Goal: Task Accomplishment & Management: Complete application form

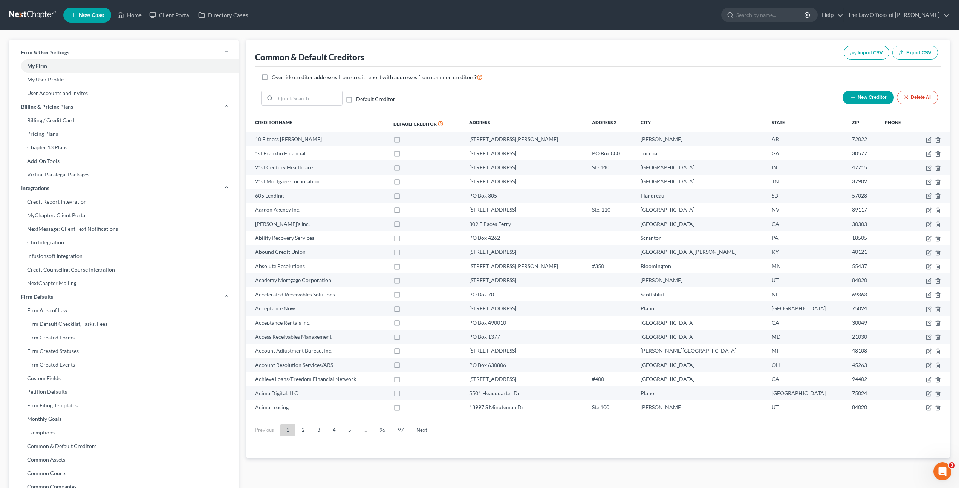
click at [35, 16] on link at bounding box center [33, 15] width 48 height 14
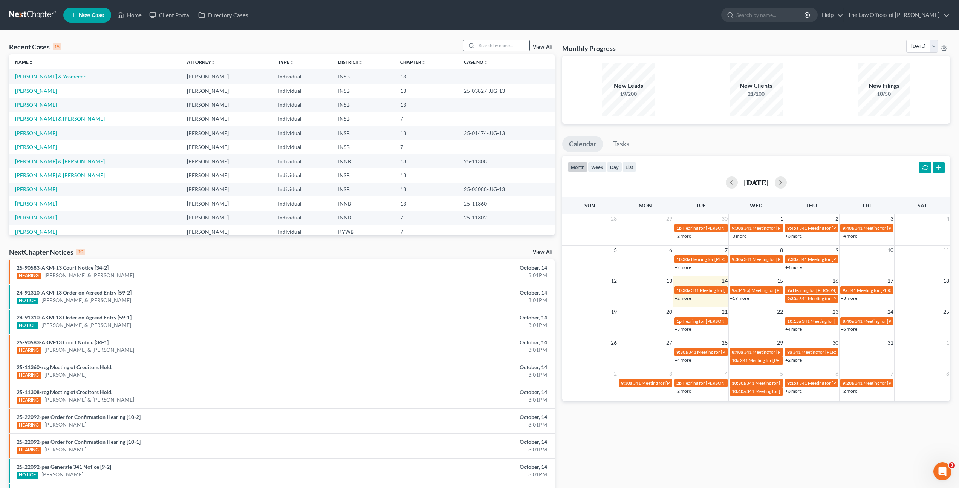
click at [498, 46] on input "search" at bounding box center [503, 45] width 53 height 11
type input "[PERSON_NAME]"
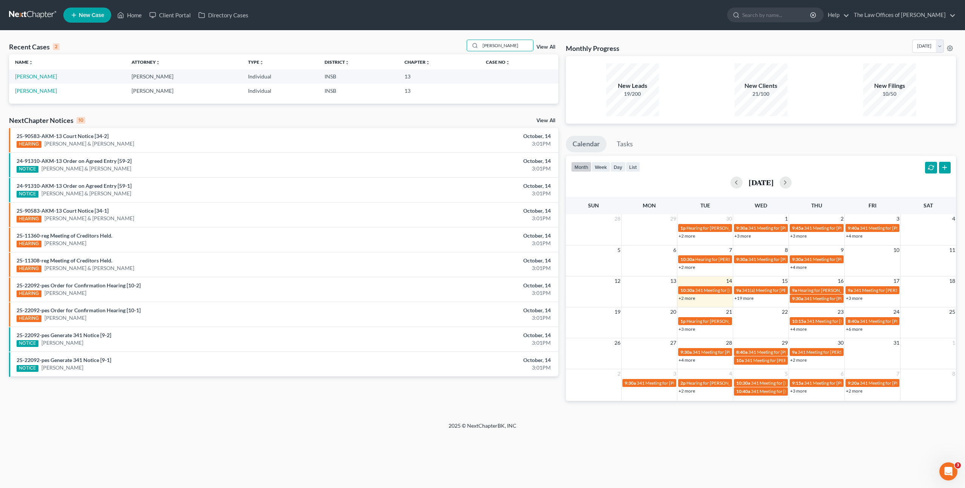
click at [40, 80] on td "[PERSON_NAME]" at bounding box center [67, 76] width 116 height 14
click at [41, 78] on link "[PERSON_NAME]" at bounding box center [36, 76] width 42 height 6
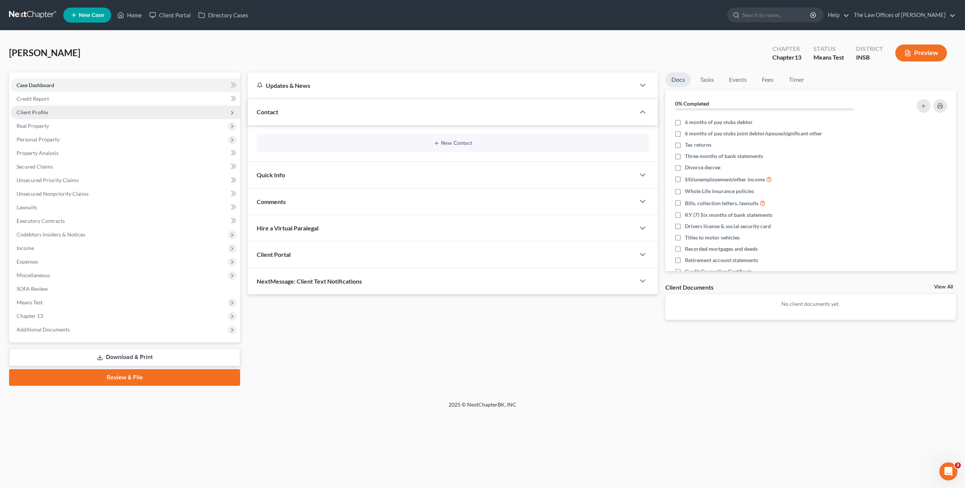
click at [133, 113] on span "Client Profile" at bounding box center [126, 113] width 230 height 14
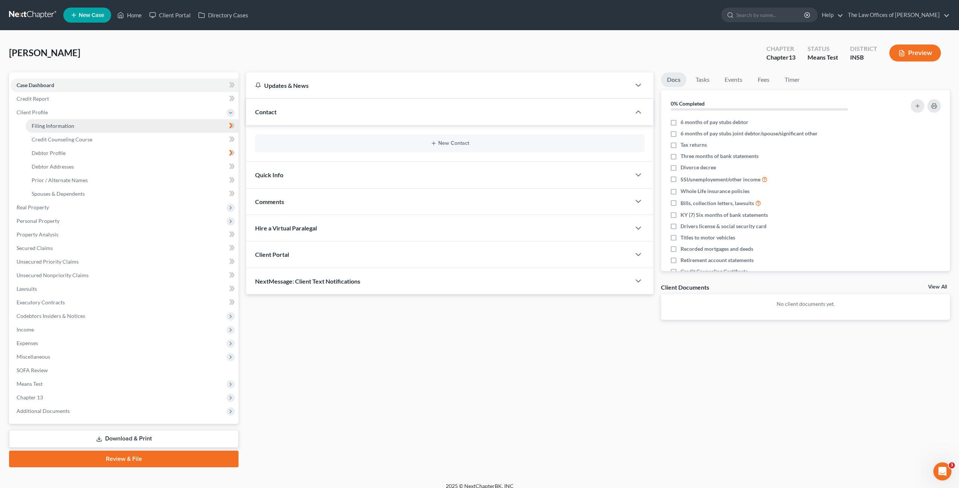
click at [118, 127] on link "Filing Information" at bounding box center [132, 126] width 213 height 14
select select "1"
select select "0"
select select "3"
select select "15"
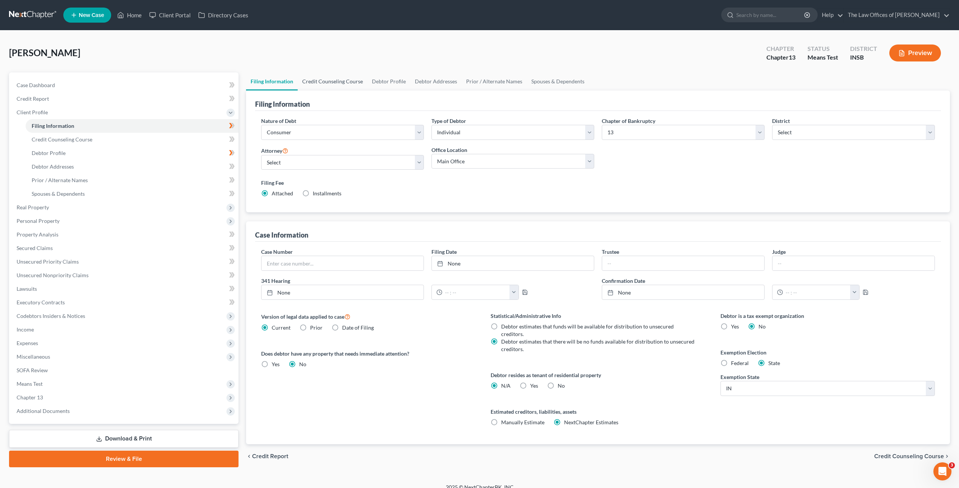
click at [340, 84] on link "Credit Counseling Course" at bounding box center [333, 81] width 70 height 18
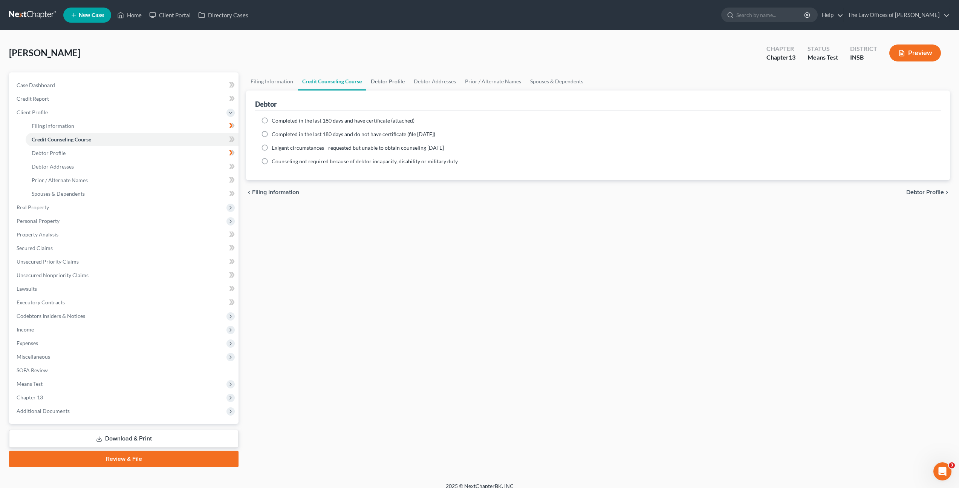
click at [389, 84] on link "Debtor Profile" at bounding box center [387, 81] width 43 height 18
select select "0"
select select "2"
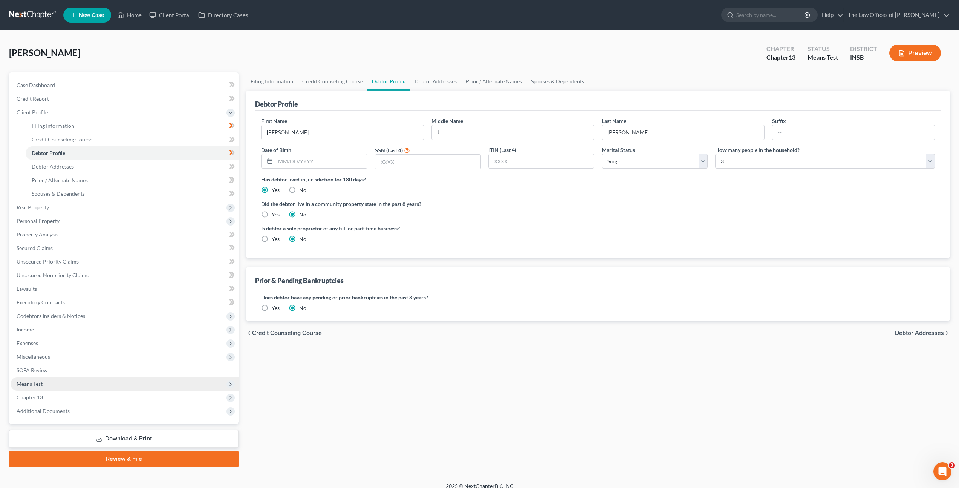
click at [140, 386] on span "Means Test" at bounding box center [125, 384] width 228 height 14
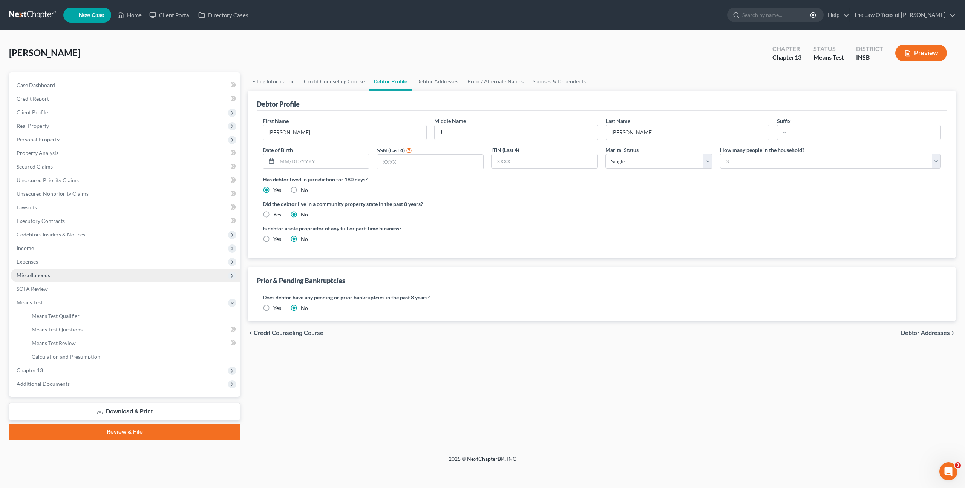
click at [115, 277] on span "Miscellaneous" at bounding box center [126, 275] width 230 height 14
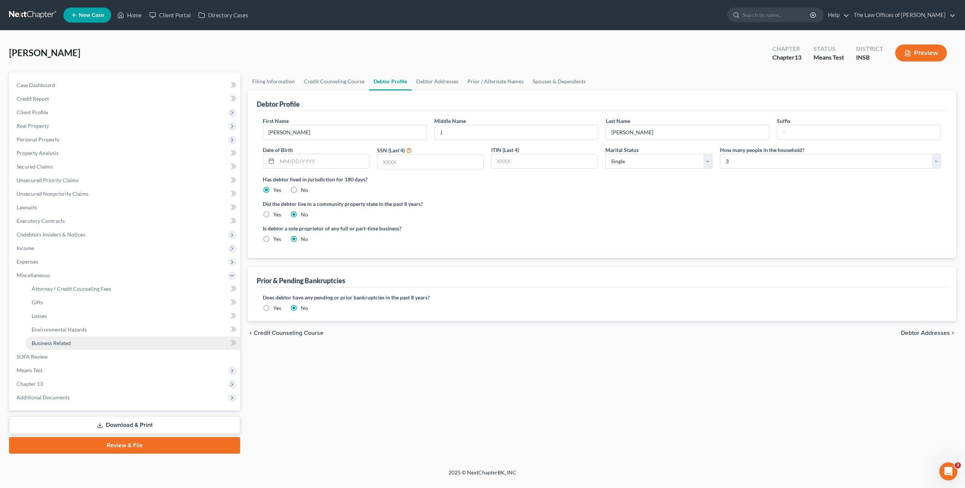
click at [103, 348] on link "Business Related" at bounding box center [133, 343] width 214 height 14
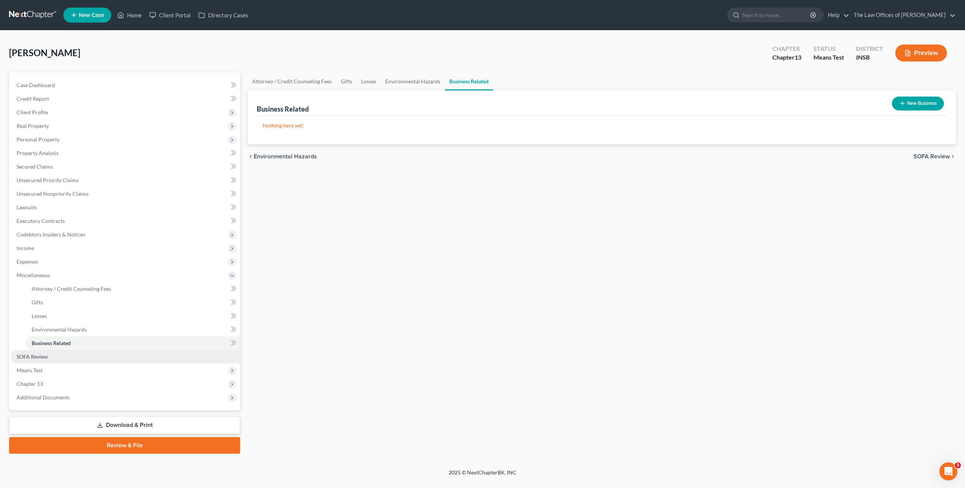
click at [127, 353] on link "SOFA Review" at bounding box center [126, 357] width 230 height 14
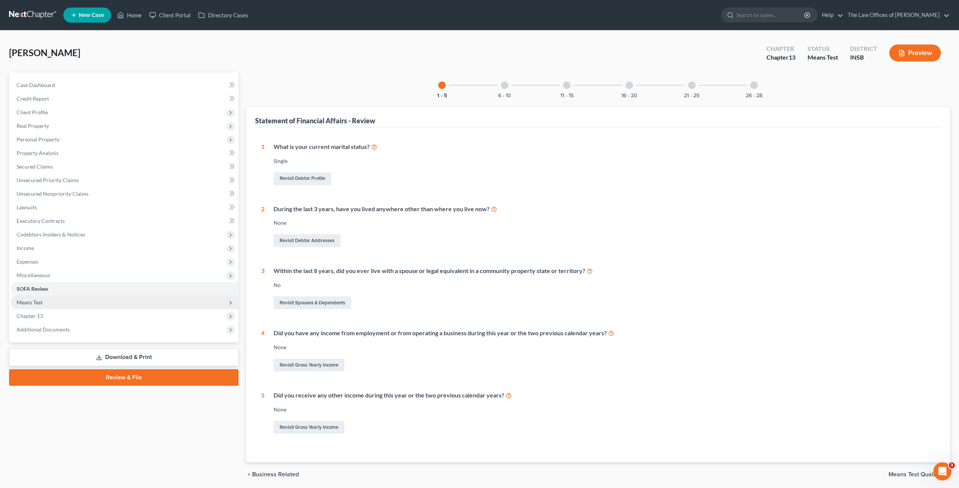
click at [106, 297] on span "Means Test" at bounding box center [125, 302] width 228 height 14
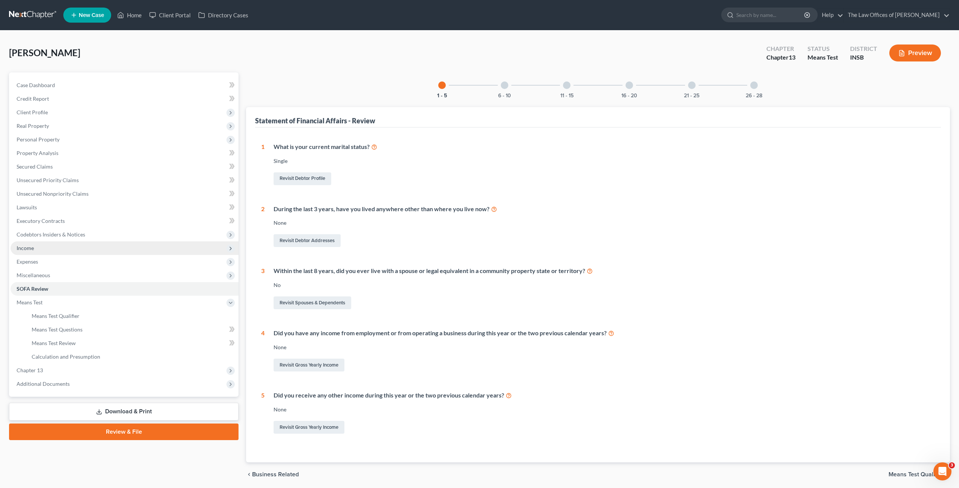
click at [88, 244] on span "Income" at bounding box center [125, 248] width 228 height 14
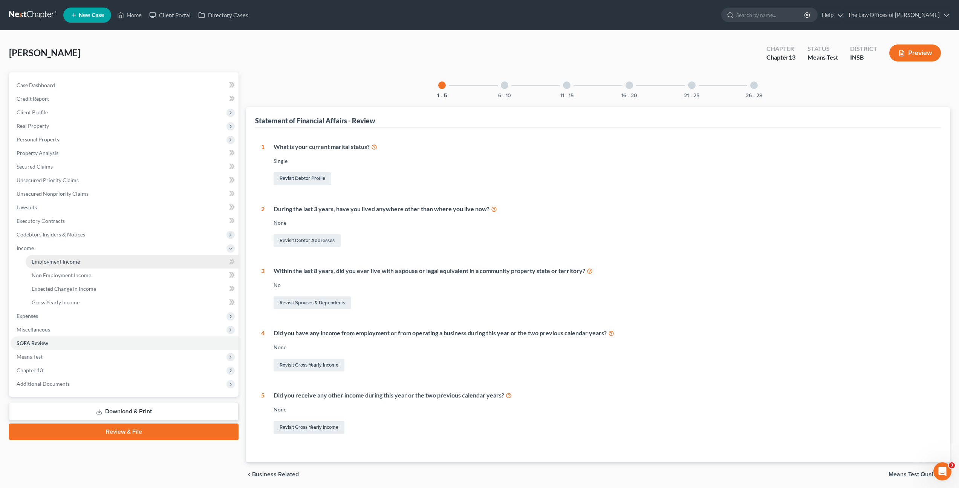
click at [80, 256] on link "Employment Income" at bounding box center [132, 262] width 213 height 14
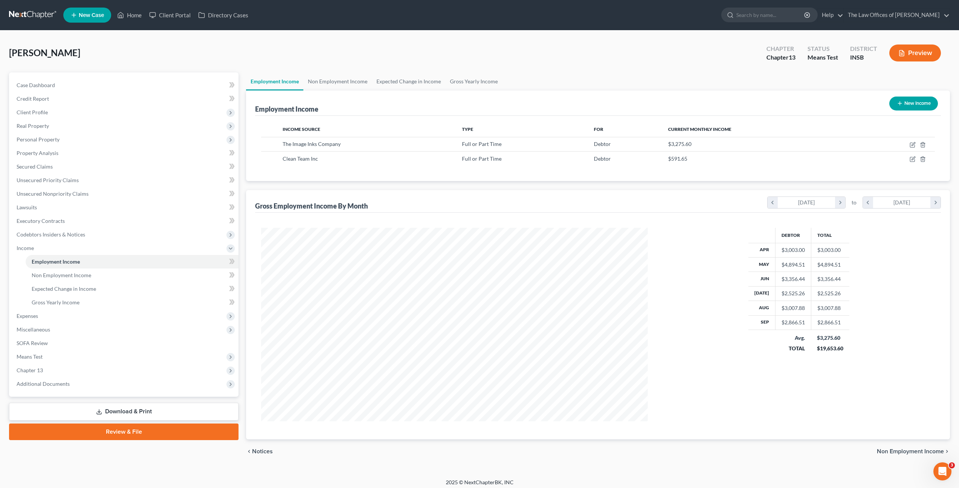
scroll to position [193, 402]
click at [24, 12] on link at bounding box center [33, 15] width 48 height 14
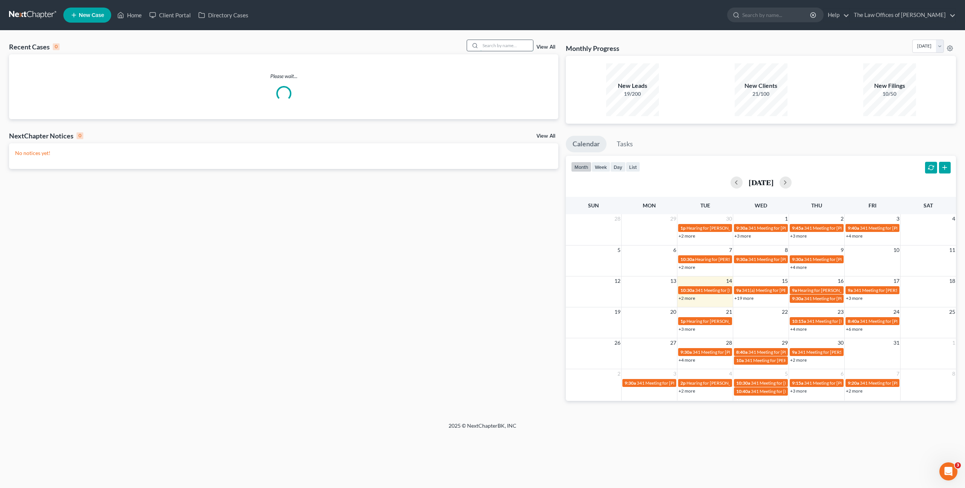
click at [495, 46] on input "search" at bounding box center [506, 45] width 53 height 11
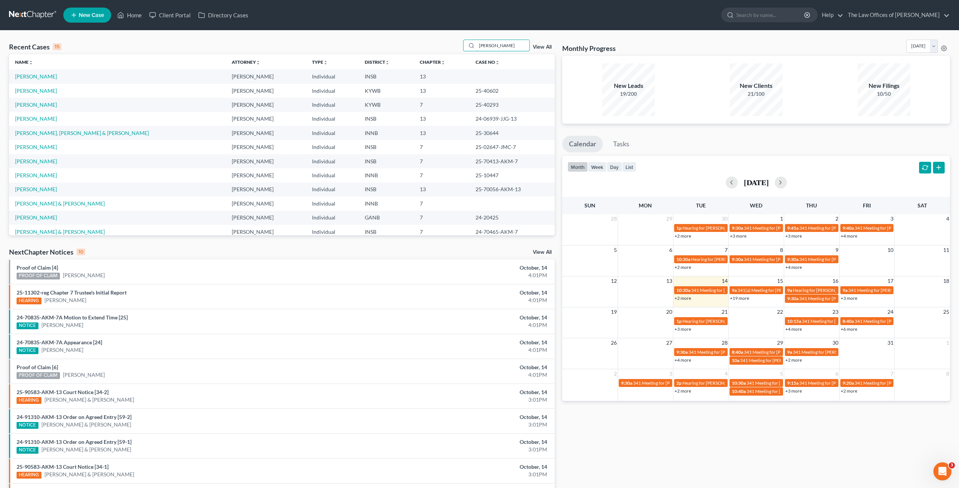
type input "[PERSON_NAME]"
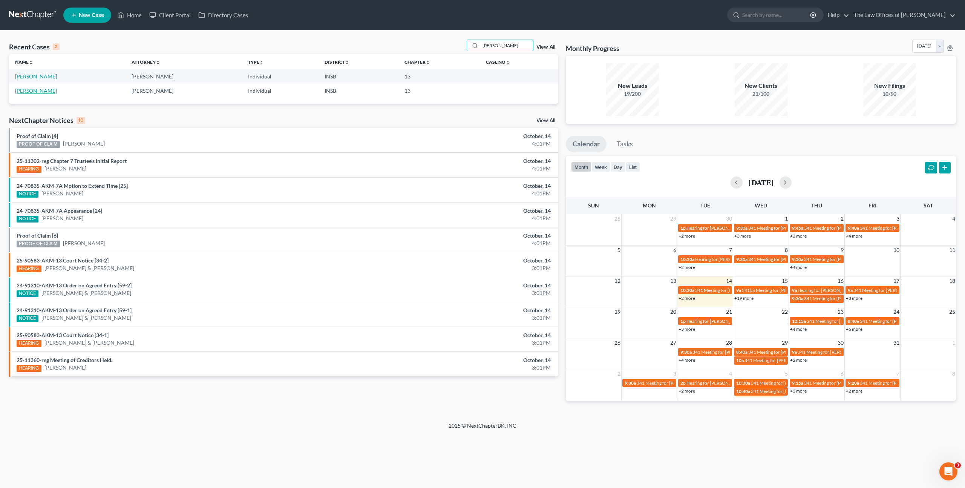
click at [38, 93] on link "[PERSON_NAME]" at bounding box center [36, 90] width 42 height 6
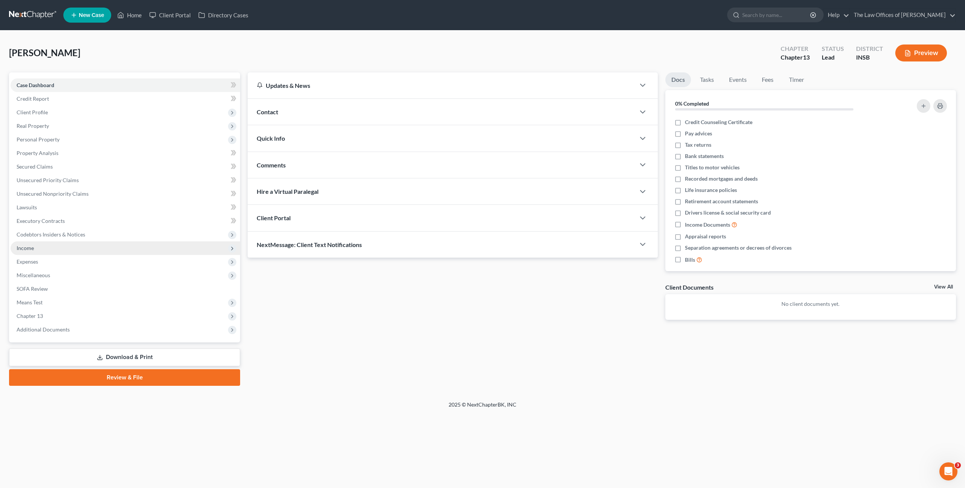
click at [156, 247] on span "Income" at bounding box center [126, 248] width 230 height 14
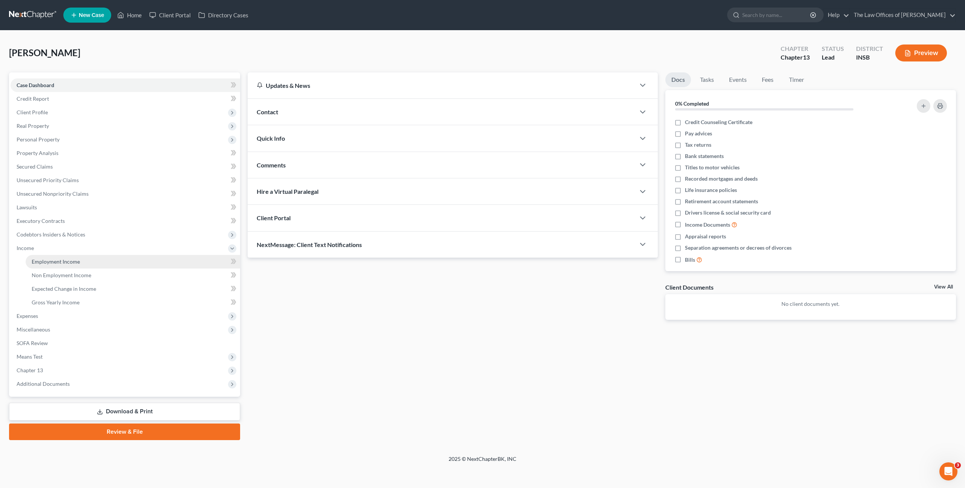
click at [145, 257] on link "Employment Income" at bounding box center [133, 262] width 214 height 14
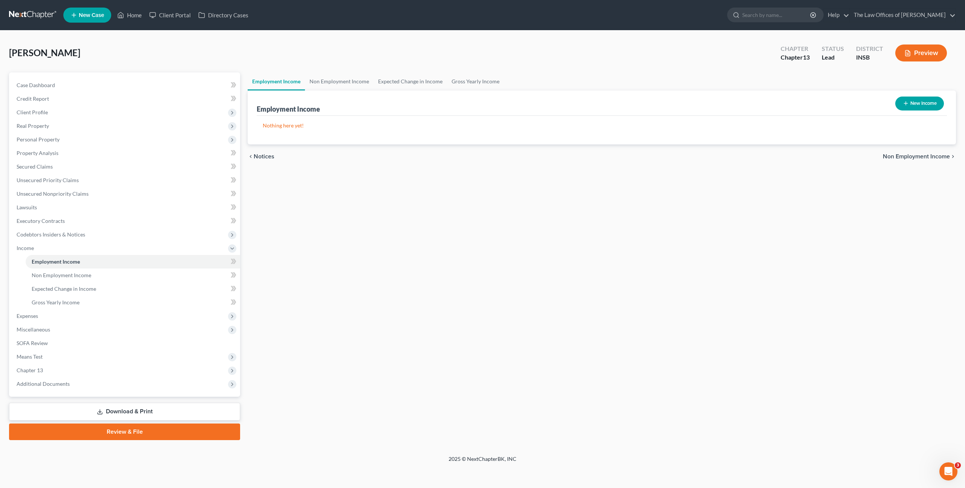
click at [36, 18] on link at bounding box center [33, 15] width 48 height 14
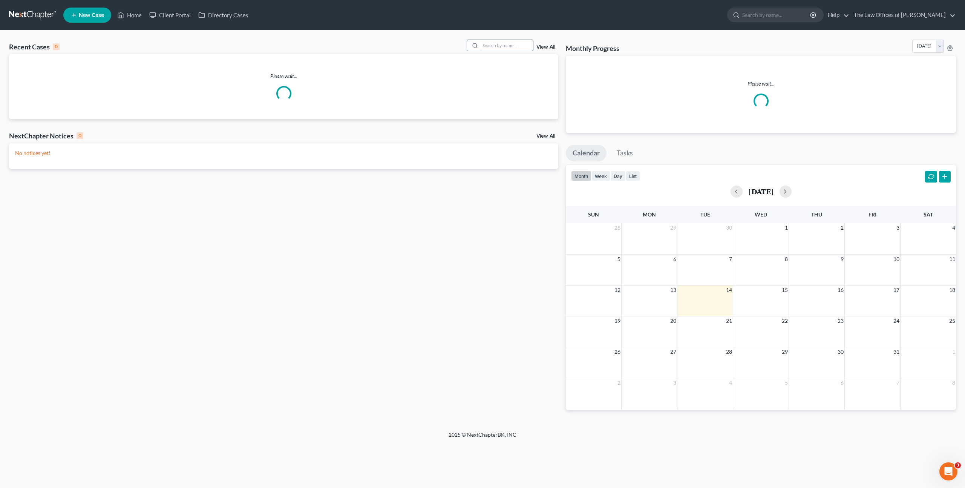
drag, startPoint x: 478, startPoint y: 41, endPoint x: 485, endPoint y: 41, distance: 7.5
click at [478, 41] on div at bounding box center [474, 45] width 14 height 11
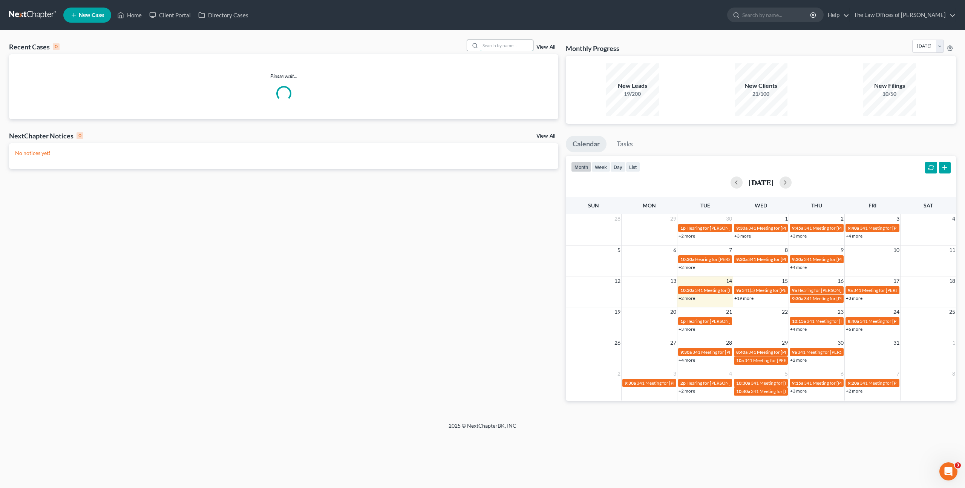
click at [497, 40] on input "search" at bounding box center [506, 45] width 53 height 11
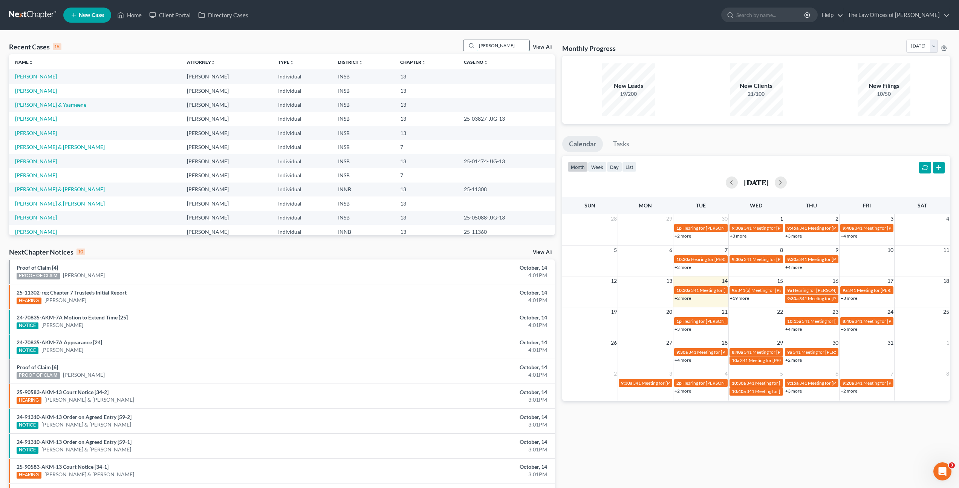
type input "Christopher Smith"
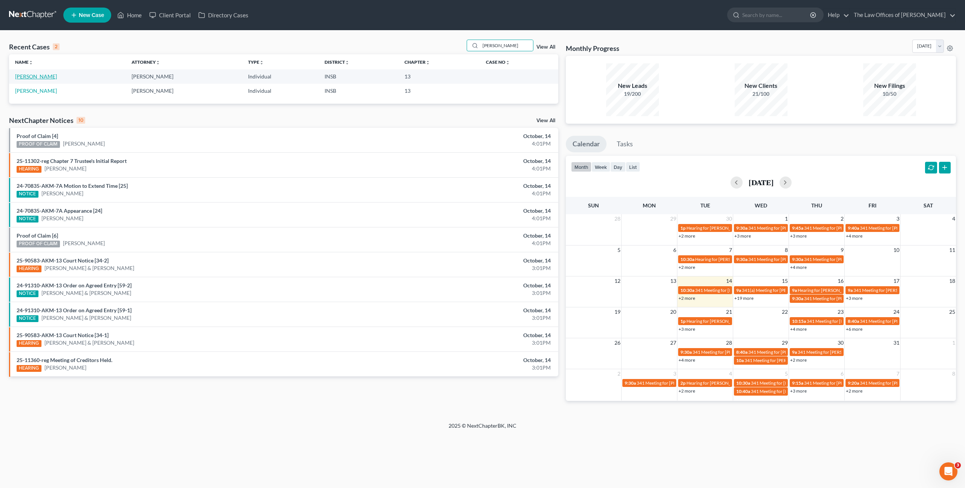
click at [50, 77] on link "[PERSON_NAME]" at bounding box center [36, 76] width 42 height 6
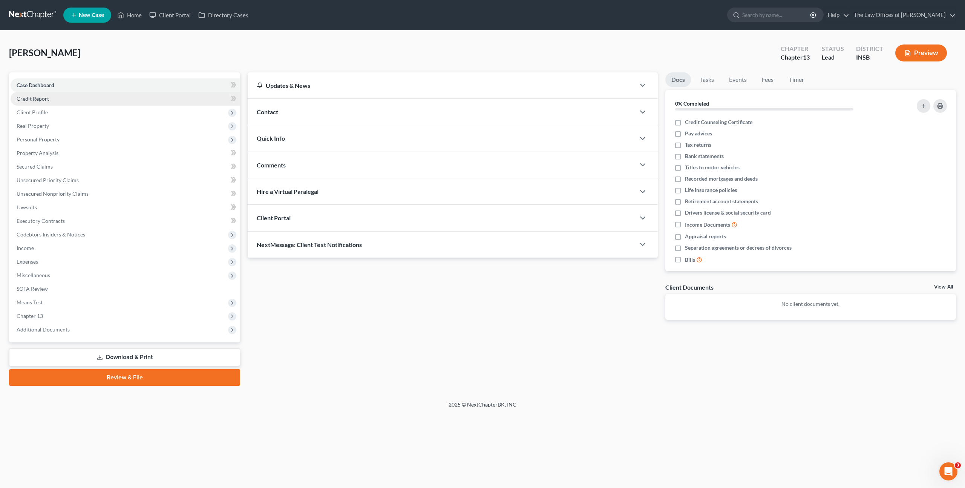
click at [141, 96] on link "Credit Report" at bounding box center [126, 99] width 230 height 14
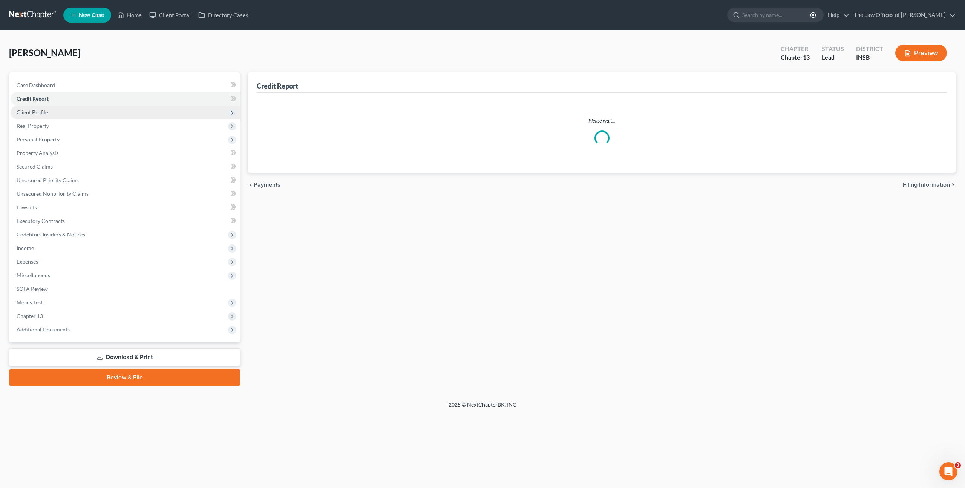
click at [140, 111] on span "Client Profile" at bounding box center [126, 113] width 230 height 14
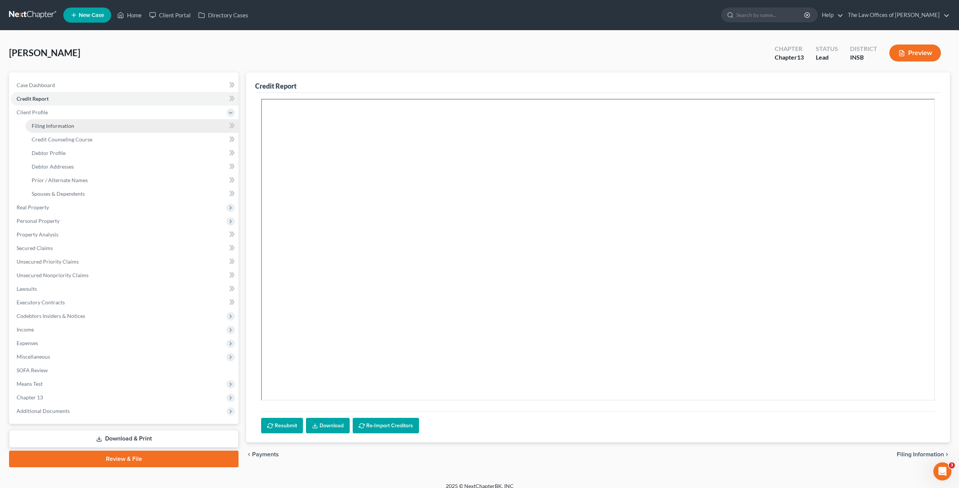
click at [137, 124] on link "Filing Information" at bounding box center [132, 126] width 213 height 14
select select "1"
select select "0"
select select "3"
select select "15"
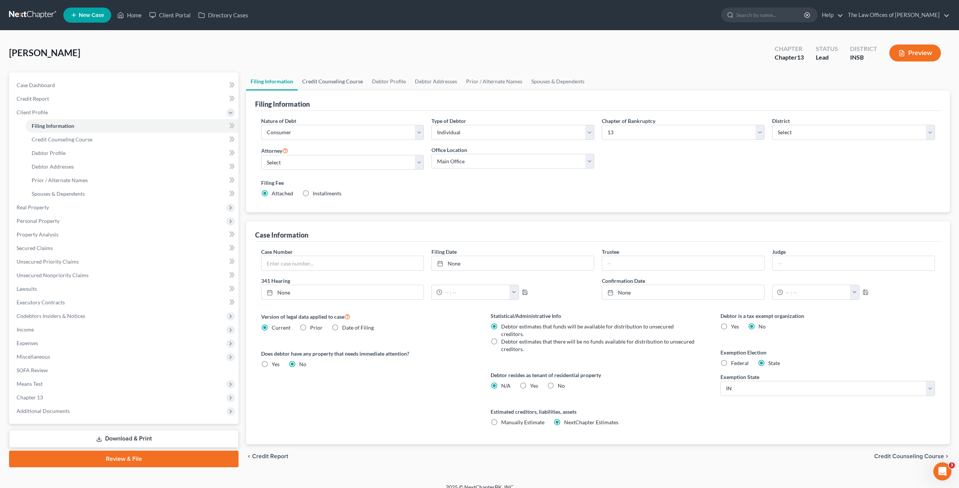
click at [340, 83] on link "Credit Counseling Course" at bounding box center [333, 81] width 70 height 18
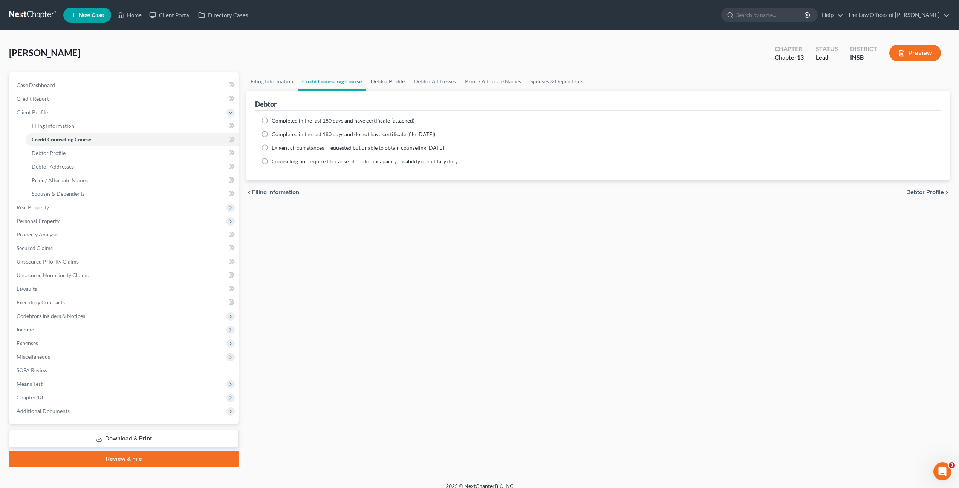
click at [384, 85] on link "Debtor Profile" at bounding box center [387, 81] width 43 height 18
select select "0"
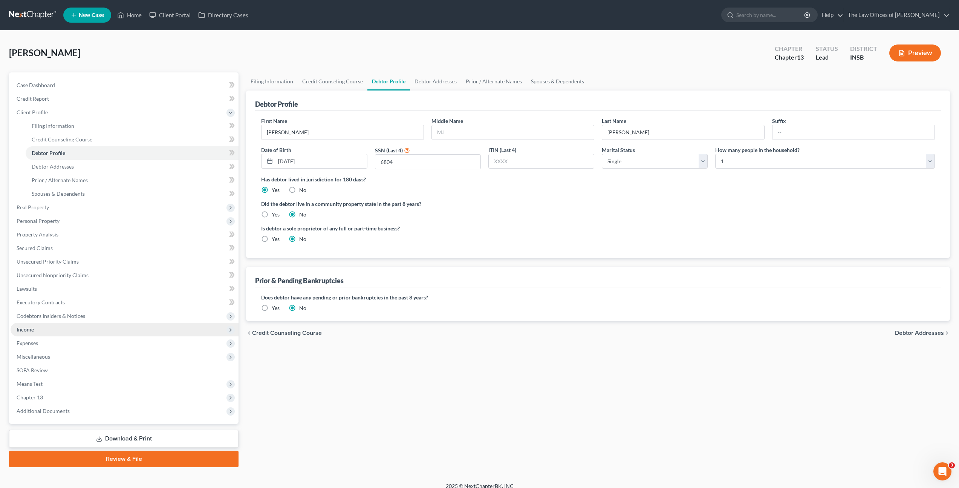
click at [102, 330] on span "Income" at bounding box center [125, 330] width 228 height 14
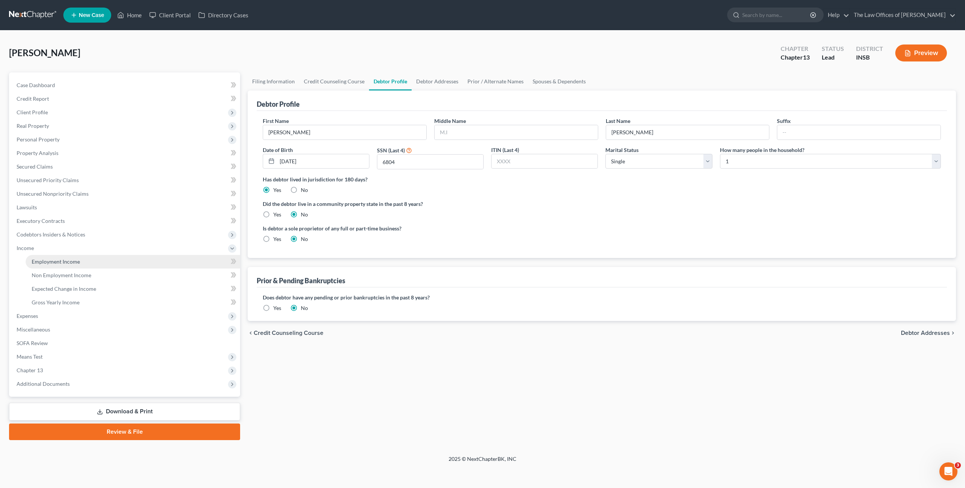
click at [101, 265] on link "Employment Income" at bounding box center [133, 262] width 214 height 14
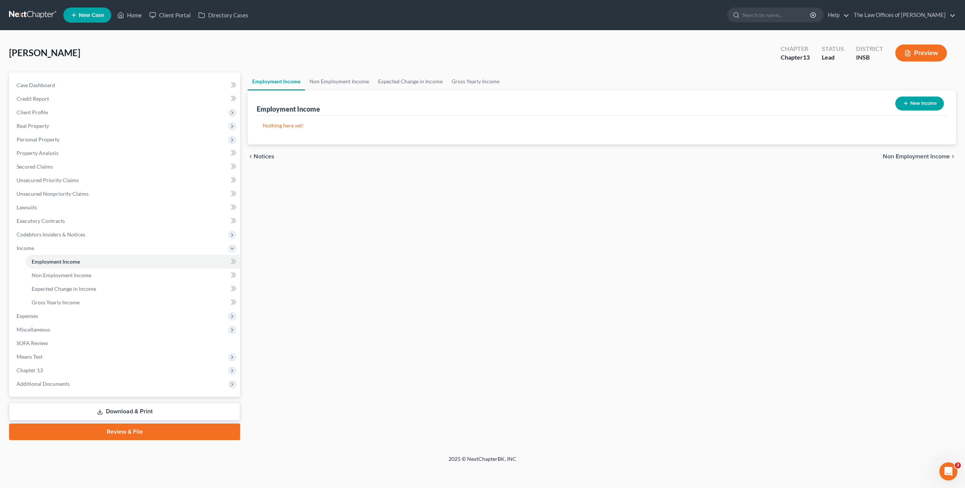
click at [40, 20] on link at bounding box center [33, 15] width 48 height 14
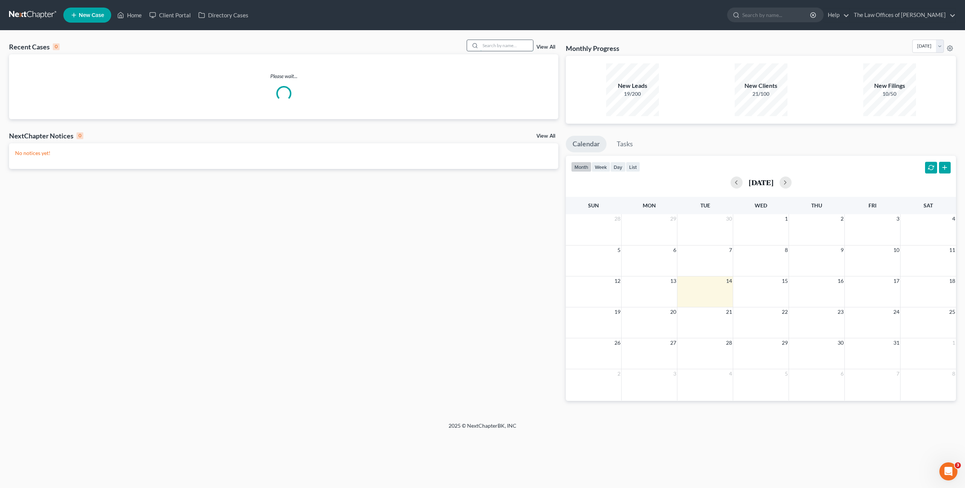
click at [488, 46] on input "search" at bounding box center [506, 45] width 53 height 11
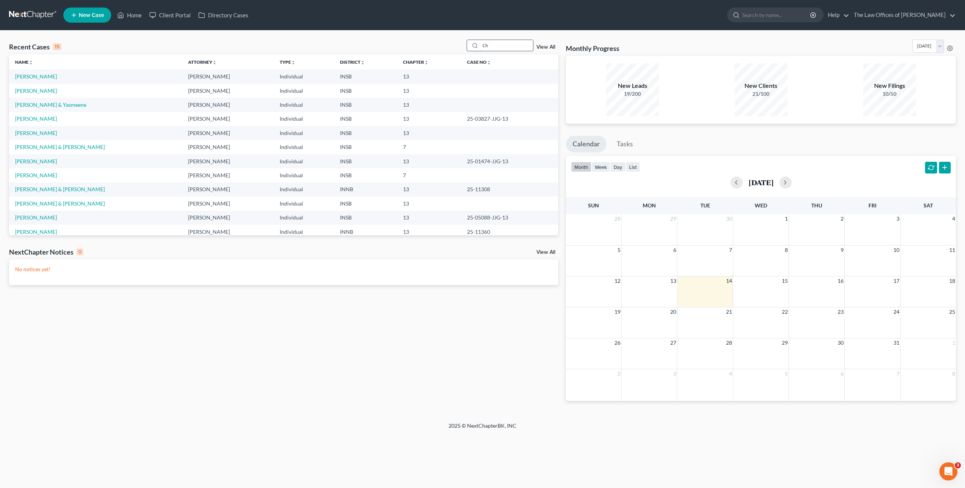
type input "C"
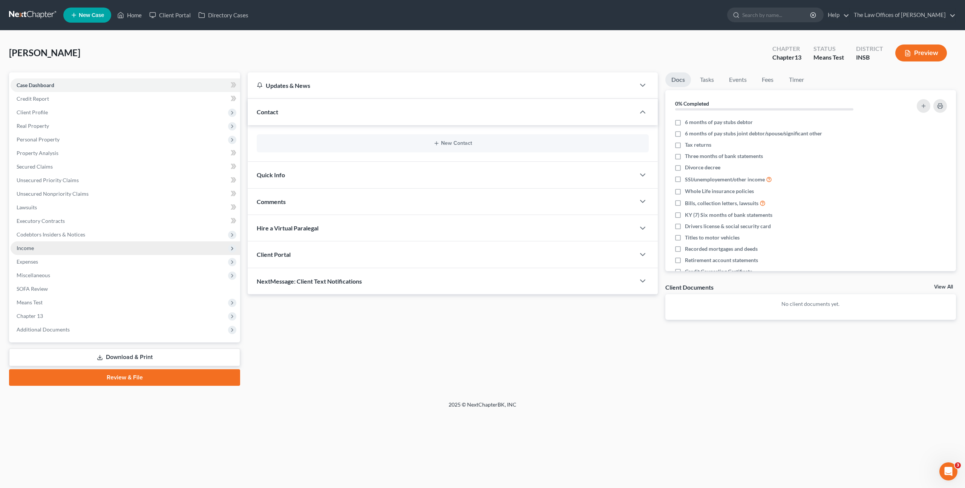
click at [59, 248] on span "Income" at bounding box center [126, 248] width 230 height 14
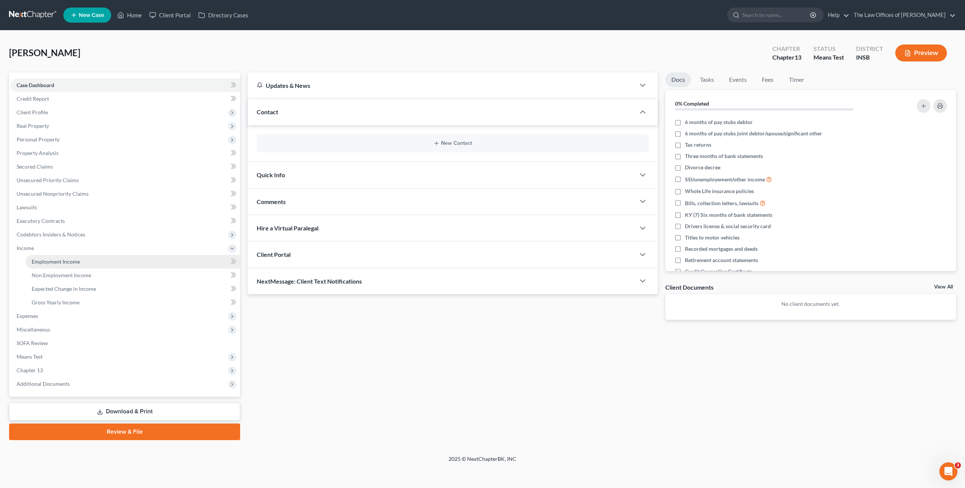
click at [56, 256] on link "Employment Income" at bounding box center [133, 262] width 214 height 14
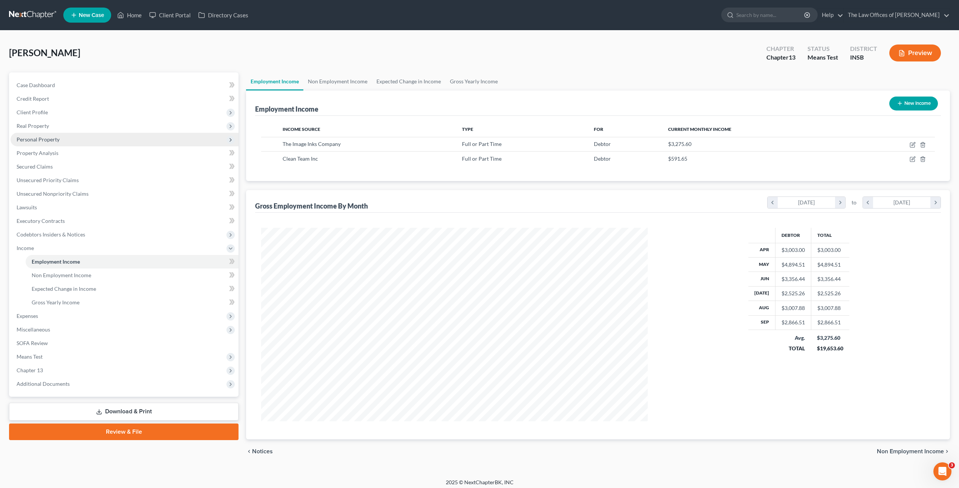
scroll to position [193, 402]
click at [136, 111] on span "Client Profile" at bounding box center [125, 113] width 228 height 14
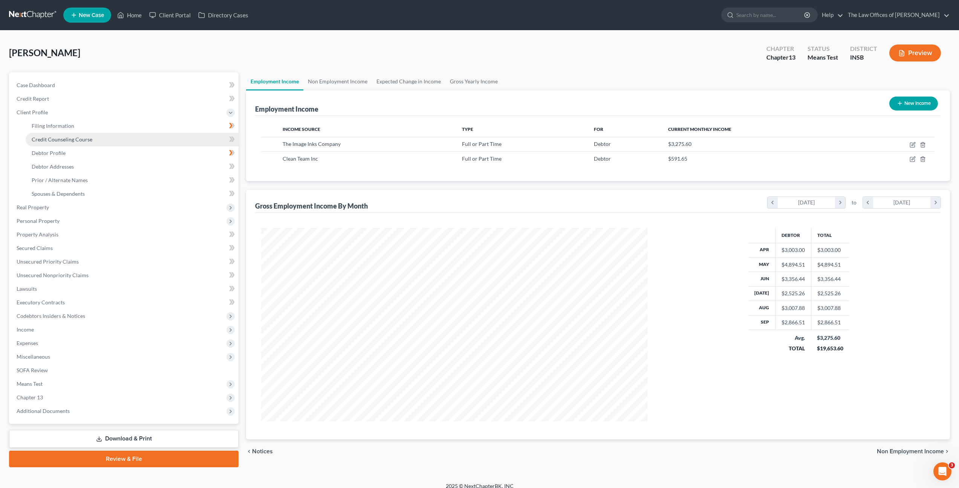
click at [120, 134] on link "Credit Counseling Course" at bounding box center [132, 140] width 213 height 14
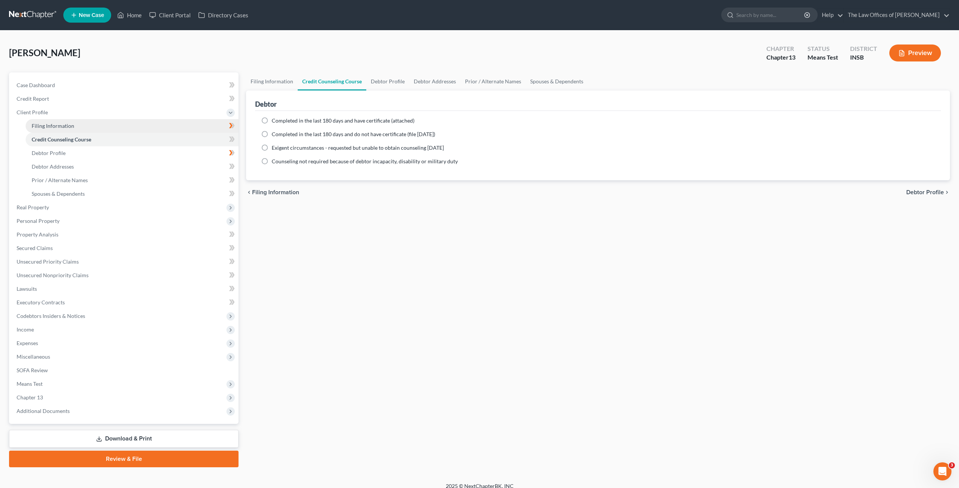
click at [126, 127] on link "Filing Information" at bounding box center [132, 126] width 213 height 14
select select "1"
select select "0"
select select "3"
select select "15"
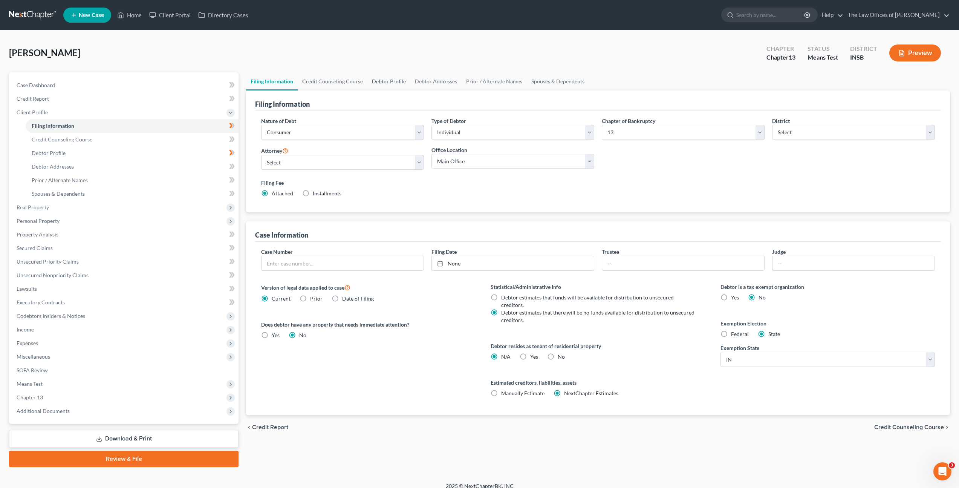
click at [375, 76] on link "Debtor Profile" at bounding box center [388, 81] width 43 height 18
select select "0"
select select "2"
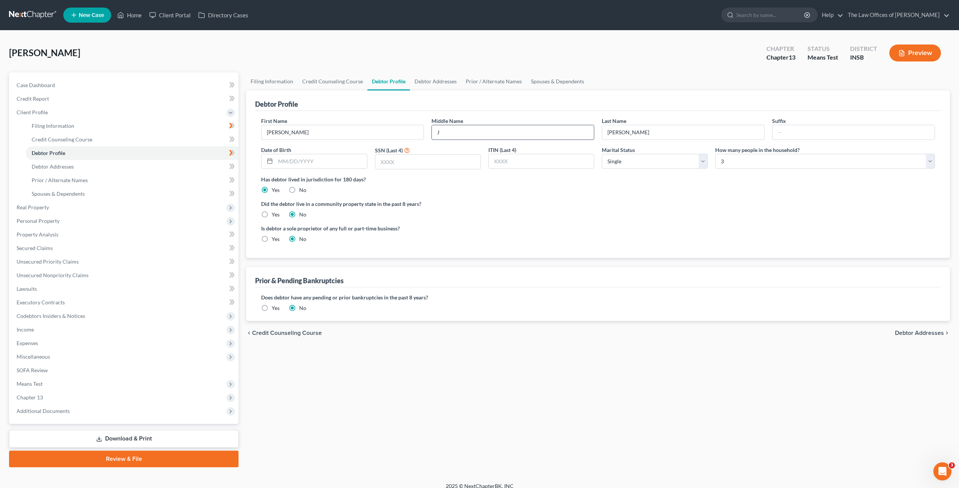
click at [531, 133] on input "J" at bounding box center [513, 132] width 162 height 14
type input "James"
drag, startPoint x: 602, startPoint y: 196, endPoint x: 646, endPoint y: 182, distance: 46.2
click at [604, 196] on ng-include "First Name Christopher Middle Name James Last Name Smith Suffix Date of Birth S…" at bounding box center [598, 183] width 674 height 132
click at [331, 156] on input "text" at bounding box center [320, 161] width 91 height 14
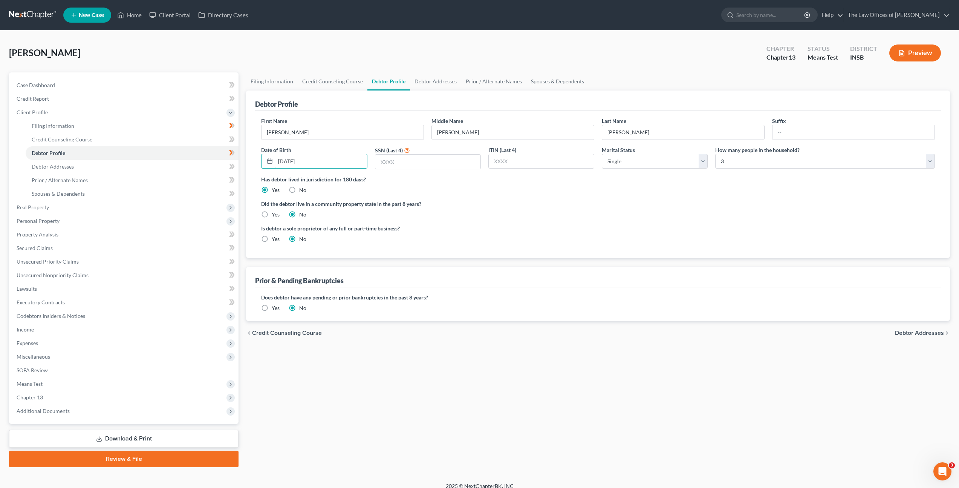
type input "12/06/1983"
type input "7318"
click at [677, 205] on label "Did the debtor live in a community property state in the past 8 years?" at bounding box center [598, 204] width 674 height 8
click at [425, 90] on link "Debtor Addresses" at bounding box center [435, 81] width 51 height 18
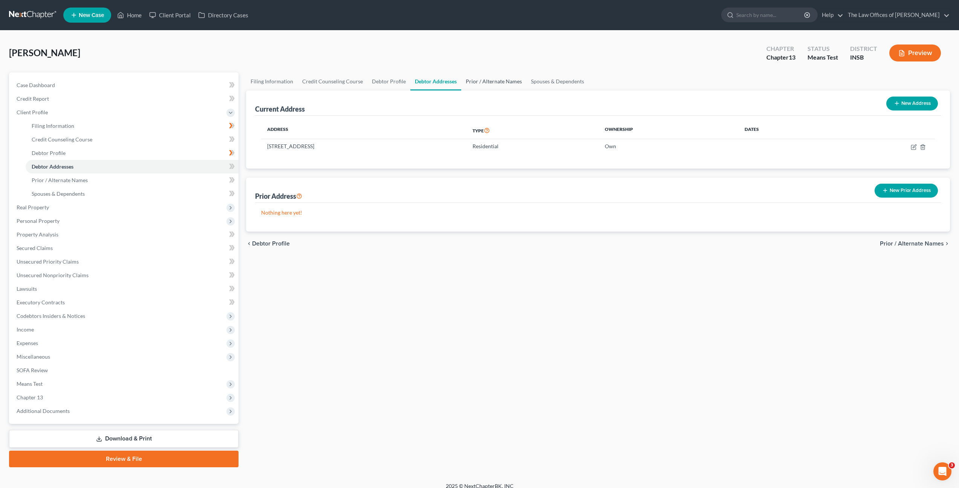
click at [479, 80] on link "Prior / Alternate Names" at bounding box center [493, 81] width 65 height 18
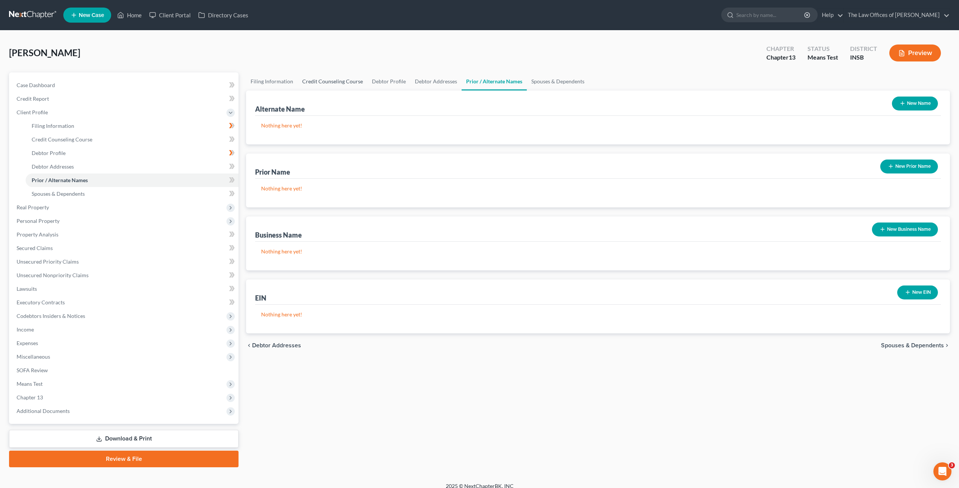
click at [315, 83] on link "Credit Counseling Course" at bounding box center [333, 81] width 70 height 18
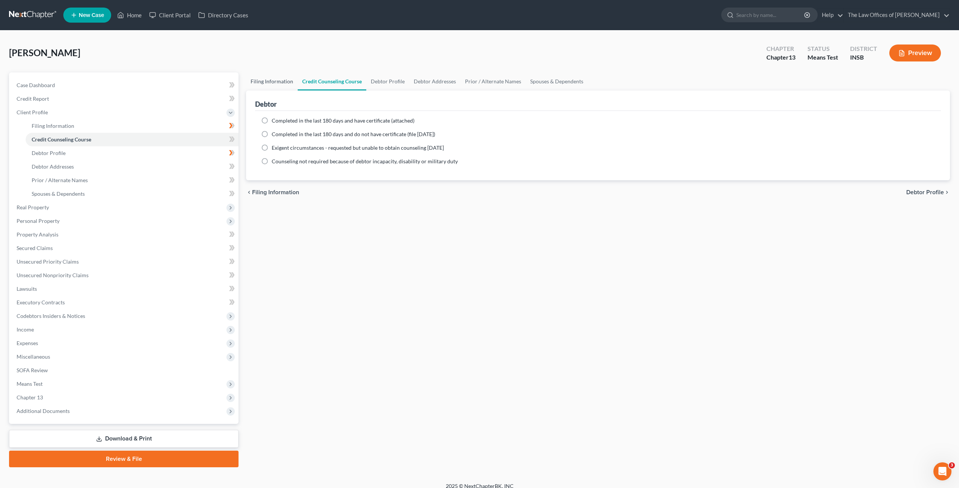
click at [248, 82] on link "Filing Information" at bounding box center [272, 81] width 52 height 18
select select "1"
select select "0"
select select "3"
select select "28"
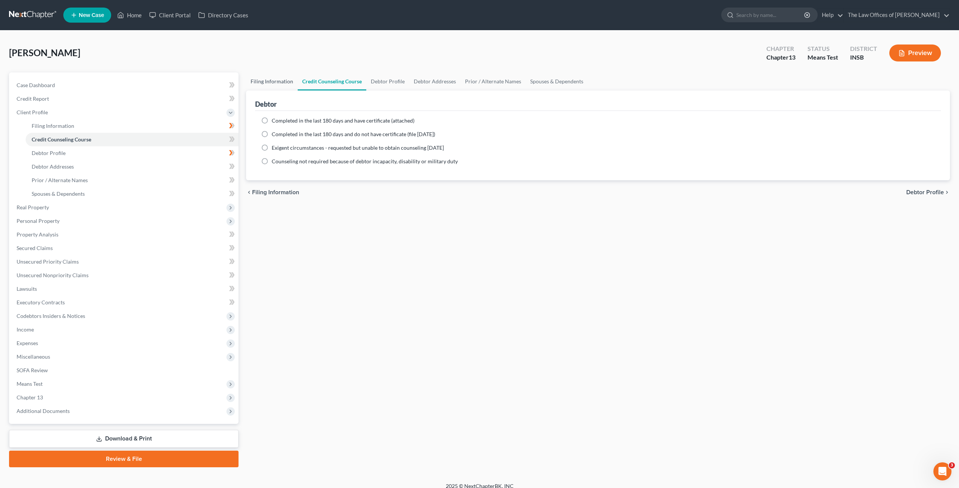
select select "0"
select select "15"
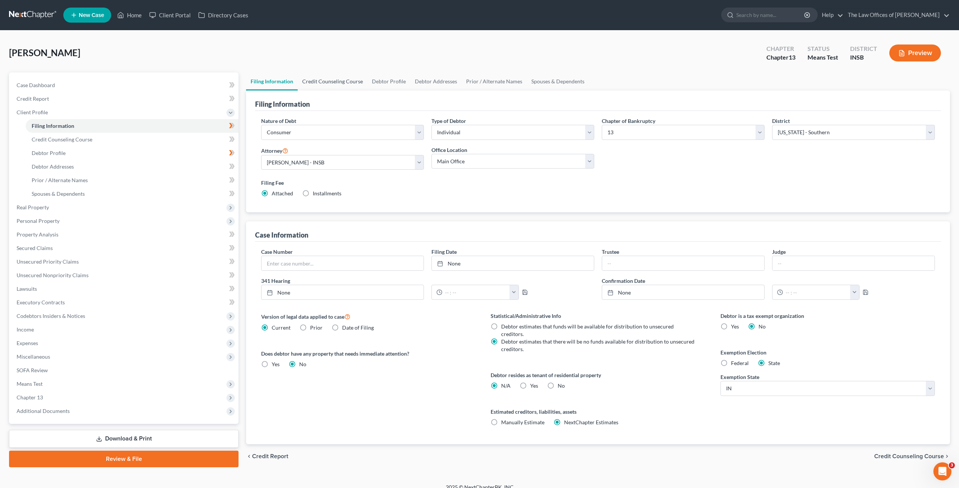
click at [346, 79] on link "Credit Counseling Course" at bounding box center [333, 81] width 70 height 18
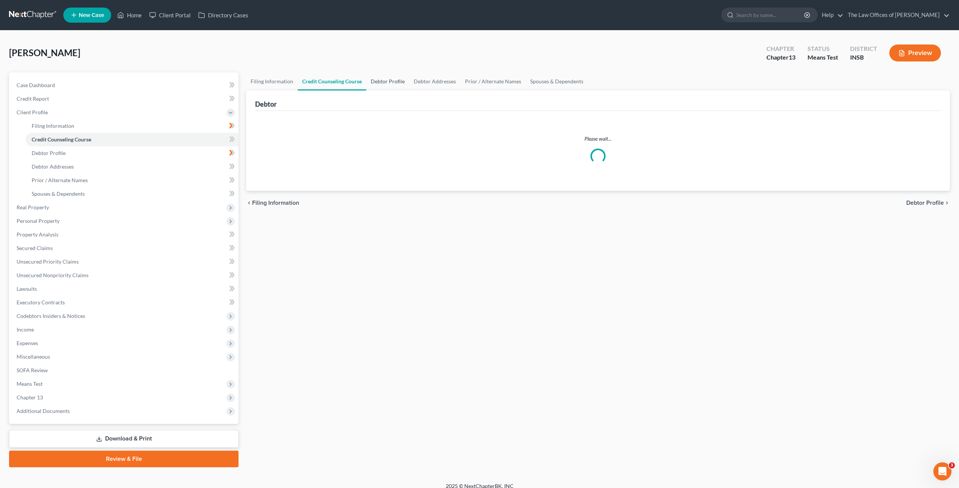
click at [392, 81] on link "Debtor Profile" at bounding box center [387, 81] width 43 height 18
select select "0"
select select "2"
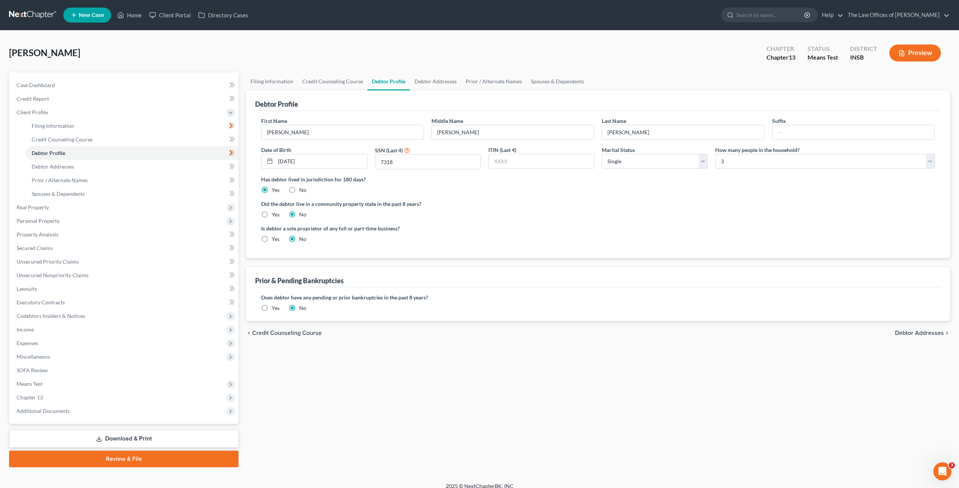
click at [272, 306] on label "Yes" at bounding box center [276, 308] width 8 height 8
click at [275, 306] on input "Yes" at bounding box center [277, 306] width 5 height 5
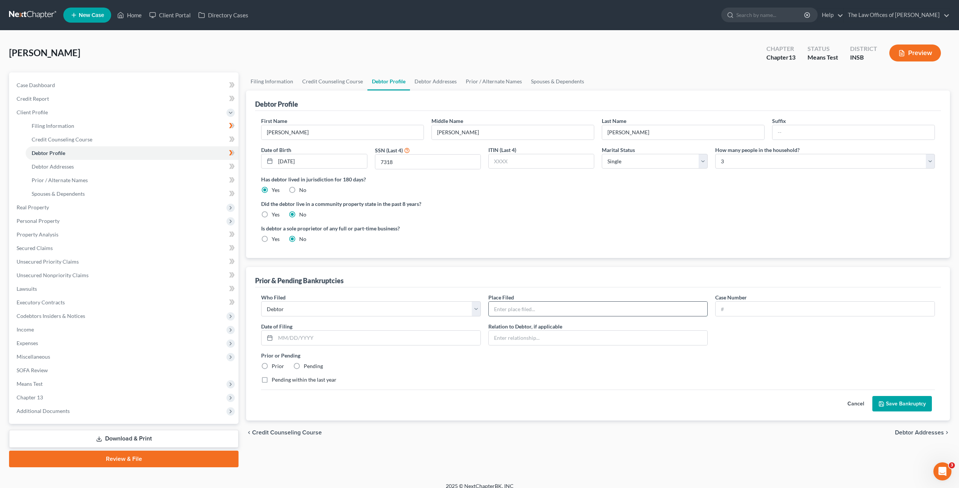
click at [563, 309] on input "text" at bounding box center [598, 309] width 219 height 14
click at [441, 83] on link "Debtor Addresses" at bounding box center [435, 81] width 51 height 18
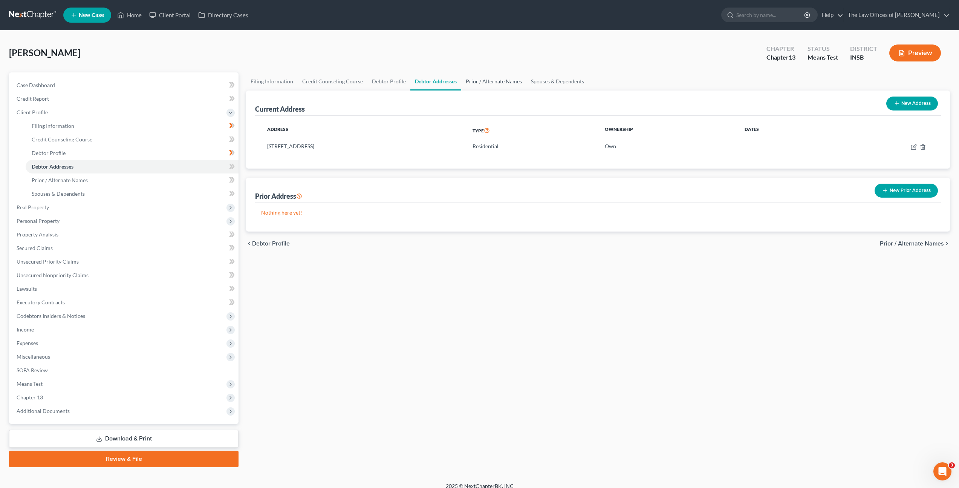
click at [490, 82] on link "Prior / Alternate Names" at bounding box center [493, 81] width 65 height 18
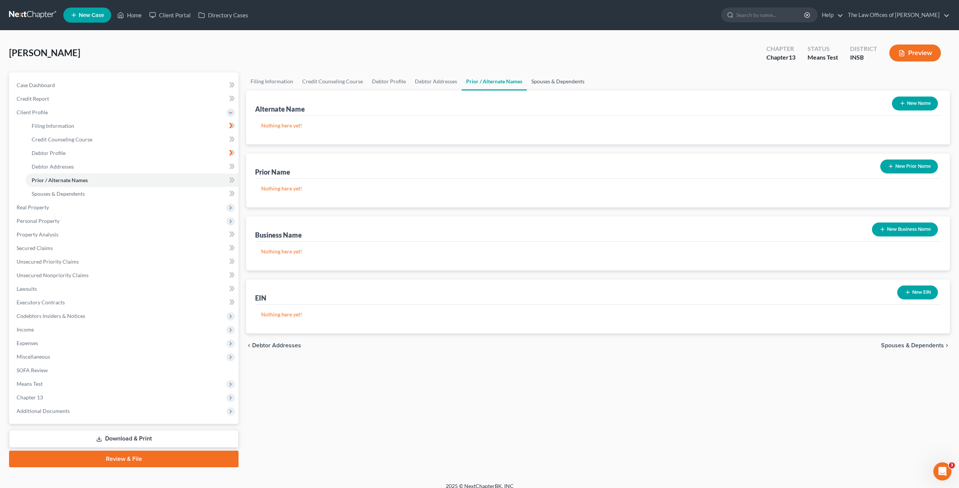
click at [554, 83] on link "Spouses & Dependents" at bounding box center [558, 81] width 62 height 18
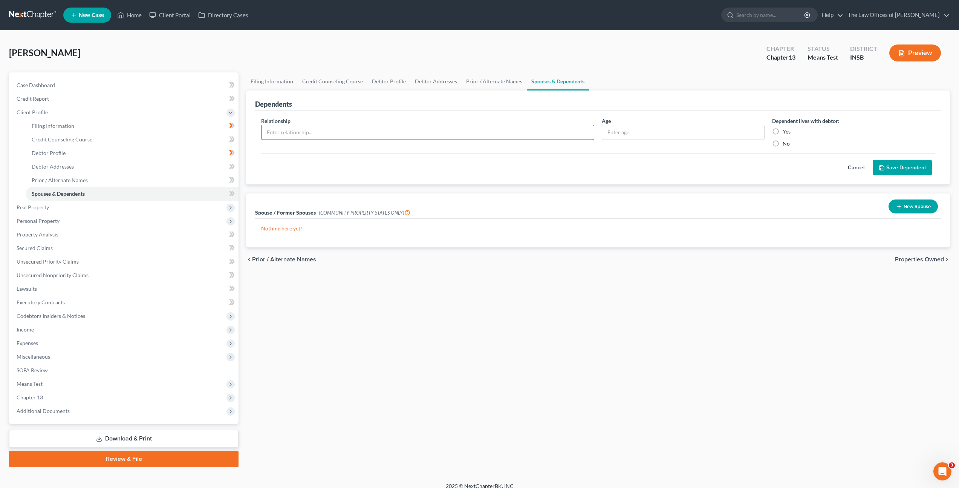
click at [483, 135] on input "text" at bounding box center [428, 132] width 332 height 14
click at [433, 136] on input "text" at bounding box center [428, 132] width 332 height 14
type input "Daughter"
type input "20"
click at [783, 128] on label "Yes" at bounding box center [787, 132] width 8 height 8
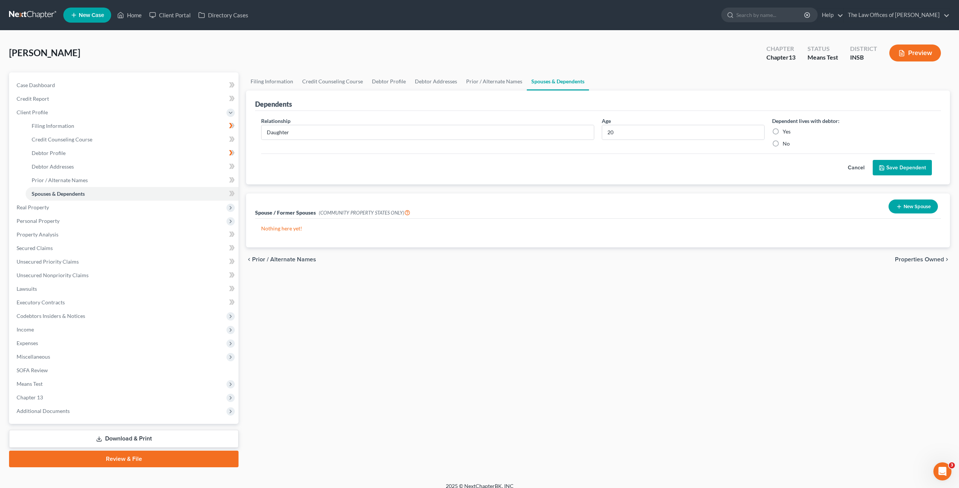
click at [786, 128] on input "Yes" at bounding box center [788, 130] width 5 height 5
radio input "true"
click at [900, 171] on button "Save Dependent" at bounding box center [902, 168] width 59 height 16
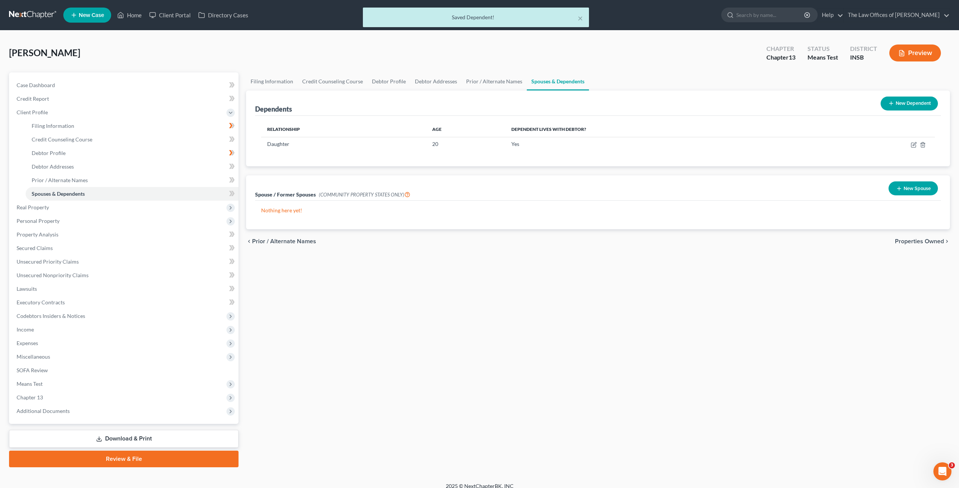
click at [918, 105] on button "New Dependent" at bounding box center [909, 103] width 57 height 14
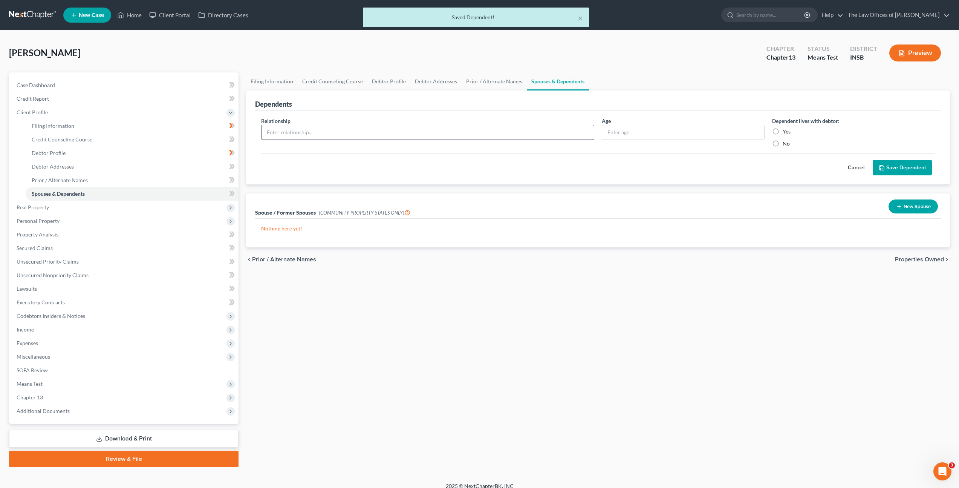
drag, startPoint x: 398, startPoint y: 121, endPoint x: 398, endPoint y: 130, distance: 9.0
click at [397, 124] on div "Relationship *" at bounding box center [427, 132] width 341 height 31
drag, startPoint x: 401, startPoint y: 130, endPoint x: 574, endPoint y: 143, distance: 173.5
click at [406, 131] on input "text" at bounding box center [428, 132] width 332 height 14
type input "Son"
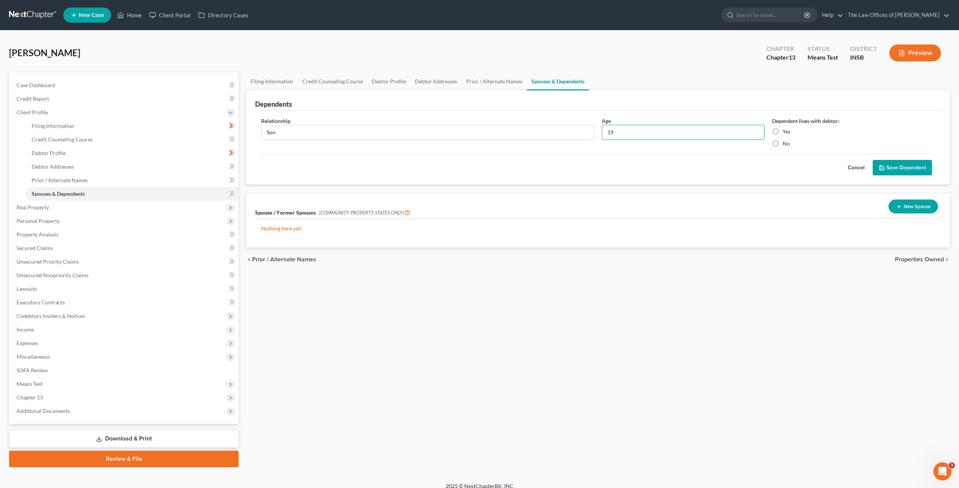
type input "19"
click at [783, 132] on label "Yes" at bounding box center [787, 132] width 8 height 8
click at [786, 132] on input "Yes" at bounding box center [788, 130] width 5 height 5
radio input "true"
click at [876, 166] on button "Save Dependent" at bounding box center [902, 168] width 59 height 16
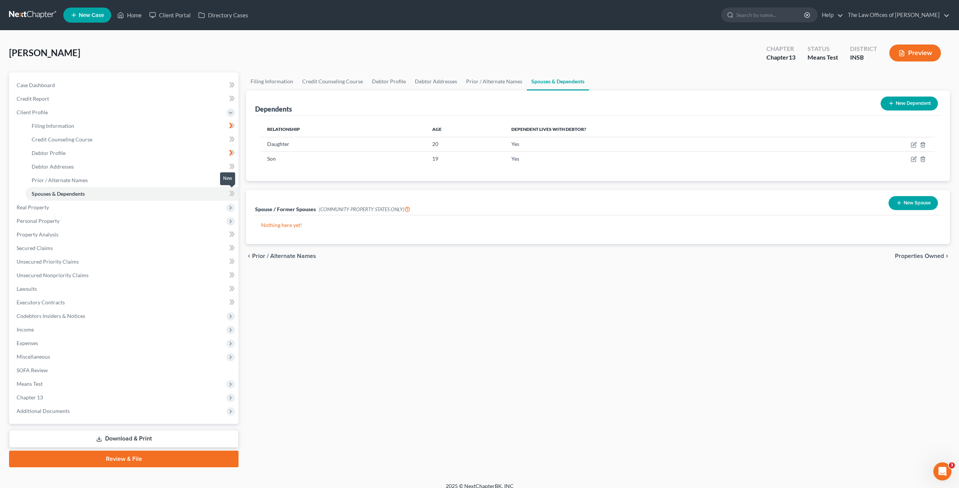
click at [234, 192] on icon at bounding box center [232, 193] width 6 height 9
drag, startPoint x: 234, startPoint y: 192, endPoint x: 242, endPoint y: 214, distance: 22.6
click at [234, 192] on icon at bounding box center [232, 193] width 6 height 9
drag, startPoint x: 405, startPoint y: 315, endPoint x: 419, endPoint y: 309, distance: 15.2
click at [406, 315] on div "Filing Information Credit Counseling Course Debtor Profile Debtor Addresses Pri…" at bounding box center [598, 269] width 712 height 395
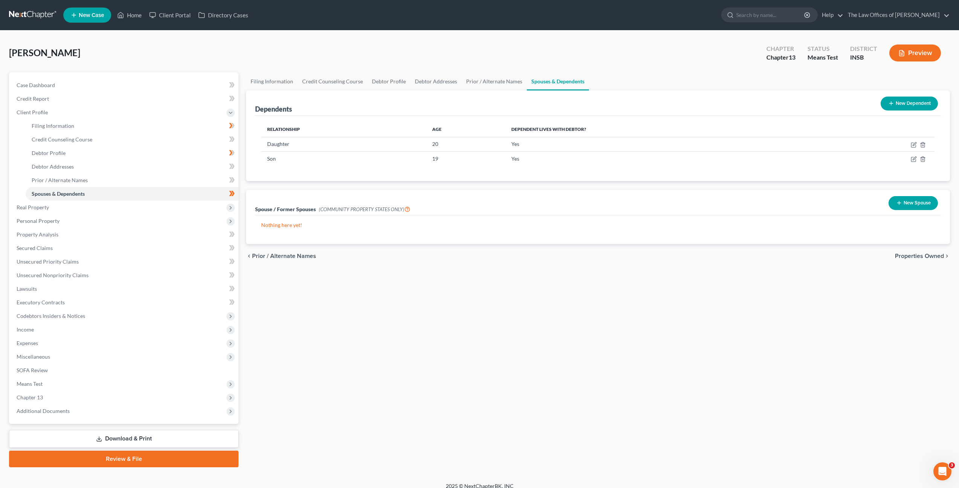
click at [896, 98] on button "New Dependent" at bounding box center [909, 103] width 57 height 14
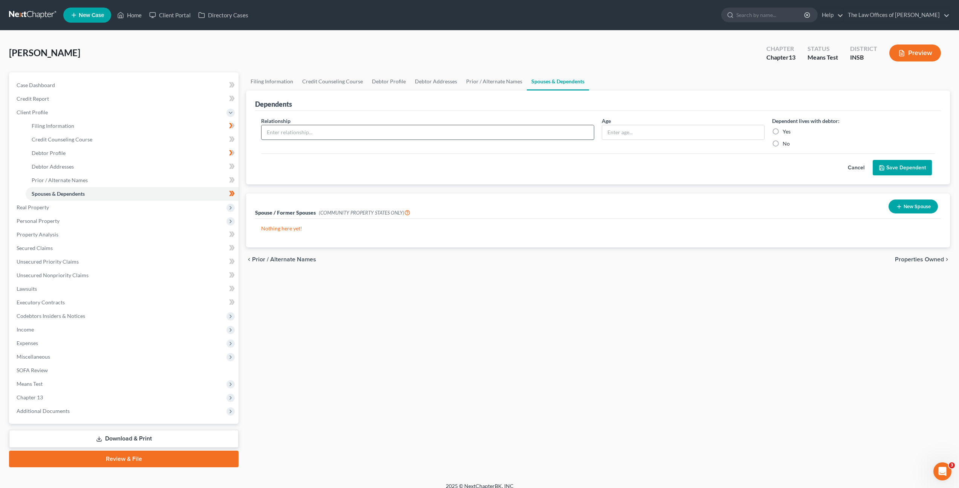
click at [464, 130] on input "text" at bounding box center [428, 132] width 332 height 14
click at [856, 165] on button "Cancel" at bounding box center [856, 167] width 33 height 15
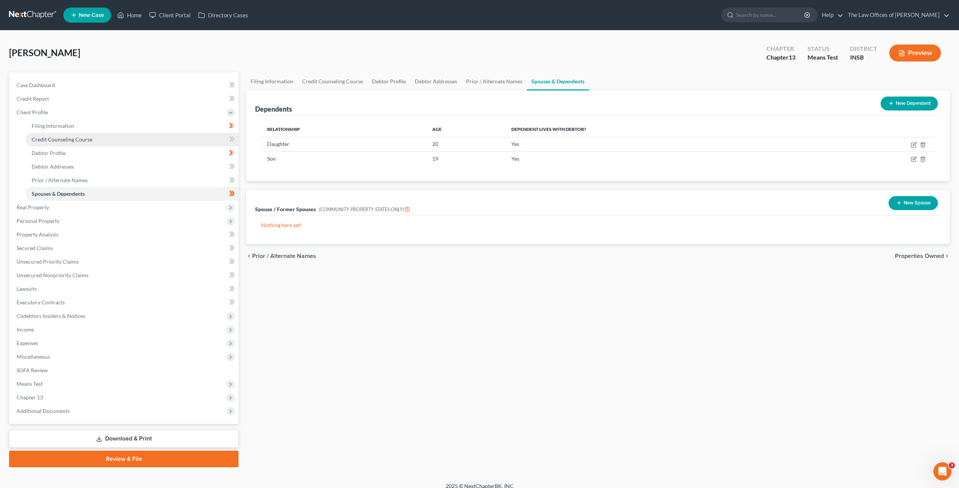
click at [111, 142] on link "Credit Counseling Course" at bounding box center [132, 140] width 213 height 14
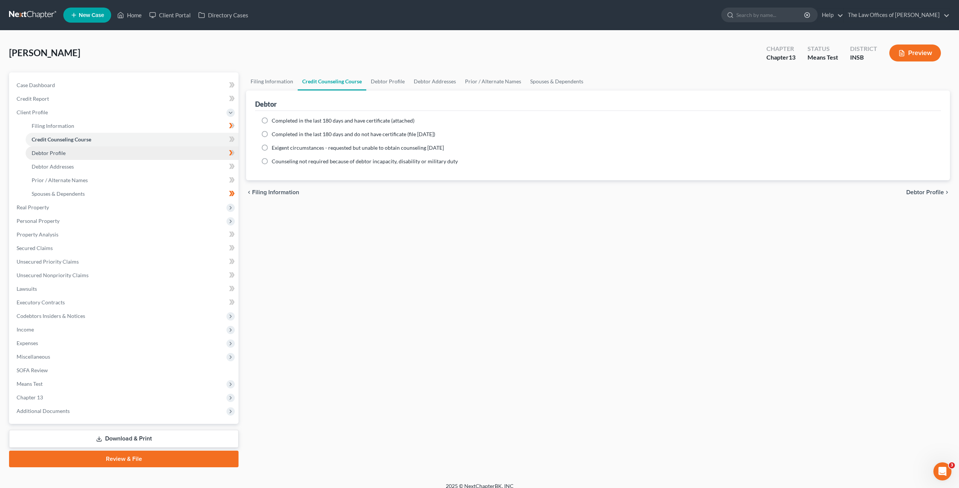
click at [156, 152] on link "Debtor Profile" at bounding box center [132, 153] width 213 height 14
select select "0"
select select "2"
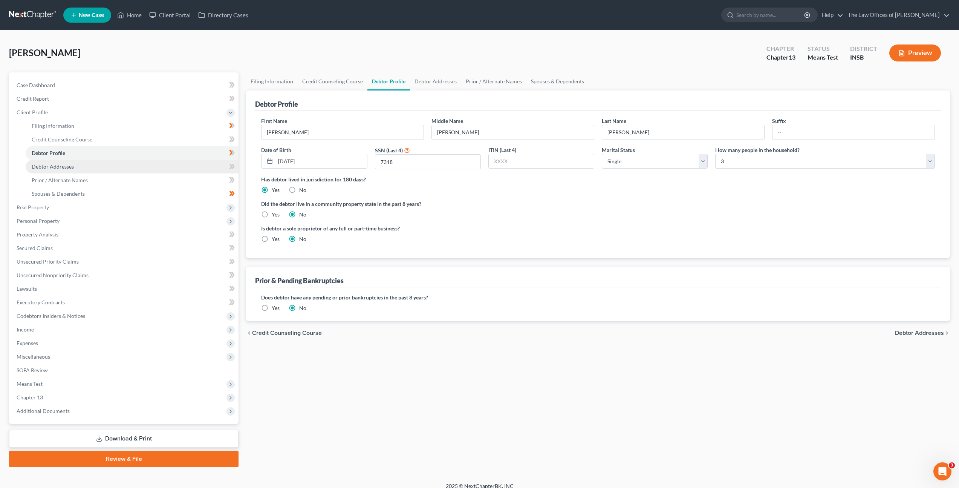
click at [53, 164] on span "Debtor Addresses" at bounding box center [53, 166] width 42 height 6
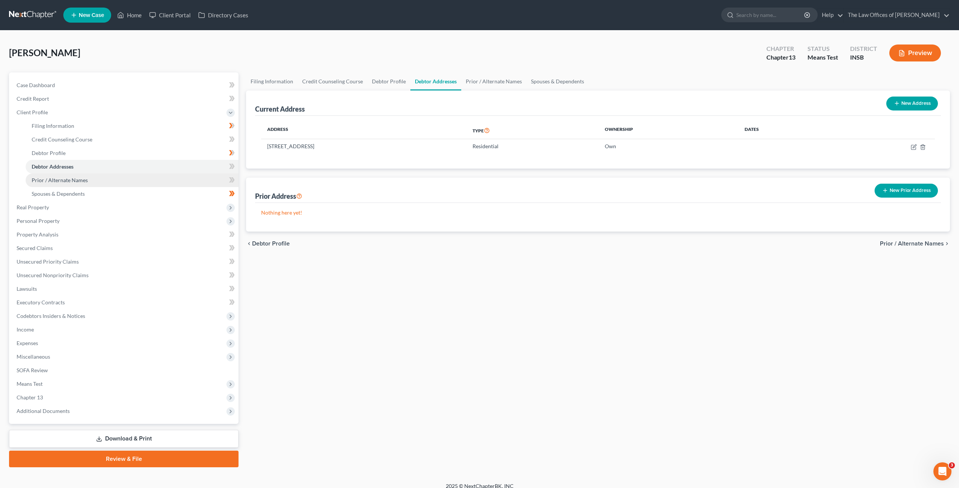
click at [54, 177] on span "Prior / Alternate Names" at bounding box center [60, 180] width 56 height 6
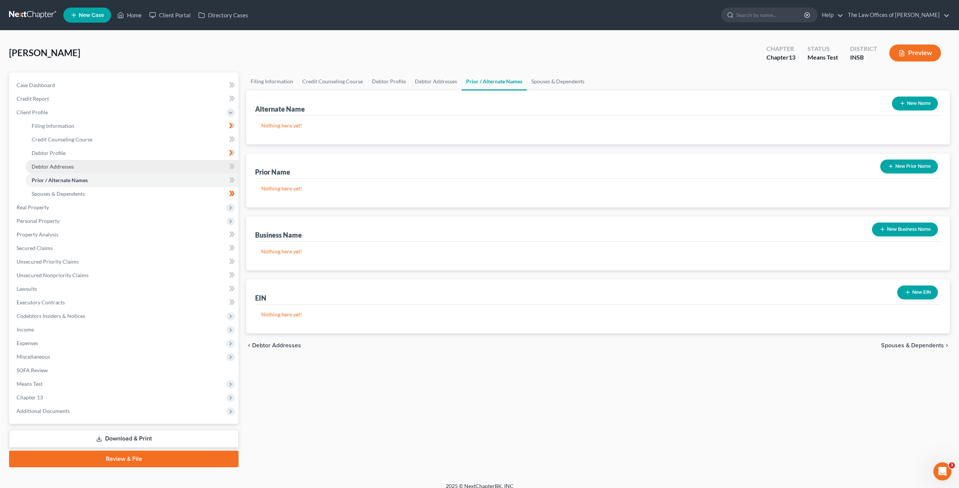
click at [60, 167] on span "Debtor Addresses" at bounding box center [53, 166] width 42 height 6
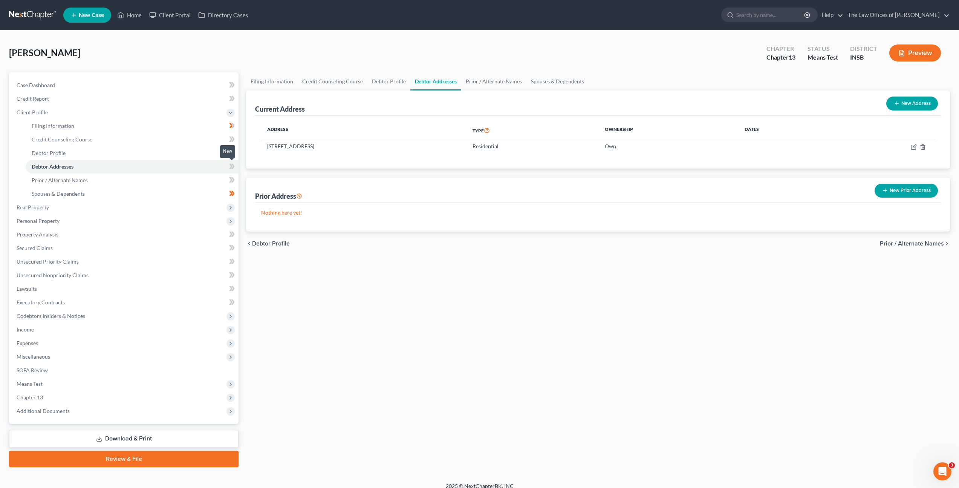
click at [228, 167] on span at bounding box center [231, 167] width 13 height 11
click at [171, 184] on link "Prior / Alternate Names" at bounding box center [132, 180] width 213 height 14
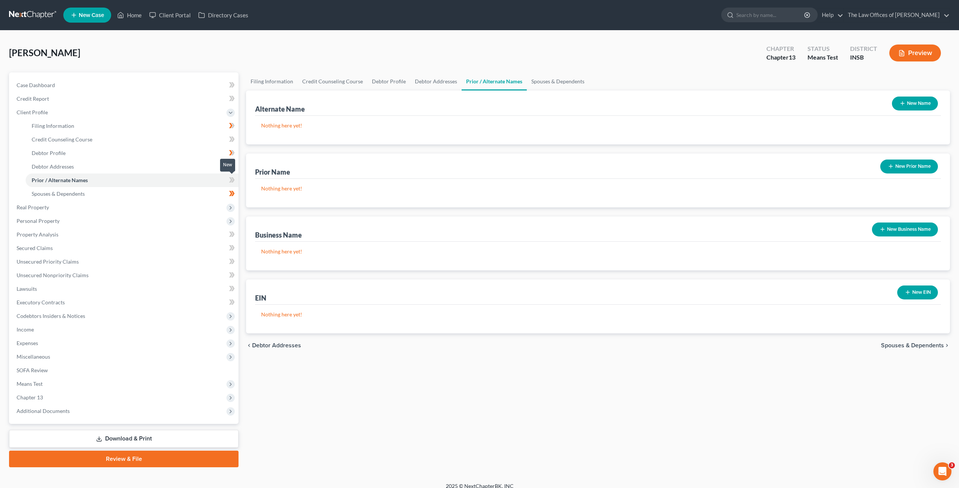
click at [230, 181] on icon at bounding box center [232, 179] width 6 height 9
click at [198, 191] on link "Spouses & Dependents" at bounding box center [132, 194] width 213 height 14
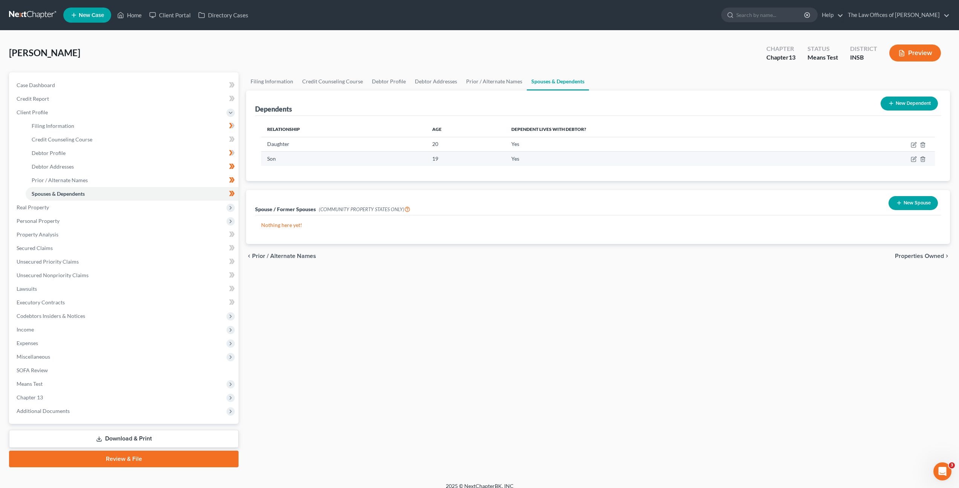
drag, startPoint x: 524, startPoint y: 171, endPoint x: 724, endPoint y: 153, distance: 200.9
click at [531, 171] on div "Relationship Age Dependent lives with debtor? Daughter 20 Yes Son 19 Yes" at bounding box center [598, 148] width 686 height 65
click at [893, 102] on button "New Dependent" at bounding box center [909, 103] width 57 height 14
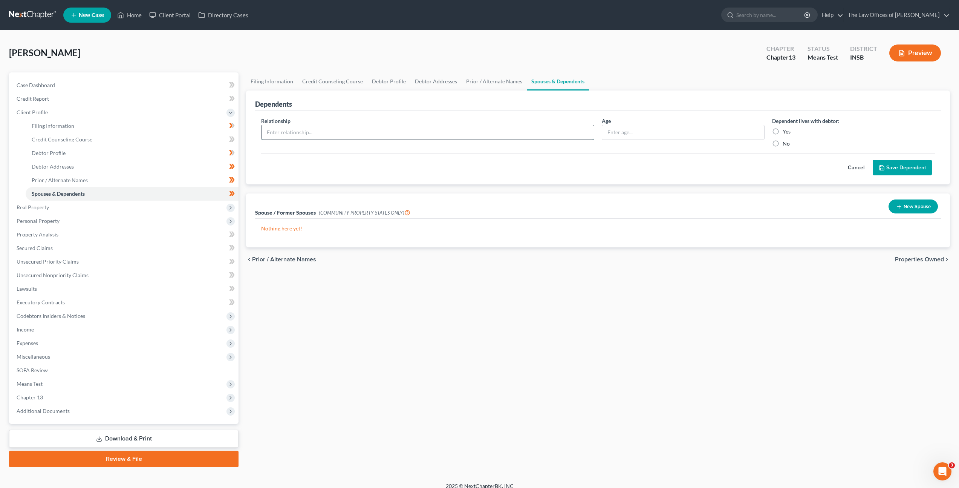
click at [465, 125] on input "text" at bounding box center [428, 132] width 332 height 14
type input "Daughter"
type input "16"
click at [783, 143] on label "No" at bounding box center [786, 144] width 7 height 8
click at [786, 143] on input "No" at bounding box center [788, 142] width 5 height 5
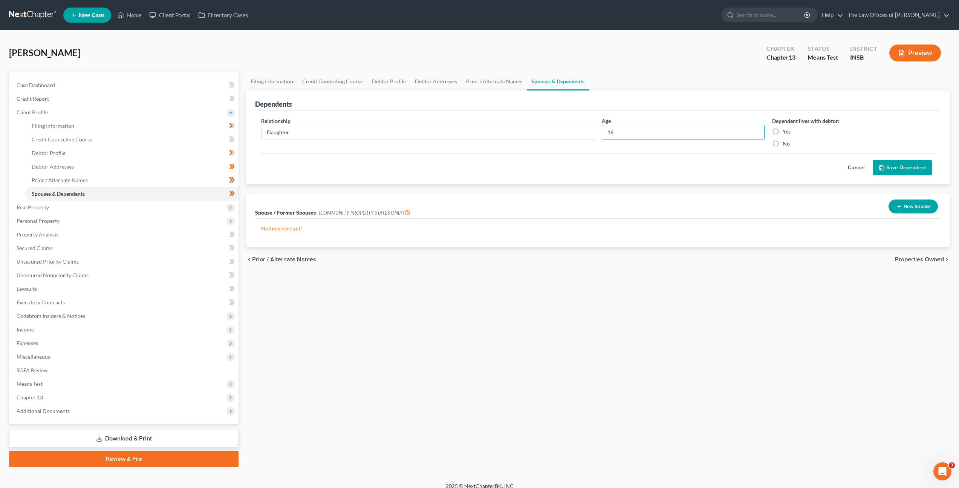
radio input "true"
click at [915, 167] on button "Save Dependent" at bounding box center [902, 168] width 59 height 16
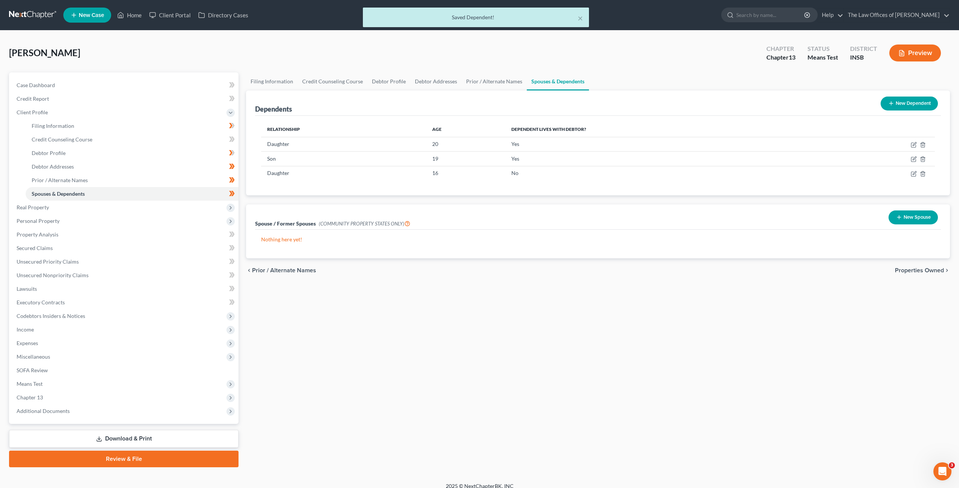
click at [903, 105] on button "New Dependent" at bounding box center [909, 103] width 57 height 14
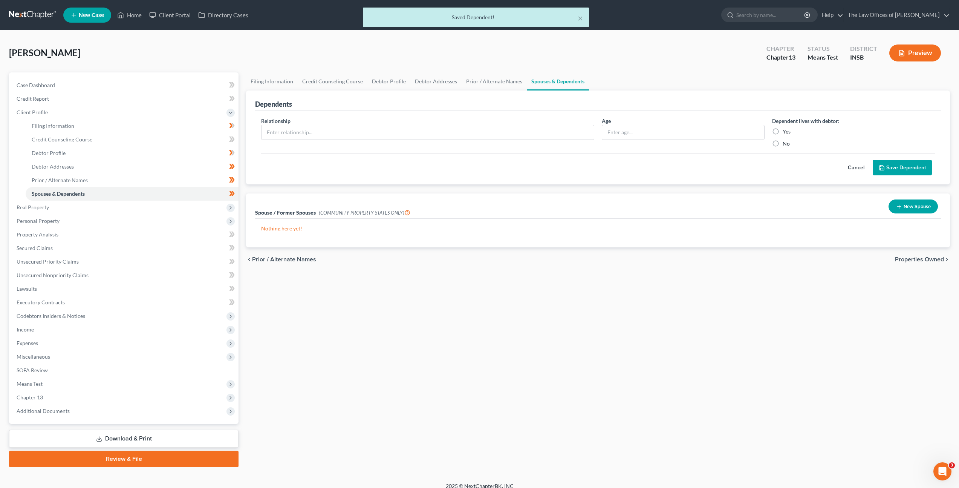
click at [381, 116] on div "Relationship * Age Dependent lives with debtor: Yes No Cancel Save Dependent" at bounding box center [598, 148] width 686 height 74
drag, startPoint x: 365, startPoint y: 131, endPoint x: 392, endPoint y: 127, distance: 27.0
click at [365, 131] on input "text" at bounding box center [428, 132] width 332 height 14
click at [312, 129] on input "Daughtert" at bounding box center [428, 132] width 332 height 14
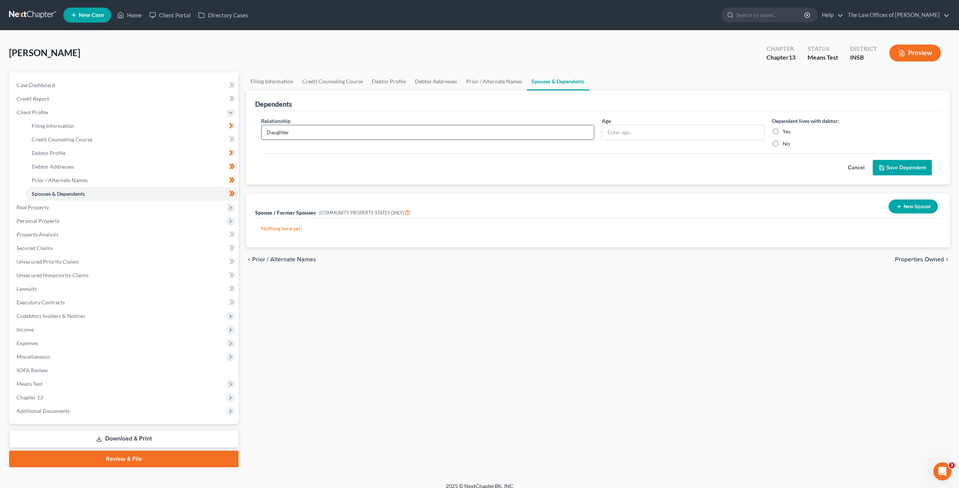
type input "Daughter"
type input "16"
drag, startPoint x: 777, startPoint y: 142, endPoint x: 816, endPoint y: 153, distance: 39.9
click at [783, 142] on label "No" at bounding box center [786, 144] width 7 height 8
click at [786, 142] on input "No" at bounding box center [788, 142] width 5 height 5
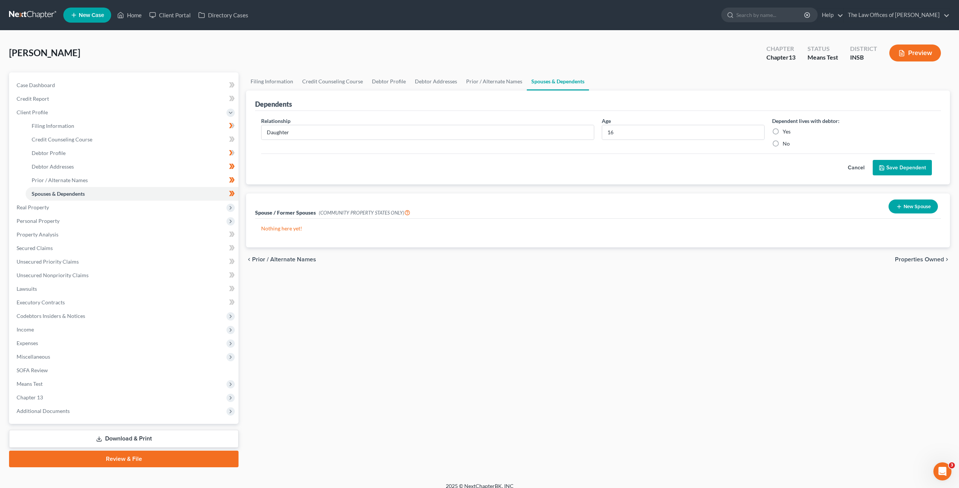
radio input "true"
click at [891, 164] on button "Save Dependent" at bounding box center [902, 168] width 59 height 16
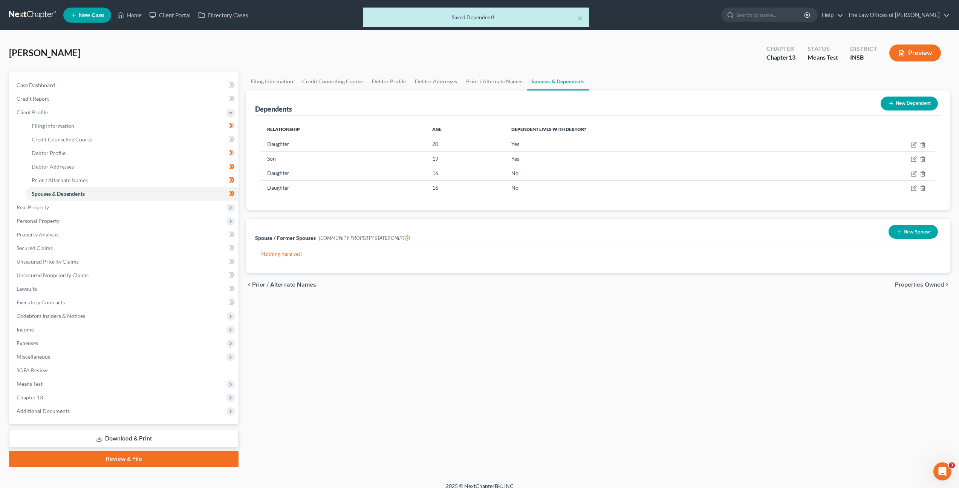
click at [561, 338] on div "Filing Information Credit Counseling Course Debtor Profile Debtor Addresses Pri…" at bounding box center [598, 269] width 712 height 395
click at [185, 150] on link "Debtor Profile" at bounding box center [132, 153] width 213 height 14
select select "0"
select select "2"
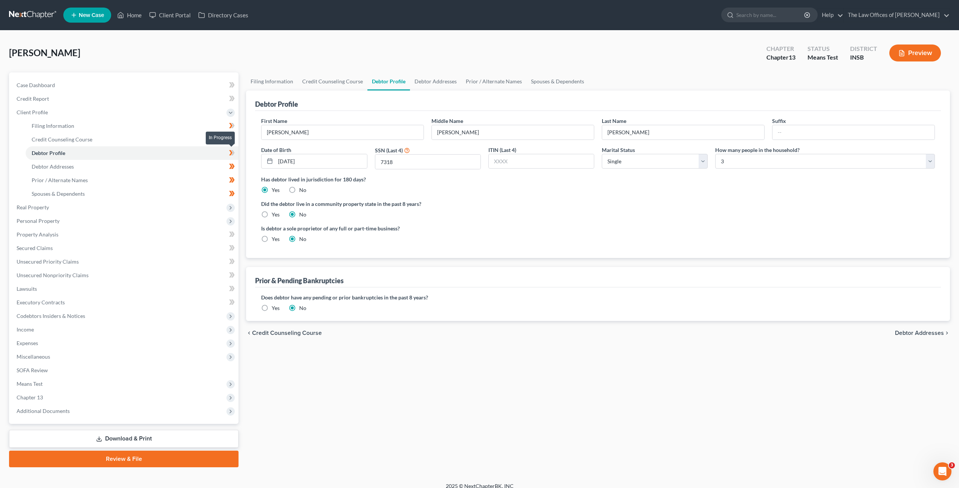
click at [234, 156] on icon at bounding box center [232, 152] width 6 height 9
click at [133, 206] on span "Real Property" at bounding box center [125, 207] width 228 height 14
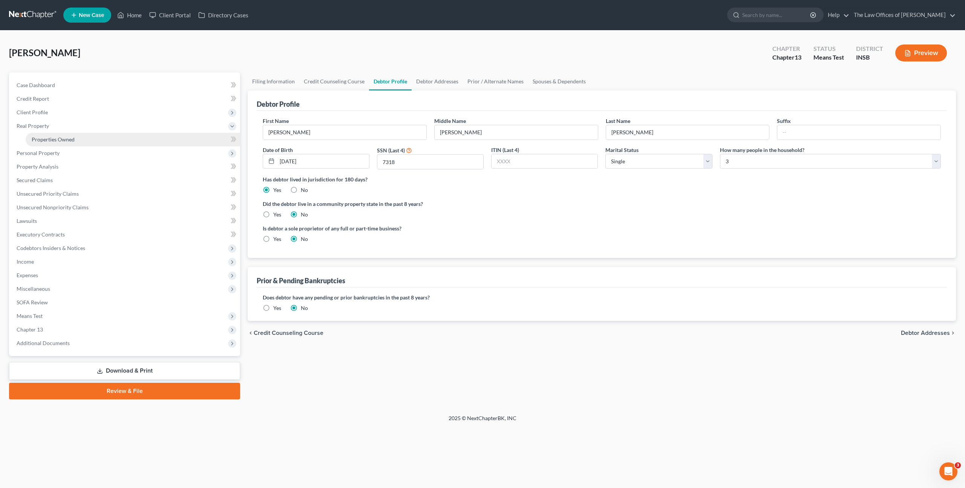
click at [127, 142] on link "Properties Owned" at bounding box center [133, 140] width 214 height 14
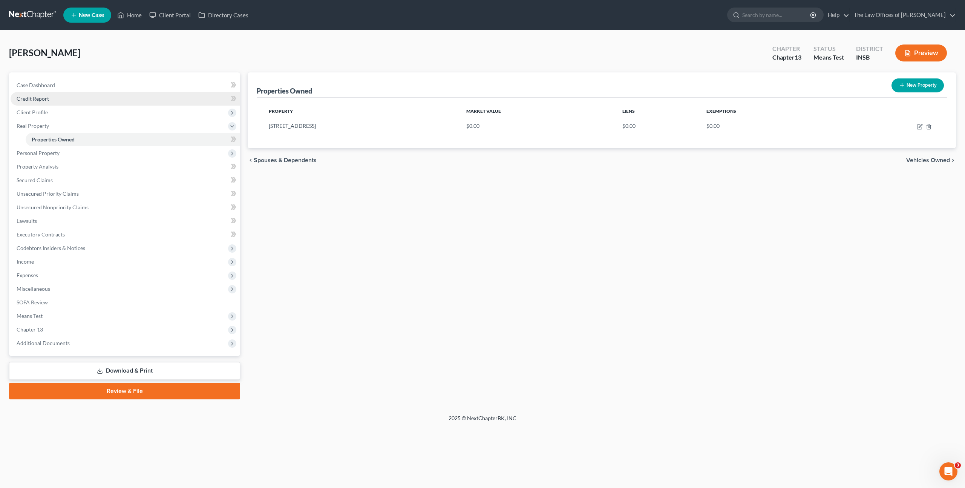
click at [135, 101] on link "Credit Report" at bounding box center [126, 99] width 230 height 14
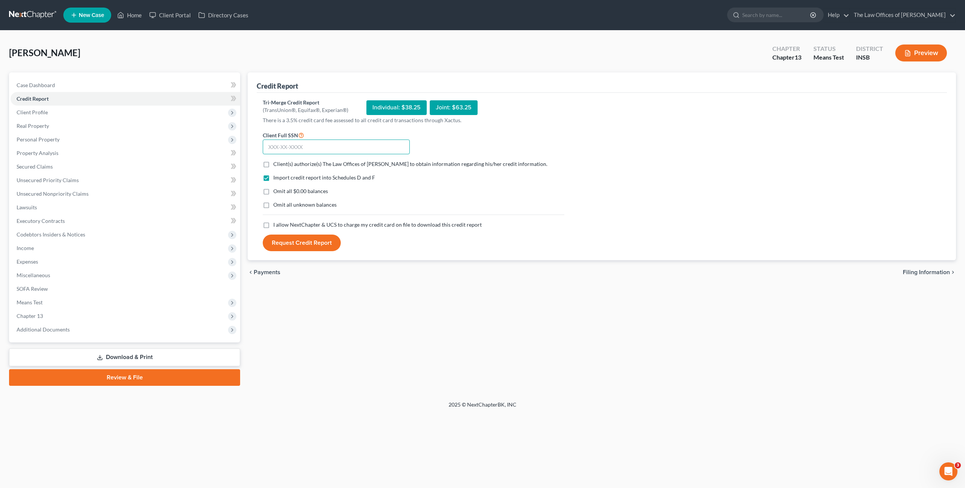
click at [358, 146] on input "text" at bounding box center [336, 146] width 147 height 15
paste input "304-92-7318"
type input "304-92-7318"
click at [259, 162] on div "Client(s) authorize(s) The Law Offices of Dax J. Miller to obtain information r…" at bounding box center [413, 164] width 309 height 8
click at [273, 162] on label "Client(s) authorize(s) The Law Offices of Dax J. Miller to obtain information r…" at bounding box center [410, 164] width 274 height 8
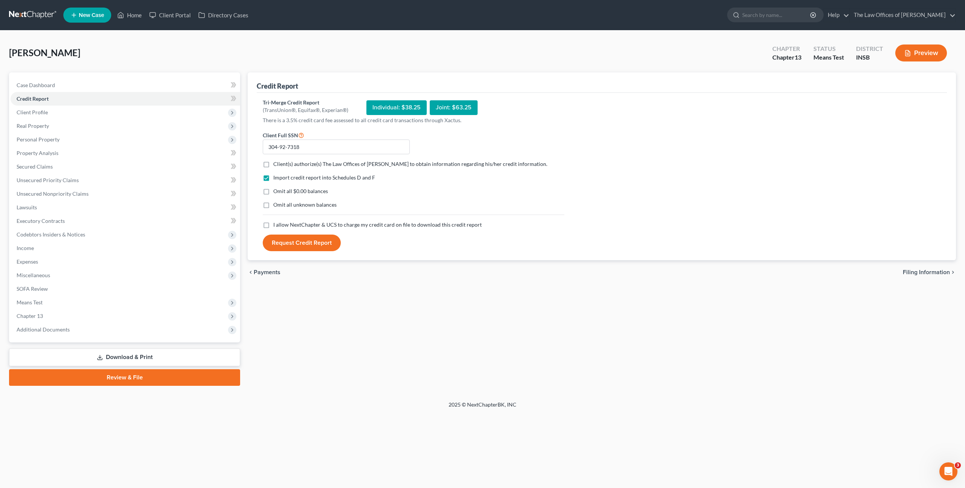
click at [276, 162] on input "Client(s) authorize(s) The Law Offices of Dax J. Miller to obtain information r…" at bounding box center [278, 162] width 5 height 5
checkbox input "true"
click at [273, 227] on label "I allow NextChapter & UCS to charge my credit card on file to download this cre…" at bounding box center [377, 225] width 208 height 8
click at [276, 226] on input "I allow NextChapter & UCS to charge my credit card on file to download this cre…" at bounding box center [278, 223] width 5 height 5
checkbox input "true"
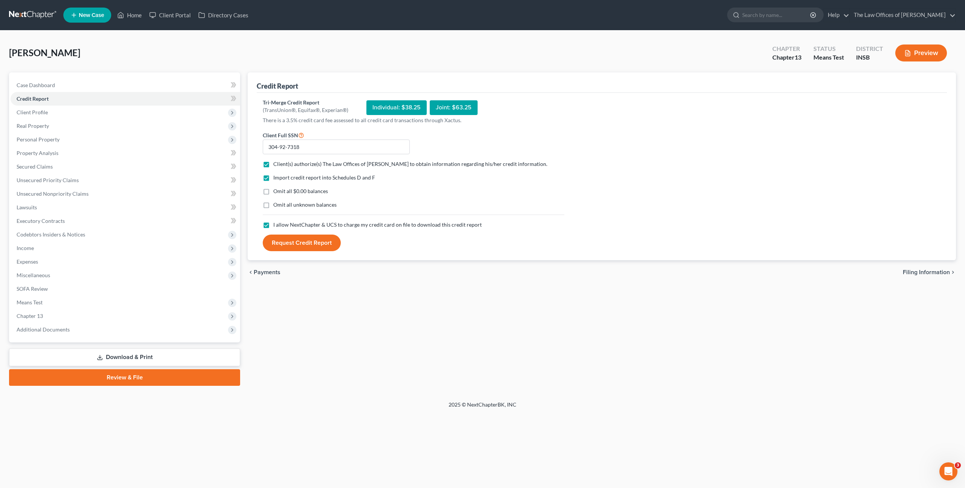
drag, startPoint x: 279, startPoint y: 233, endPoint x: 302, endPoint y: 230, distance: 23.9
click at [279, 233] on form "Client Full SSN * 304-92-7318 Client(s) authorize(s) The Law Offices of Dax J. …" at bounding box center [413, 190] width 309 height 121
click at [303, 241] on button "Request Credit Report" at bounding box center [302, 242] width 78 height 17
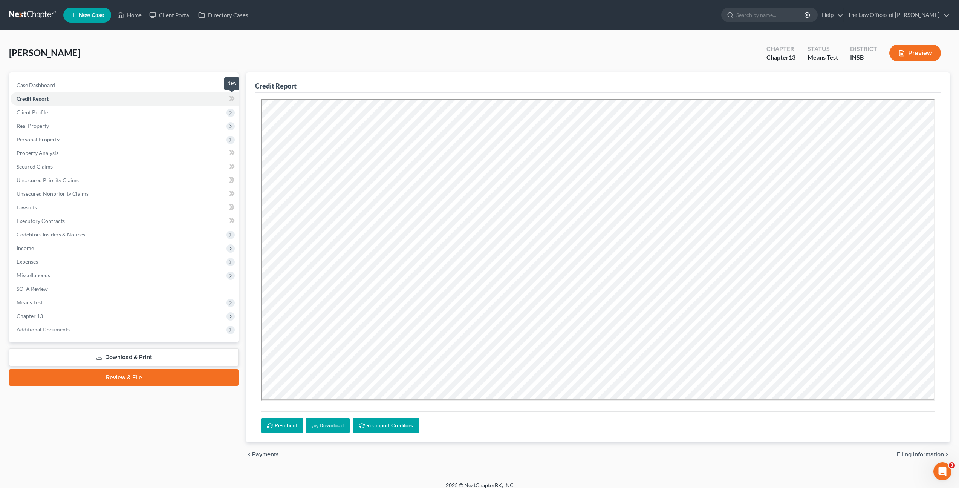
click at [233, 102] on icon at bounding box center [232, 98] width 6 height 9
click at [112, 119] on span "Real Property" at bounding box center [125, 126] width 228 height 14
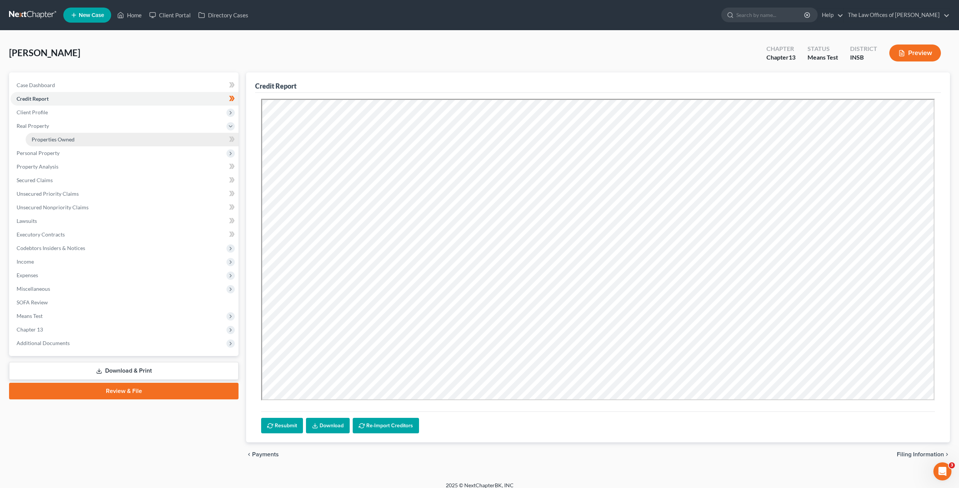
drag, startPoint x: 98, startPoint y: 135, endPoint x: 129, endPoint y: 134, distance: 31.3
click at [98, 135] on link "Properties Owned" at bounding box center [132, 140] width 213 height 14
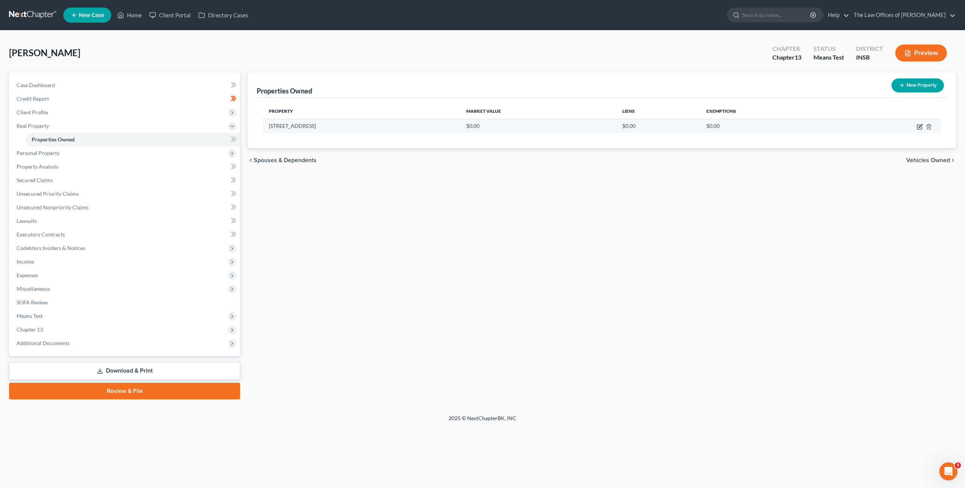
click at [917, 128] on icon "button" at bounding box center [920, 127] width 6 height 6
select select "15"
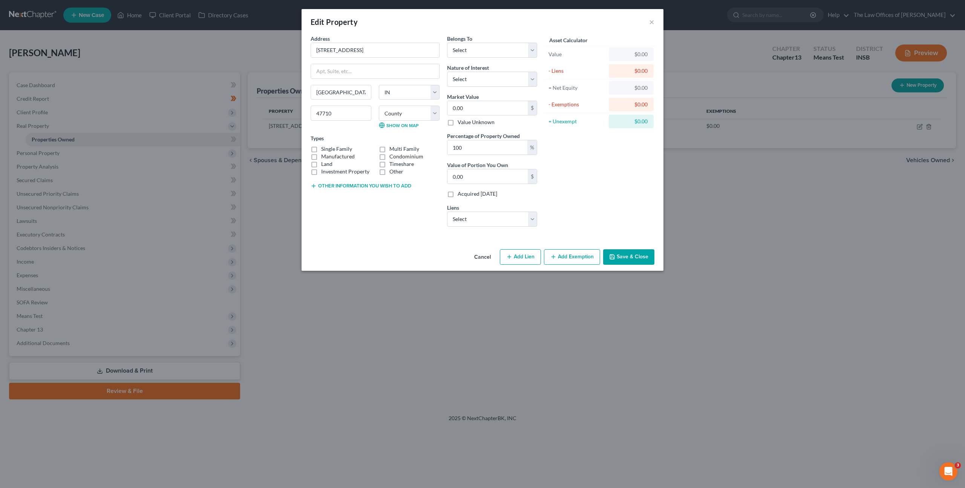
click at [344, 186] on button "Other information you wish to add" at bounding box center [361, 186] width 101 height 6
click at [375, 187] on div "Other information" at bounding box center [375, 199] width 129 height 36
click at [369, 193] on textarea at bounding box center [375, 203] width 129 height 28
click at [619, 157] on div "Asset Calculator Value $0.00 - Liens $0.00 = Net Equity $0.00 - Exemptions $0.0…" at bounding box center [599, 134] width 117 height 198
click at [478, 47] on select "Select Debtor 1 Only Debtor 2 Only Debtor 1 And Debtor 2 Only At Least One Of T…" at bounding box center [492, 50] width 90 height 15
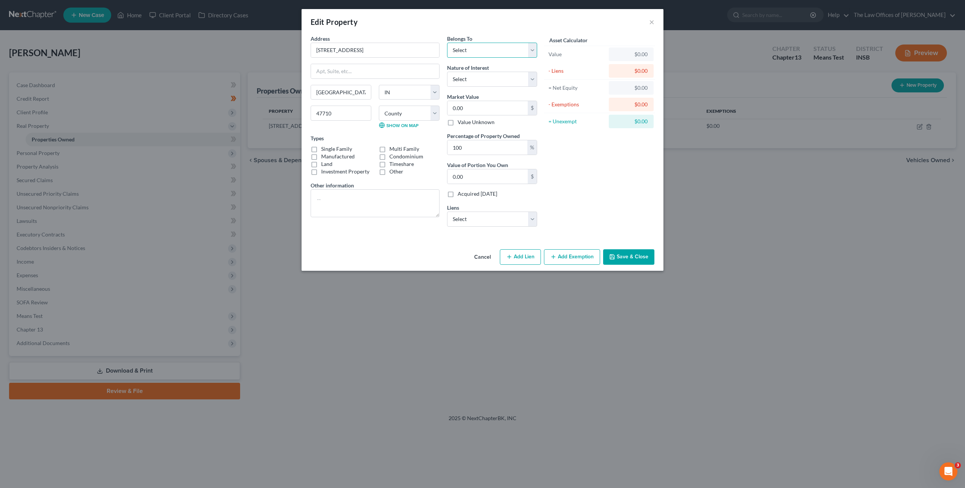
select select "0"
click at [447, 43] on select "Select Debtor 1 Only Debtor 2 Only Debtor 1 And Debtor 2 Only At Least One Of T…" at bounding box center [492, 50] width 90 height 15
click at [400, 197] on textarea at bounding box center [375, 203] width 129 height 28
click at [605, 165] on div "Asset Calculator Value $0.00 - Liens $0.00 = Net Equity $0.00 - Exemptions $0.0…" at bounding box center [599, 134] width 117 height 198
click at [510, 81] on select "Select Fee Simple Joint Tenant Life Estate Equitable Interest Future Interest T…" at bounding box center [492, 79] width 90 height 15
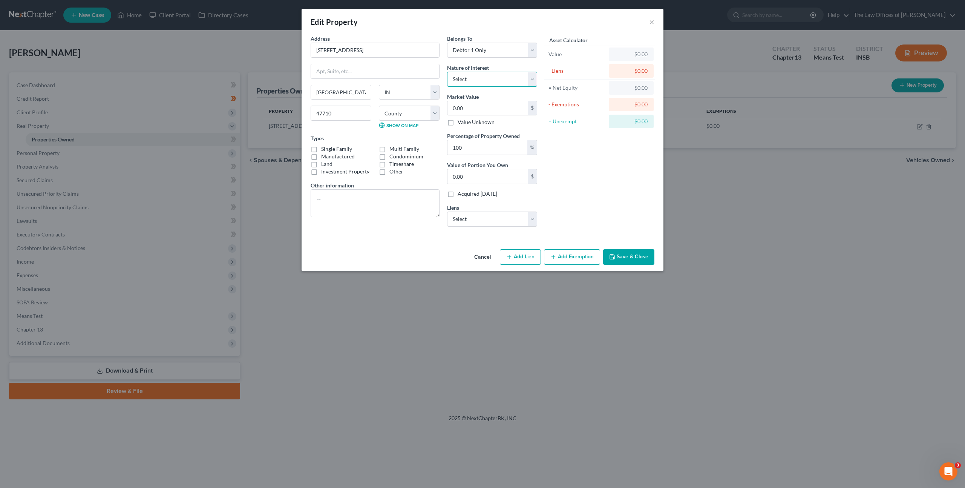
select select "0"
click at [447, 72] on select "Select Fee Simple Joint Tenant Life Estate Equitable Interest Future Interest T…" at bounding box center [492, 79] width 90 height 15
click at [499, 113] on input "0.00" at bounding box center [487, 108] width 80 height 14
click at [605, 176] on div "Asset Calculator Value $0.00 - Liens $0.00 = Net Equity $0.00 - Exemptions $0.0…" at bounding box center [599, 134] width 117 height 198
click at [335, 210] on textarea at bounding box center [375, 203] width 129 height 28
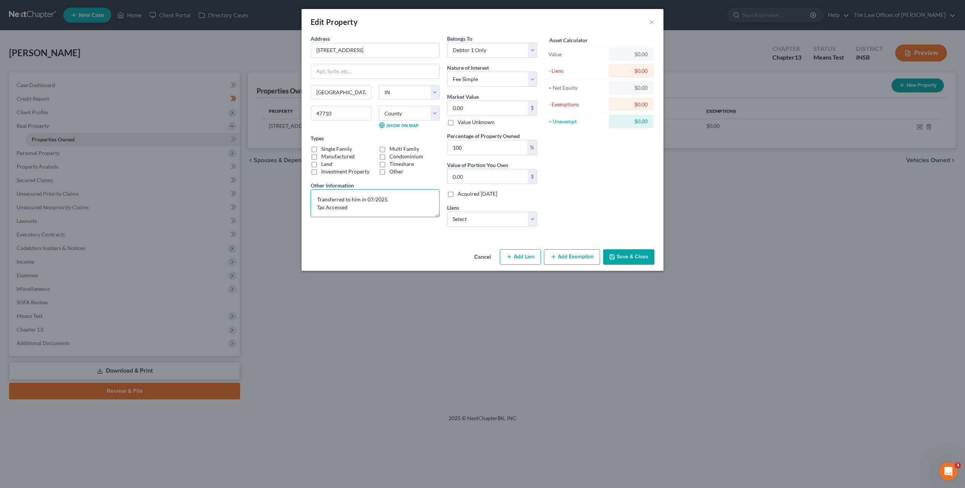
click at [363, 207] on textarea "Transferred to him in 07/2025 Tax Accessed" at bounding box center [375, 203] width 129 height 28
type textarea "Transferred to him in 07/2025 Tax Accessed for $37,600"
click at [484, 105] on input "0.00" at bounding box center [487, 108] width 80 height 14
type input "5"
type input "5.00"
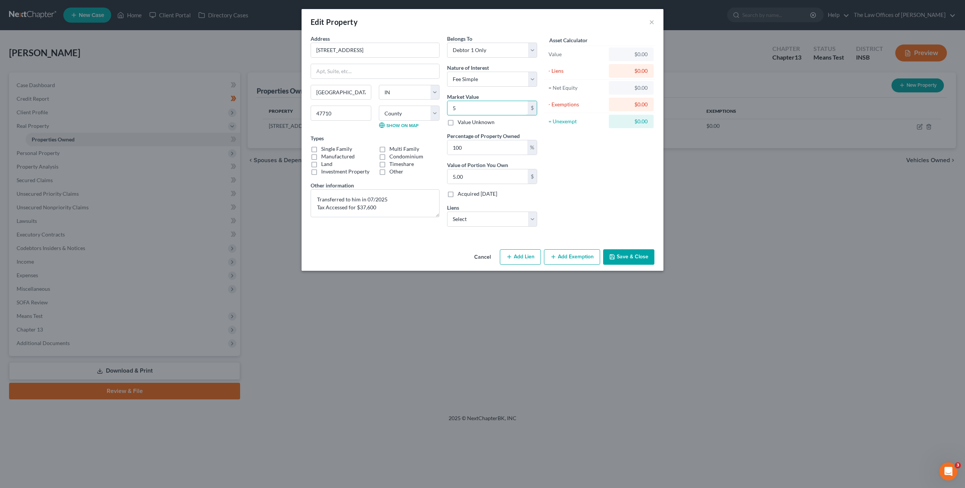
type input "50"
type input "50.00"
type input "501"
type input "501.00"
type input "5013"
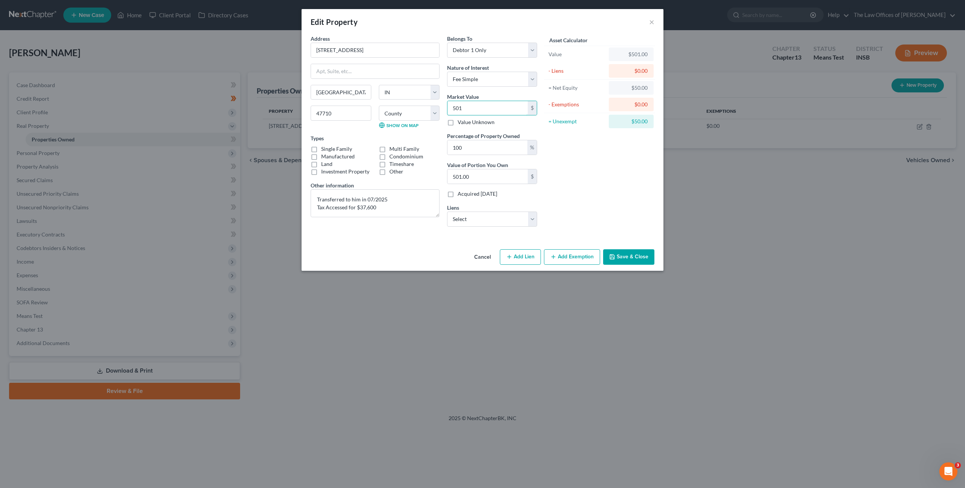
type input "5,013.00"
type input "5,0133"
type input "50,133.00"
type input "50,13"
type input "5,013.00"
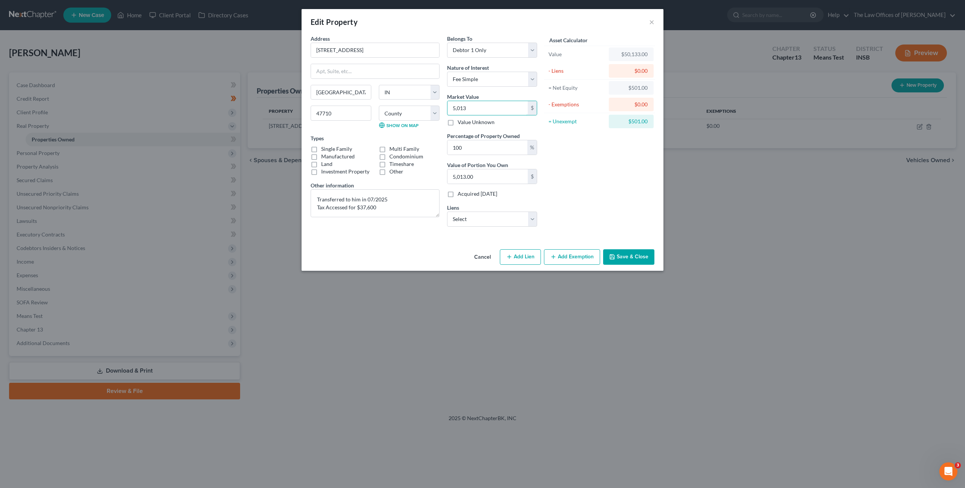
type input "5,01"
type input "501.00"
type input "50"
type input "50.00"
type input "502"
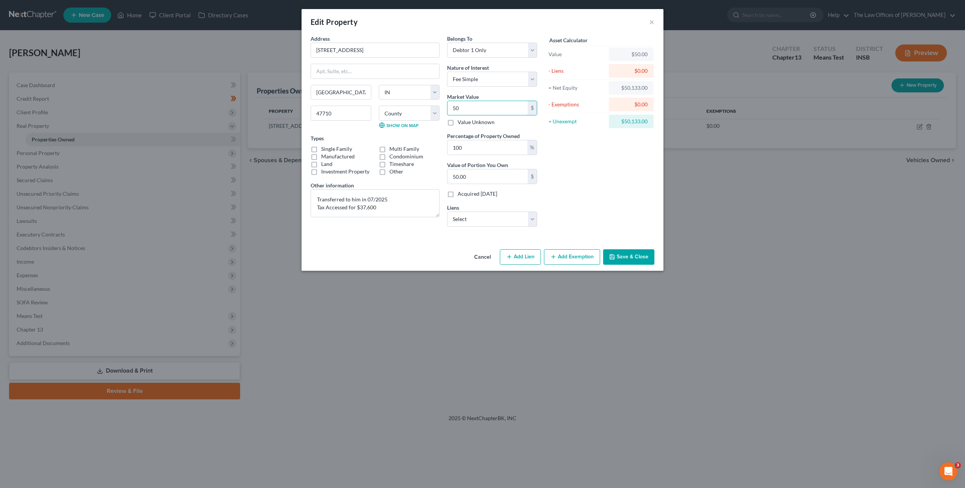
type input "502.00"
type input "5020"
type input "5,020.00"
type input "5,0200"
type input "50,200.00"
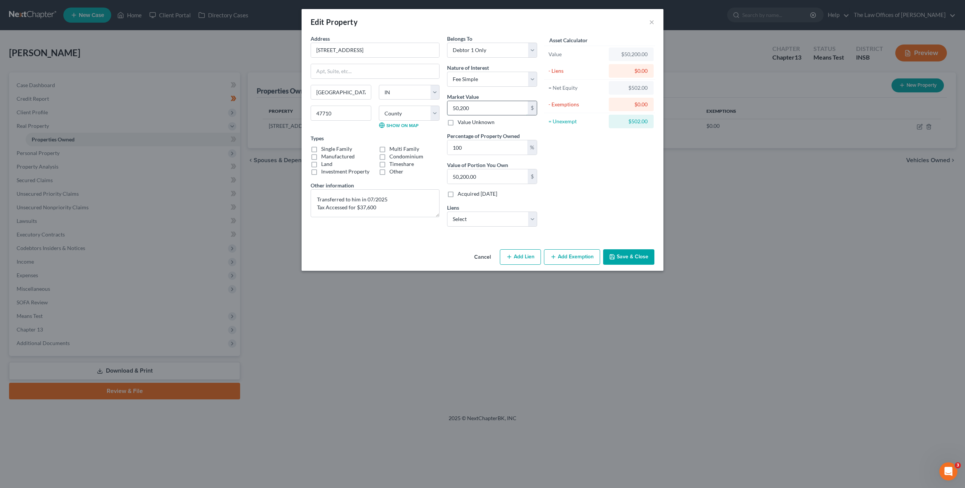
click at [476, 104] on input "50,200" at bounding box center [487, 108] width 80 height 14
type input "50,2003"
type input "502,003.00"
type input "502,00"
type input "50,200.00"
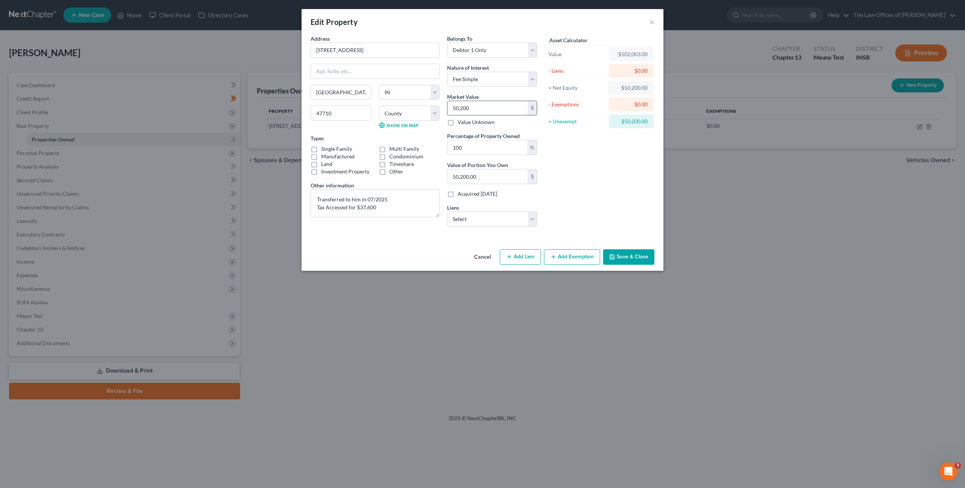
type input "50,20"
type input "5,020.00"
type input "5,02"
type input "502.00"
type input "50"
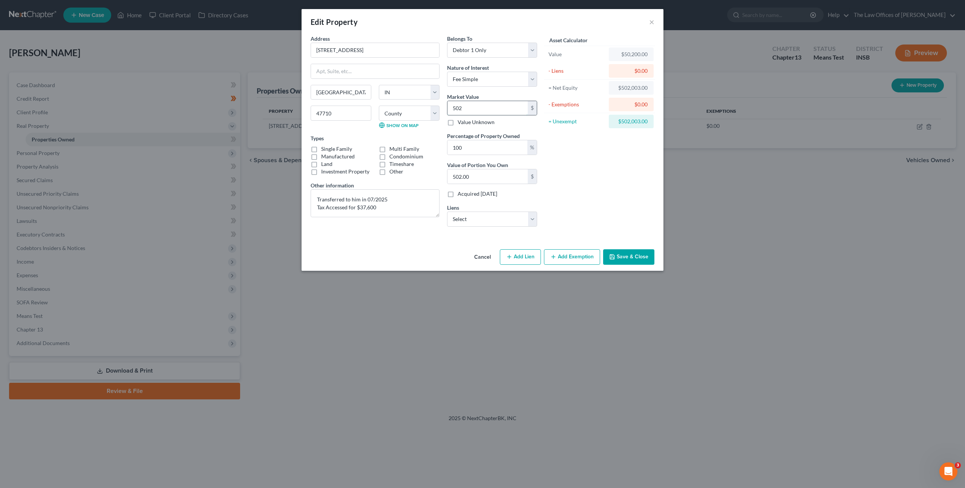
type input "50.00"
type input "5"
type input "5.00"
type input "0"
type input "3"
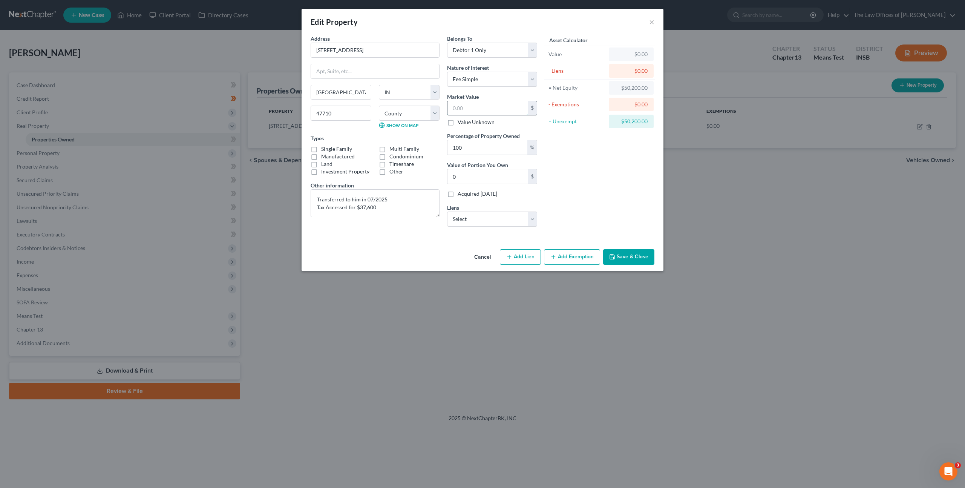
type input "3.00"
type input "36"
type input "36.00"
type input "364"
type input "364.00"
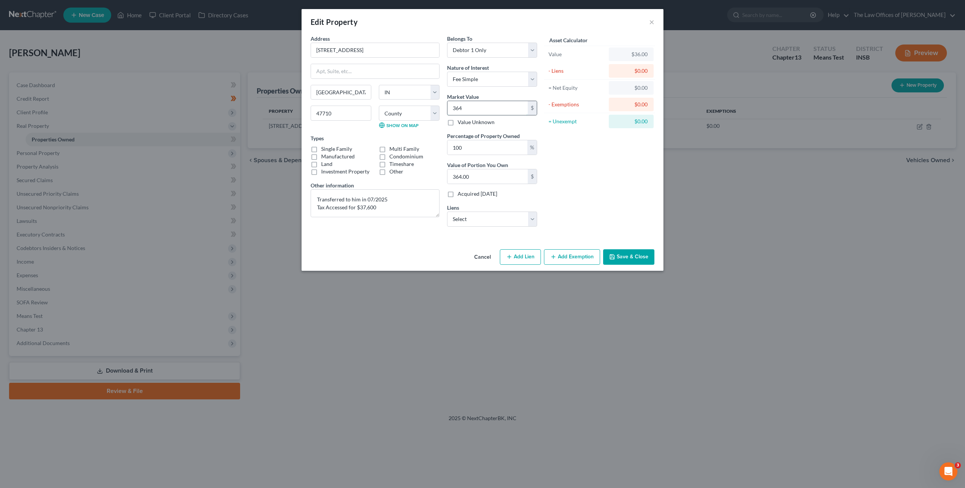
type input "3640"
type input "3,640.00"
type input "3,6400"
type input "36,400.00"
type input "36,400"
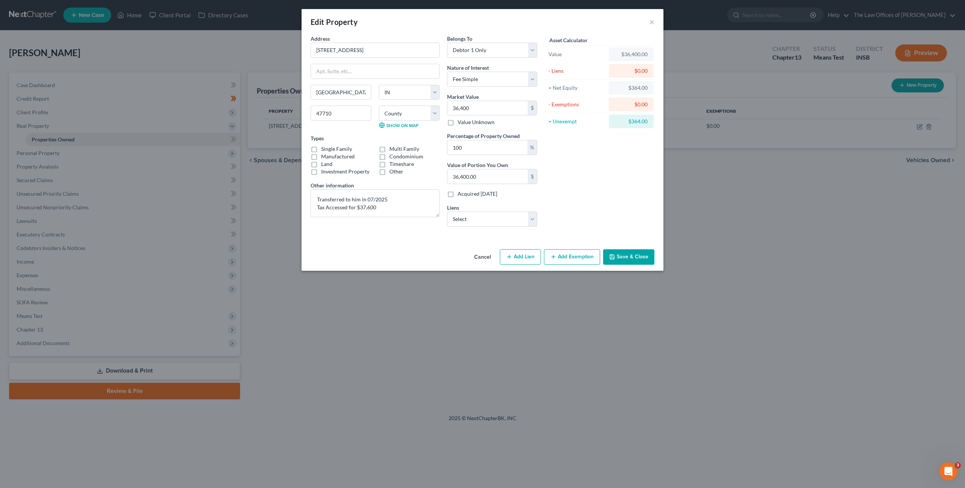
click at [321, 148] on label "Single Family" at bounding box center [336, 149] width 31 height 8
click at [324, 148] on input "Single Family" at bounding box center [326, 147] width 5 height 5
checkbox input "true"
click at [465, 211] on select "Select Heights Fin - $0.00 Mariner Finance - Unknown" at bounding box center [492, 218] width 90 height 15
click at [563, 252] on button "Add Exemption" at bounding box center [572, 257] width 56 height 16
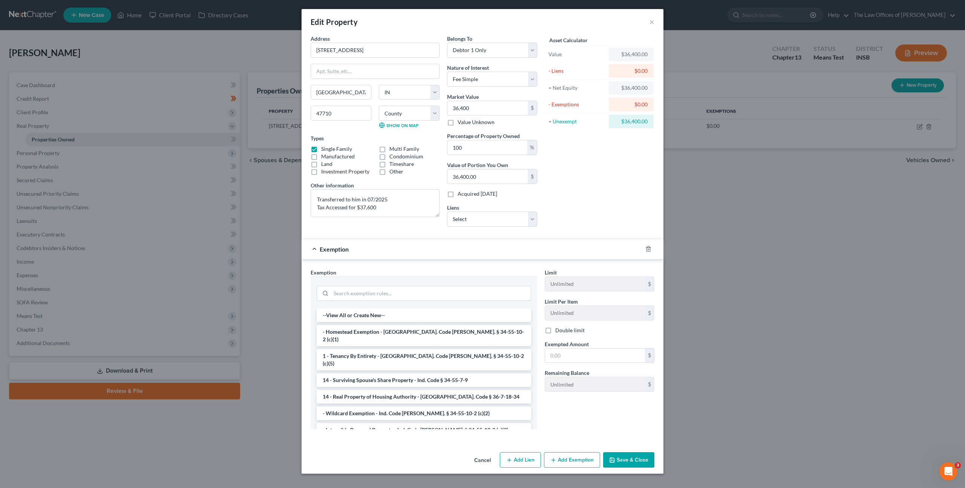
drag, startPoint x: 376, startPoint y: 295, endPoint x: 404, endPoint y: 280, distance: 32.2
click at [375, 296] on input "search" at bounding box center [431, 293] width 200 height 14
drag, startPoint x: 418, startPoint y: 335, endPoint x: 466, endPoint y: 323, distance: 48.9
click at [419, 334] on li "- Homestead Exemption - [GEOGRAPHIC_DATA]. Code [PERSON_NAME]. § 34-55-10-2 (c)…" at bounding box center [424, 335] width 214 height 21
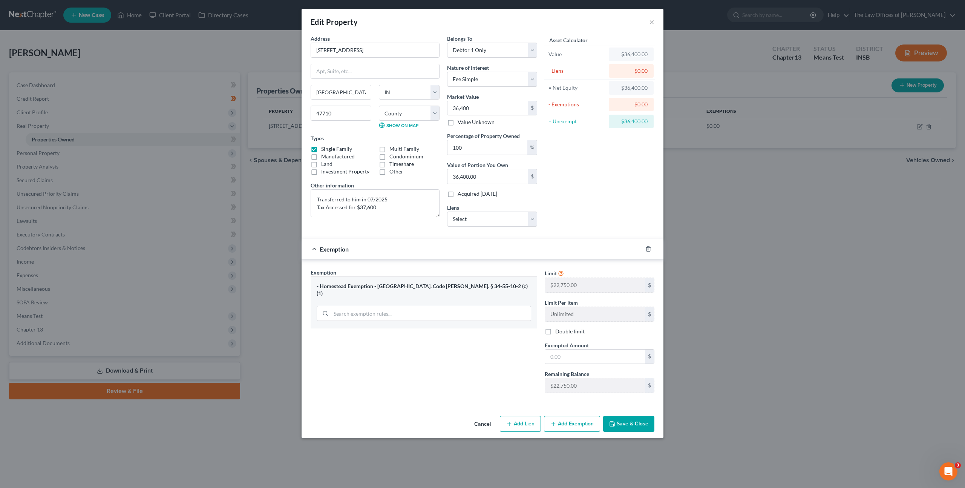
click at [591, 365] on div "Limit $22,750.00 $ Limit Per Item Unlimited $ Double limit Exempted Amount * $ …" at bounding box center [599, 333] width 117 height 130
click at [591, 357] on input "text" at bounding box center [595, 356] width 100 height 14
type input "22,750"
click at [467, 364] on div "Exemption Set must be selected for CA. Exemption * - Homestead Exemption - Ind.…" at bounding box center [424, 333] width 234 height 130
click at [522, 214] on select "Select Heights Fin - $0.00 Mariner Finance - Unknown" at bounding box center [492, 218] width 90 height 15
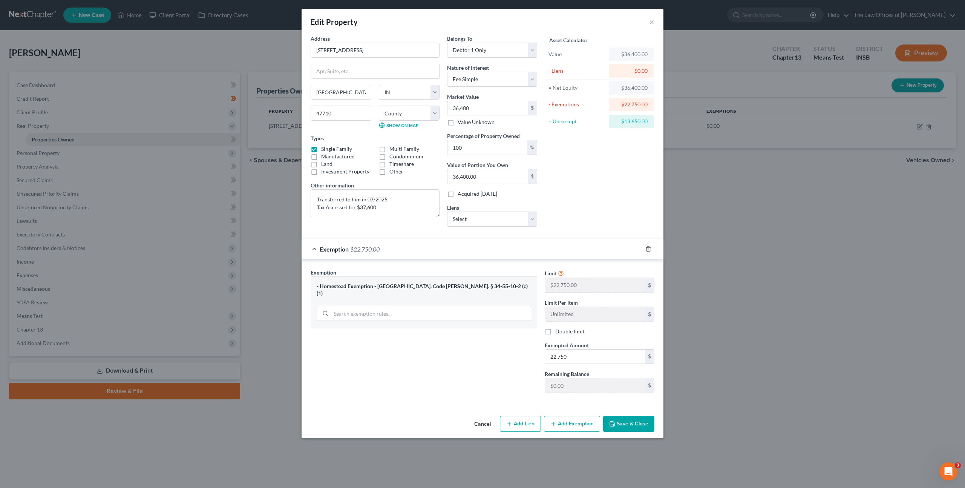
drag, startPoint x: 642, startPoint y: 426, endPoint x: 678, endPoint y: 361, distance: 74.7
click at [642, 426] on button "Save & Close" at bounding box center [628, 424] width 51 height 16
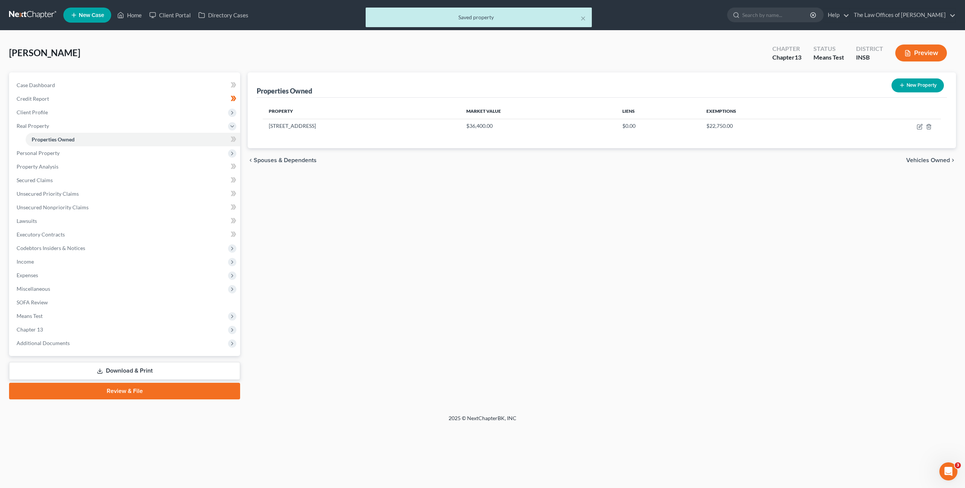
click at [812, 210] on div at bounding box center [482, 244] width 965 height 488
drag, startPoint x: 391, startPoint y: 324, endPoint x: 315, endPoint y: 188, distance: 155.4
click at [389, 318] on div "Properties Owned New Property Property Market Value Liens Exemptions 2100 N 5th…" at bounding box center [602, 235] width 716 height 327
click at [239, 141] on span at bounding box center [233, 140] width 13 height 11
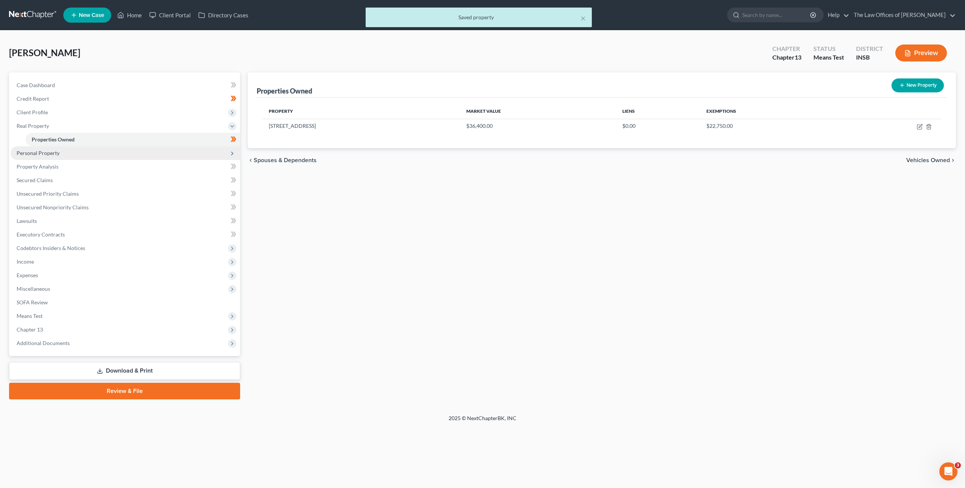
click at [167, 148] on span "Personal Property" at bounding box center [126, 153] width 230 height 14
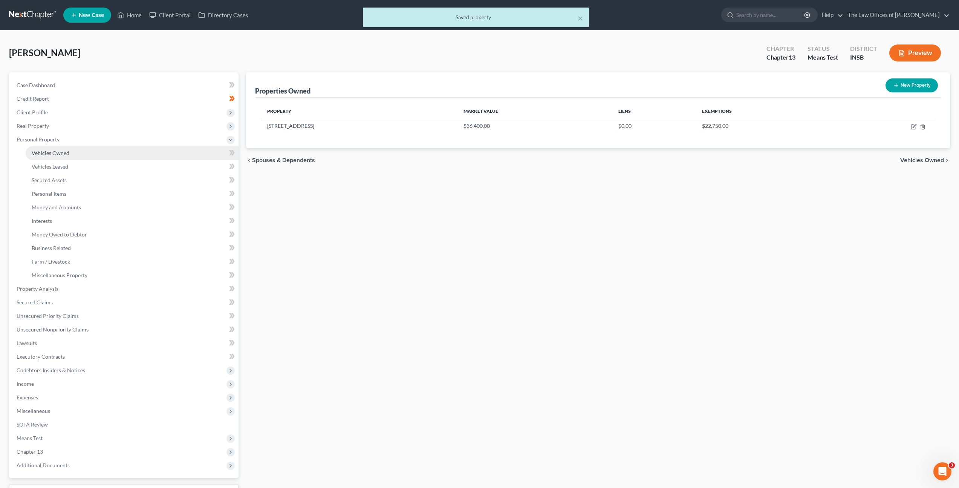
click at [145, 152] on link "Vehicles Owned" at bounding box center [132, 153] width 213 height 14
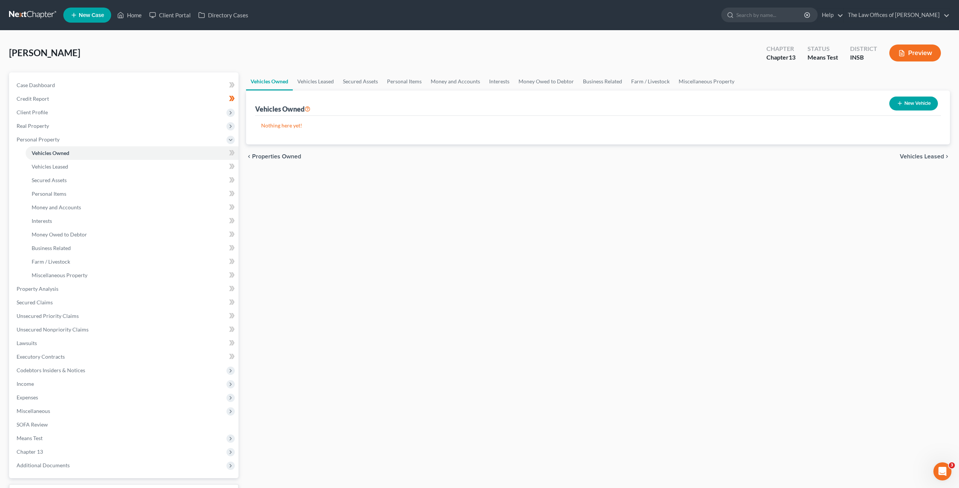
click at [384, 227] on div "Vehicles Owned Vehicles Leased Secured Assets Personal Items Money and Accounts…" at bounding box center [598, 296] width 712 height 449
click at [233, 154] on icon at bounding box center [232, 152] width 3 height 5
click at [197, 166] on link "Vehicles Leased" at bounding box center [132, 167] width 213 height 14
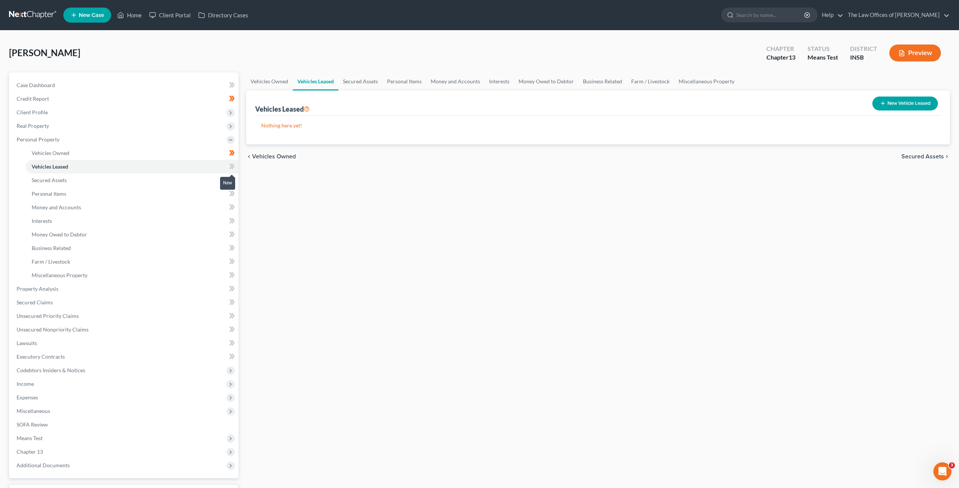
click at [234, 168] on icon at bounding box center [232, 166] width 6 height 9
click at [449, 186] on div "Vehicles Owned Vehicles Leased Secured Assets Personal Items Money and Accounts…" at bounding box center [598, 296] width 712 height 449
drag, startPoint x: 170, startPoint y: 172, endPoint x: 178, endPoint y: 174, distance: 7.9
click at [170, 172] on link "Vehicles Leased" at bounding box center [132, 167] width 213 height 14
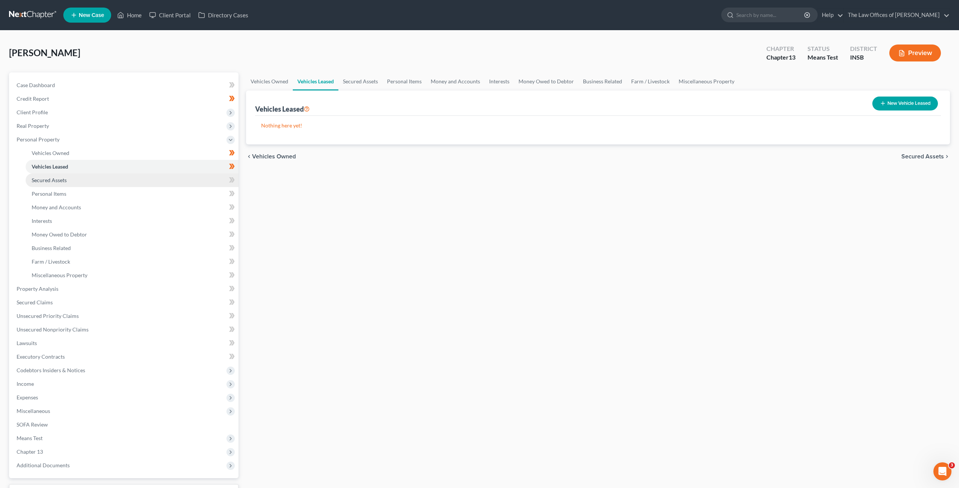
click at [179, 179] on link "Secured Assets" at bounding box center [132, 180] width 213 height 14
click at [228, 179] on span at bounding box center [231, 180] width 13 height 11
click at [147, 272] on link "Miscellaneous Property" at bounding box center [132, 275] width 213 height 14
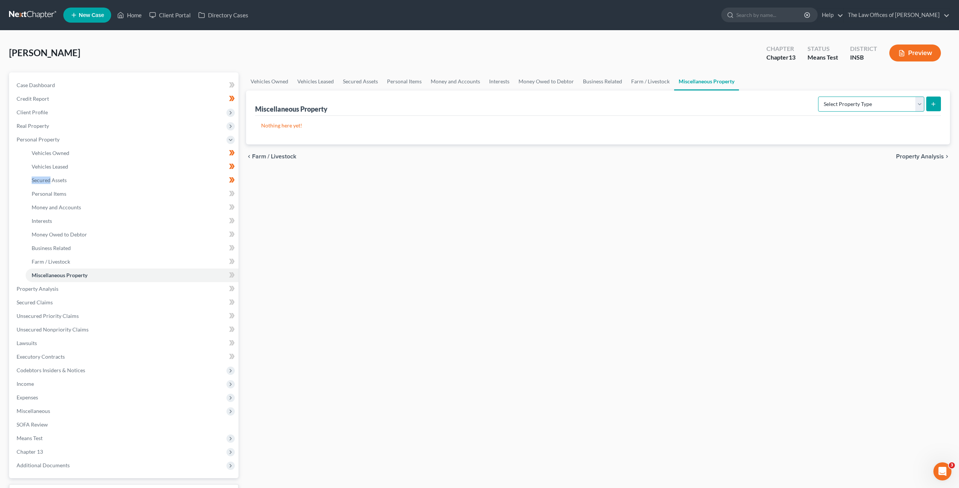
click at [857, 109] on select "Select Property Type Assigned for Creditor Benefit Within 1 Year Holding for An…" at bounding box center [871, 103] width 106 height 15
click at [818, 96] on select "Select Property Type Assigned for Creditor Benefit Within 1 Year Holding for An…" at bounding box center [871, 103] width 106 height 15
click at [849, 100] on select "Select Property Type Assigned for Creditor Benefit Within 1 Year Holding for An…" at bounding box center [871, 103] width 106 height 15
select select "holding_for_another"
click at [818, 96] on select "Select Property Type Assigned for Creditor Benefit Within 1 Year Holding for An…" at bounding box center [871, 103] width 106 height 15
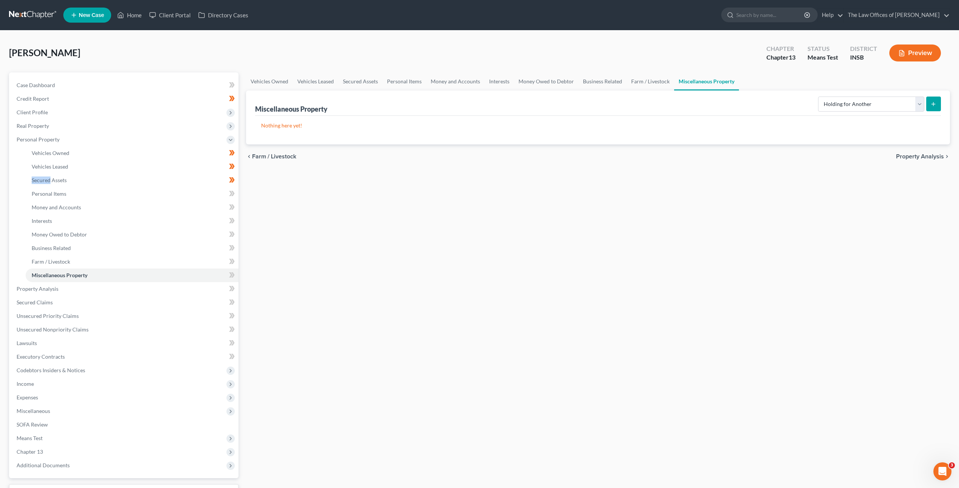
click at [932, 105] on icon "submit" at bounding box center [934, 104] width 6 height 6
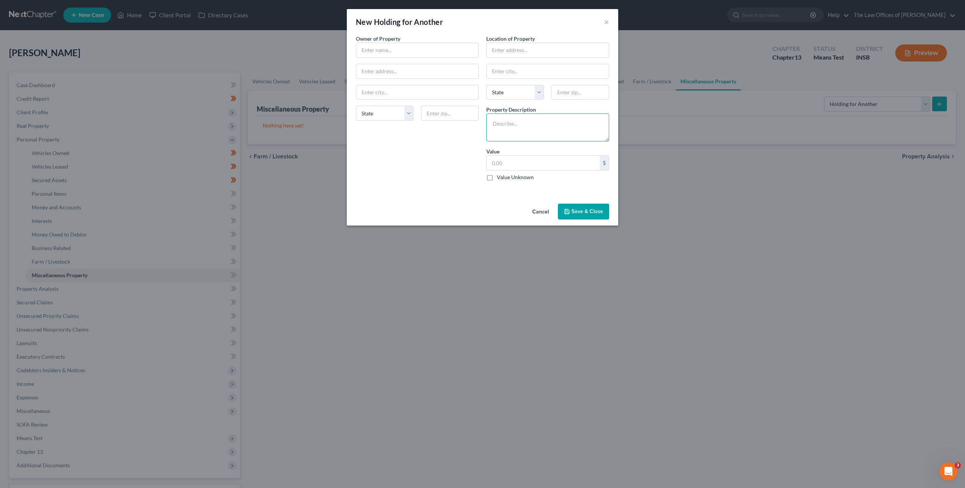
click at [494, 126] on textarea at bounding box center [547, 127] width 123 height 28
type textarea "2001 Ford F-150"
click at [427, 53] on input "text" at bounding box center [417, 50] width 122 height 14
type input "Brian Birdwell"
click at [557, 51] on input "text" at bounding box center [548, 50] width 122 height 14
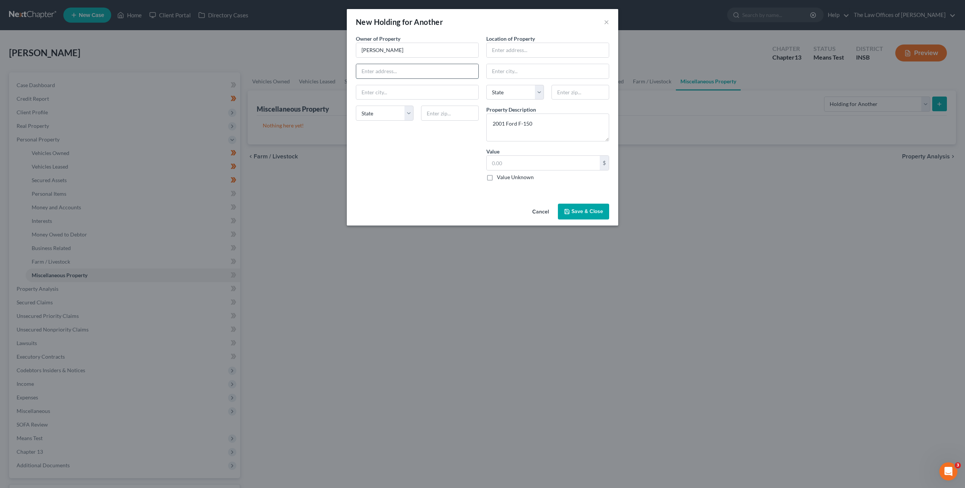
click at [416, 65] on input "text" at bounding box center [417, 71] width 122 height 14
click at [389, 77] on input "text" at bounding box center [417, 71] width 122 height 14
type input "1626 W Joehorn Avenue"
type input "4"
type input "47710"
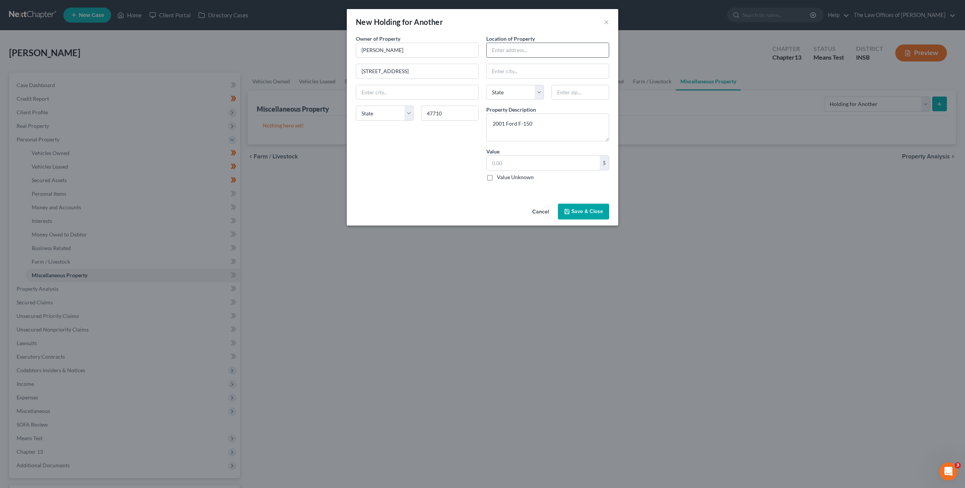
click at [528, 54] on input "text" at bounding box center [548, 50] width 122 height 14
type input "Evansville"
select select "15"
click at [434, 181] on div "Owner of Property * Brian Birdwell 1626 W Joehorn Avenue Evansville State AL AK…" at bounding box center [417, 111] width 130 height 152
click at [530, 55] on input "text" at bounding box center [548, 50] width 122 height 14
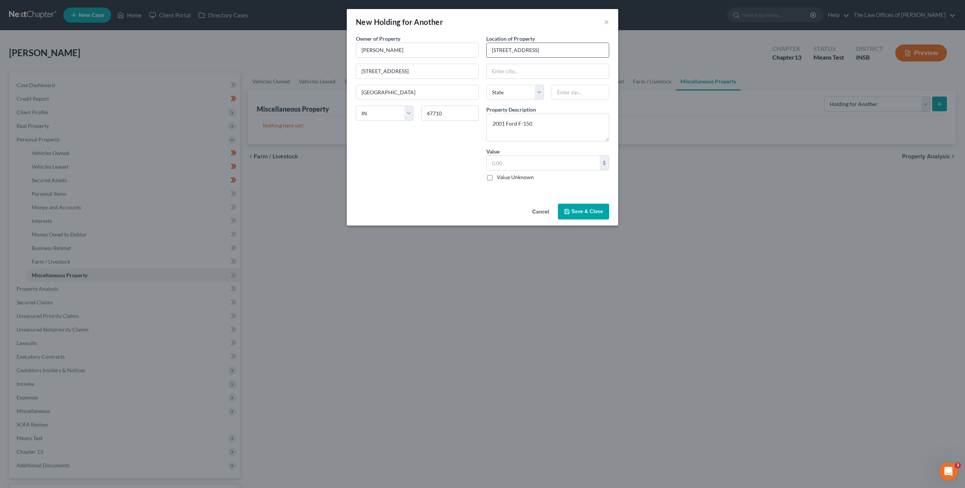
type input "2100 N 5th Avenue"
type input "47710"
click at [421, 173] on div "Owner of Property * Brian Birdwell 1626 W Joehorn Avenue Evansville State AL AK…" at bounding box center [417, 111] width 130 height 152
type input "Evansville"
select select "15"
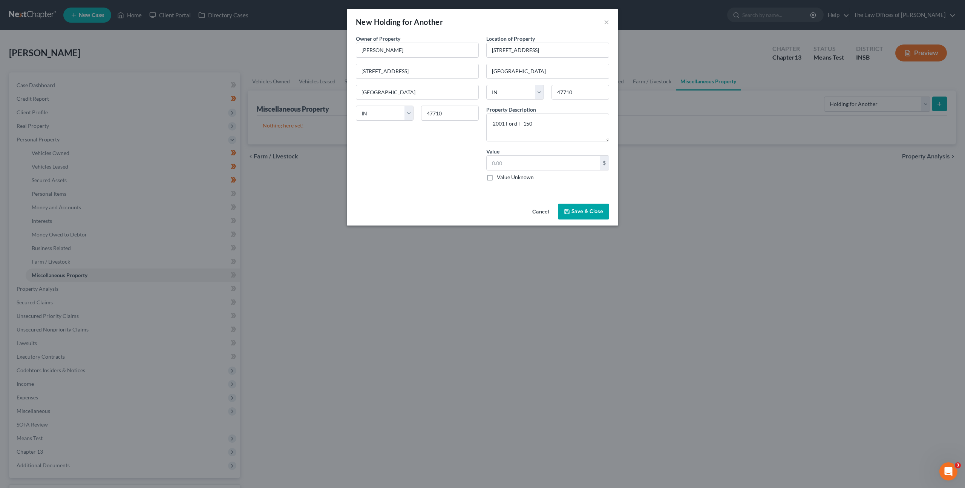
drag, startPoint x: 594, startPoint y: 215, endPoint x: 611, endPoint y: 197, distance: 24.3
click at [594, 215] on button "Save & Close" at bounding box center [583, 212] width 51 height 16
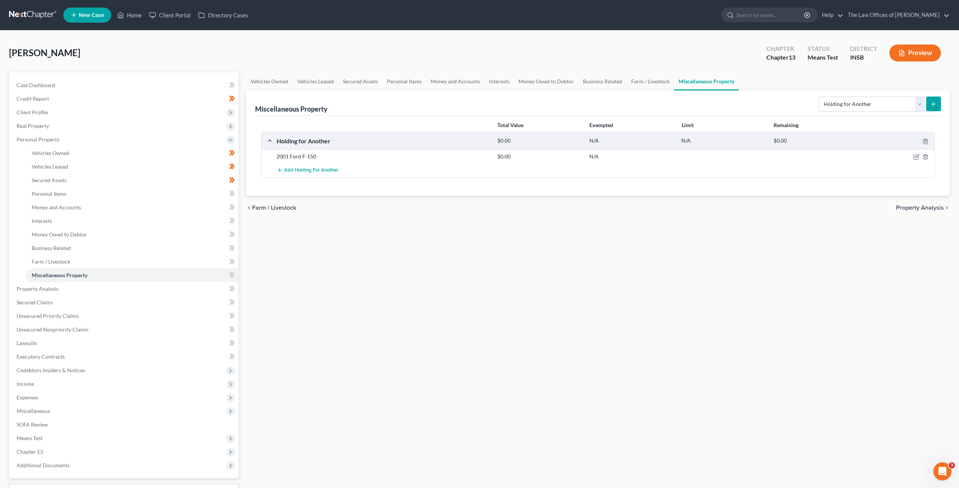
click at [514, 243] on div "Vehicles Owned Vehicles Leased Secured Assets Personal Items Money and Accounts…" at bounding box center [598, 296] width 712 height 449
drag, startPoint x: 261, startPoint y: 77, endPoint x: 244, endPoint y: 127, distance: 52.6
click at [261, 77] on link "Vehicles Owned" at bounding box center [269, 81] width 47 height 18
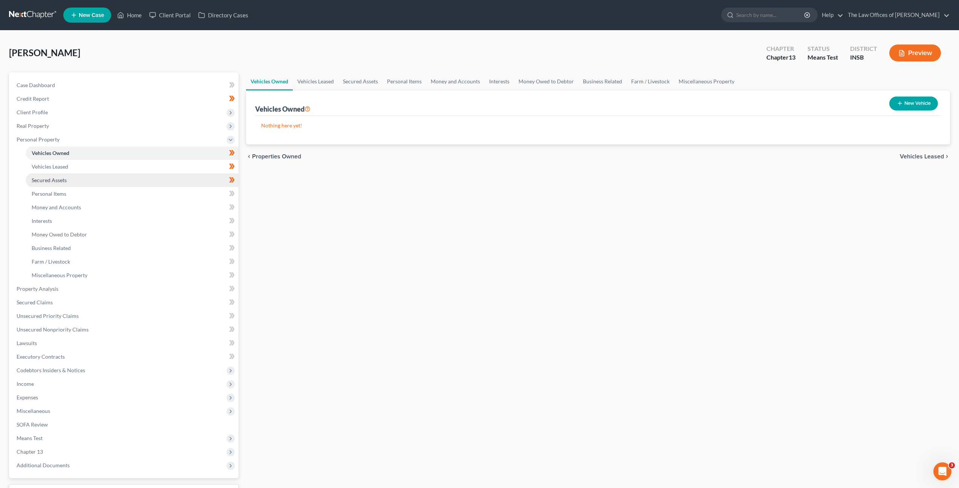
click at [180, 181] on link "Secured Assets" at bounding box center [132, 180] width 213 height 14
click at [174, 166] on link "Vehicles Leased" at bounding box center [132, 167] width 213 height 14
click at [162, 185] on link "Secured Assets" at bounding box center [132, 180] width 213 height 14
click at [158, 198] on link "Personal Items" at bounding box center [132, 194] width 213 height 14
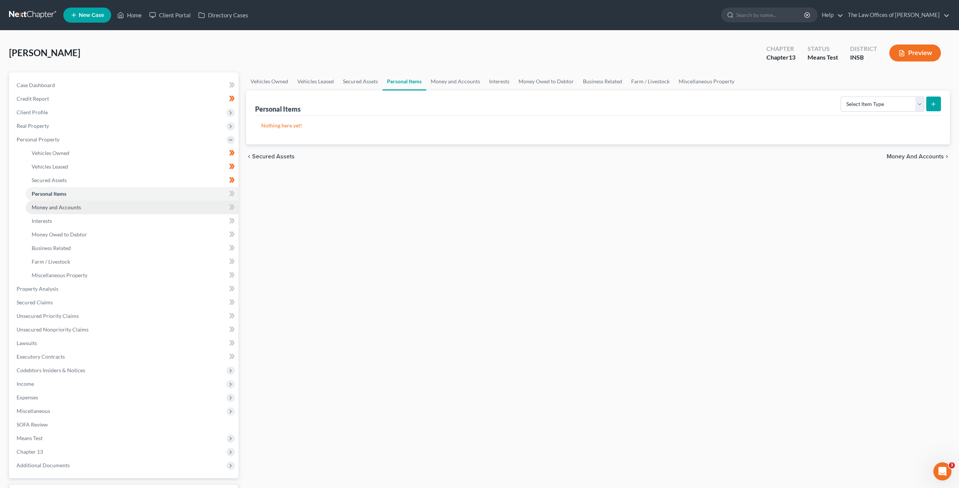
click at [157, 213] on link "Money and Accounts" at bounding box center [132, 207] width 213 height 14
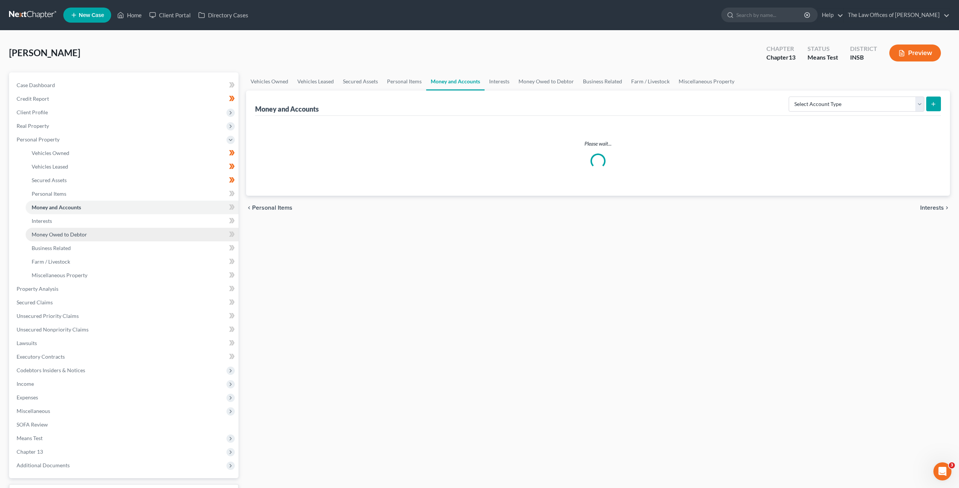
click at [152, 231] on link "Money Owed to Debtor" at bounding box center [132, 235] width 213 height 14
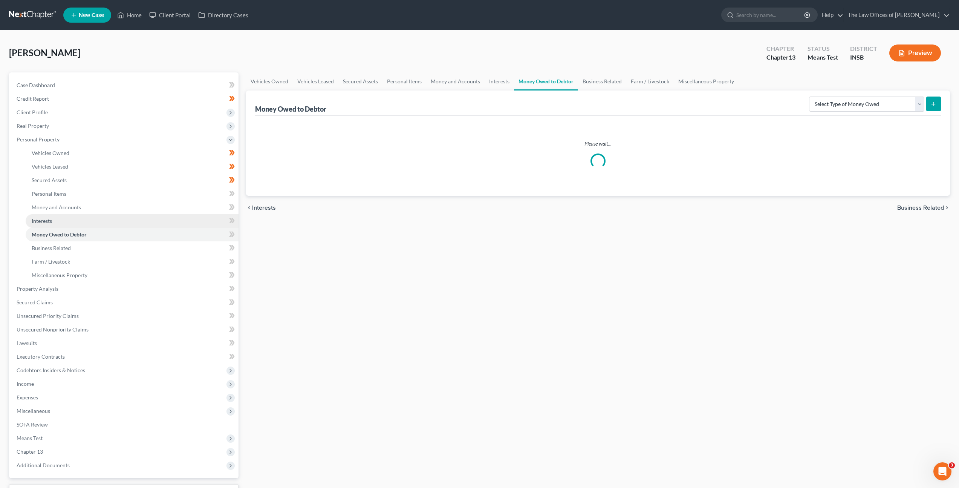
click at [155, 224] on link "Interests" at bounding box center [132, 221] width 213 height 14
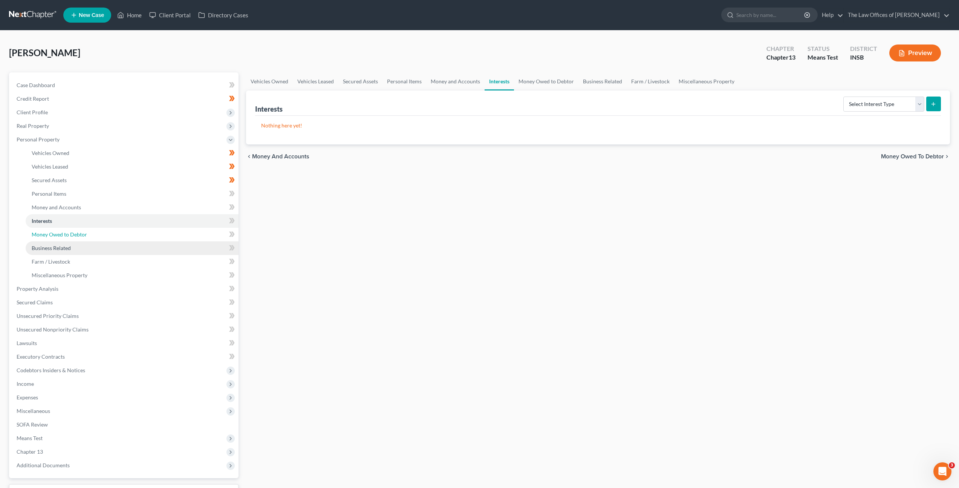
click at [154, 239] on link "Money Owed to Debtor" at bounding box center [132, 235] width 213 height 14
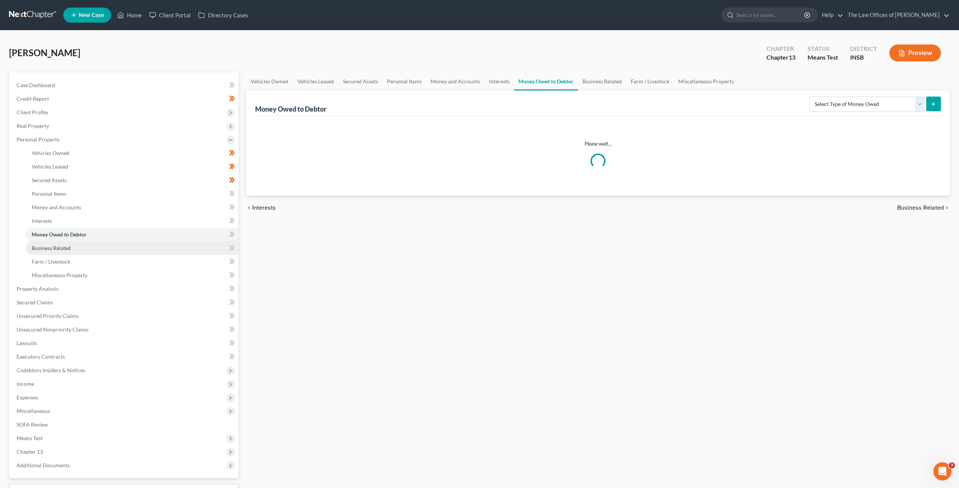
click at [153, 247] on link "Business Related" at bounding box center [132, 248] width 213 height 14
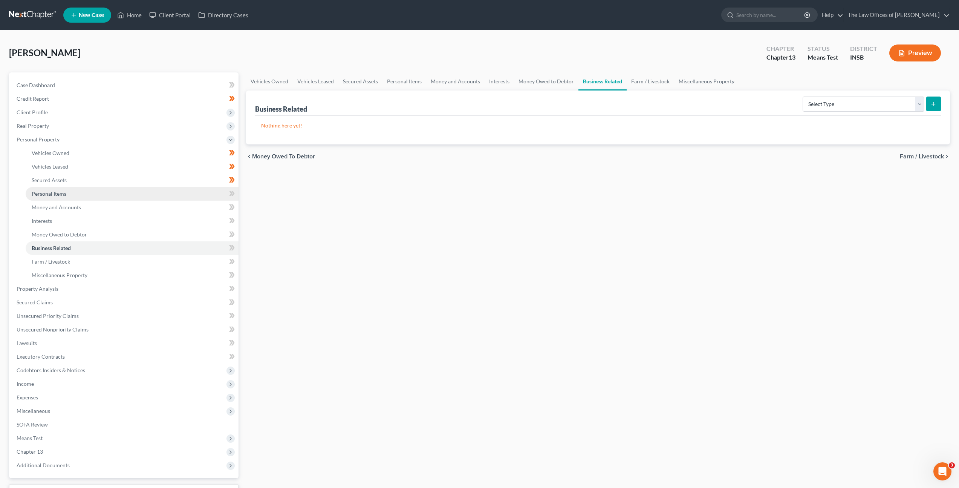
click at [154, 197] on link "Personal Items" at bounding box center [132, 194] width 213 height 14
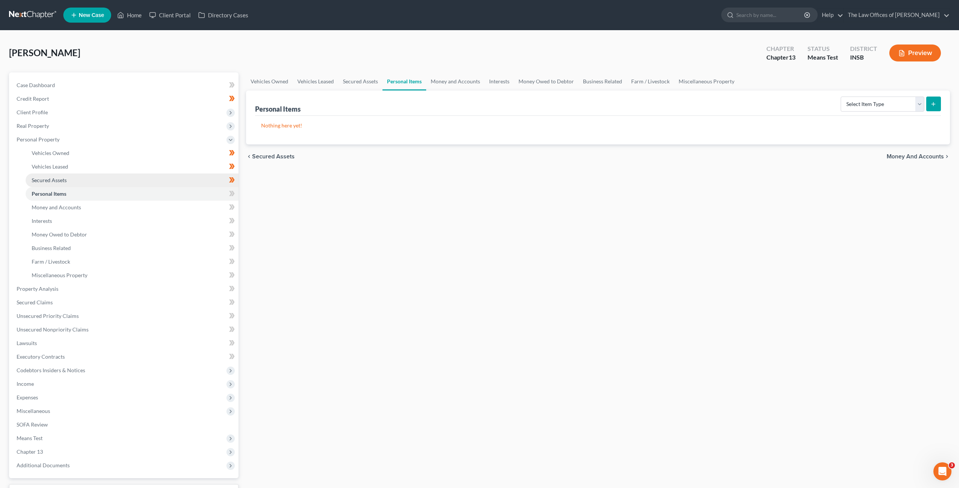
click at [111, 173] on link "Secured Assets" at bounding box center [132, 180] width 213 height 14
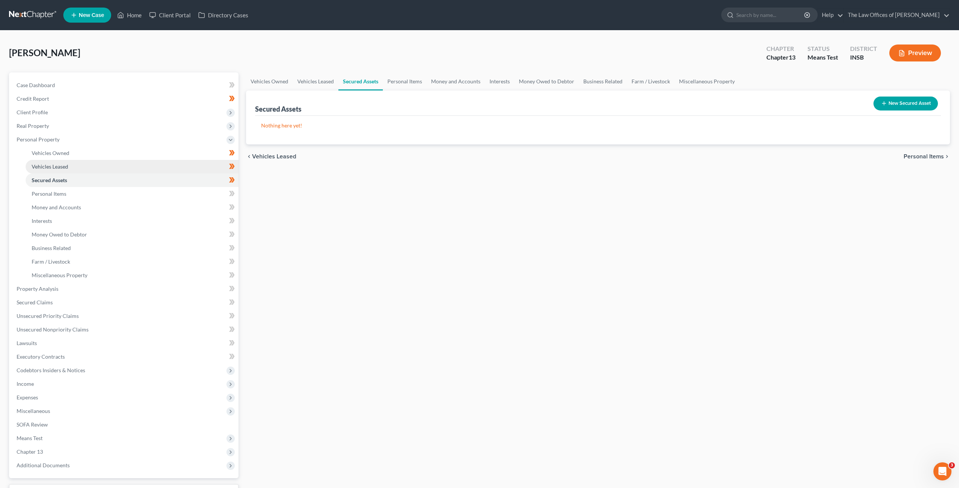
click at [112, 165] on link "Vehicles Leased" at bounding box center [132, 167] width 213 height 14
click at [110, 187] on li "Personal Items" at bounding box center [132, 194] width 213 height 14
click at [111, 189] on link "Personal Items" at bounding box center [132, 194] width 213 height 14
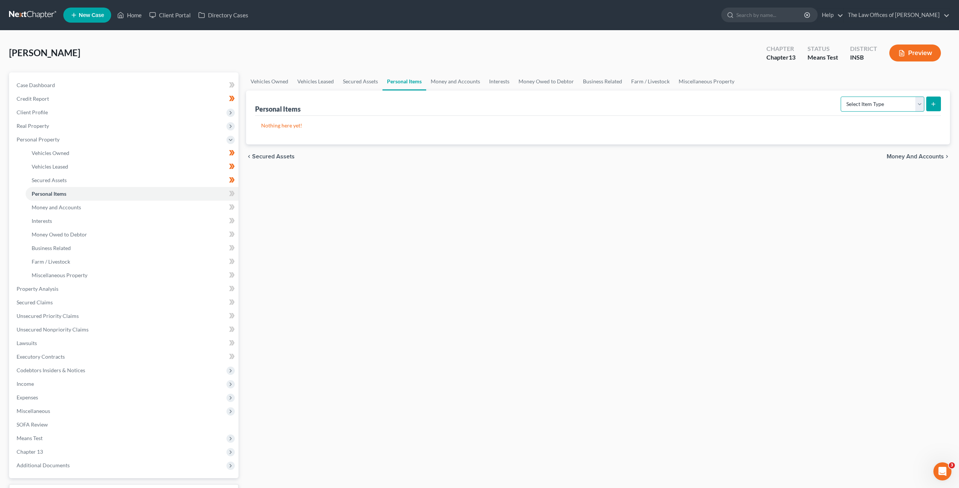
click at [852, 104] on select "Select Item Type Clothing Collectibles Of Value Electronics Firearms Household …" at bounding box center [883, 103] width 84 height 15
select select "clothing"
click at [842, 96] on select "Select Item Type Clothing Collectibles Of Value Electronics Firearms Household …" at bounding box center [883, 103] width 84 height 15
click at [931, 106] on icon "submit" at bounding box center [934, 104] width 6 height 6
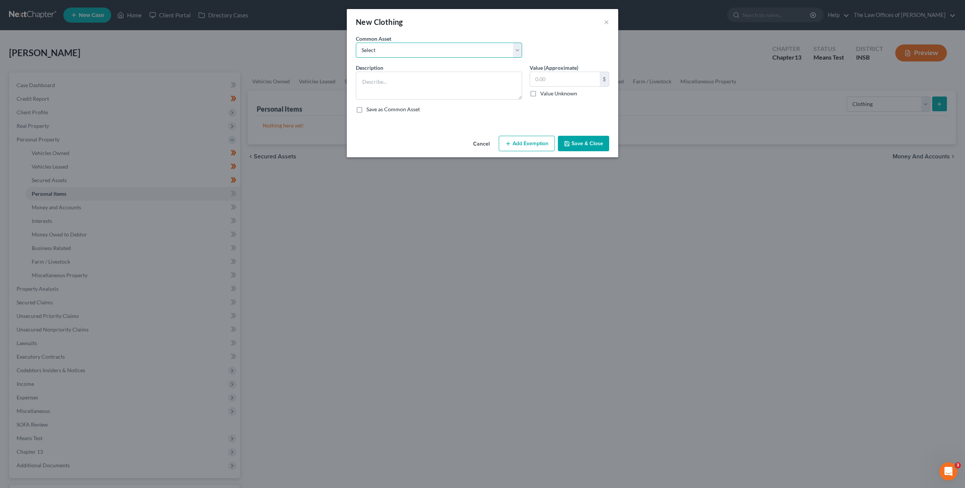
click at [439, 47] on select "Select Debtor's Clothing Joint Debtor's Clothing" at bounding box center [439, 50] width 166 height 15
select select "0"
click at [356, 43] on select "Select Debtor's Clothing Joint Debtor's Clothing" at bounding box center [439, 50] width 166 height 15
type textarea "Debtor's Clothing"
click at [520, 143] on button "Add Exemption" at bounding box center [527, 144] width 56 height 16
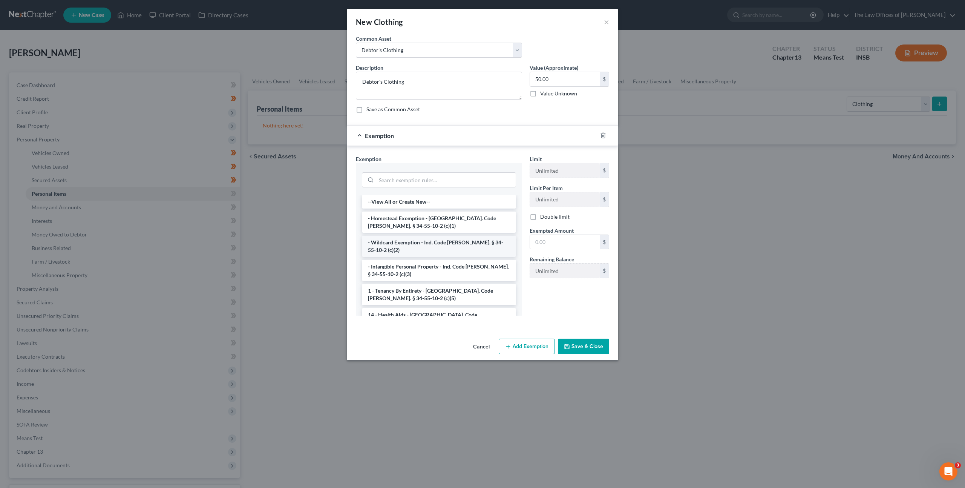
click at [416, 243] on li "- Wildcard Exemption - Ind. Code [PERSON_NAME]. § 34-55-10-2 (c)(2)" at bounding box center [439, 246] width 154 height 21
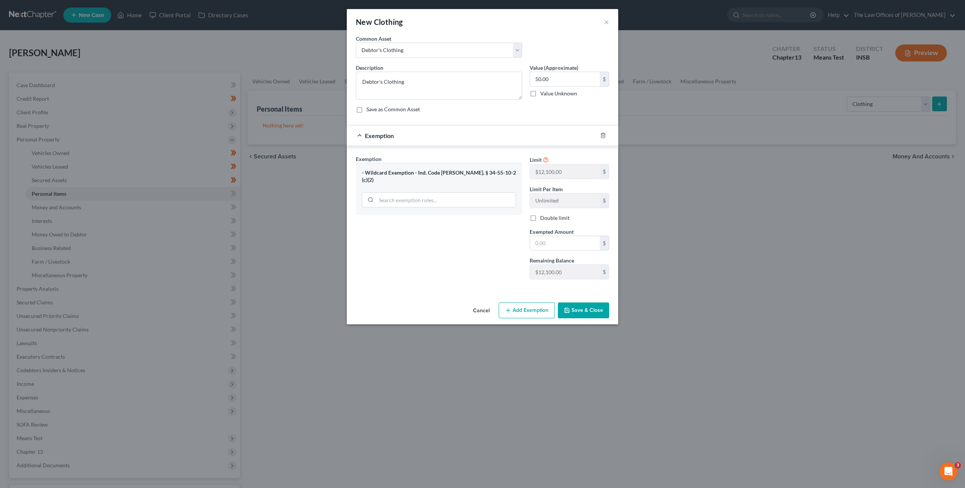
click at [501, 119] on form "An exemption set must first be selected from the Filing Information section. Co…" at bounding box center [482, 163] width 253 height 257
click at [560, 84] on input "50.00" at bounding box center [565, 79] width 70 height 14
type input "100"
click at [553, 239] on input "text" at bounding box center [565, 243] width 70 height 14
type input "100"
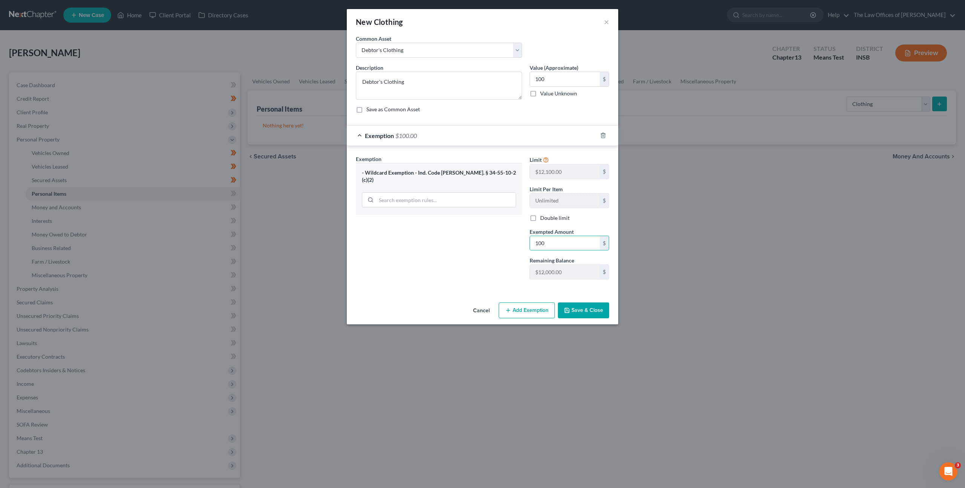
click at [471, 240] on div "Exemption Set must be selected for CA. Exemption * - Wildcard Exemption - Ind. …" at bounding box center [439, 220] width 174 height 130
click at [562, 309] on button "Save & Close" at bounding box center [583, 310] width 51 height 16
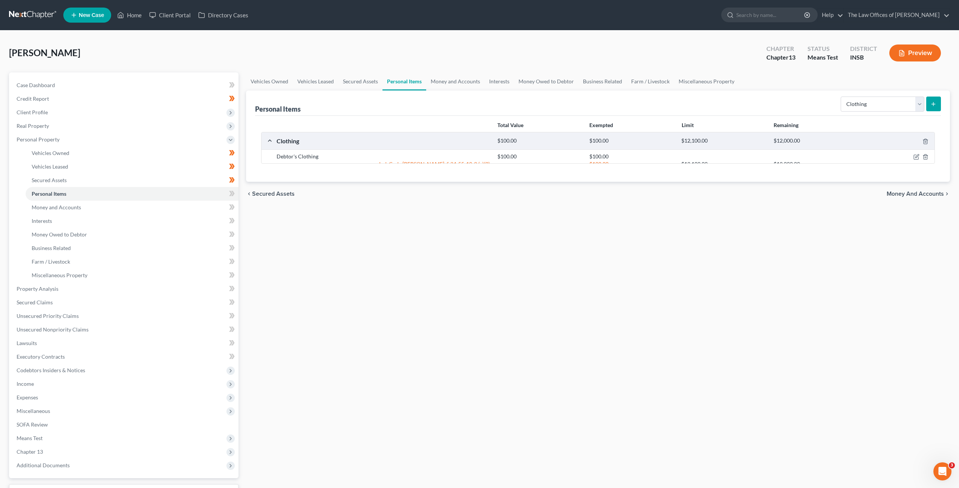
click at [684, 260] on div "Vehicles Owned Vehicles Leased Secured Assets Personal Items Money and Accounts…" at bounding box center [598, 296] width 712 height 449
click at [874, 99] on select "Select Item Type Clothing Collectibles Of Value Electronics Firearms Household …" at bounding box center [883, 103] width 84 height 15
select select "collectibles_of_value"
click at [842, 96] on select "Select Item Type Clothing Collectibles Of Value Electronics Firearms Household …" at bounding box center [883, 103] width 84 height 15
click at [819, 215] on div "chevron_left Secured Assets Money and Accounts chevron_right" at bounding box center [598, 215] width 704 height 24
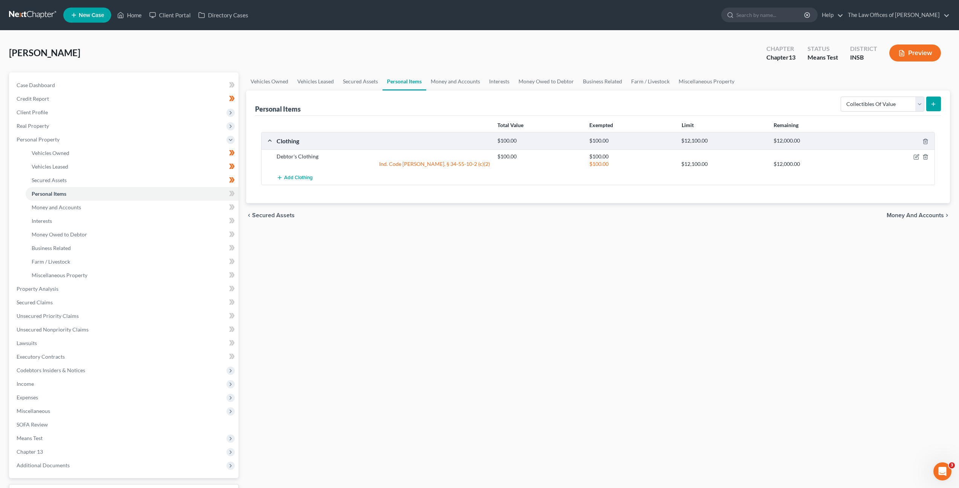
click at [933, 107] on button "submit" at bounding box center [933, 103] width 15 height 15
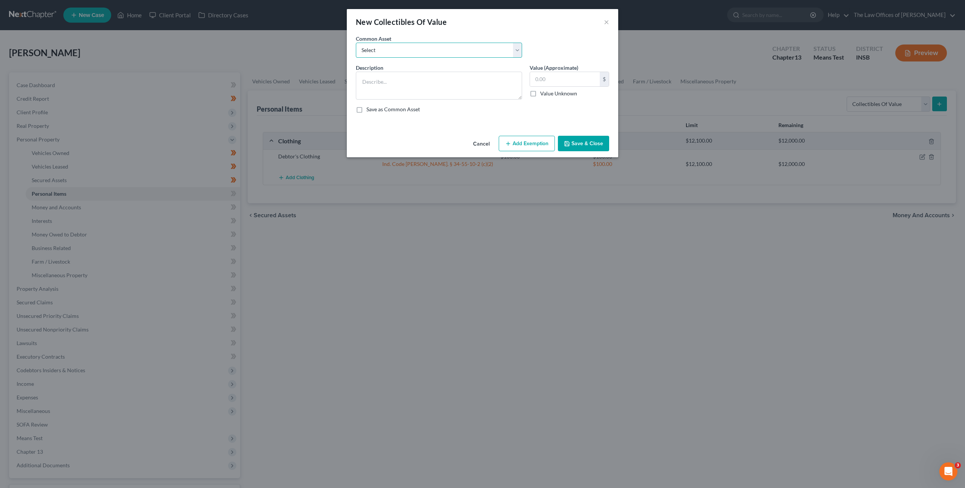
click at [435, 54] on select "Select Family Pictures Family Pictures, Miscellaneous Short Glass" at bounding box center [439, 50] width 166 height 15
click at [458, 83] on textarea at bounding box center [439, 86] width 166 height 28
type textarea "C"
type textarea "Small Coin Collection"
click at [546, 82] on input "text" at bounding box center [565, 79] width 70 height 14
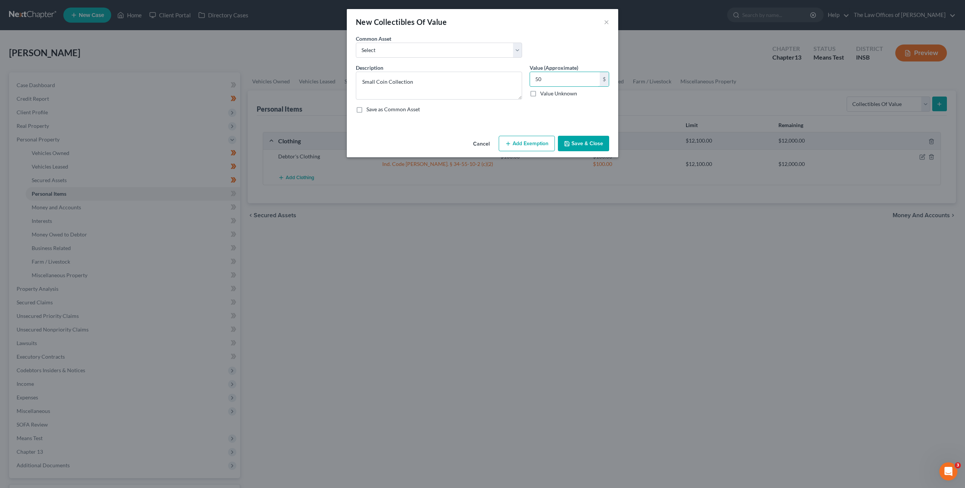
type input "50"
click at [534, 147] on button "Add Exemption" at bounding box center [527, 144] width 56 height 16
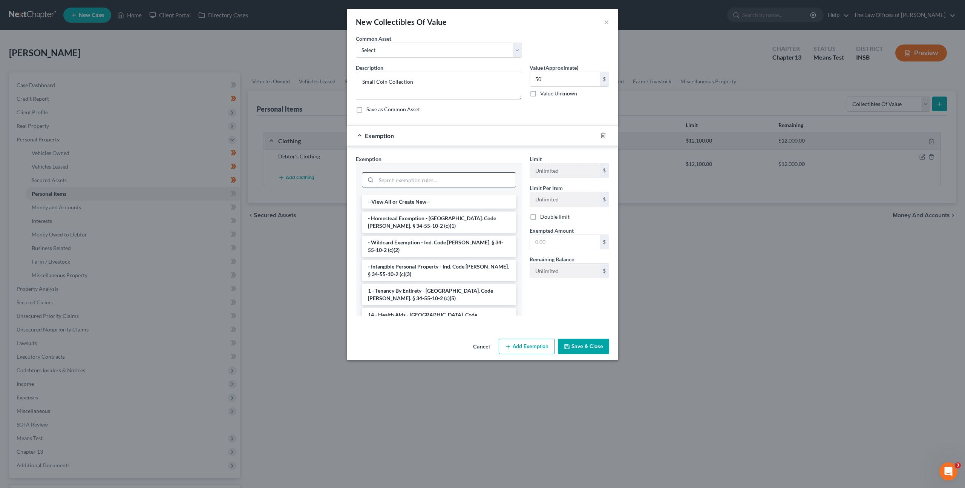
click at [432, 178] on input "search" at bounding box center [445, 180] width 139 height 14
click at [447, 237] on li "- Wildcard Exemption - Ind. Code [PERSON_NAME]. § 34-55-10-2 (c)(2)" at bounding box center [439, 246] width 154 height 21
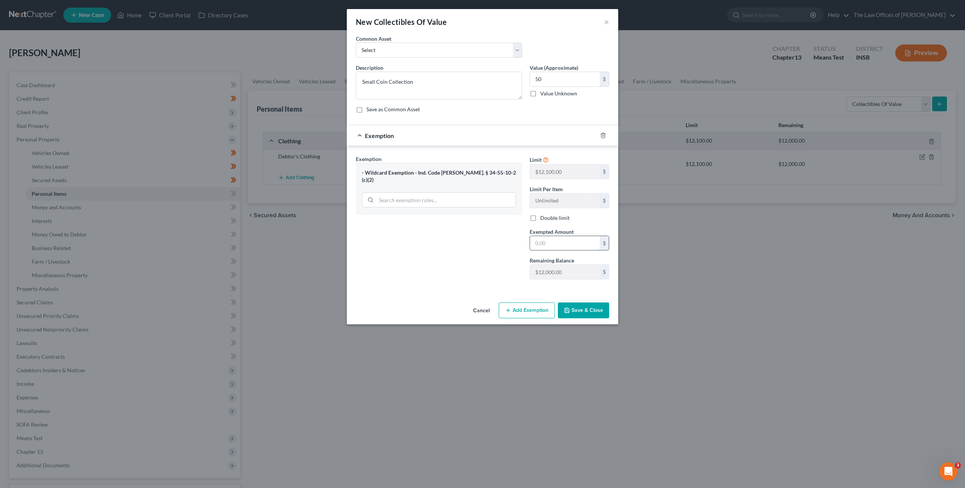
click at [544, 244] on input "text" at bounding box center [565, 243] width 70 height 14
type input "50"
drag, startPoint x: 595, startPoint y: 311, endPoint x: 601, endPoint y: 308, distance: 6.6
click at [594, 311] on button "Save & Close" at bounding box center [583, 310] width 51 height 16
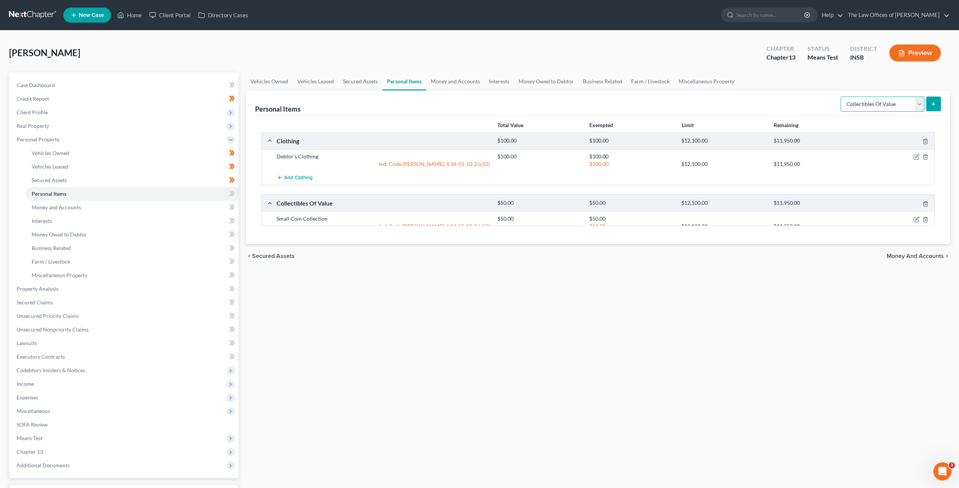
click at [868, 108] on select "Select Item Type Clothing Collectibles Of Value Electronics Firearms Household …" at bounding box center [883, 103] width 84 height 15
select select "electronics"
click at [842, 96] on select "Select Item Type Clothing Collectibles Of Value Electronics Firearms Household …" at bounding box center [883, 103] width 84 height 15
click at [935, 100] on button "submit" at bounding box center [933, 103] width 15 height 15
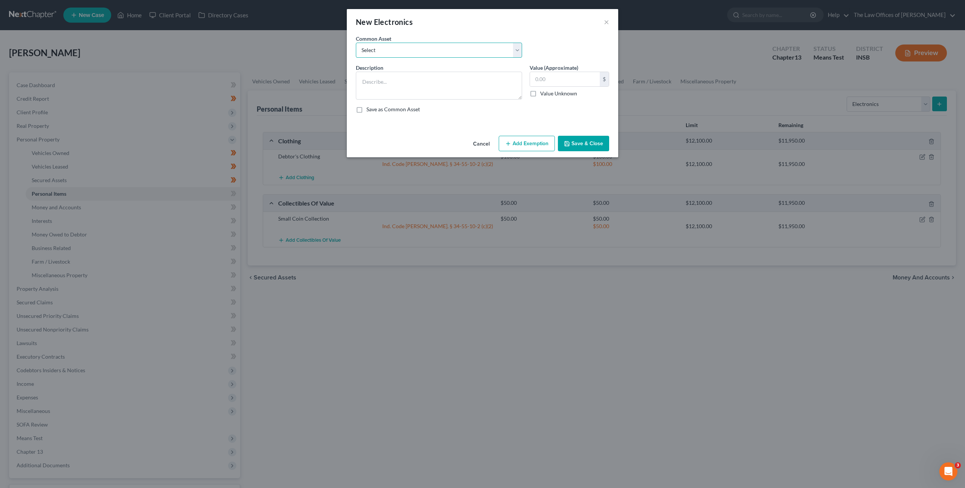
click at [468, 49] on select "Select Cell Phone (1), Television (2), Desktop Computer (1)" at bounding box center [439, 50] width 166 height 15
select select "0"
click at [356, 43] on select "Select Cell Phone (1), Television (2), Desktop Computer (1)" at bounding box center [439, 50] width 166 height 15
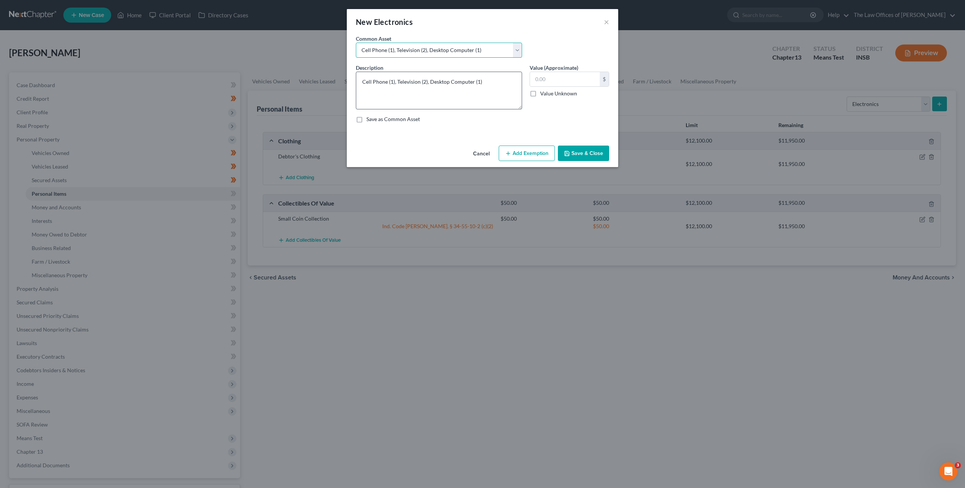
drag, startPoint x: 520, startPoint y: 97, endPoint x: 523, endPoint y: 125, distance: 27.7
click at [516, 109] on textarea "Cell Phone (1), Television (2), Desktop Computer (1)" at bounding box center [439, 91] width 166 height 38
click at [539, 159] on button "Add Exemption" at bounding box center [527, 156] width 56 height 16
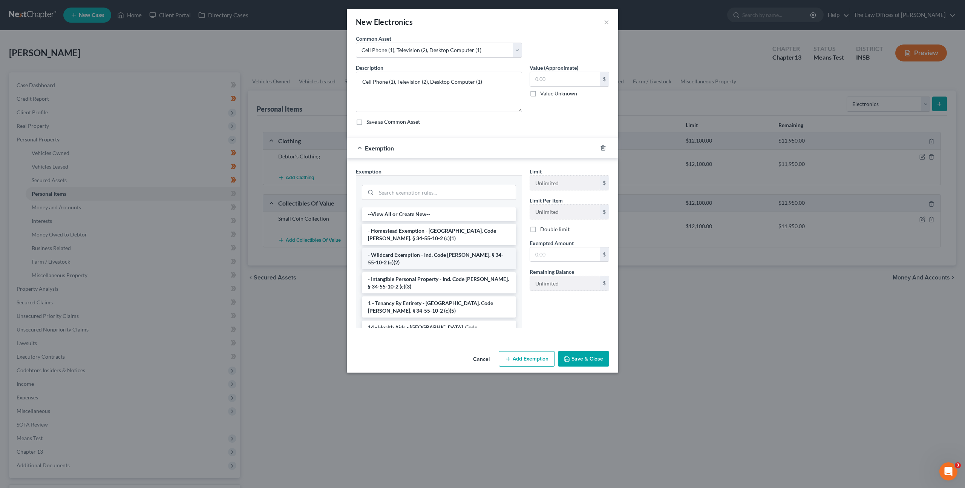
drag, startPoint x: 466, startPoint y: 249, endPoint x: 510, endPoint y: 176, distance: 85.6
click at [466, 249] on li "- Wildcard Exemption - Ind. Code [PERSON_NAME]. § 34-55-10-2 (c)(2)" at bounding box center [439, 258] width 154 height 21
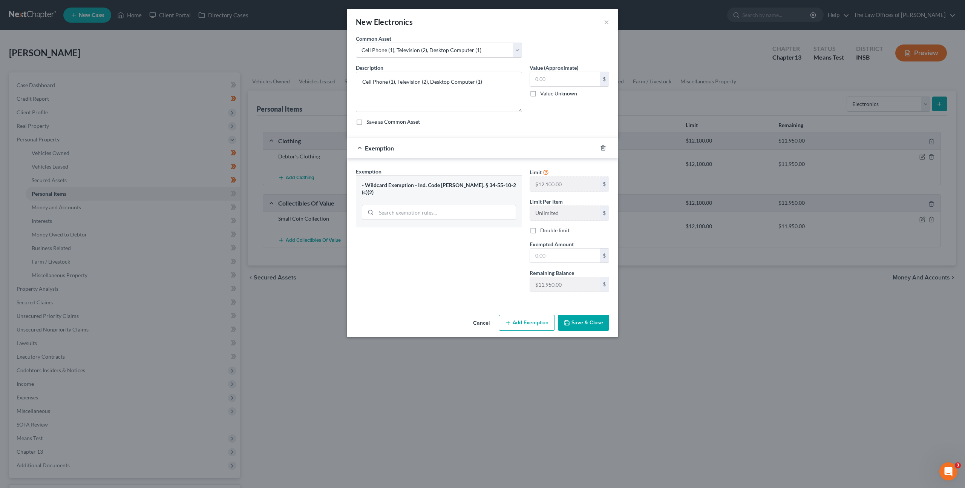
click at [557, 110] on div "Value (Approximate) $ Value Unknown Balance Undetermined $ Value Unknown" at bounding box center [569, 88] width 87 height 48
drag, startPoint x: 507, startPoint y: 87, endPoint x: 429, endPoint y: 83, distance: 77.8
click at [429, 83] on textarea "Cell Phone (1), Television (2), Desktop Computer (1)" at bounding box center [439, 92] width 166 height 40
type textarea "Cell Phone (1), Television (2), Gaming Console (2), Tablet (1)"
drag, startPoint x: 558, startPoint y: 78, endPoint x: 589, endPoint y: 73, distance: 32.2
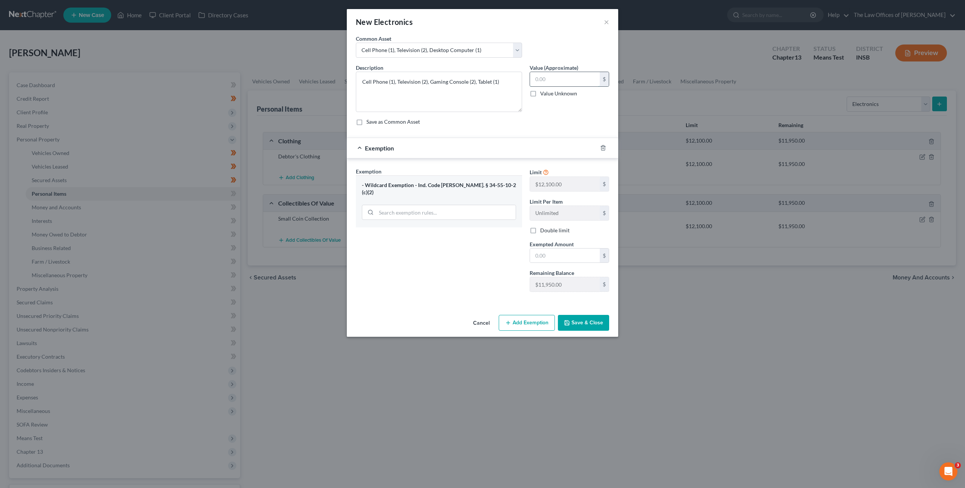
click at [559, 77] on input "text" at bounding box center [565, 79] width 70 height 14
type input "650"
click at [546, 253] on input "text" at bounding box center [565, 255] width 70 height 14
type input "650"
click at [484, 261] on div "Exemption Set must be selected for CA. Exemption * - Wildcard Exemption - Ind. …" at bounding box center [439, 232] width 174 height 130
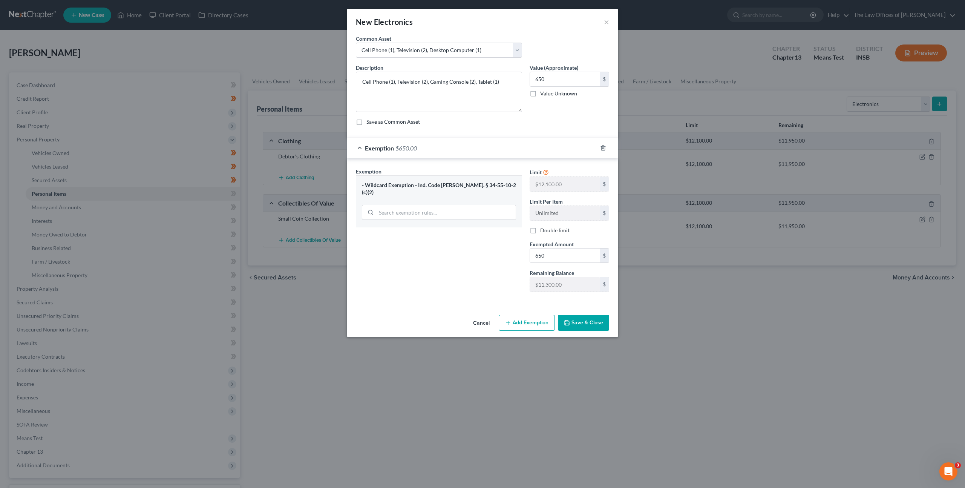
click at [592, 323] on button "Save & Close" at bounding box center [583, 323] width 51 height 16
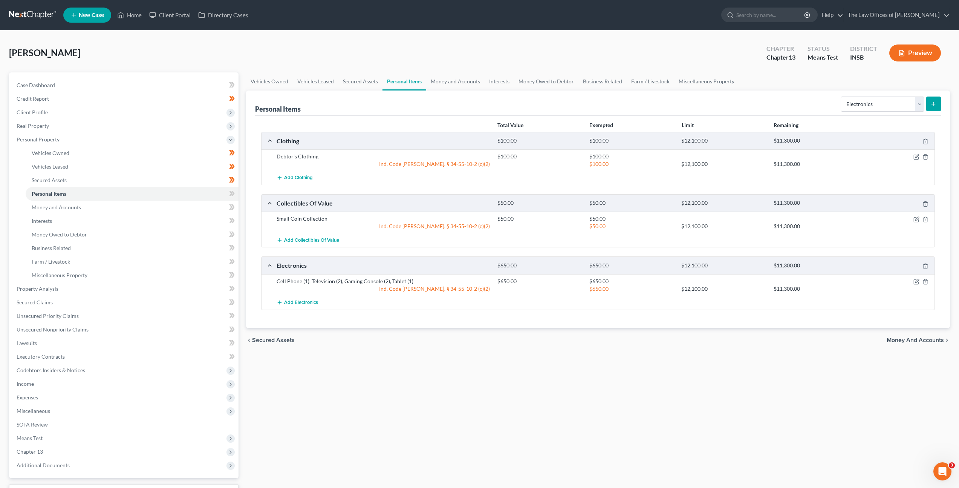
click at [574, 374] on div "Vehicles Owned Vehicles Leased Secured Assets Personal Items Money and Accounts…" at bounding box center [598, 296] width 712 height 449
click at [867, 98] on select "Select Item Type Clothing Collectibles Of Value Electronics Firearms Household …" at bounding box center [883, 103] width 84 height 15
click at [842, 96] on select "Select Item Type Clothing Collectibles Of Value Electronics Firearms Household …" at bounding box center [883, 103] width 84 height 15
click at [941, 103] on div "Personal Items Select Item Type Clothing Collectibles Of Value Electronics Fire…" at bounding box center [598, 208] width 704 height 237
click at [935, 103] on icon "submit" at bounding box center [934, 104] width 6 height 6
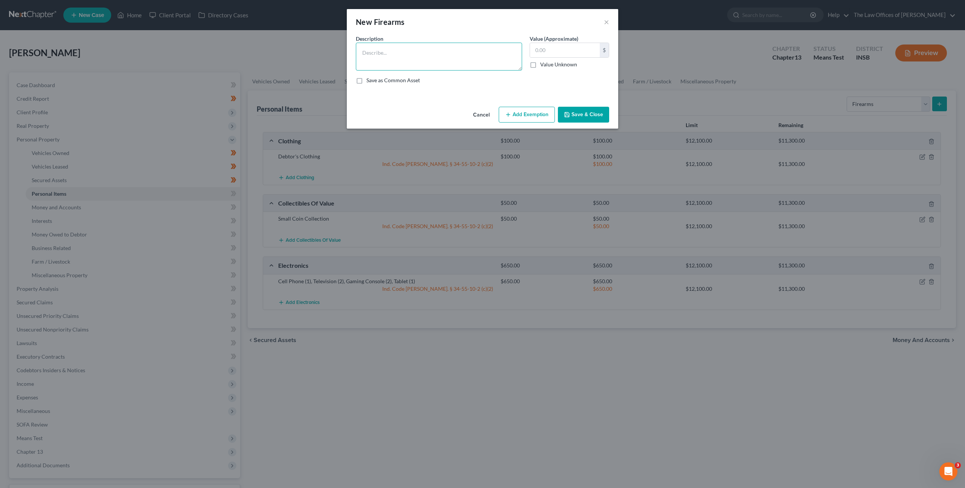
click at [486, 61] on textarea at bounding box center [439, 57] width 166 height 28
click at [483, 110] on button "Cancel" at bounding box center [481, 114] width 29 height 15
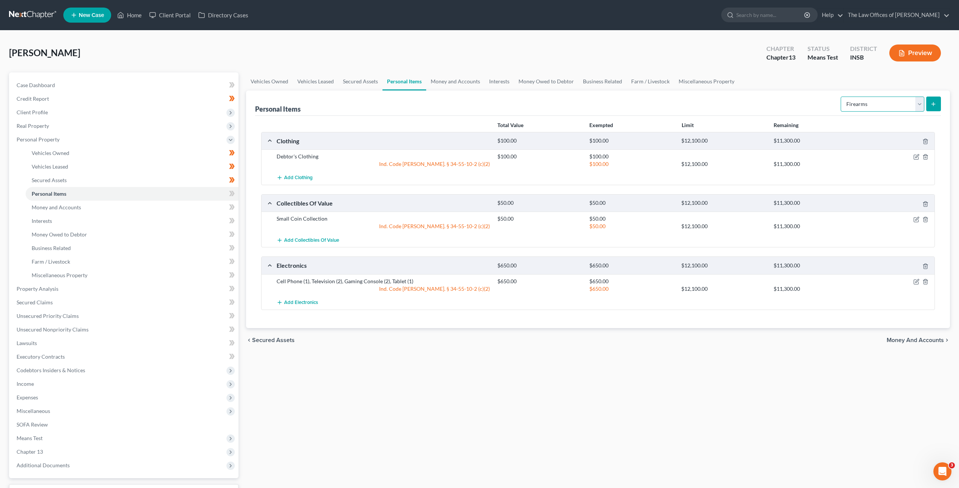
click at [874, 104] on select "Select Item Type Clothing Collectibles Of Value Electronics Firearms Household …" at bounding box center [883, 103] width 84 height 15
click at [842, 96] on select "Select Item Type Clothing Collectibles Of Value Electronics Firearms Household …" at bounding box center [883, 103] width 84 height 15
click at [931, 103] on icon "submit" at bounding box center [934, 104] width 6 height 6
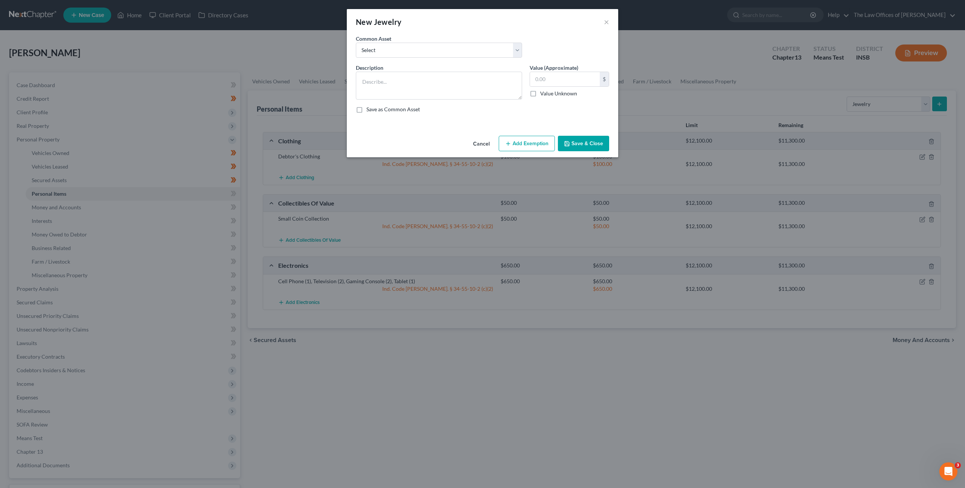
drag, startPoint x: 487, startPoint y: 139, endPoint x: 611, endPoint y: 125, distance: 124.4
click at [488, 138] on button "Cancel" at bounding box center [481, 143] width 29 height 15
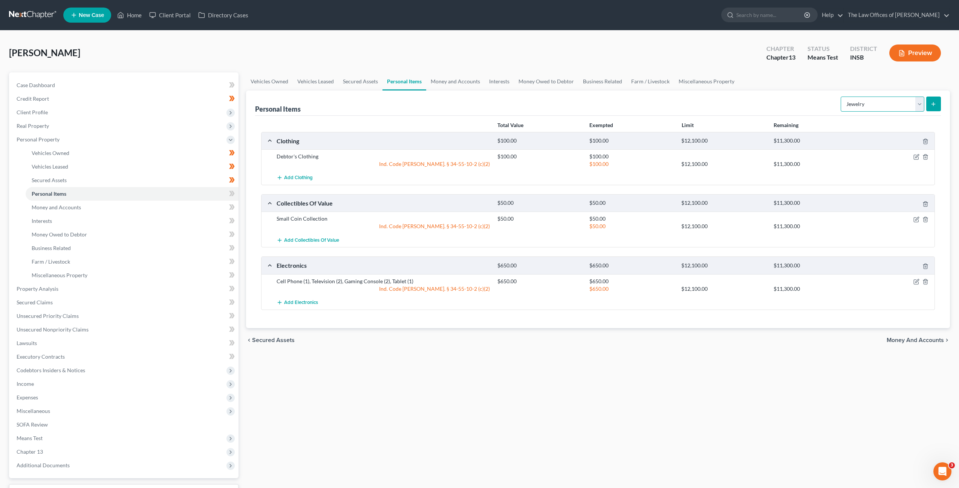
click at [862, 100] on select "Select Item Type Clothing Collectibles Of Value Electronics Firearms Household …" at bounding box center [883, 103] width 84 height 15
select select "sports_and_hobby_equipment"
click at [842, 96] on select "Select Item Type Clothing Collectibles Of Value Electronics Firearms Household …" at bounding box center [883, 103] width 84 height 15
click at [930, 103] on button "submit" at bounding box center [933, 103] width 15 height 15
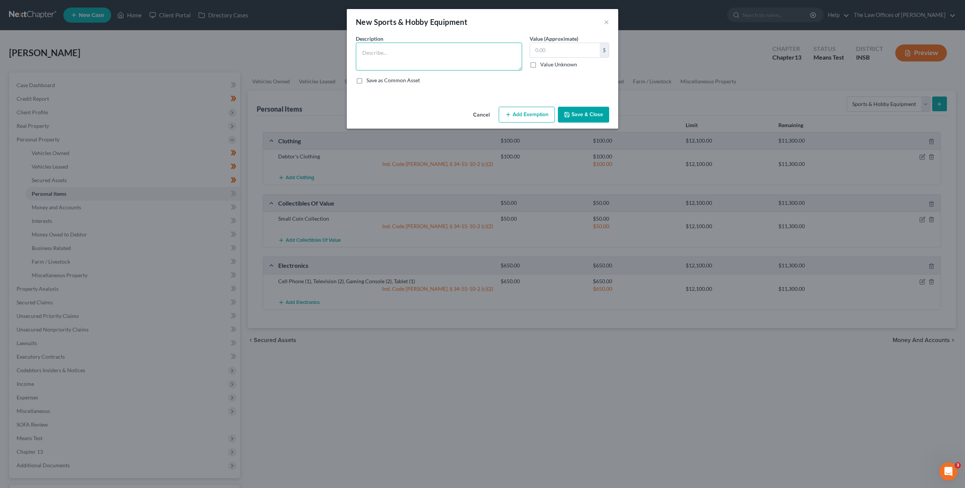
drag, startPoint x: 398, startPoint y: 58, endPoint x: 447, endPoint y: 53, distance: 50.0
click at [398, 58] on textarea at bounding box center [439, 57] width 166 height 28
type textarea "M"
type textarea "Baseball equipment, and Fishing Gear"
click at [561, 52] on input "text" at bounding box center [565, 50] width 70 height 14
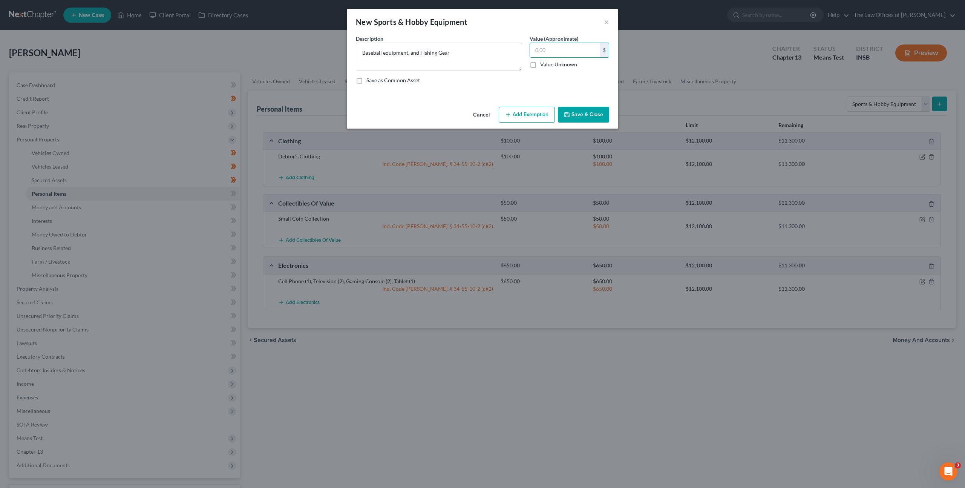
click at [533, 119] on button "Add Exemption" at bounding box center [527, 115] width 56 height 16
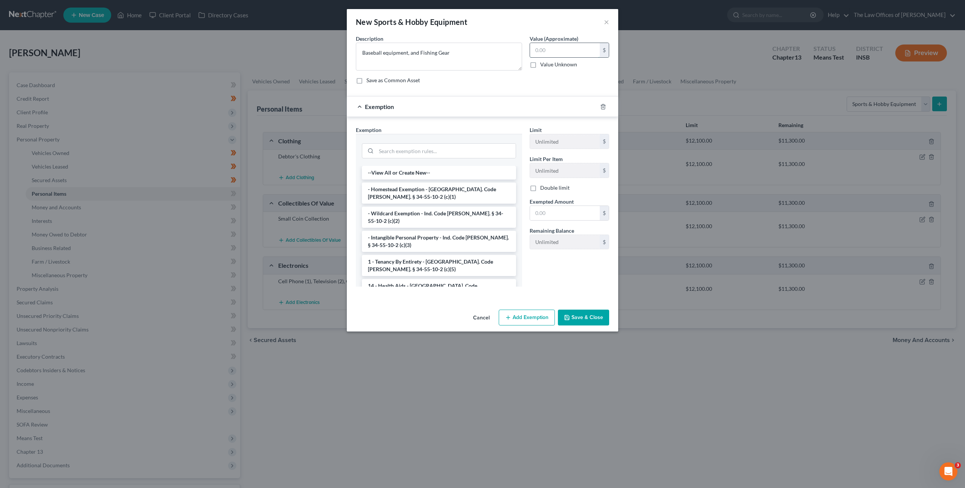
click at [548, 54] on input "text" at bounding box center [565, 50] width 70 height 14
type input "100"
click at [408, 214] on li "- Wildcard Exemption - Ind. Code [PERSON_NAME]. § 34-55-10-2 (c)(2)" at bounding box center [439, 217] width 154 height 21
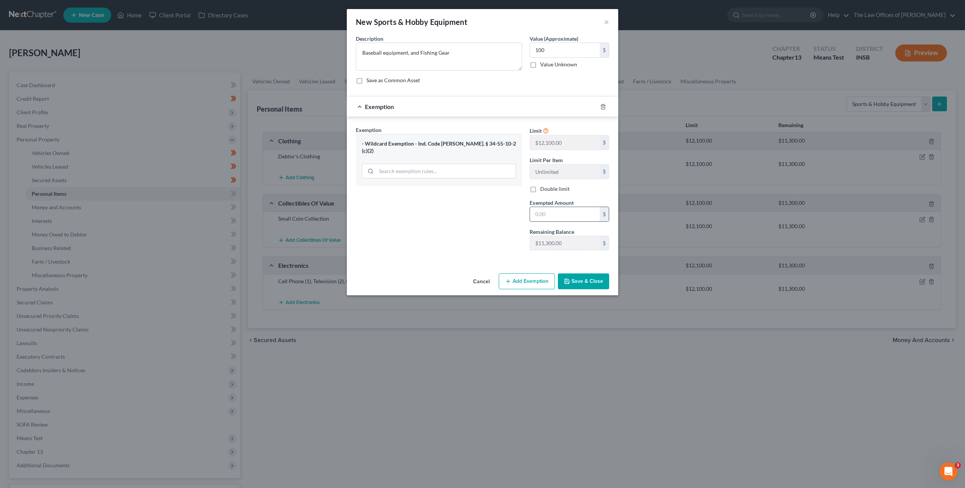
click at [557, 219] on input "text" at bounding box center [565, 214] width 70 height 14
type input "100"
drag, startPoint x: 514, startPoint y: 216, endPoint x: 542, endPoint y: 233, distance: 33.5
click at [514, 216] on div "Exemption Set must be selected for CA. Exemption * - Wildcard Exemption - Ind. …" at bounding box center [439, 191] width 174 height 130
click at [585, 285] on button "Save & Close" at bounding box center [583, 281] width 51 height 16
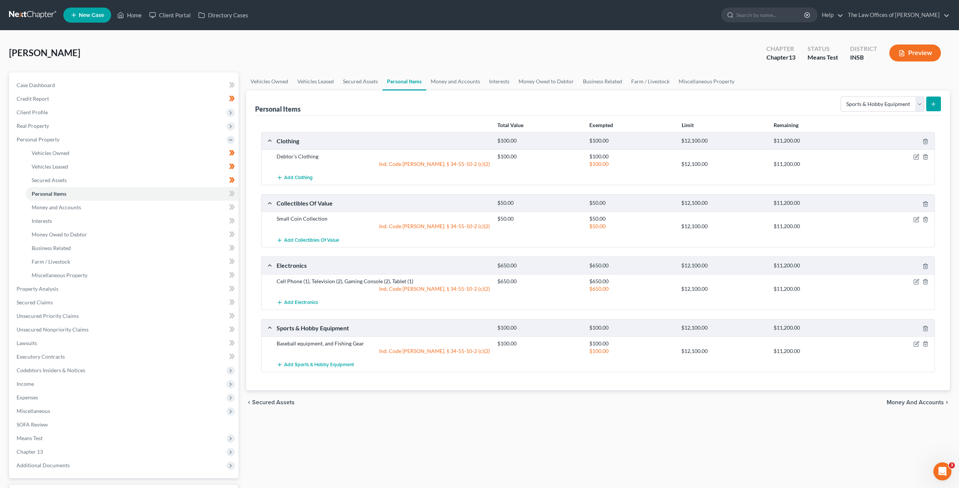
drag, startPoint x: 598, startPoint y: 390, endPoint x: 622, endPoint y: 383, distance: 25.3
click at [598, 390] on div "chevron_left Secured Assets Money and Accounts chevron_right" at bounding box center [598, 402] width 704 height 24
click at [890, 103] on select "Select Item Type Clothing Collectibles Of Value Electronics Firearms Household …" at bounding box center [883, 103] width 84 height 15
select select "pets"
click at [842, 96] on select "Select Item Type Clothing Collectibles Of Value Electronics Firearms Household …" at bounding box center [883, 103] width 84 height 15
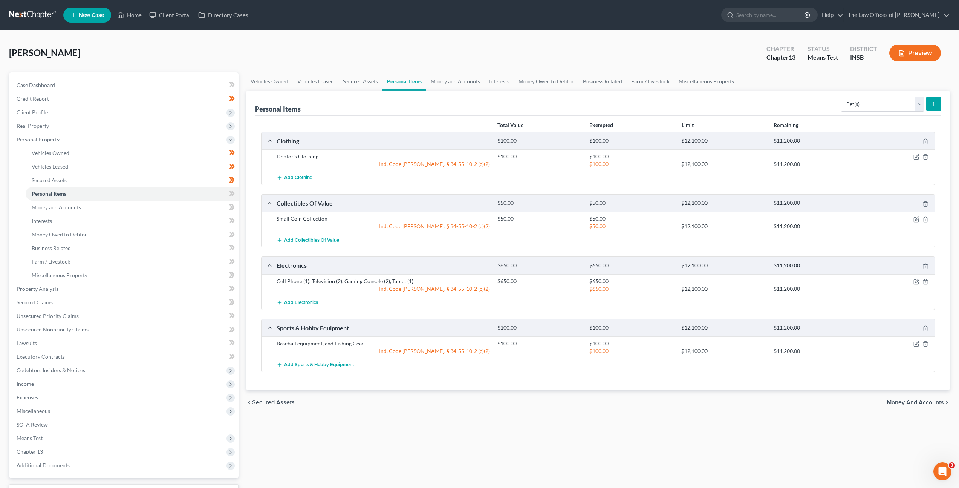
click at [827, 109] on div "Personal Items Select Item Type Clothing Collectibles Of Value Electronics Fire…" at bounding box center [598, 102] width 686 height 25
click at [923, 100] on select "Select Item Type Clothing Collectibles Of Value Electronics Firearms Household …" at bounding box center [883, 103] width 84 height 15
click at [936, 102] on icon "submit" at bounding box center [934, 104] width 6 height 6
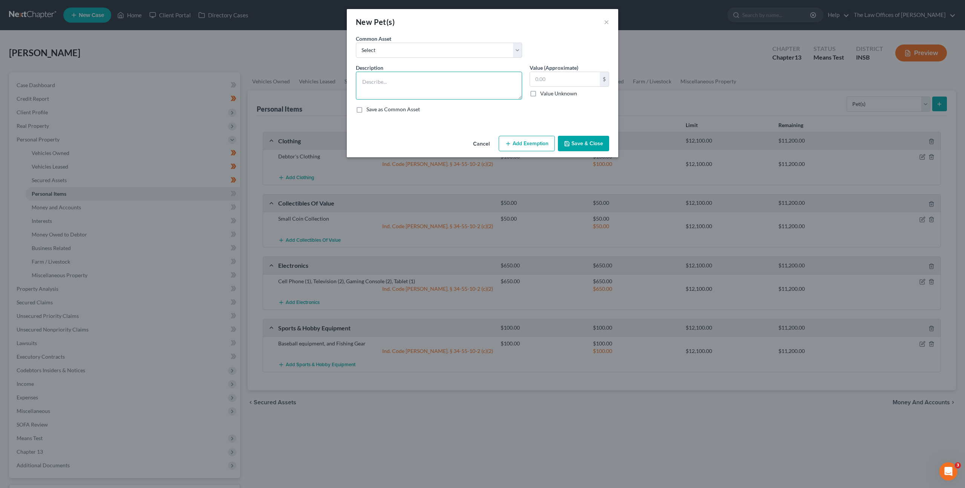
click at [385, 87] on textarea at bounding box center [439, 86] width 166 height 28
type textarea "Dog (2), Cat (1)"
click at [588, 143] on button "Save & Close" at bounding box center [583, 144] width 51 height 16
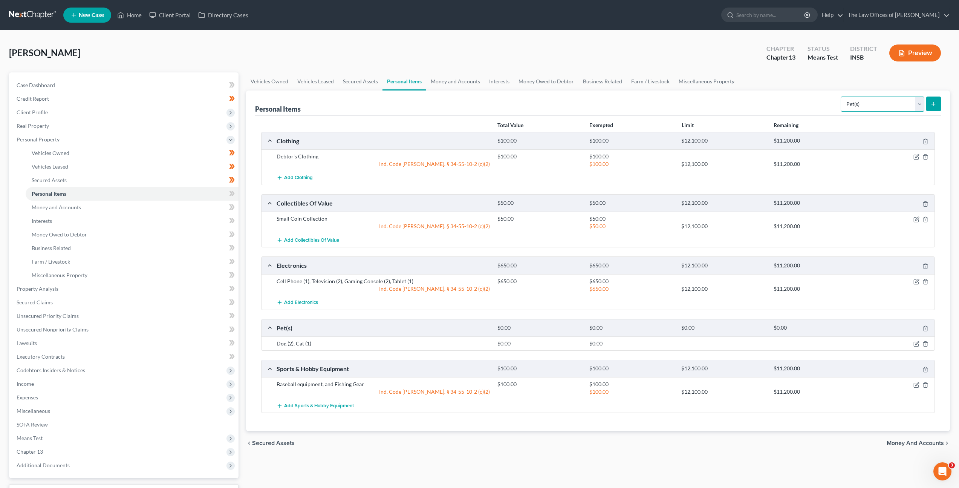
click at [877, 105] on select "Select Item Type Clothing Collectibles Of Value Electronics Firearms Household …" at bounding box center [883, 103] width 84 height 15
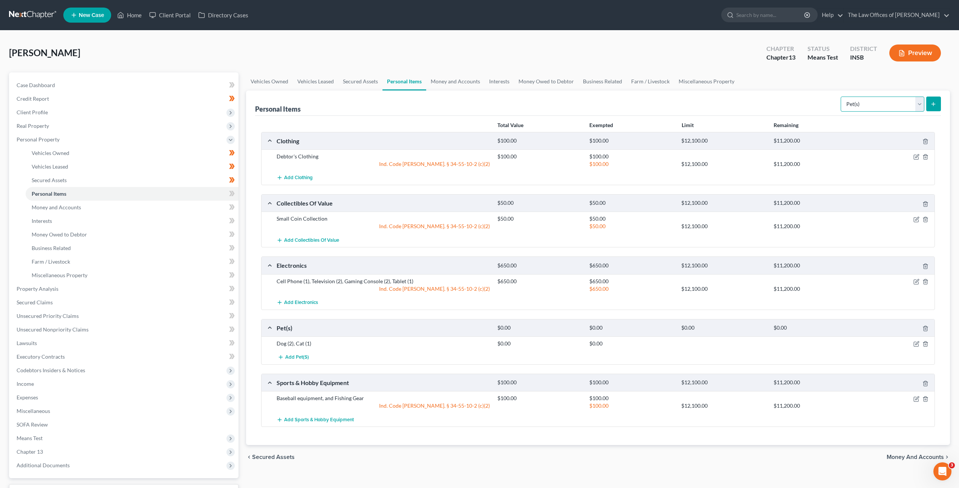
select select "household_goods"
click at [842, 96] on select "Select Item Type Clothing Collectibles Of Value Electronics Firearms Household …" at bounding box center [883, 103] width 84 height 15
click at [932, 103] on icon "submit" at bounding box center [934, 104] width 6 height 6
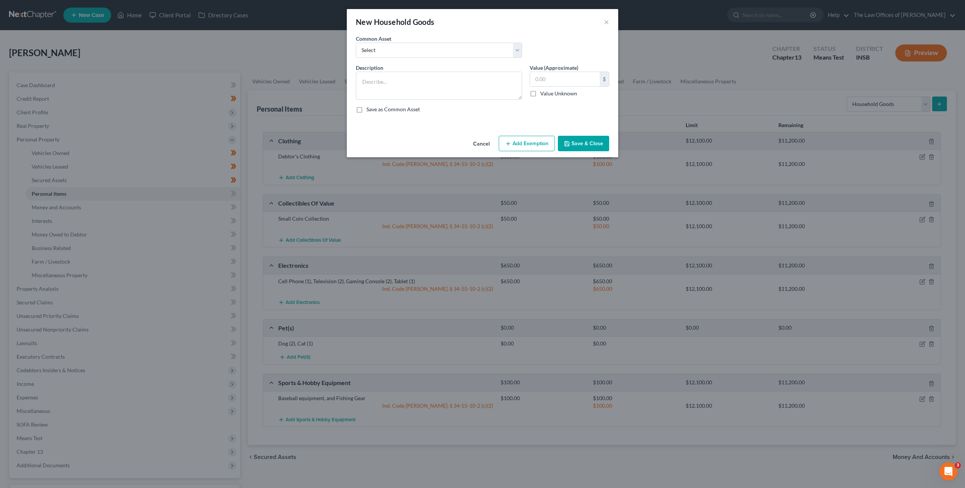
click at [484, 41] on div "Common Asset Select Living Room Suite, Dining Room Suite, Bedroom Suite, Washer…" at bounding box center [439, 46] width 174 height 23
click at [482, 44] on select "Select Living Room Suite, Dining Room Suite, Bedroom Suite, Washer, Dryer, Refr…" at bounding box center [439, 50] width 166 height 15
select select "0"
click at [356, 43] on select "Select Living Room Suite, Dining Room Suite, Bedroom Suite, Washer, Dryer, Refr…" at bounding box center [439, 50] width 166 height 15
type textarea "Living Room Suite, Dining Room Suite, Bedroom Suite, Washer, Dryer, Refrigerato…"
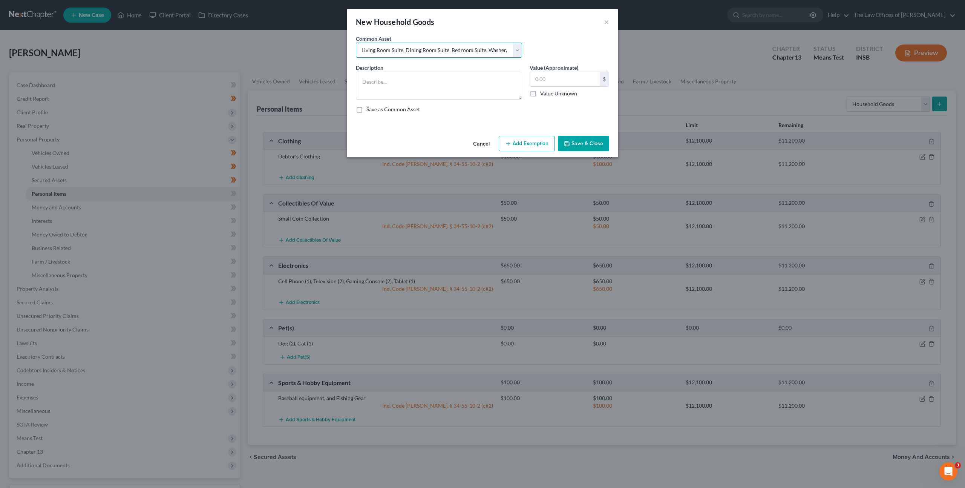
type input "300.00"
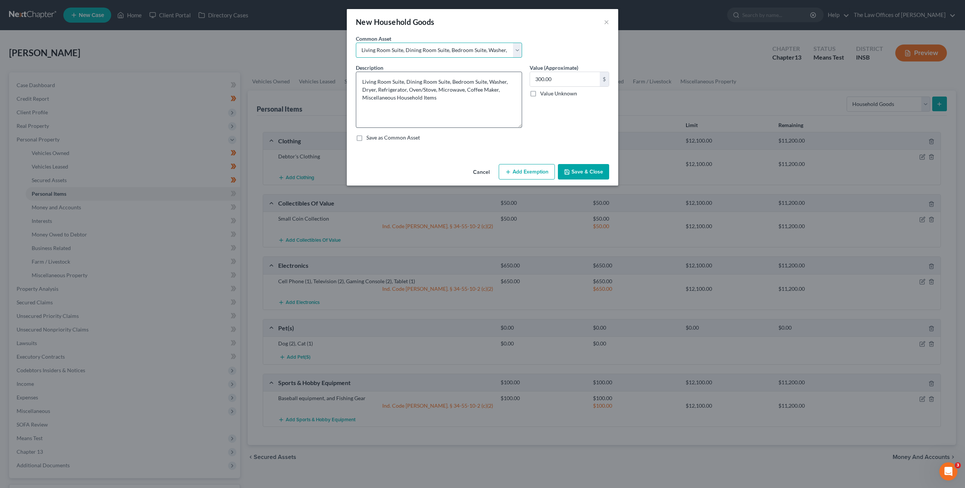
drag, startPoint x: 520, startPoint y: 98, endPoint x: 516, endPoint y: 125, distance: 27.9
click at [515, 126] on textarea "Living Room Suite, Dining Room Suite, Bedroom Suite, Washer, Dryer, Refrigerato…" at bounding box center [439, 100] width 166 height 56
click at [484, 80] on textarea "Living Room Suite, Dining Room Suite, Bedroom Suite, Washer, Dryer, Refrigerato…" at bounding box center [439, 100] width 166 height 56
click at [449, 89] on textarea "Living Room Suite, Dining Room Suite, Bedroom Suite (4), Washer, Dryer, Refrige…" at bounding box center [439, 100] width 166 height 56
drag, startPoint x: 504, startPoint y: 92, endPoint x: 511, endPoint y: 90, distance: 6.9
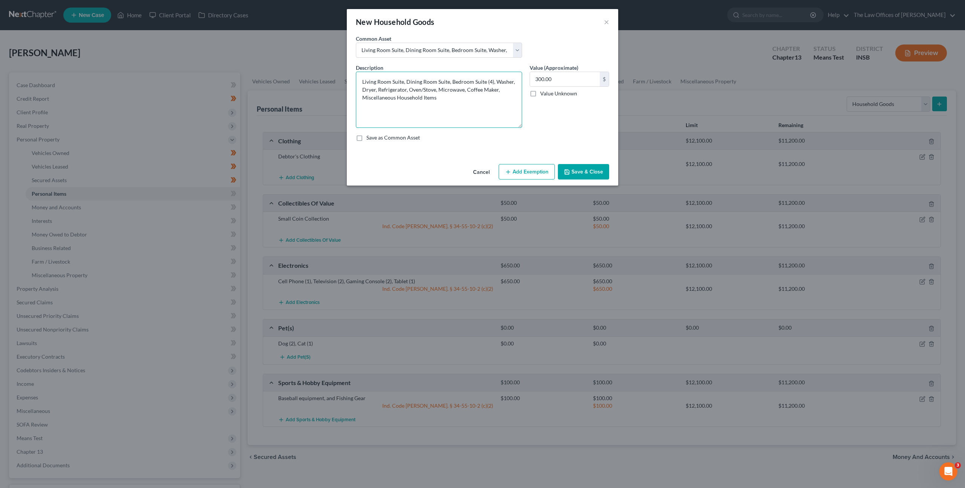
click at [504, 92] on textarea "Living Room Suite, Dining Room Suite, Bedroom Suite (4), Washer, Dryer, Refrige…" at bounding box center [439, 100] width 166 height 56
type textarea "Living Room Suite, Dining Room Suite, Bedroom Suite (4), Washer, Dryer, Refrige…"
click at [570, 73] on input "300.00" at bounding box center [565, 79] width 70 height 14
type input "2,500"
click at [524, 161] on div "Cancel Add Exemption Save & Close" at bounding box center [482, 173] width 271 height 25
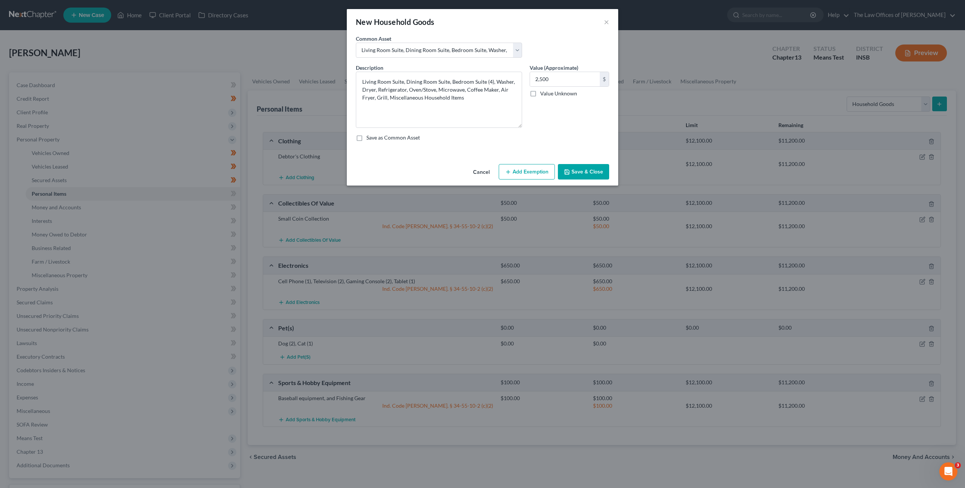
click at [523, 168] on button "Add Exemption" at bounding box center [527, 172] width 56 height 16
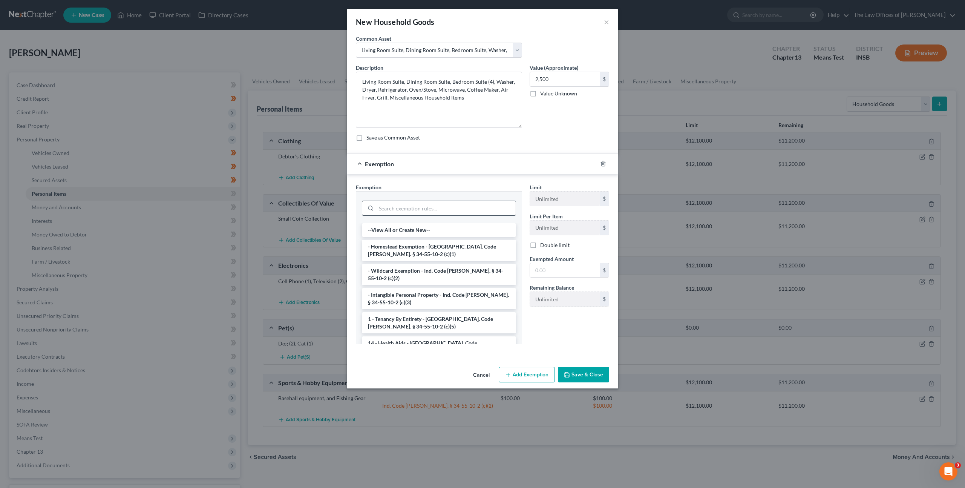
click at [464, 200] on div at bounding box center [439, 207] width 154 height 15
click at [438, 267] on li "- Wildcard Exemption - Ind. Code [PERSON_NAME]. § 34-55-10-2 (c)(2)" at bounding box center [439, 274] width 154 height 21
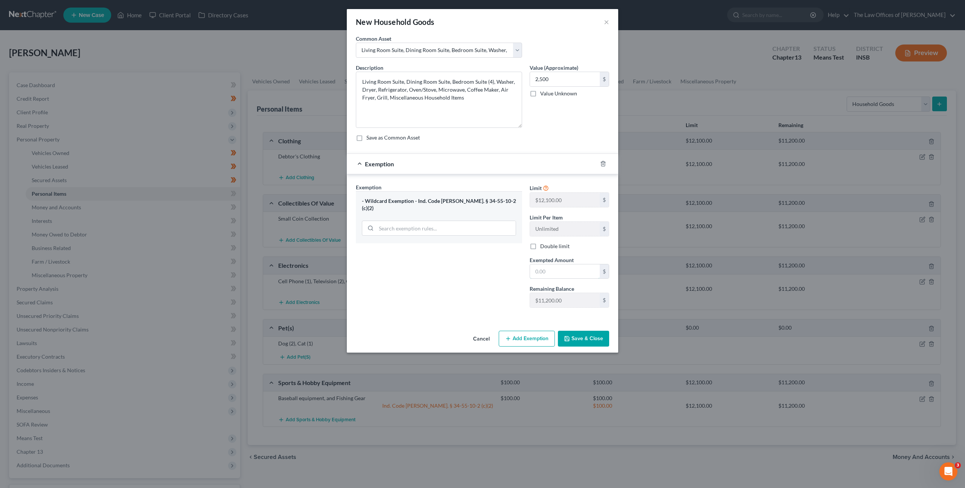
click at [543, 266] on input "text" at bounding box center [565, 271] width 70 height 14
type input "2,500"
click at [413, 302] on div "Exemption Set must be selected for CA. Exemption * - Wildcard Exemption - Ind. …" at bounding box center [439, 248] width 174 height 130
click at [590, 340] on button "Save & Close" at bounding box center [583, 339] width 51 height 16
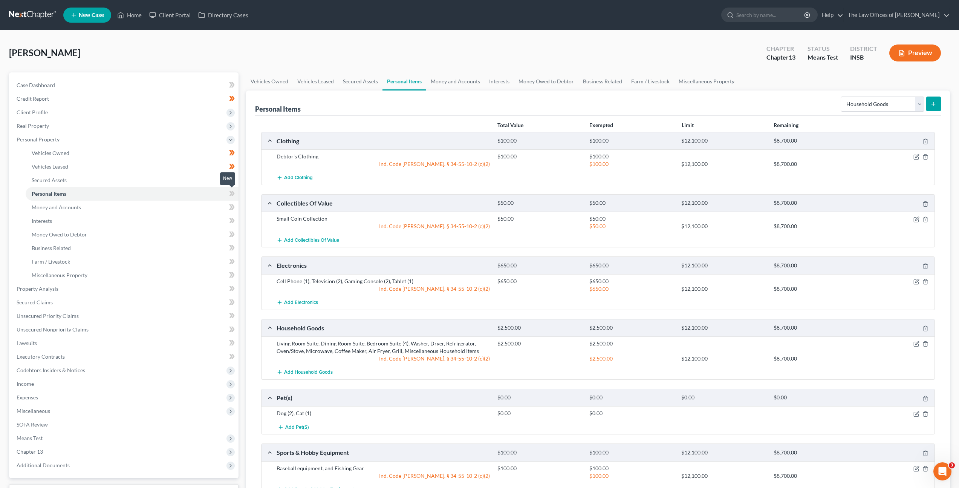
click at [233, 193] on icon at bounding box center [232, 193] width 6 height 9
click at [208, 202] on link "Money and Accounts" at bounding box center [132, 207] width 213 height 14
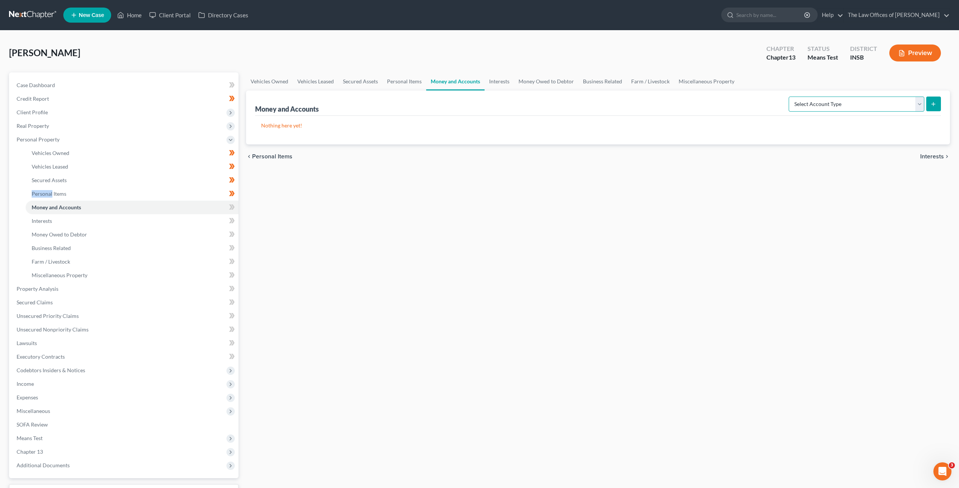
click at [823, 107] on select "Select Account Type Brokerage Cash on Hand Certificates of Deposit Checking Acc…" at bounding box center [857, 103] width 136 height 15
select select "checking"
click at [790, 96] on select "Select Account Type Brokerage Cash on Hand Certificates of Deposit Checking Acc…" at bounding box center [857, 103] width 136 height 15
click at [931, 103] on icon "submit" at bounding box center [934, 104] width 6 height 6
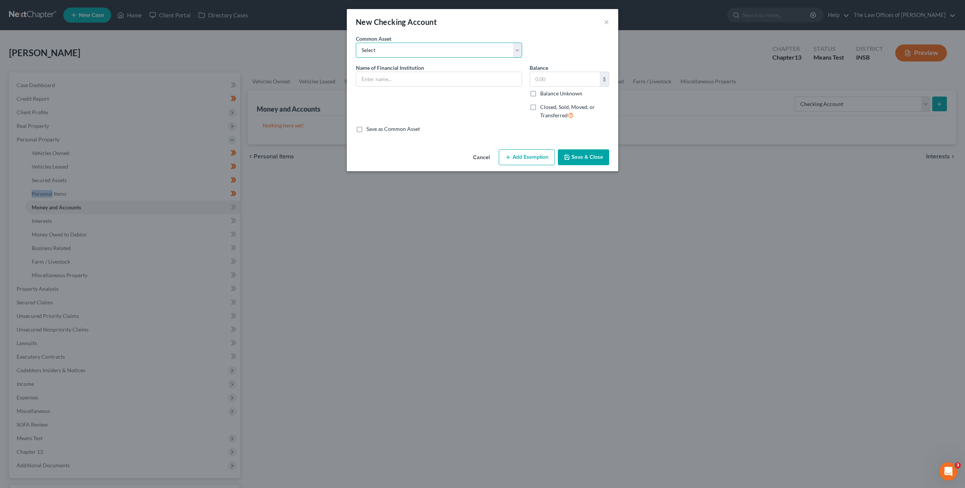
click at [389, 49] on select "Select PNC Bank Navy Federal Credit Union Old National Bank USAA Federal Saving…" at bounding box center [439, 50] width 166 height 15
select select "5"
click at [356, 43] on select "Select PNC Bank Navy Federal Credit Union Old National Bank USAA Federal Saving…" at bounding box center [439, 50] width 166 height 15
click at [495, 78] on input "Heritage Federal Credit Union Account Ending in x0483" at bounding box center [438, 79] width 165 height 14
type input "Heritage Federal Credit Union Account Ending in x3524"
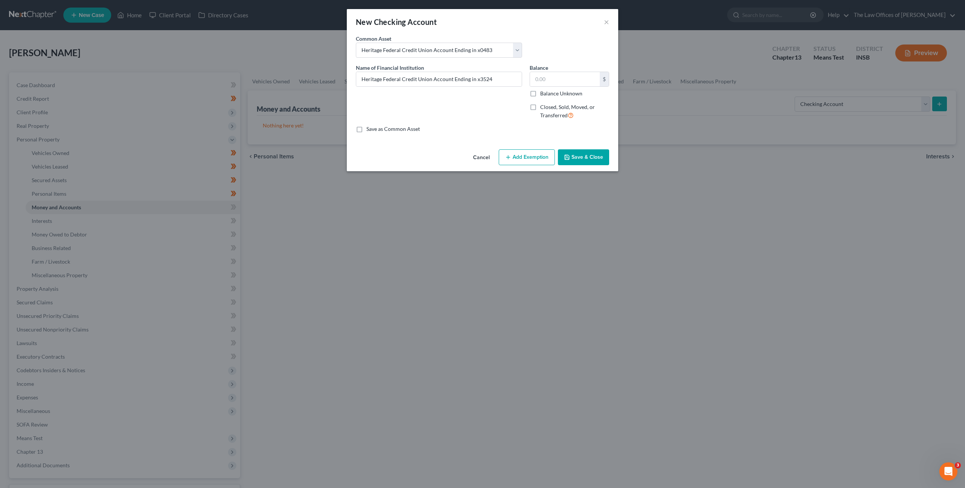
click at [575, 152] on button "Save & Close" at bounding box center [583, 157] width 51 height 16
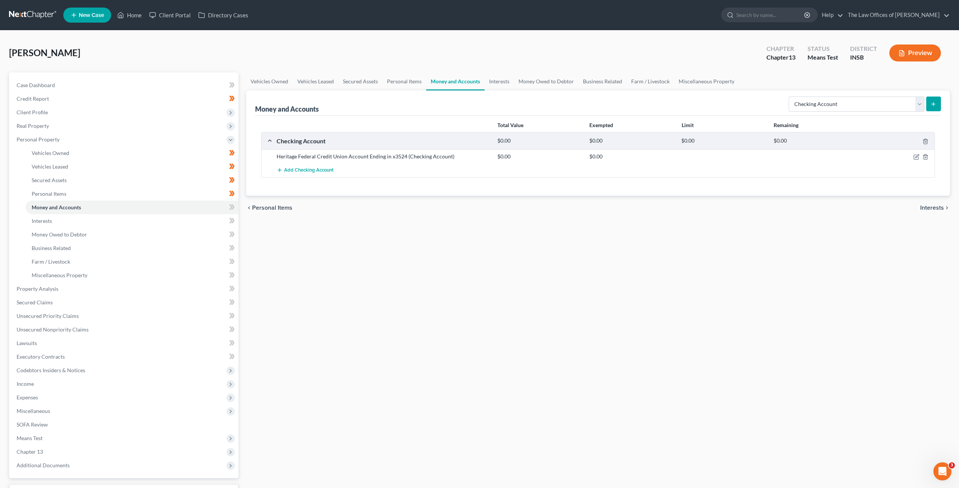
click at [524, 244] on div "Vehicles Owned Vehicles Leased Secured Assets Personal Items Money and Accounts…" at bounding box center [598, 296] width 712 height 449
click at [838, 102] on select "Select Account Type Brokerage Cash on Hand Certificates of Deposit Checking Acc…" at bounding box center [857, 103] width 136 height 15
select select "savings"
click at [790, 96] on select "Select Account Type Brokerage Cash on Hand Certificates of Deposit Checking Acc…" at bounding box center [857, 103] width 136 height 15
click at [934, 108] on button "submit" at bounding box center [933, 103] width 15 height 15
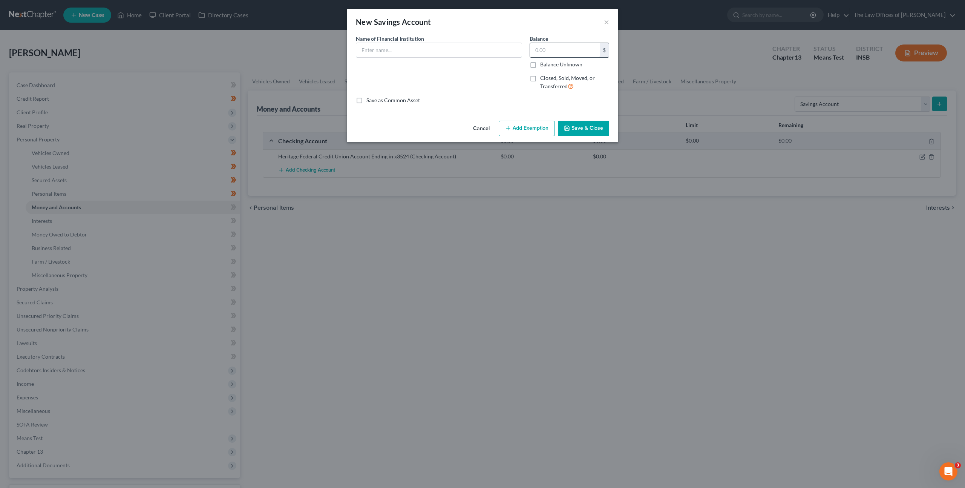
click at [455, 53] on input "text" at bounding box center [438, 50] width 165 height 14
click at [487, 124] on button "Cancel" at bounding box center [481, 128] width 29 height 15
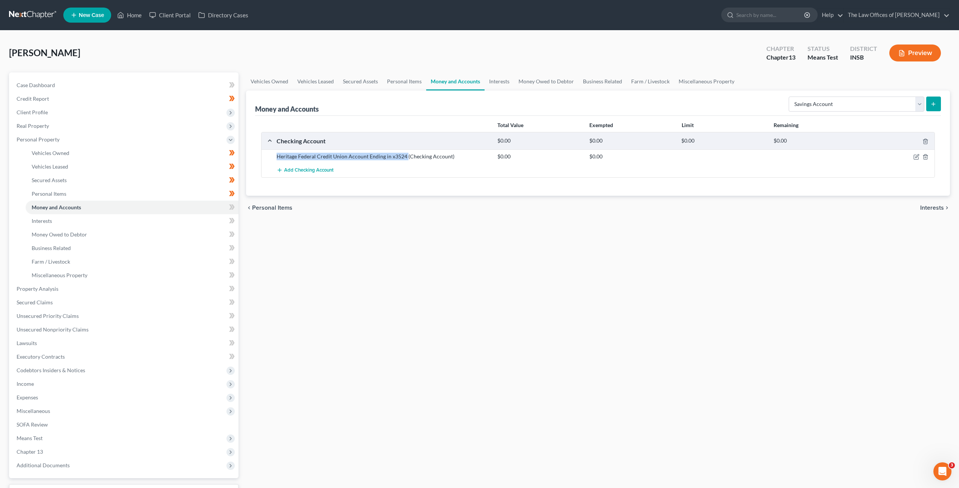
drag, startPoint x: 395, startPoint y: 156, endPoint x: 274, endPoint y: 154, distance: 120.6
click at [274, 154] on div "Heritage Federal Credit Union Account Ending in x3524 (Checking Account)" at bounding box center [383, 157] width 221 height 8
copy div "Heritage Federal Credit Union Account Ending in x3524"
drag, startPoint x: 482, startPoint y: 286, endPoint x: 520, endPoint y: 266, distance: 43.0
click at [483, 285] on div "Vehicles Owned Vehicles Leased Secured Assets Personal Items Money and Accounts…" at bounding box center [598, 296] width 712 height 449
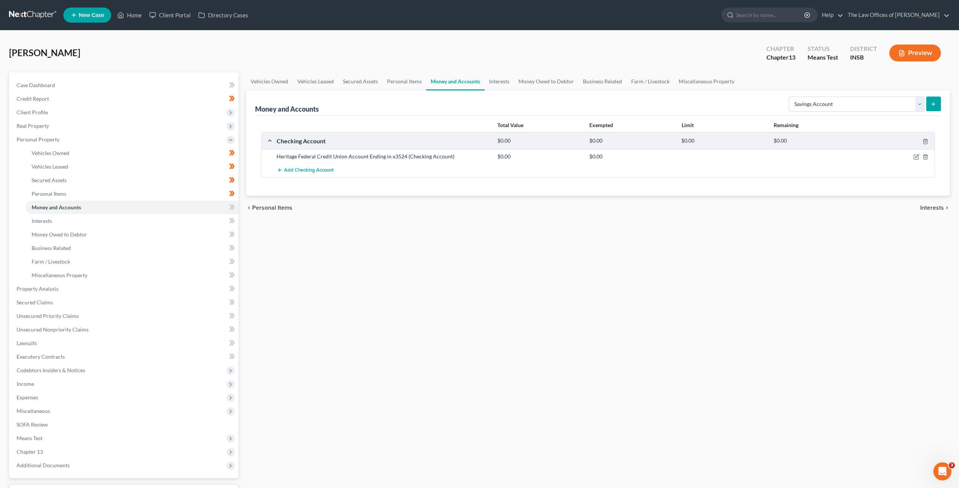
click at [934, 106] on line "submit" at bounding box center [934, 103] width 0 height 3
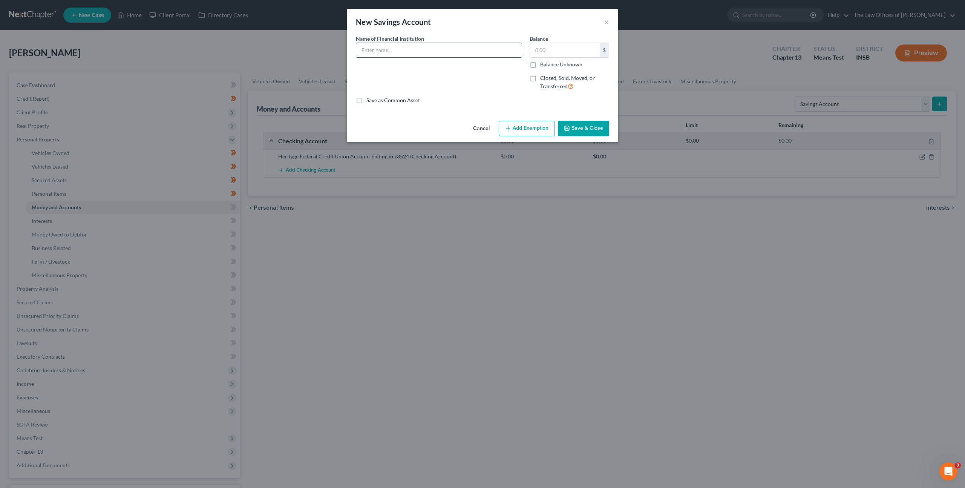
click at [383, 49] on input "text" at bounding box center [438, 50] width 165 height 14
paste input "Heritage Federal Credit Union Account Ending in x3524"
type input "Heritage Federal Credit Union Account Ending in x3524"
click at [591, 131] on button "Save & Close" at bounding box center [583, 129] width 51 height 16
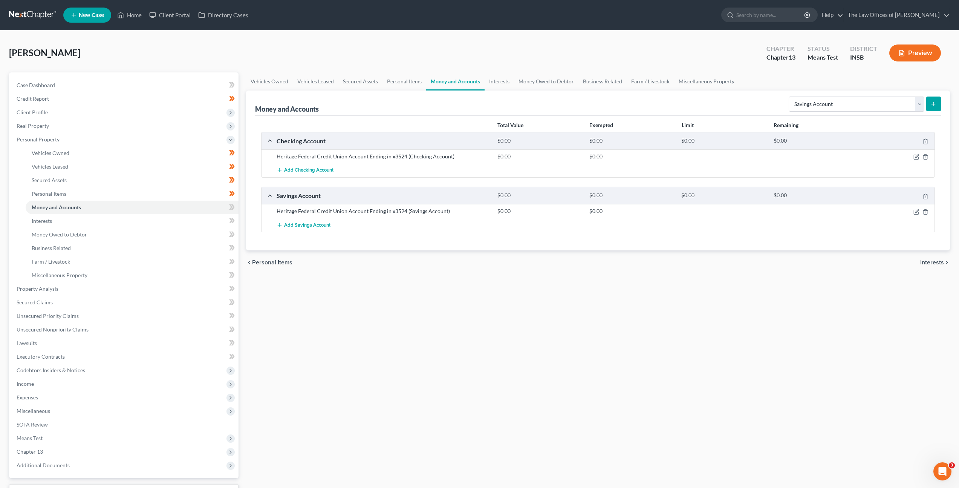
click at [554, 288] on div "Vehicles Owned Vehicles Leased Secured Assets Personal Items Money and Accounts…" at bounding box center [598, 296] width 712 height 449
click at [232, 205] on icon at bounding box center [232, 206] width 3 height 5
drag, startPoint x: 232, startPoint y: 205, endPoint x: 221, endPoint y: 208, distance: 11.6
click at [232, 205] on icon at bounding box center [232, 206] width 3 height 5
click at [190, 219] on link "Interests" at bounding box center [132, 221] width 213 height 14
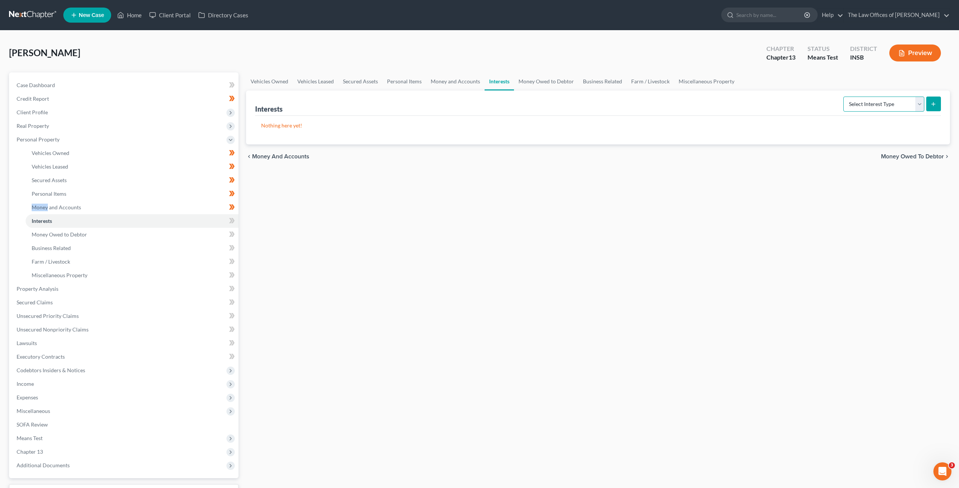
click at [862, 104] on select "Select Interest Type 401K Annuity Bond Education IRA Government Bond Government…" at bounding box center [883, 103] width 81 height 15
select select "ira"
click at [844, 96] on select "Select Interest Type 401K Annuity Bond Education IRA Government Bond Government…" at bounding box center [883, 103] width 81 height 15
click at [940, 104] on button "submit" at bounding box center [933, 103] width 15 height 15
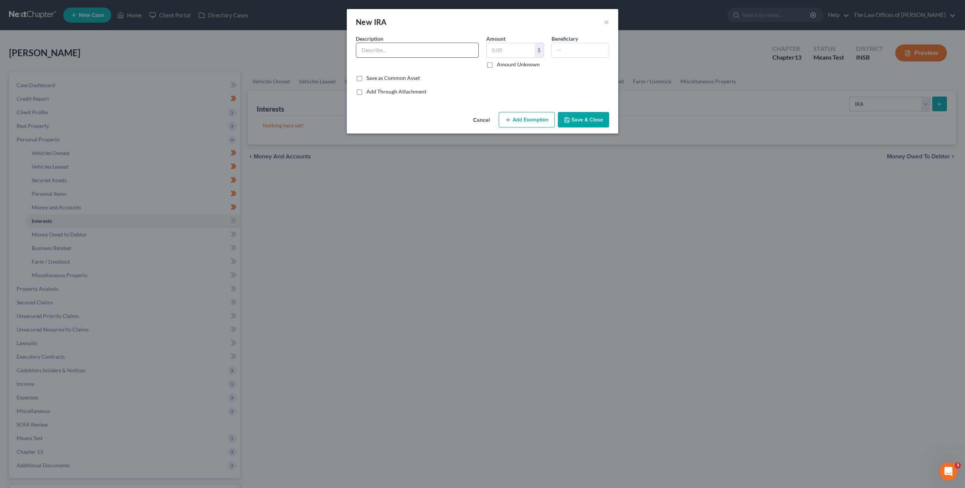
click at [459, 56] on input "text" at bounding box center [417, 50] width 122 height 14
type input "Capital Group IRA"
type input "0"
click at [560, 65] on div "Beneficiary" at bounding box center [580, 52] width 65 height 34
click at [567, 114] on button "Save & Close" at bounding box center [583, 120] width 51 height 16
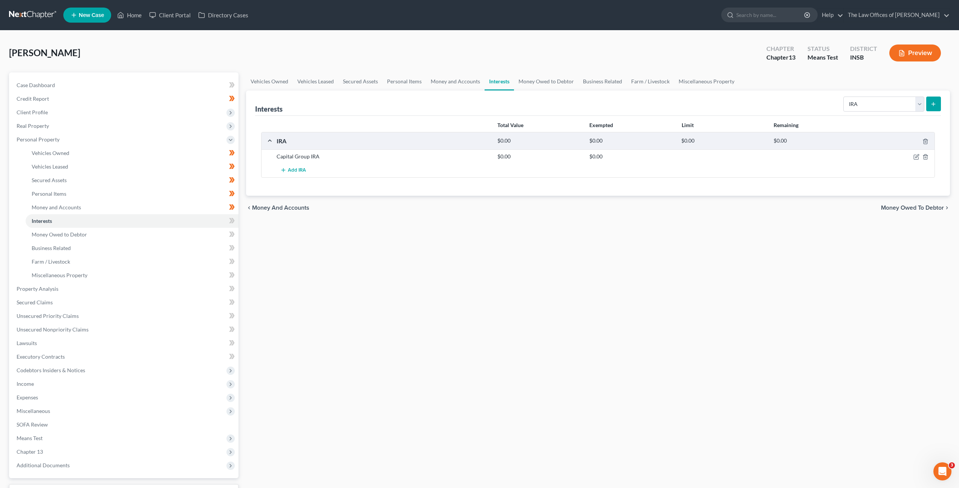
click at [549, 241] on div "Vehicles Owned Vehicles Leased Secured Assets Personal Items Money and Accounts…" at bounding box center [598, 296] width 712 height 449
click at [237, 221] on span at bounding box center [231, 221] width 13 height 11
click at [238, 220] on span at bounding box center [231, 221] width 13 height 11
drag, startPoint x: 413, startPoint y: 232, endPoint x: 564, endPoint y: 191, distance: 156.2
click at [418, 231] on div "Vehicles Owned Vehicles Leased Secured Assets Personal Items Money and Accounts…" at bounding box center [598, 296] width 712 height 449
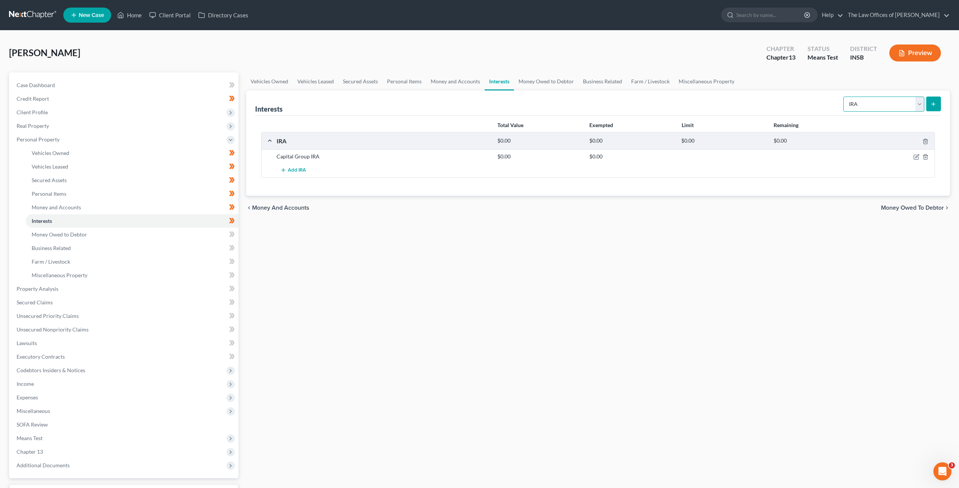
click at [856, 97] on select "Select Interest Type 401K Annuity Bond Education IRA Government Bond Government…" at bounding box center [883, 103] width 81 height 15
click at [850, 100] on select "Select Interest Type 401K Annuity Bond Education IRA Government Bond Government…" at bounding box center [883, 103] width 81 height 15
click at [899, 103] on select "Select Interest Type 401K Annuity Bond Education IRA Government Bond Government…" at bounding box center [883, 103] width 81 height 15
click at [457, 80] on link "Money and Accounts" at bounding box center [455, 81] width 58 height 18
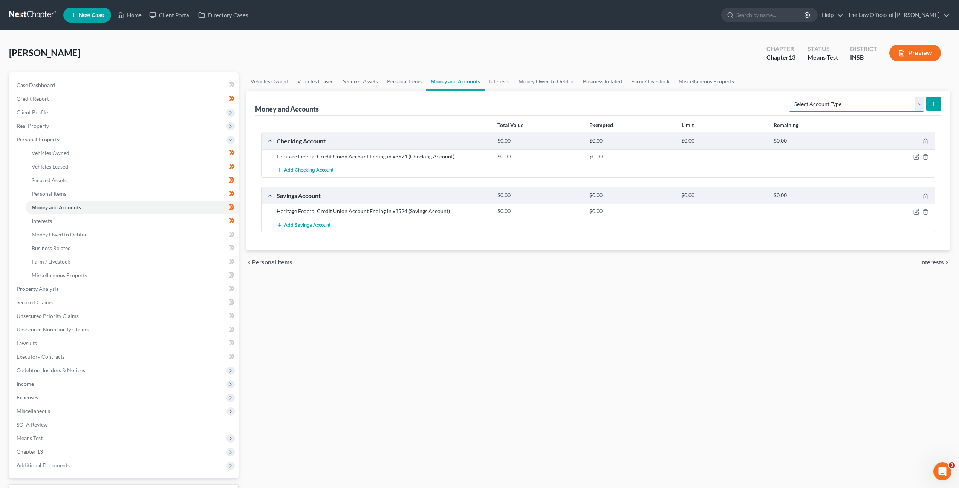
click at [860, 109] on select "Select Account Type Brokerage Cash on Hand Certificates of Deposit Checking Acc…" at bounding box center [857, 103] width 136 height 15
select select "brokerage"
click at [790, 96] on select "Select Account Type Brokerage Cash on Hand Certificates of Deposit Checking Acc…" at bounding box center [857, 103] width 136 height 15
click at [932, 102] on icon "submit" at bounding box center [934, 104] width 6 height 6
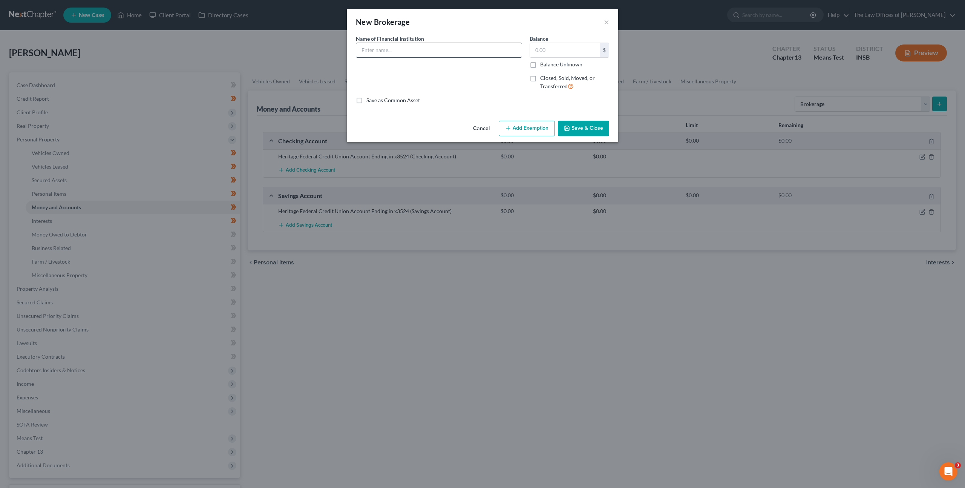
click at [462, 46] on input "text" at bounding box center [438, 50] width 165 height 14
type input "Coinbase"
click at [566, 57] on input "text" at bounding box center [565, 50] width 70 height 14
type input "18"
click at [481, 78] on div "Name of Financial Institution * Coinbase" at bounding box center [439, 66] width 174 height 62
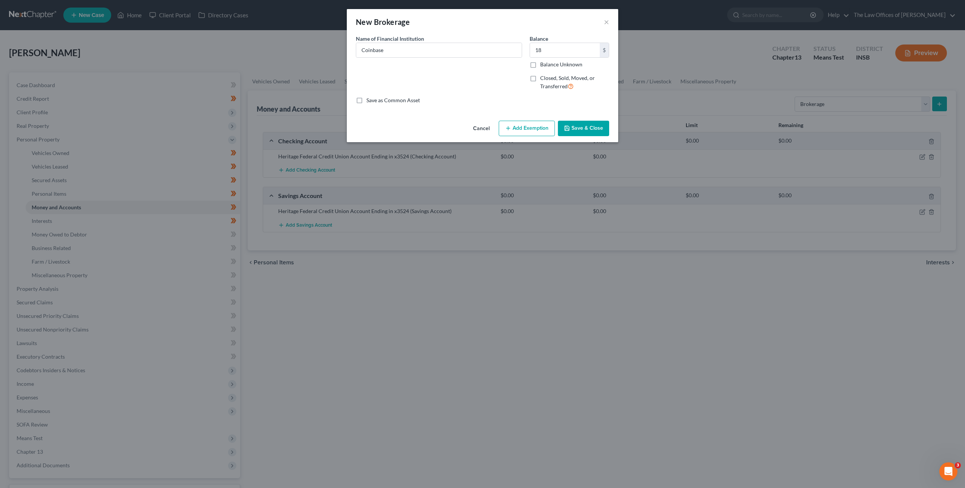
click at [528, 130] on button "Add Exemption" at bounding box center [527, 129] width 56 height 16
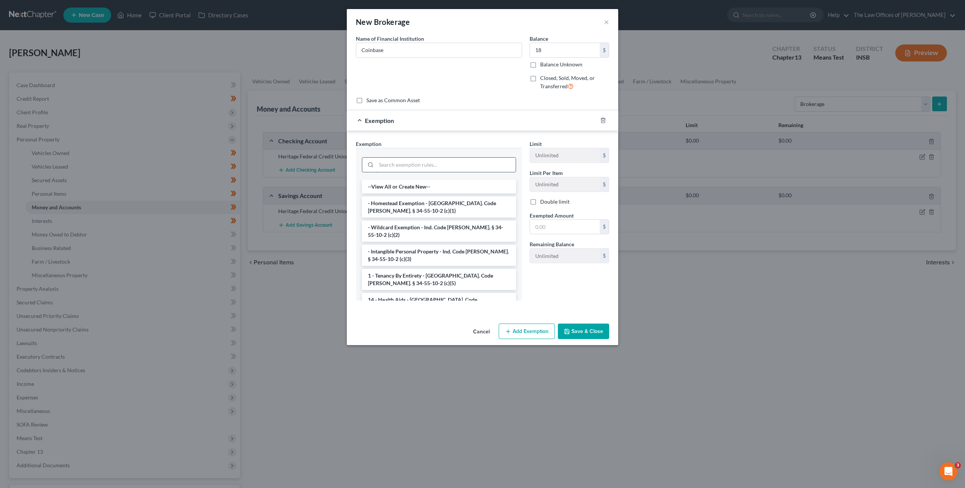
click at [467, 167] on input "search" at bounding box center [445, 165] width 139 height 14
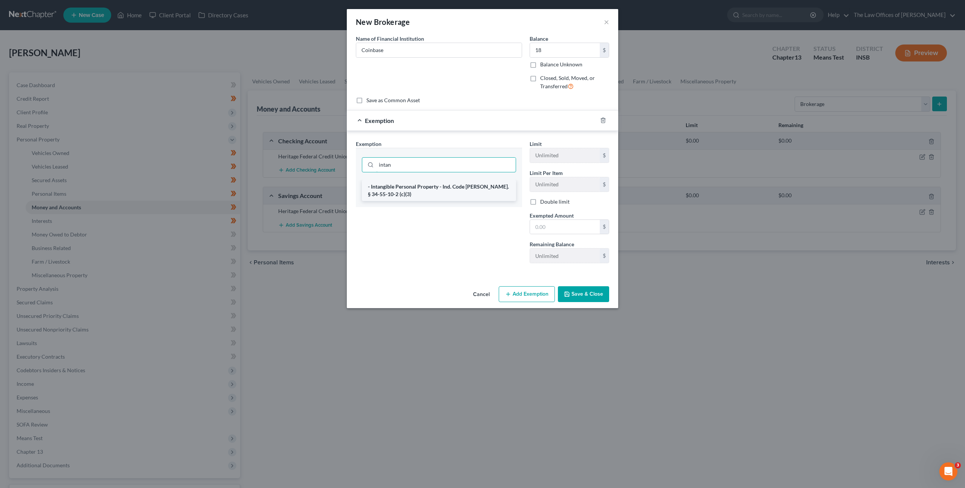
type input "intan"
click at [411, 195] on li "- Intangible Personal Property - Ind. Code [PERSON_NAME]. § 34-55-10-2 (c)(3)" at bounding box center [439, 190] width 154 height 21
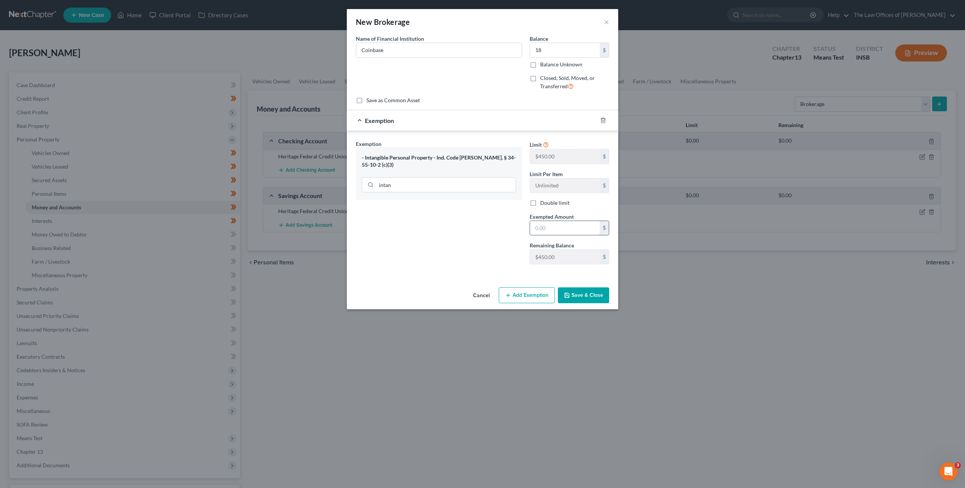
click at [552, 229] on input "text" at bounding box center [565, 228] width 70 height 14
type input "18"
click at [470, 276] on div "Exemption Set must be selected for CA. Exemption * - Intangible Personal Proper…" at bounding box center [482, 204] width 271 height 146
click at [605, 292] on button "Save & Close" at bounding box center [583, 295] width 51 height 16
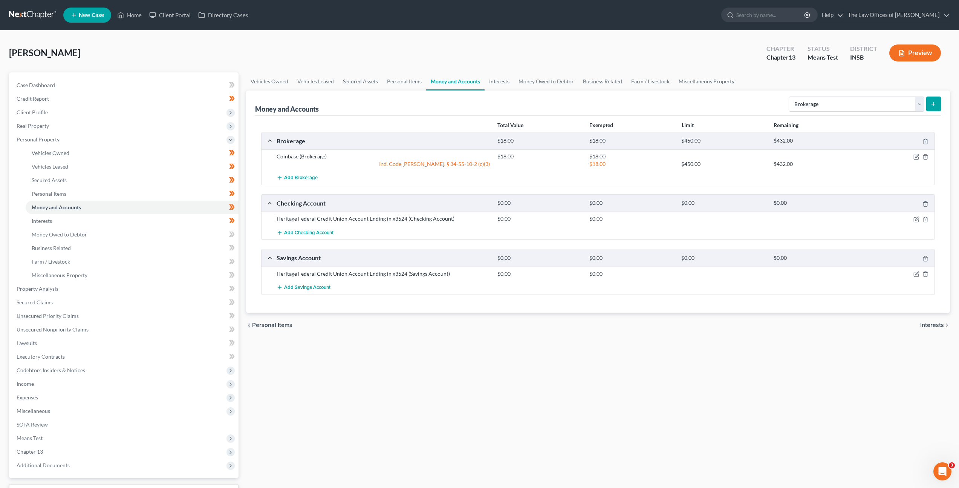
click at [488, 80] on link "Interests" at bounding box center [499, 81] width 29 height 18
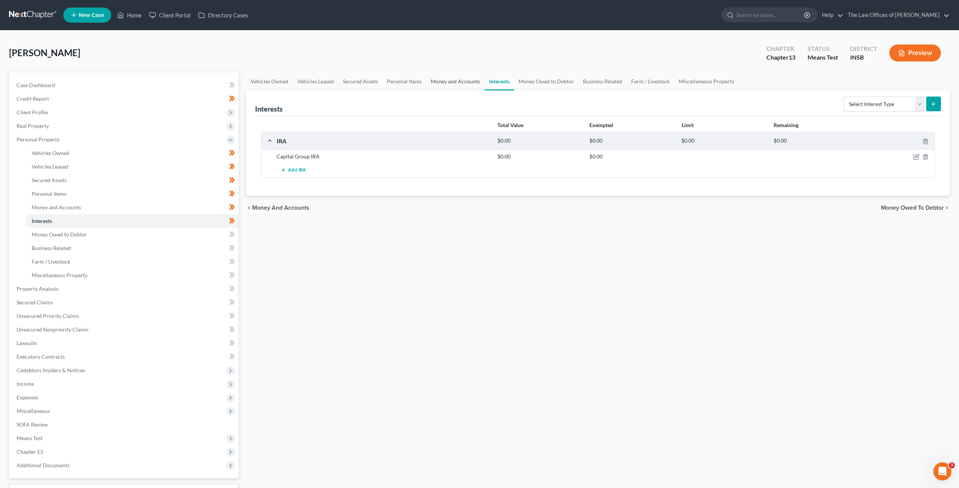
click at [469, 80] on link "Money and Accounts" at bounding box center [455, 81] width 58 height 18
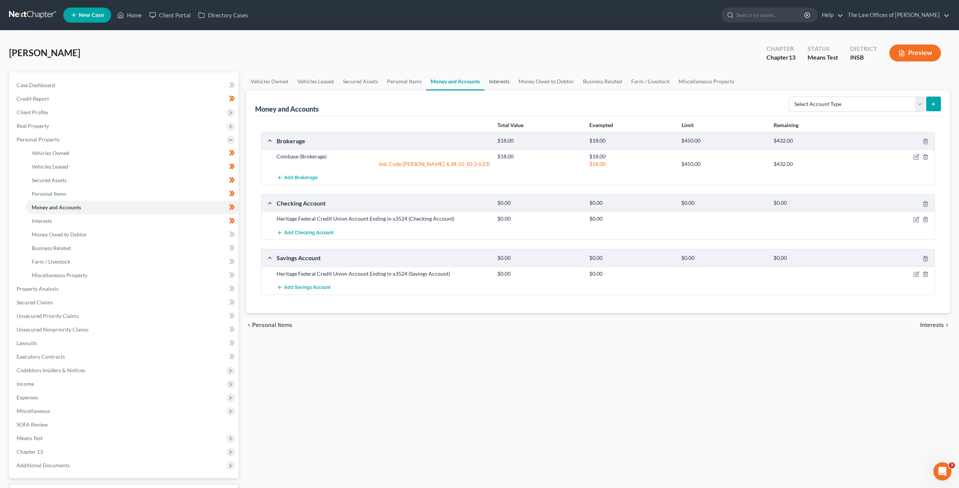
click at [499, 83] on link "Interests" at bounding box center [499, 81] width 29 height 18
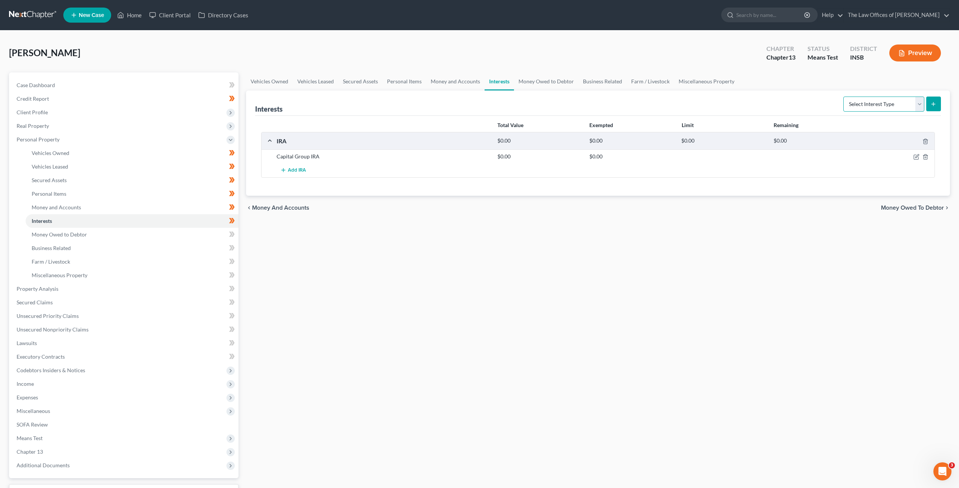
click at [879, 103] on select "Select Interest Type 401K Annuity Bond Education IRA Government Bond Government…" at bounding box center [883, 103] width 81 height 15
click at [184, 228] on link "Money Owed to Debtor" at bounding box center [132, 235] width 213 height 14
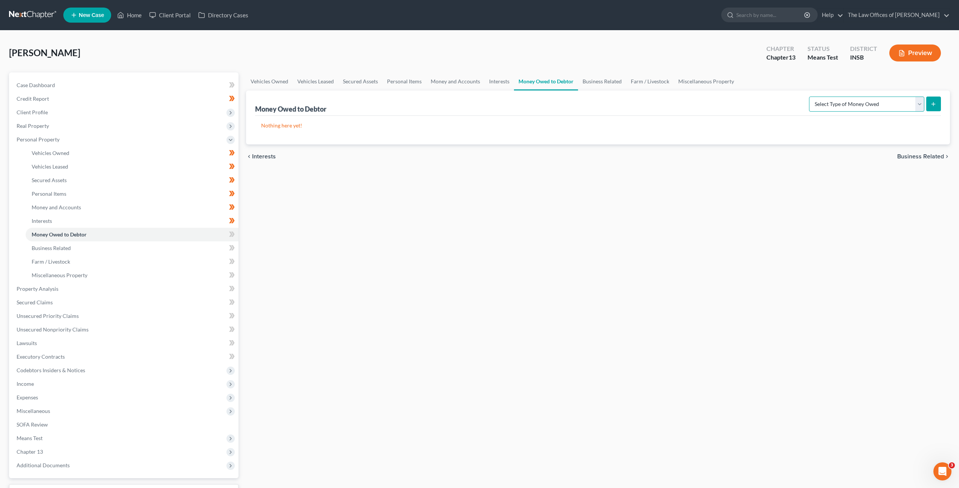
click at [846, 107] on select "Select Type of Money Owed Accounts Receivable Alimony Child Support Claims Agai…" at bounding box center [866, 103] width 115 height 15
click at [234, 234] on icon at bounding box center [232, 234] width 6 height 9
click at [200, 250] on link "Business Related" at bounding box center [132, 248] width 213 height 14
click at [400, 267] on div "Vehicles Owned Vehicles Leased Secured Assets Personal Items Money and Accounts…" at bounding box center [598, 296] width 712 height 449
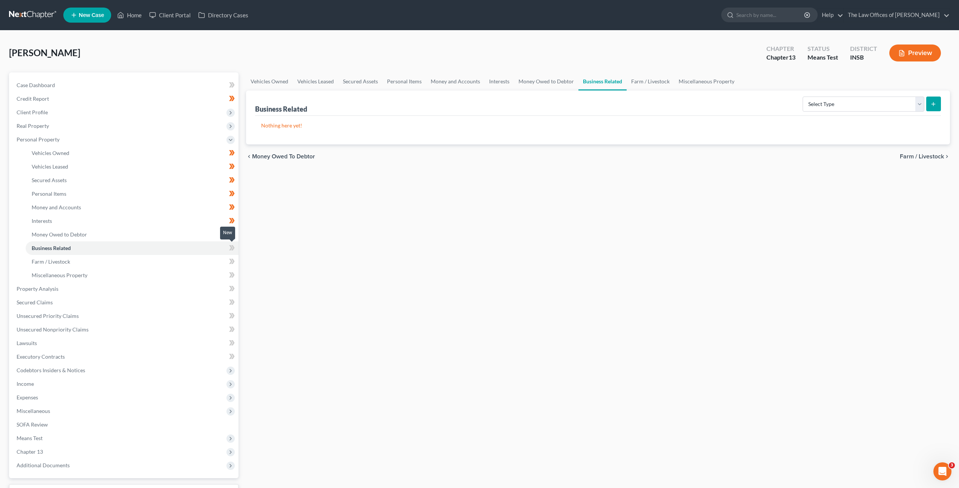
click at [231, 251] on icon at bounding box center [232, 247] width 6 height 9
click at [203, 266] on link "Farm / Livestock" at bounding box center [132, 262] width 213 height 14
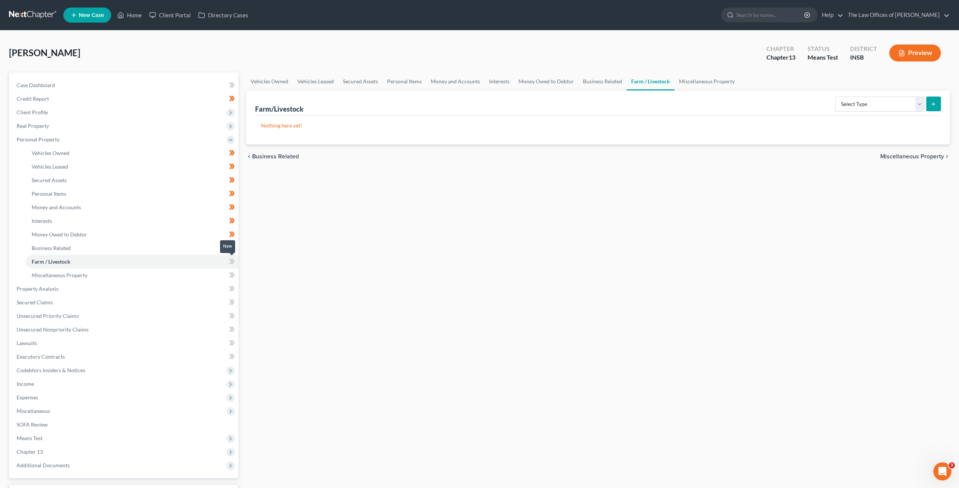
click at [231, 262] on icon at bounding box center [230, 261] width 3 height 5
click at [230, 263] on icon at bounding box center [230, 261] width 3 height 5
drag, startPoint x: 384, startPoint y: 278, endPoint x: 398, endPoint y: 277, distance: 13.7
click at [385, 278] on div "Vehicles Owned Vehicles Leased Secured Assets Personal Items Money and Accounts…" at bounding box center [598, 296] width 712 height 449
click at [884, 106] on select "Select Type Animals & Livestock Crops: Growing or Harvested Farming Equipment F…" at bounding box center [880, 103] width 89 height 15
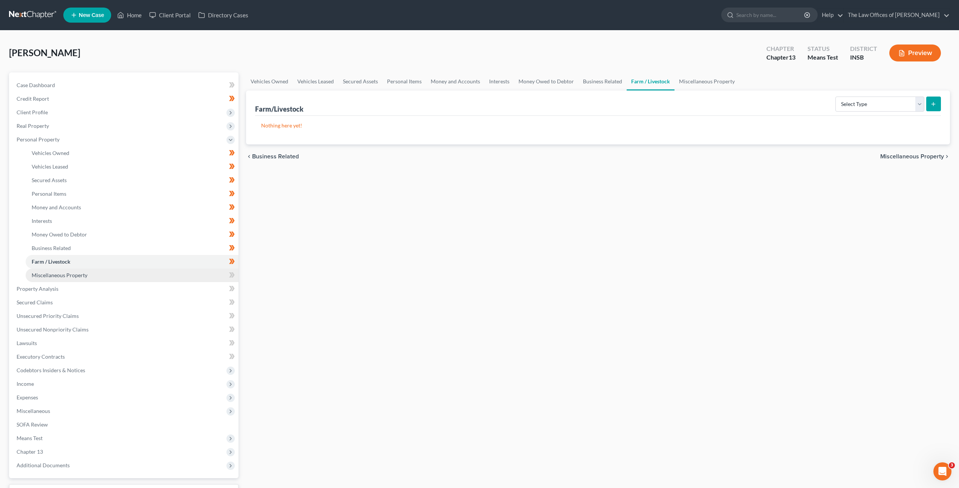
click at [95, 277] on link "Miscellaneous Property" at bounding box center [132, 275] width 213 height 14
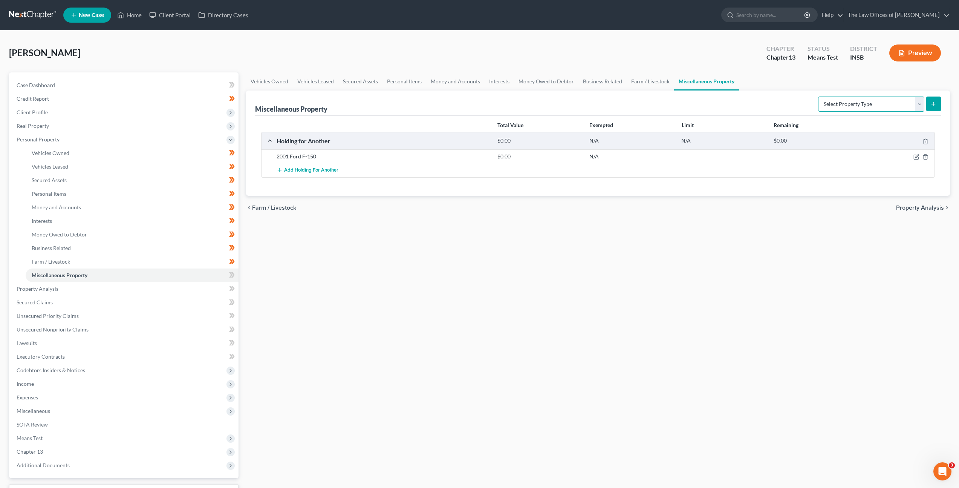
click at [842, 108] on select "Select Property Type Assigned for Creditor Benefit Within 1 Year Holding for An…" at bounding box center [871, 103] width 106 height 15
click at [818, 108] on select "Select Property Type Assigned for Creditor Benefit Within 1 Year Holding for An…" at bounding box center [871, 103] width 106 height 15
click at [229, 275] on span at bounding box center [231, 275] width 13 height 11
click at [188, 292] on link "Property Analysis" at bounding box center [125, 289] width 228 height 14
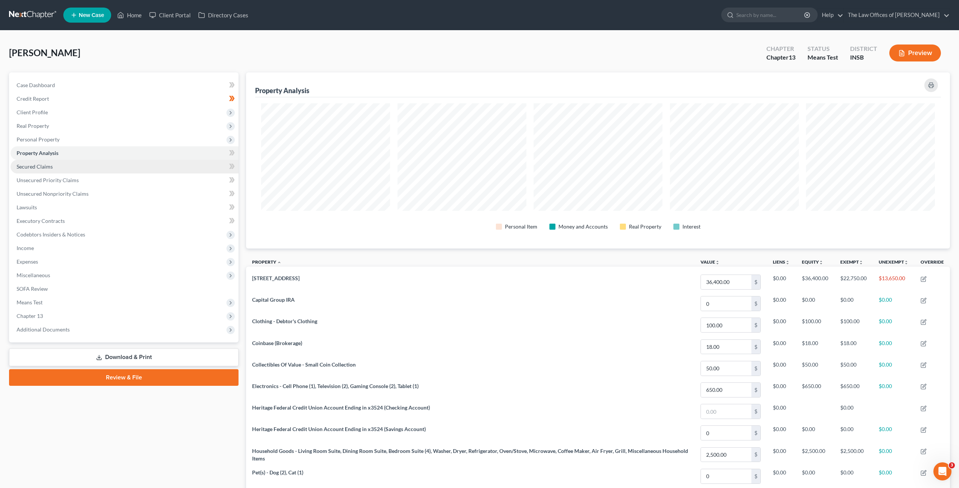
click at [115, 171] on link "Secured Claims" at bounding box center [125, 167] width 228 height 14
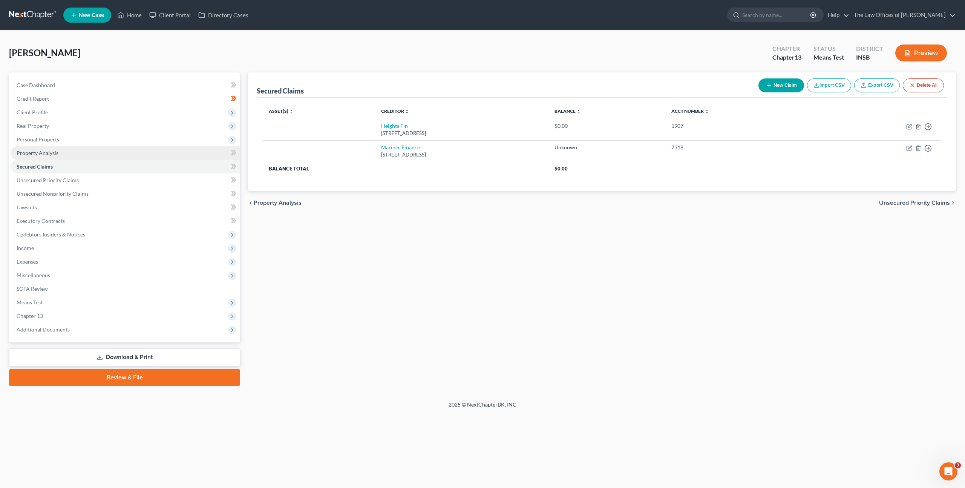
click at [136, 155] on link "Property Analysis" at bounding box center [126, 153] width 230 height 14
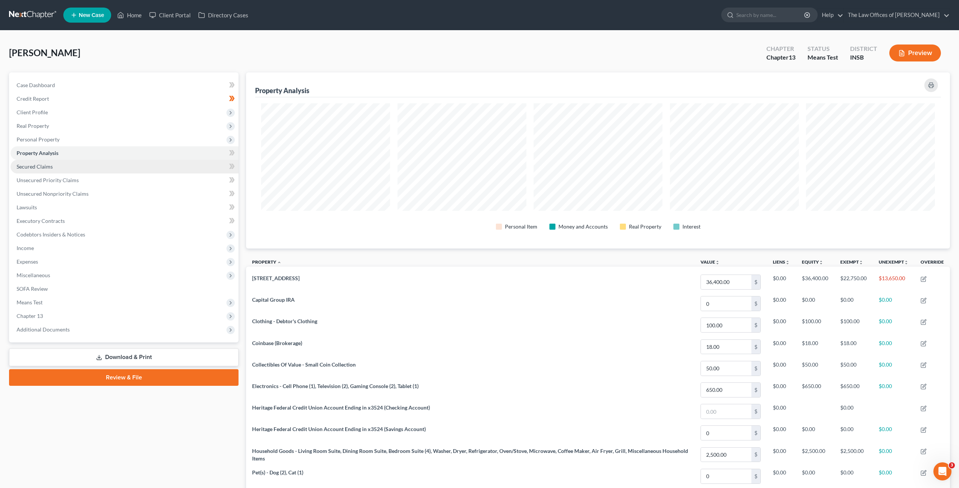
click at [136, 165] on link "Secured Claims" at bounding box center [125, 167] width 228 height 14
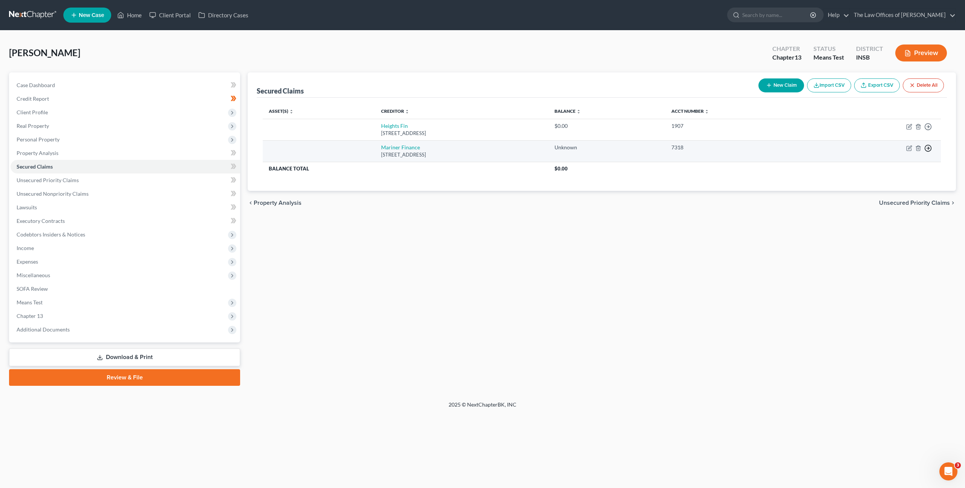
click at [927, 149] on icon "button" at bounding box center [928, 148] width 8 height 8
click at [906, 194] on link "Move to Notice Only" at bounding box center [893, 191] width 63 height 13
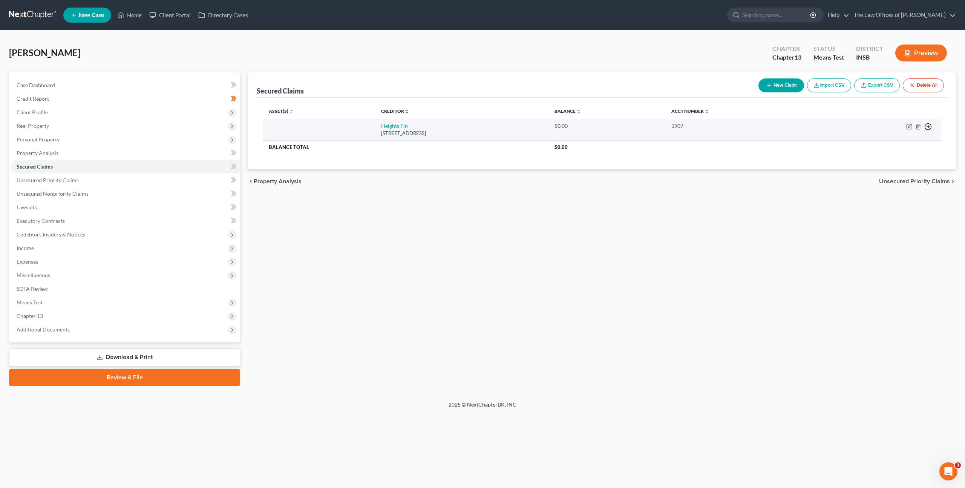
click at [930, 128] on circle "button" at bounding box center [928, 127] width 6 height 6
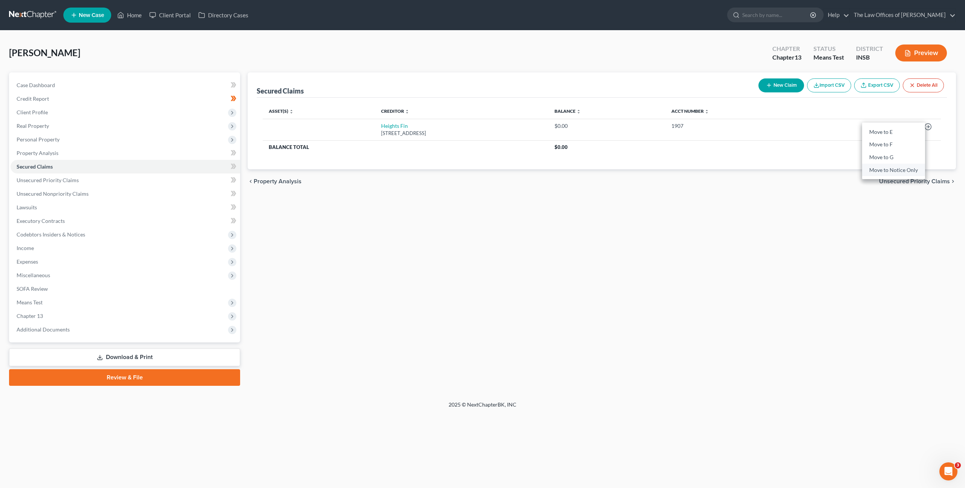
drag, startPoint x: 906, startPoint y: 171, endPoint x: 865, endPoint y: 172, distance: 41.5
click at [906, 171] on link "Move to Notice Only" at bounding box center [893, 170] width 63 height 13
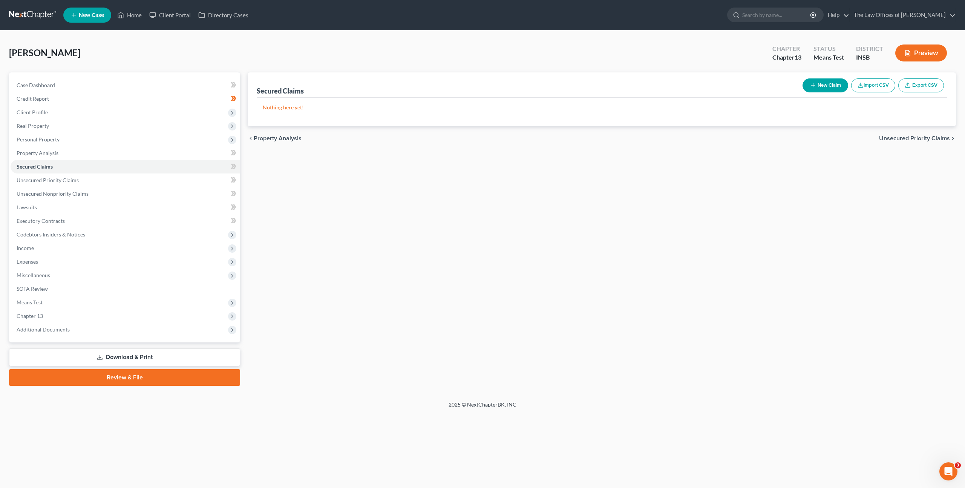
drag, startPoint x: 627, startPoint y: 271, endPoint x: 352, endPoint y: 198, distance: 285.1
click at [627, 271] on div "Secured Claims New Claim Import CSV Export CSV Nothing here yet! Previous 1 Nex…" at bounding box center [602, 228] width 716 height 313
click at [231, 165] on icon at bounding box center [234, 166] width 6 height 9
click at [171, 176] on link "Unsecured Priority Claims" at bounding box center [126, 180] width 230 height 14
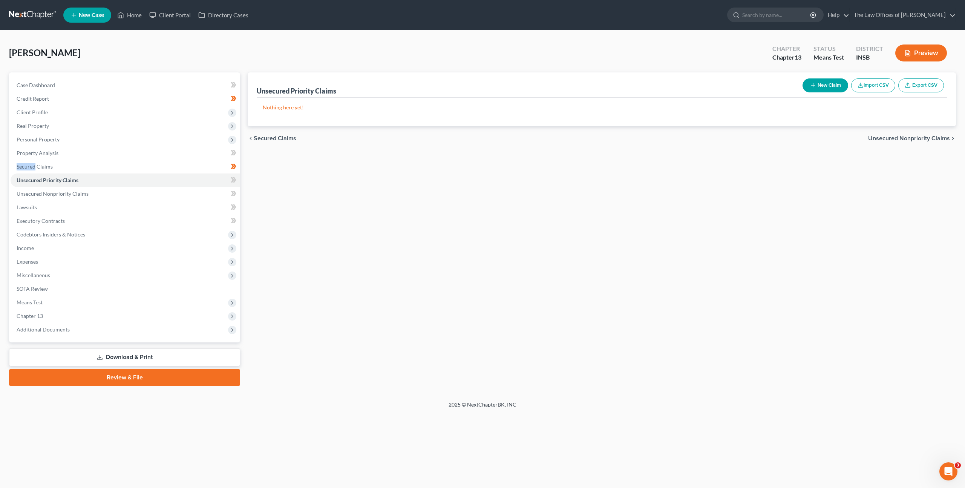
click at [811, 90] on button "New Claim" at bounding box center [825, 85] width 46 height 14
select select "0"
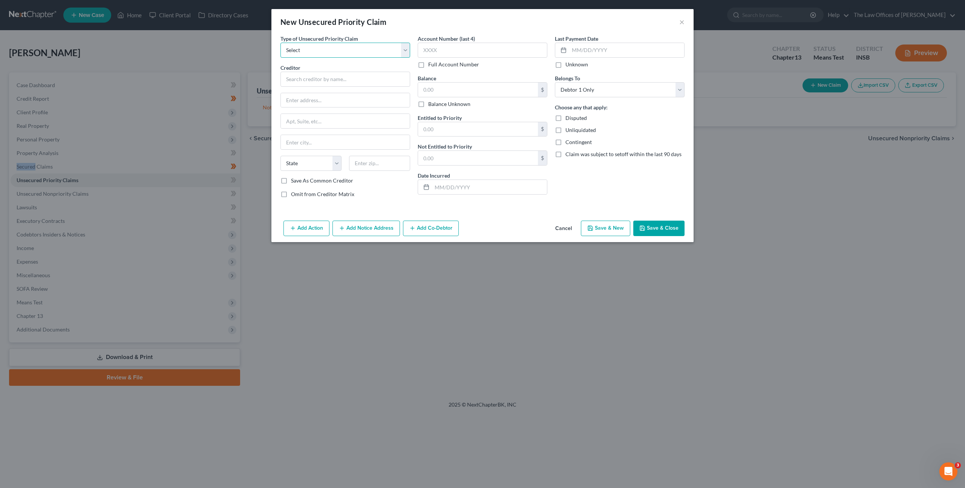
click at [326, 45] on select "Select Taxes & Other Government Units Domestic Support Obligations Extensions o…" at bounding box center [345, 50] width 130 height 15
click at [562, 225] on button "Cancel" at bounding box center [563, 228] width 29 height 15
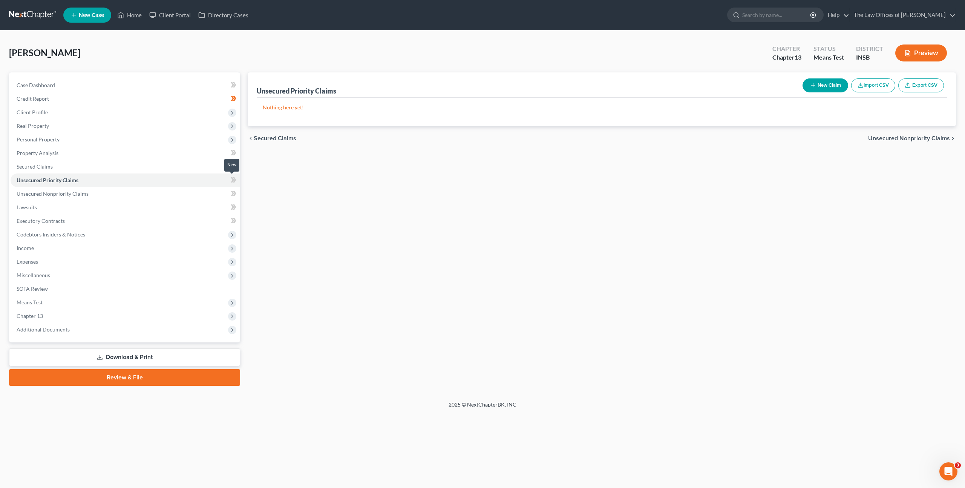
click at [234, 178] on icon at bounding box center [234, 179] width 6 height 9
drag, startPoint x: 234, startPoint y: 178, endPoint x: 208, endPoint y: 187, distance: 28.1
click at [234, 178] on icon at bounding box center [234, 179] width 3 height 5
click at [201, 186] on link "Unsecured Priority Claims" at bounding box center [126, 180] width 230 height 14
click at [162, 187] on link "Unsecured Nonpriority Claims" at bounding box center [126, 194] width 230 height 14
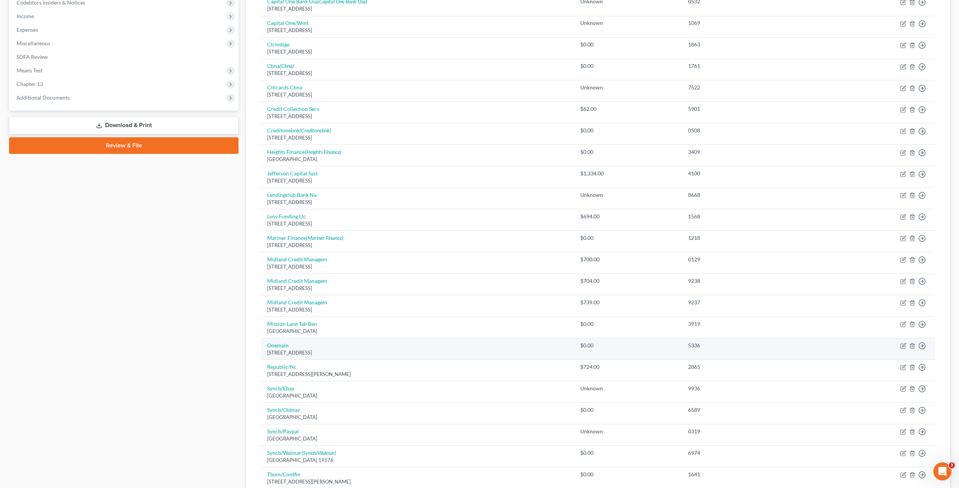
scroll to position [337, 0]
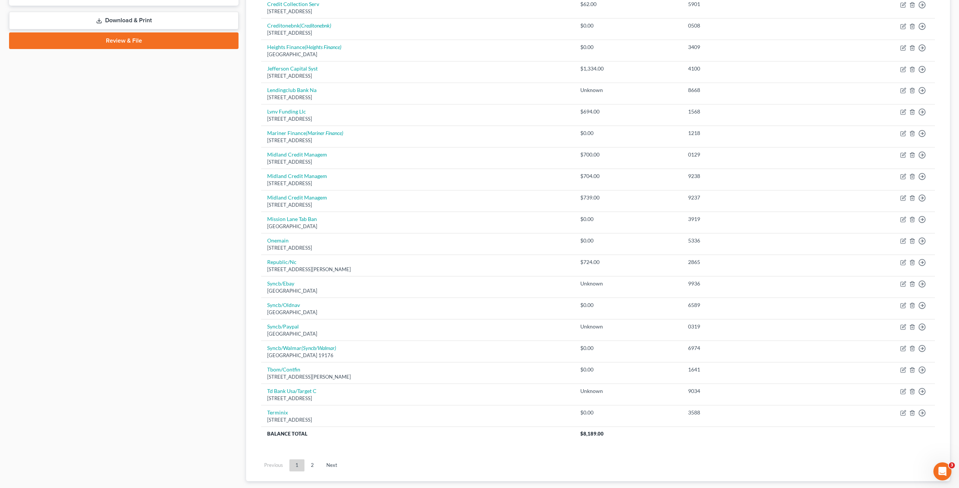
click at [307, 465] on link "2" at bounding box center [312, 465] width 15 height 12
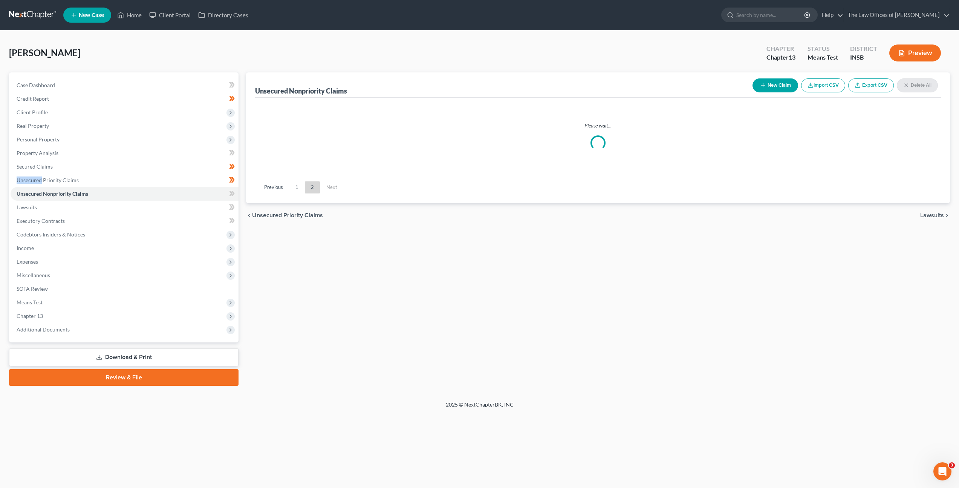
scroll to position [0, 0]
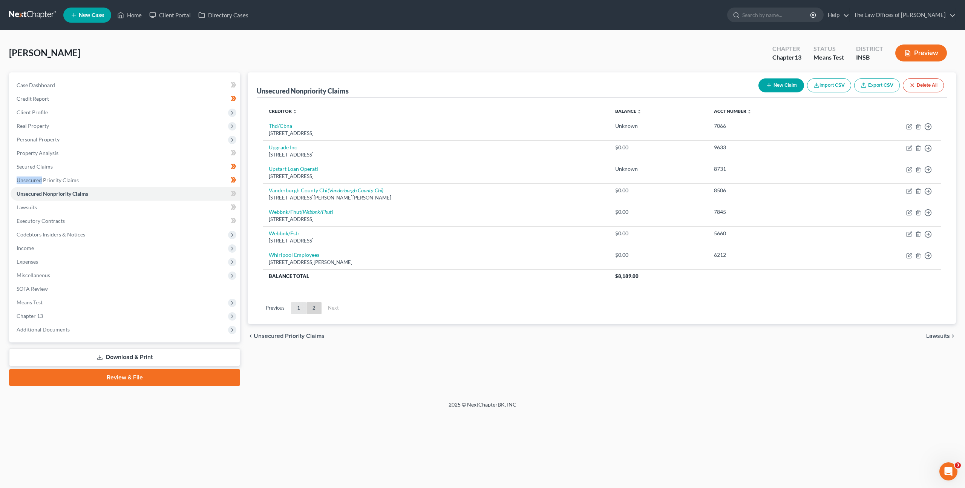
click at [297, 306] on link "1" at bounding box center [298, 308] width 15 height 12
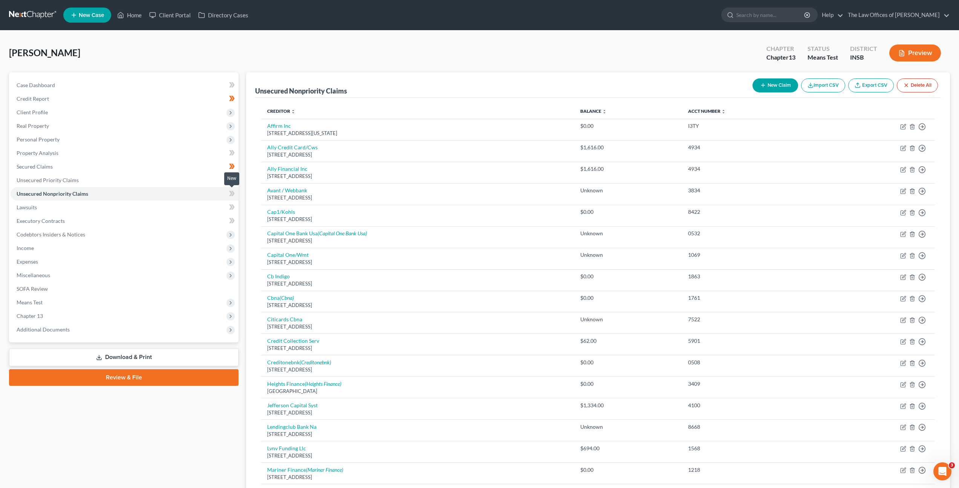
click at [226, 193] on span at bounding box center [231, 194] width 13 height 11
click at [225, 194] on span at bounding box center [231, 194] width 13 height 11
click at [228, 194] on span at bounding box center [231, 194] width 13 height 11
click at [220, 202] on link "Lawsuits" at bounding box center [125, 207] width 228 height 14
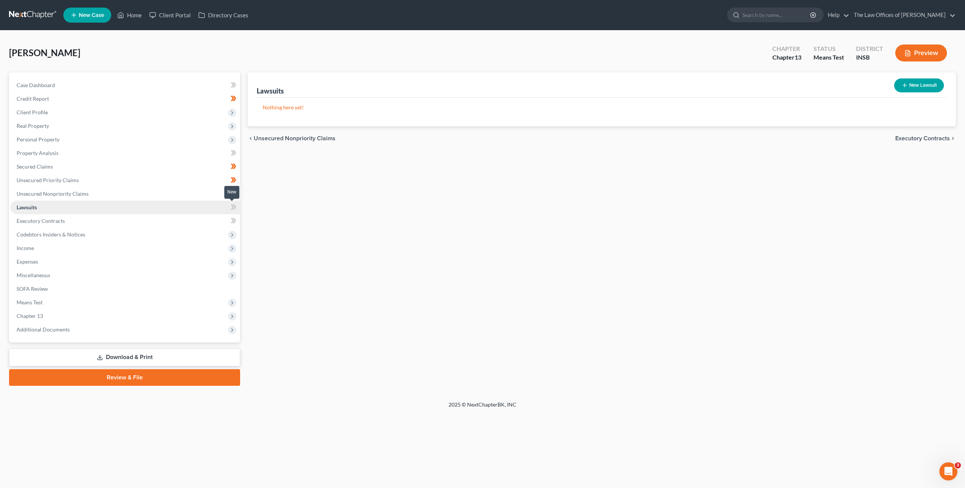
click at [236, 207] on icon at bounding box center [234, 206] width 6 height 9
click at [190, 221] on link "Executory Contracts" at bounding box center [126, 221] width 230 height 14
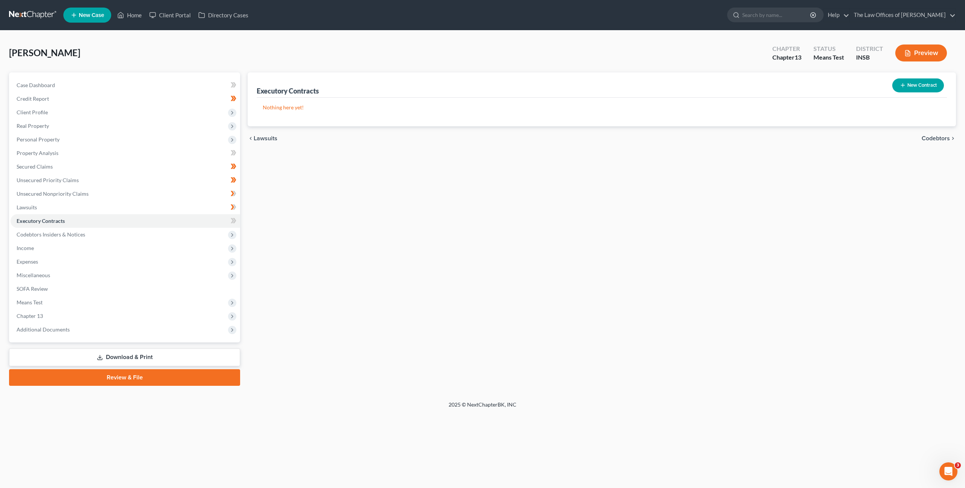
click at [382, 211] on div "Executory Contracts New Contract Nothing here yet! chevron_left Lawsuits Codebt…" at bounding box center [602, 228] width 716 height 313
click at [234, 220] on icon at bounding box center [234, 220] width 6 height 9
click at [194, 249] on span "Income" at bounding box center [126, 248] width 230 height 14
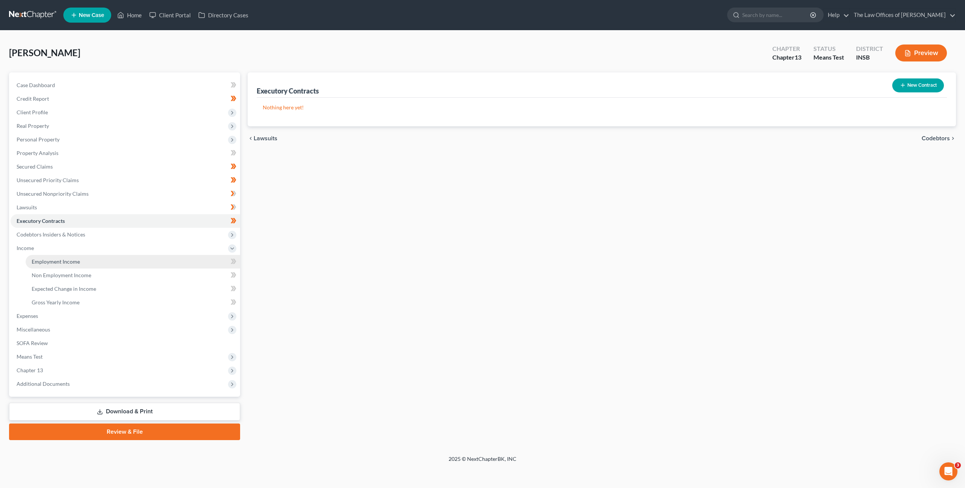
click at [199, 261] on link "Employment Income" at bounding box center [133, 262] width 214 height 14
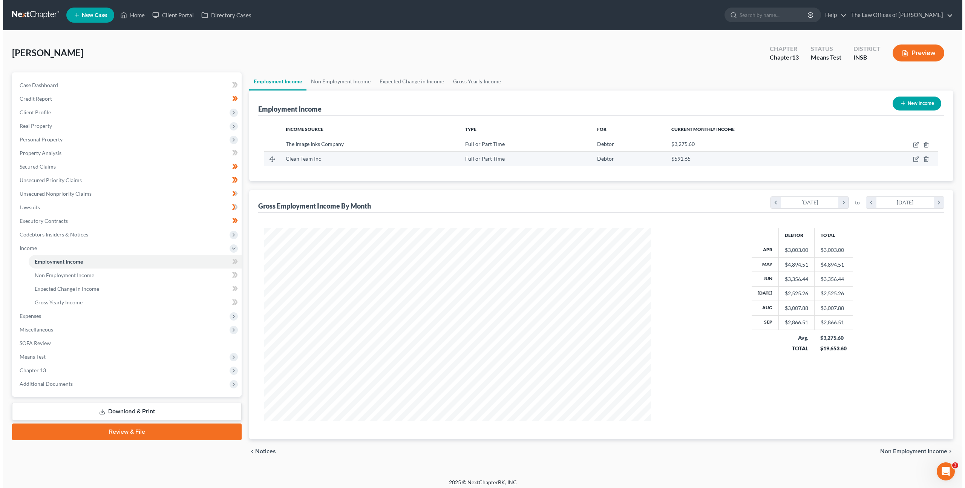
scroll to position [193, 402]
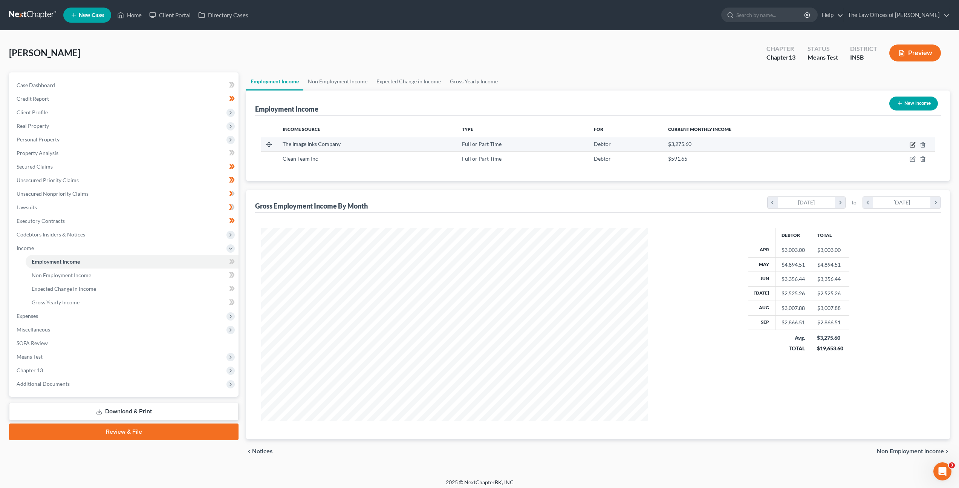
click at [913, 145] on icon "button" at bounding box center [913, 143] width 3 height 3
select select "0"
select select "15"
select select "2"
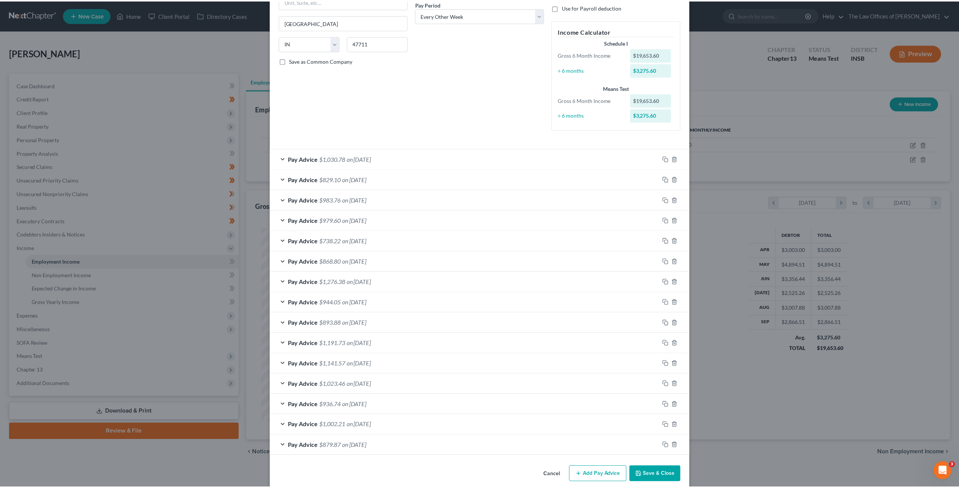
scroll to position [129, 0]
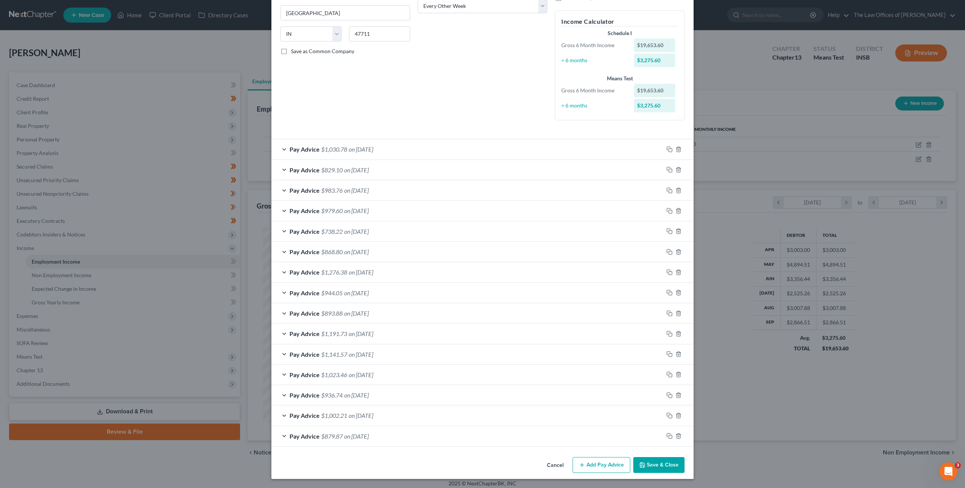
click at [556, 464] on button "Cancel" at bounding box center [555, 465] width 29 height 15
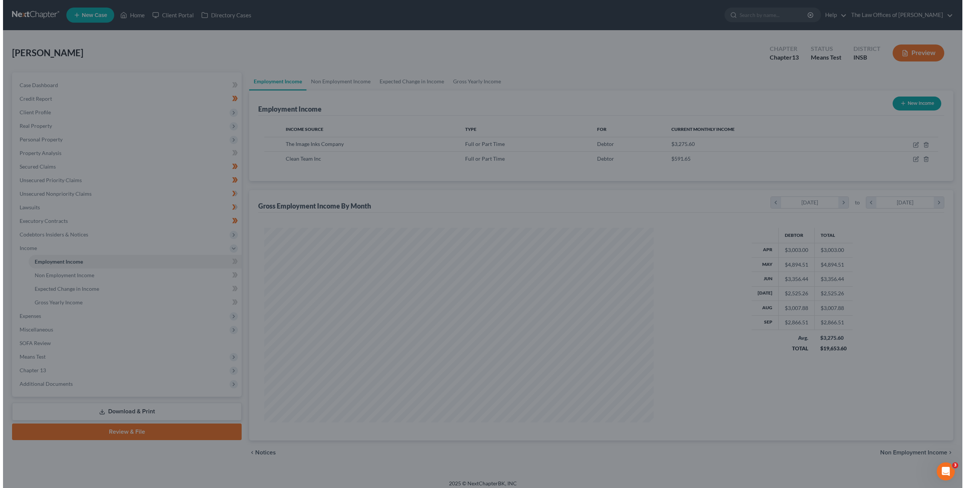
scroll to position [376683, 376475]
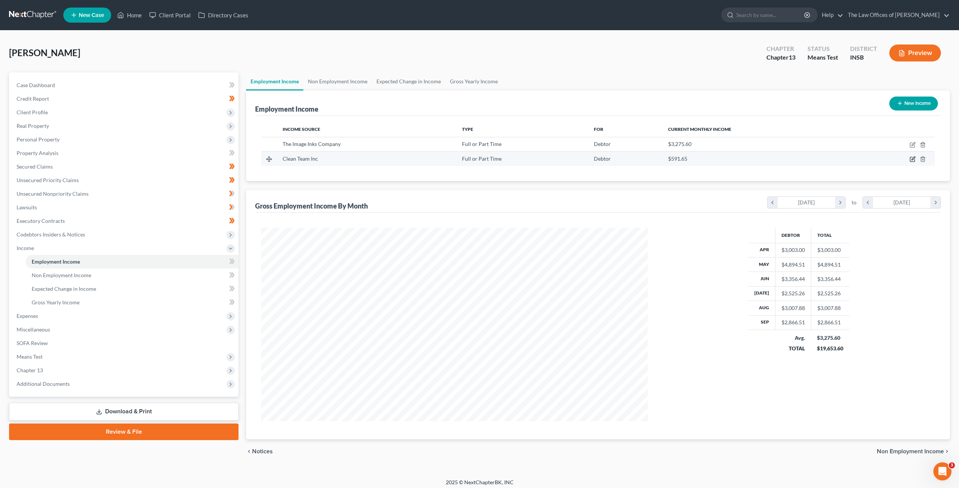
click at [915, 158] on icon "button" at bounding box center [913, 159] width 6 height 6
select select "0"
select select "2"
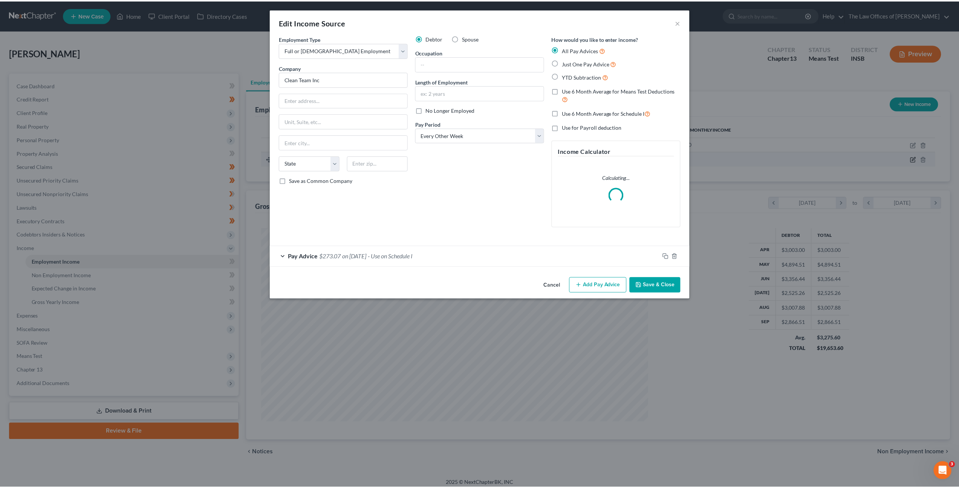
scroll to position [194, 404]
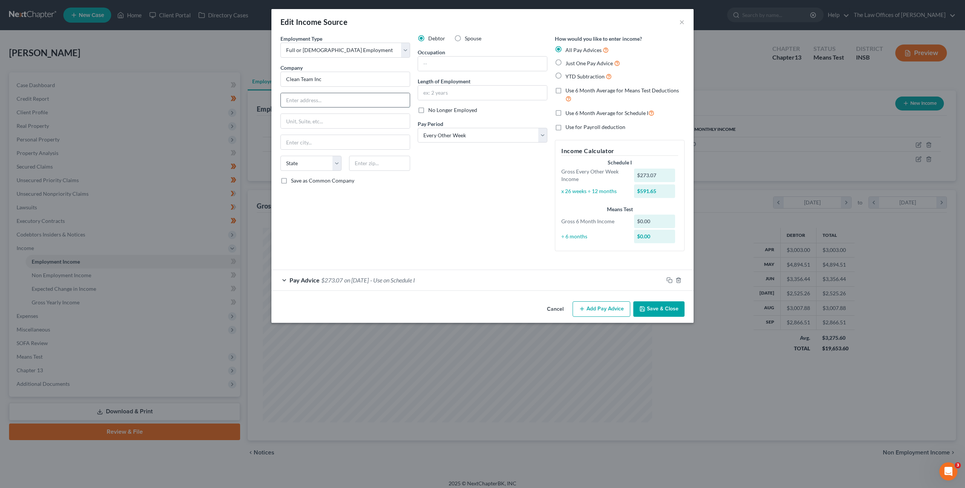
click at [361, 101] on input "text" at bounding box center [345, 100] width 129 height 14
click at [554, 305] on button "Cancel" at bounding box center [555, 309] width 29 height 15
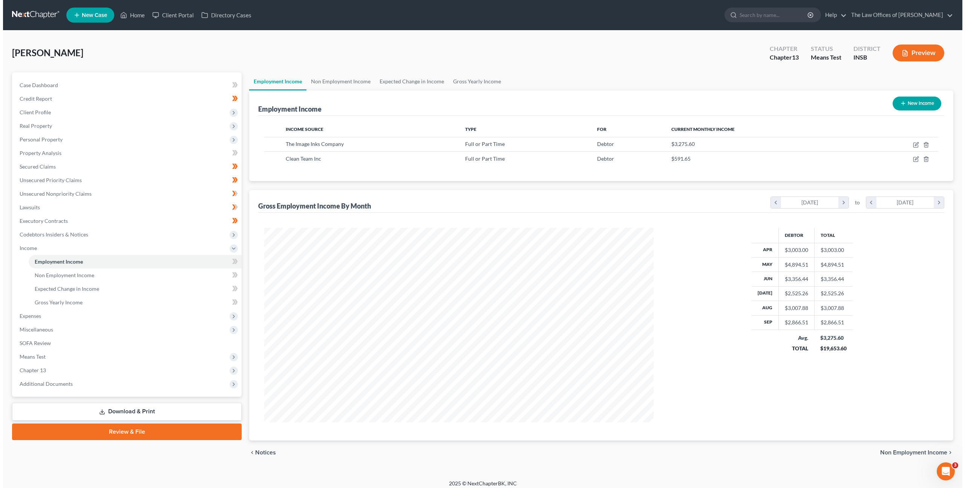
scroll to position [376683, 376475]
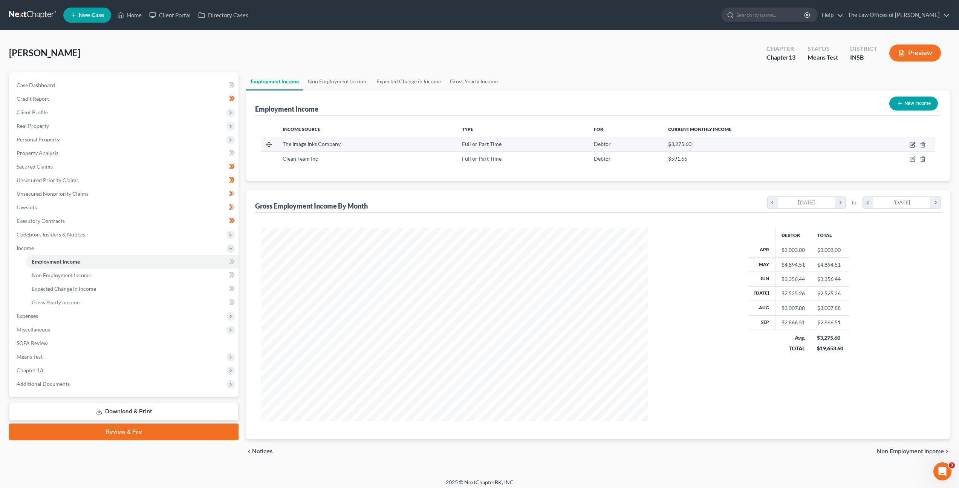
click at [911, 142] on icon "button" at bounding box center [913, 145] width 6 height 6
select select "0"
select select "15"
select select "2"
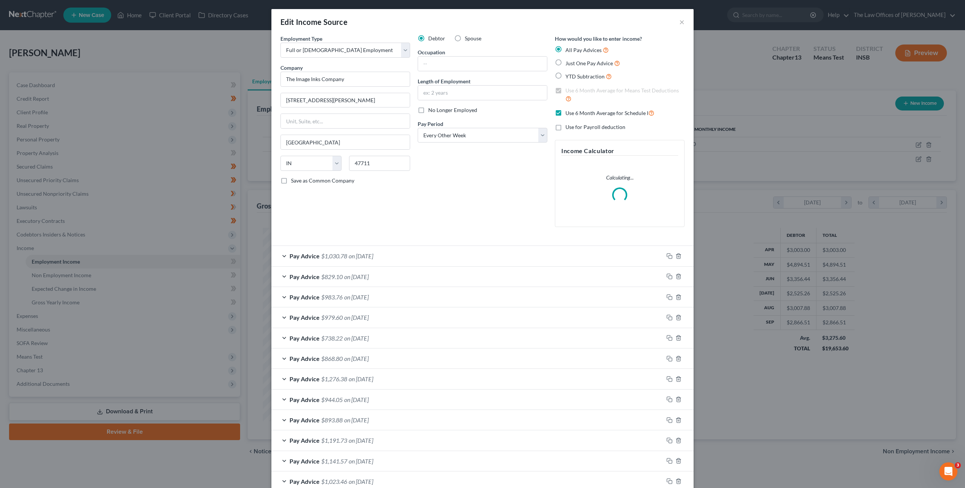
scroll to position [194, 404]
click at [469, 61] on input "text" at bounding box center [482, 64] width 129 height 14
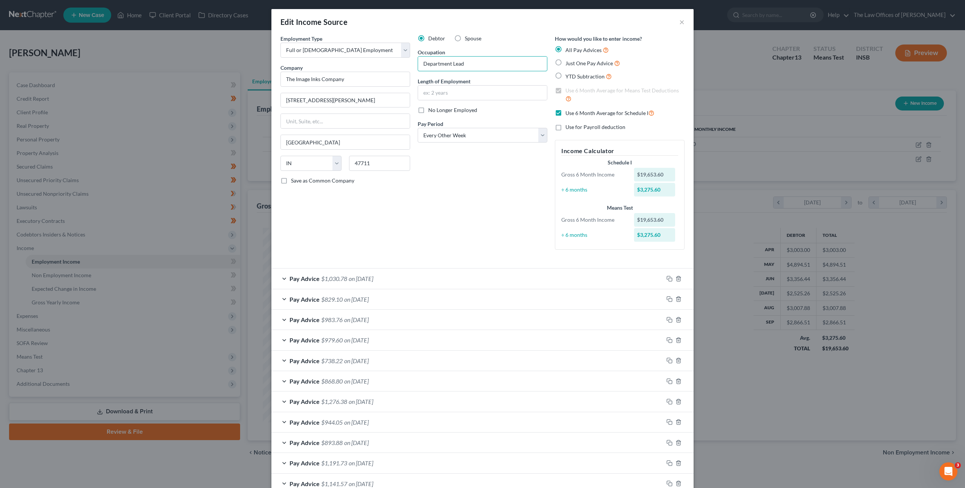
type input "Department Lead"
type input "8.5 years"
click at [414, 245] on div "Debtor Spouse Occupation Department Lead Length of Employment 8.5 years No Long…" at bounding box center [482, 145] width 137 height 221
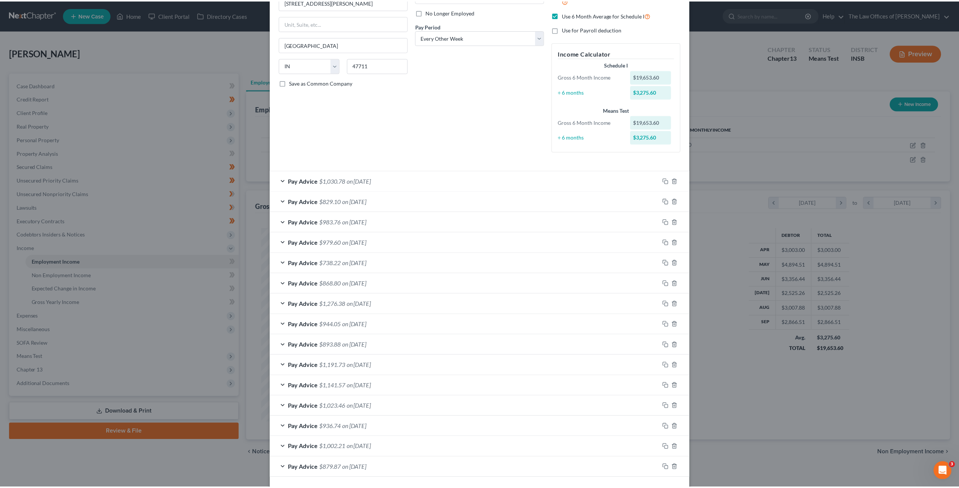
scroll to position [129, 0]
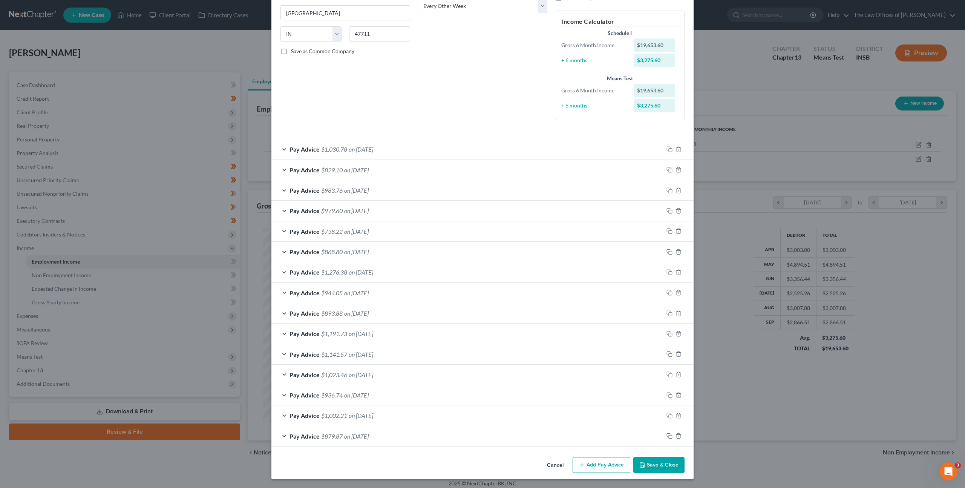
click at [641, 460] on button "Save & Close" at bounding box center [658, 465] width 51 height 16
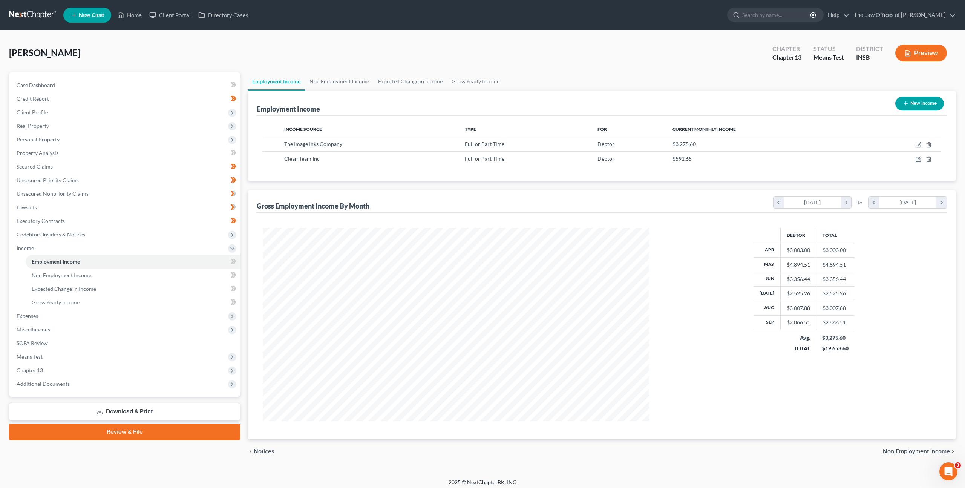
scroll to position [376683, 376475]
click at [912, 158] on icon "button" at bounding box center [913, 159] width 6 height 6
select select "0"
select select "2"
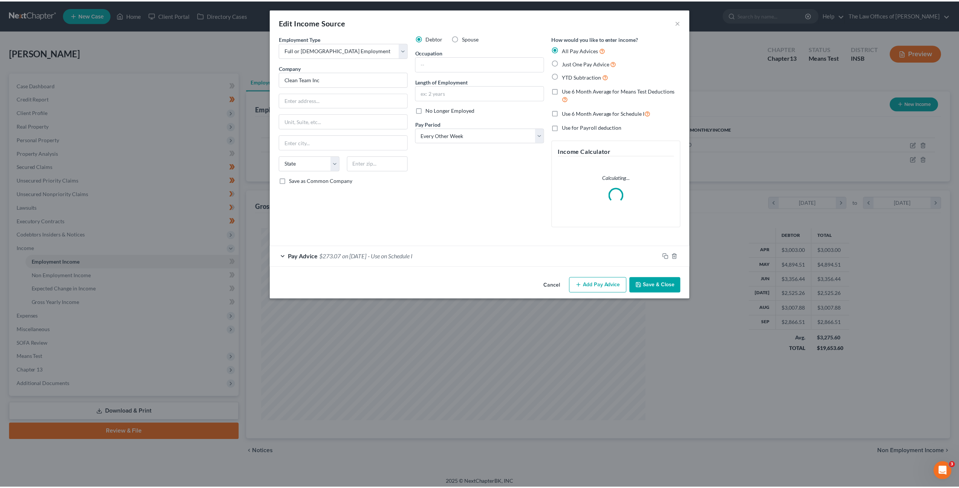
scroll to position [194, 404]
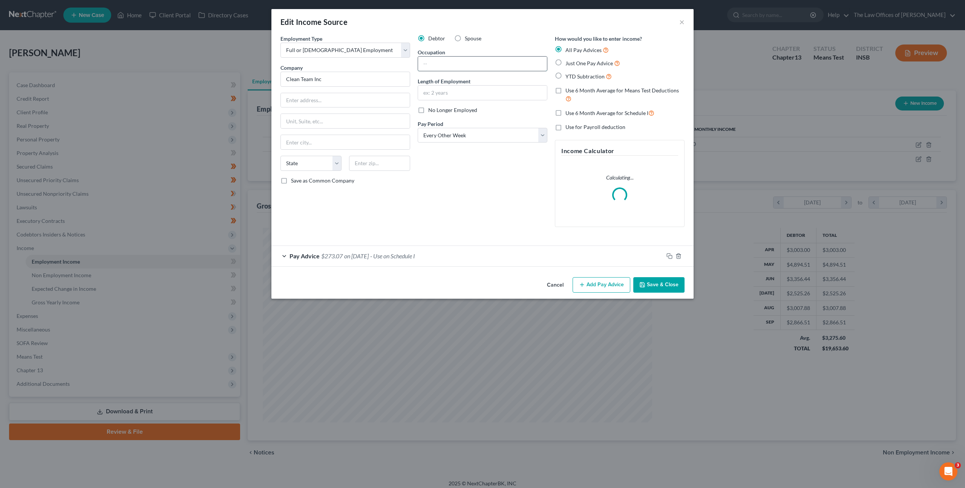
click at [434, 64] on input "text" at bounding box center [482, 64] width 129 height 14
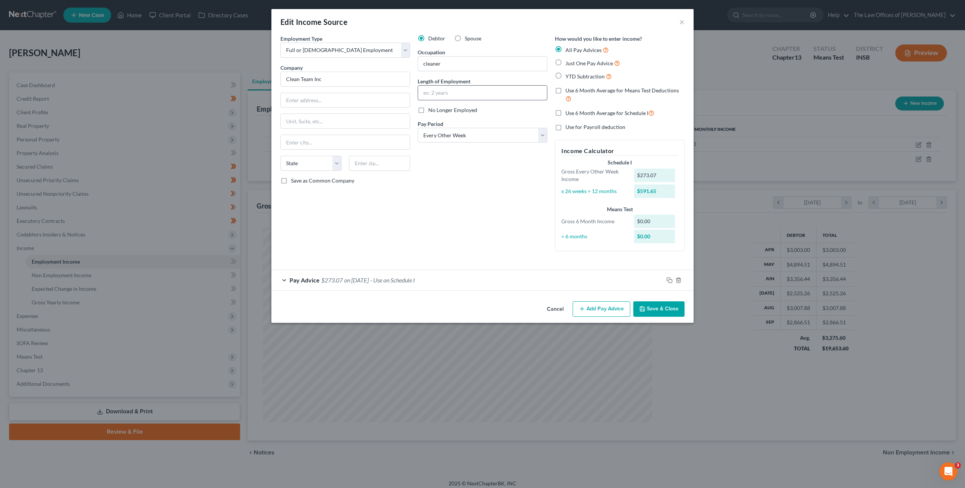
drag, startPoint x: 447, startPoint y: 63, endPoint x: 436, endPoint y: 97, distance: 35.6
click at [339, 57] on div "Employment Type * Select Full or Part Time Employment Self Employment Company *…" at bounding box center [483, 149] width 412 height 229
type input "Cleaner"
type input "2 months"
click at [663, 305] on button "Save & Close" at bounding box center [658, 309] width 51 height 16
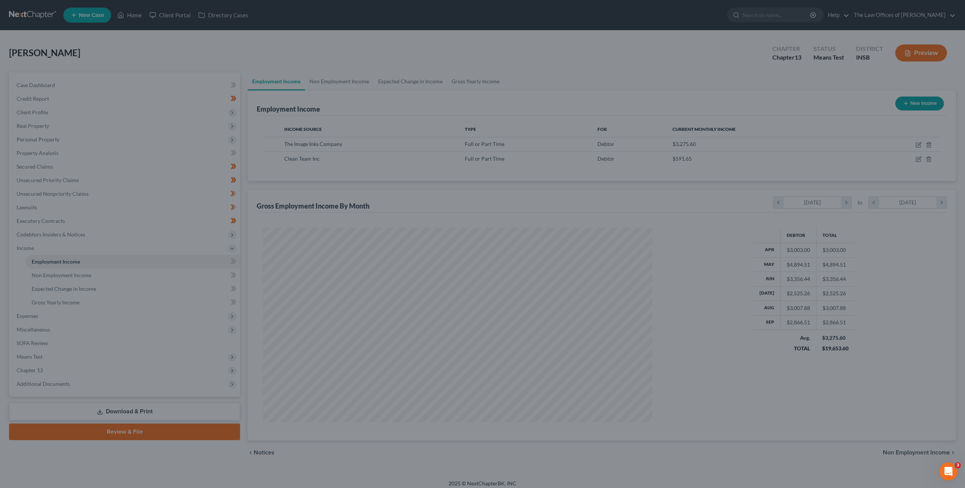
scroll to position [376683, 376475]
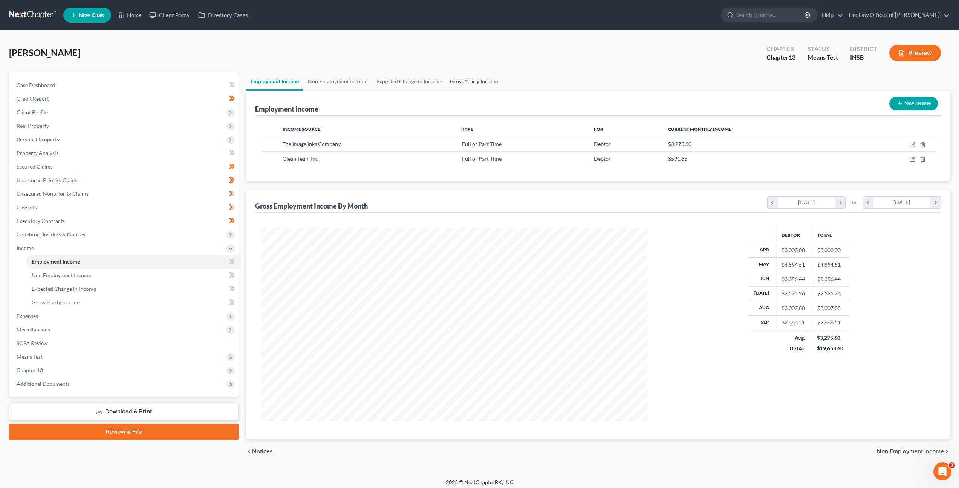
click at [450, 81] on link "Gross Yearly Income" at bounding box center [473, 81] width 57 height 18
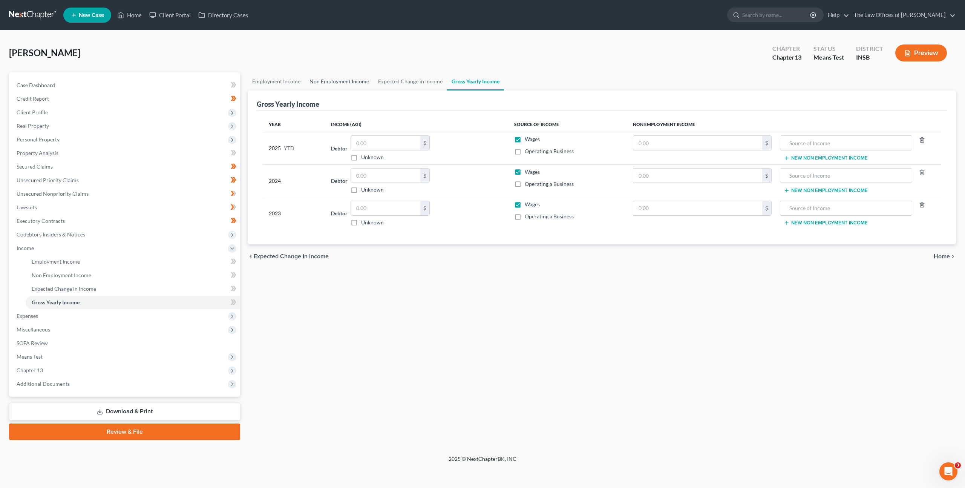
click at [329, 84] on link "Non Employment Income" at bounding box center [339, 81] width 69 height 18
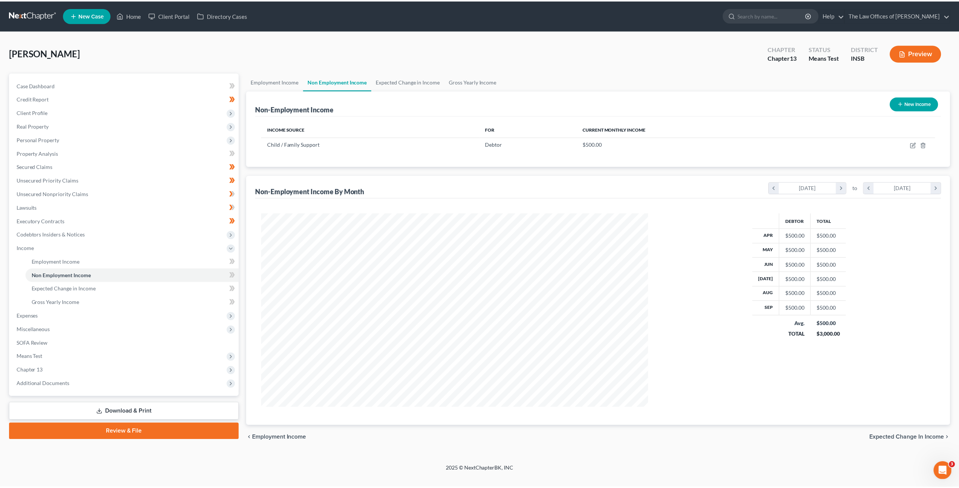
scroll to position [194, 404]
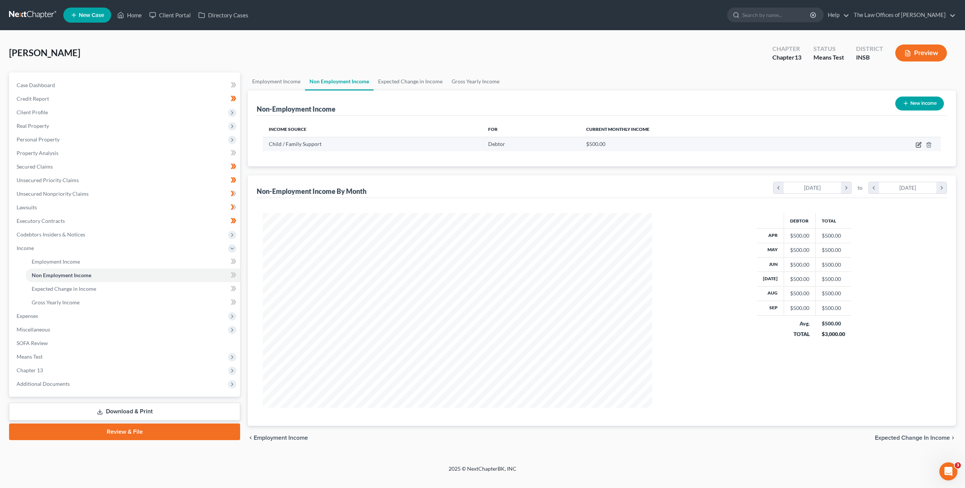
click at [918, 144] on icon "button" at bounding box center [918, 145] width 6 height 6
select select "7"
select select "0"
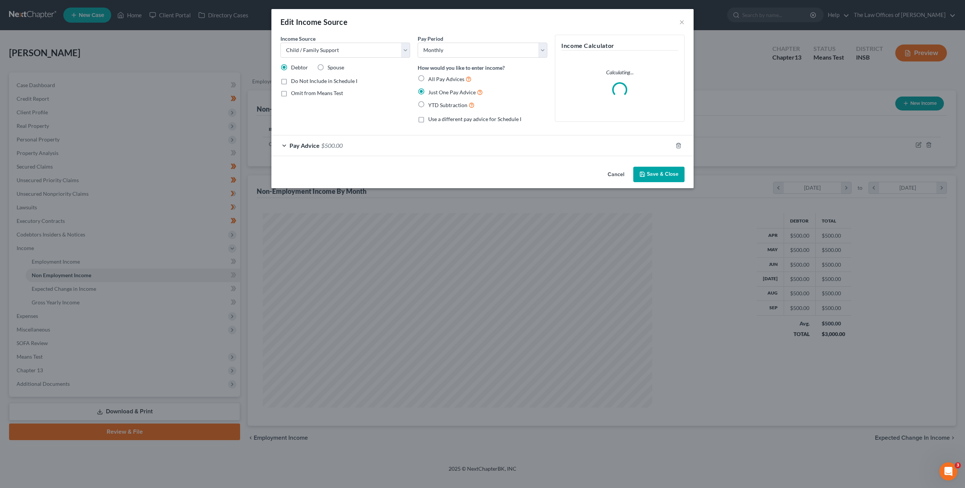
click at [461, 149] on div "Pay Advice $500.00" at bounding box center [471, 145] width 401 height 20
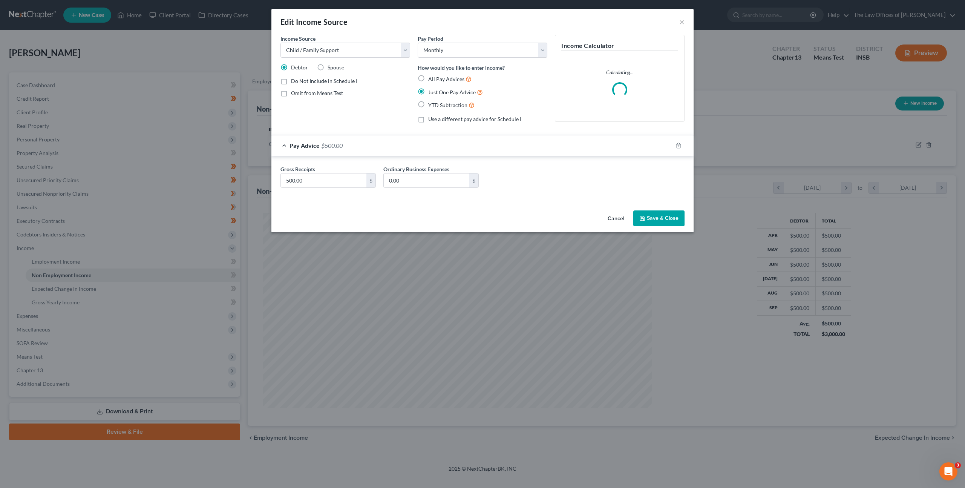
click at [617, 218] on button "Cancel" at bounding box center [615, 218] width 29 height 15
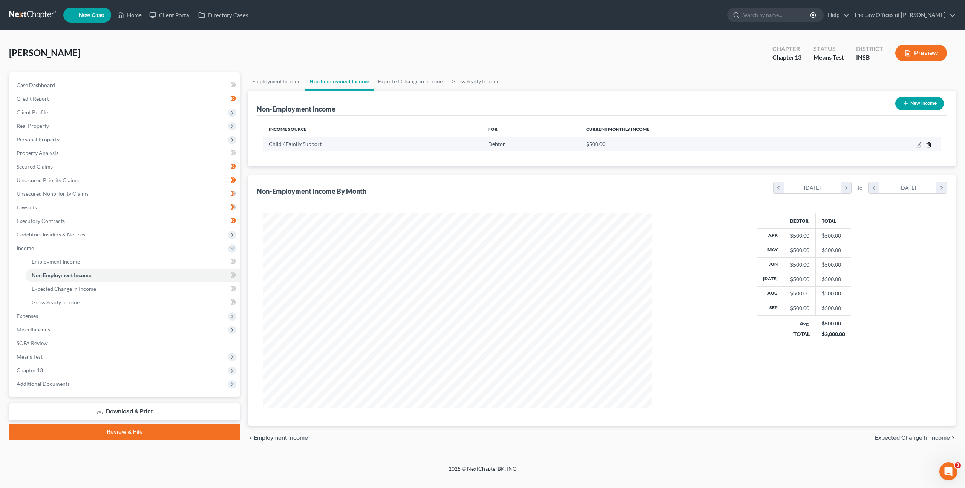
click at [928, 142] on icon "button" at bounding box center [928, 144] width 3 height 5
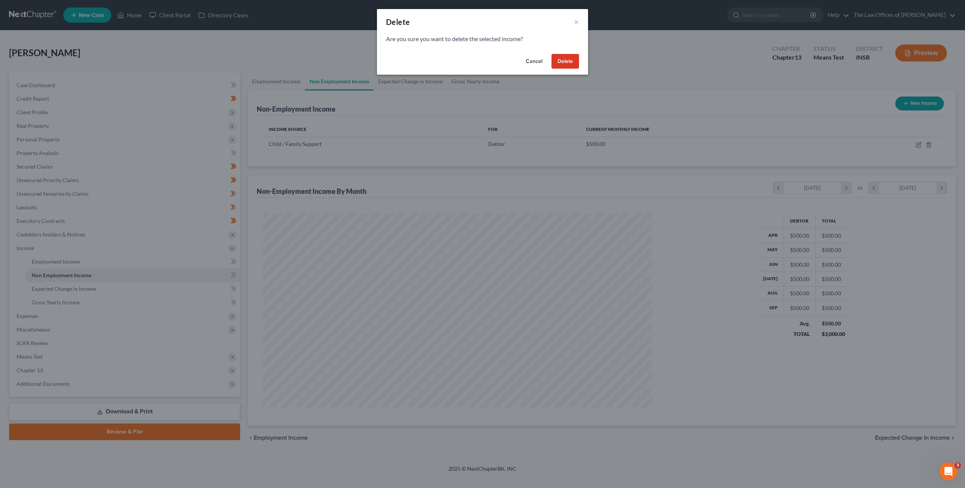
click at [574, 64] on button "Delete" at bounding box center [565, 61] width 28 height 15
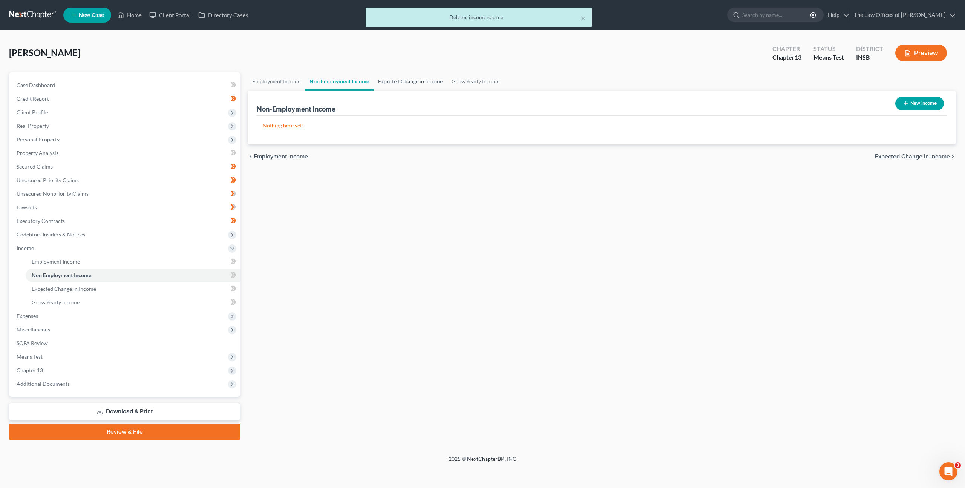
click at [384, 80] on link "Expected Change in Income" at bounding box center [409, 81] width 73 height 18
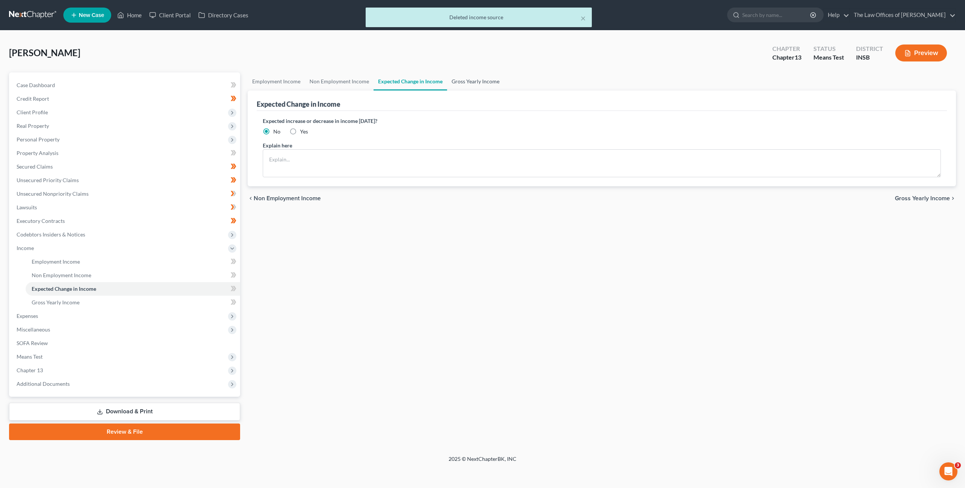
click at [465, 81] on link "Gross Yearly Income" at bounding box center [475, 81] width 57 height 18
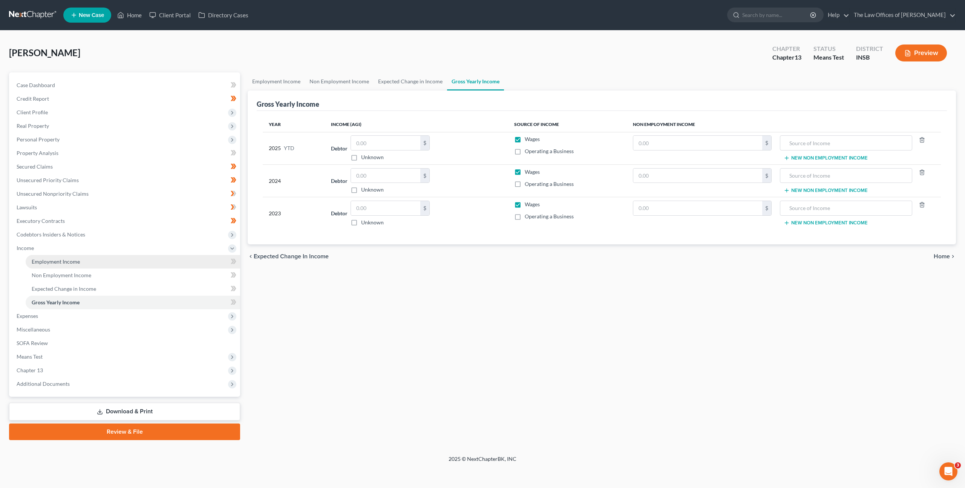
drag, startPoint x: 50, startPoint y: 257, endPoint x: 52, endPoint y: 260, distance: 4.4
click at [50, 257] on link "Employment Income" at bounding box center [133, 262] width 214 height 14
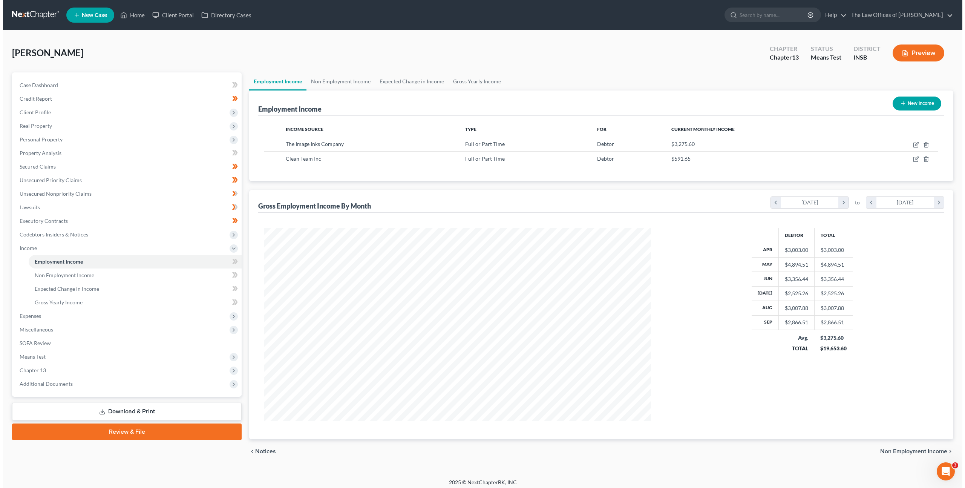
scroll to position [193, 402]
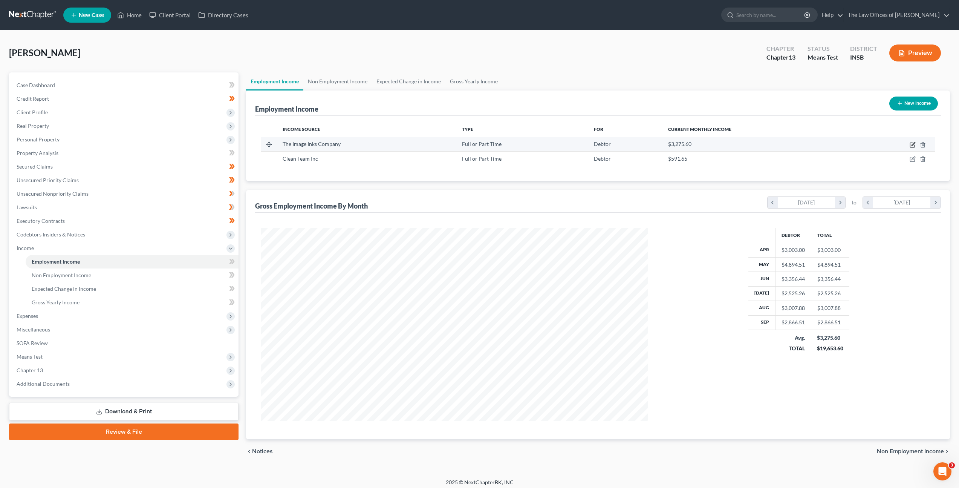
click at [911, 145] on icon "button" at bounding box center [913, 145] width 6 height 6
select select "0"
select select "15"
select select "2"
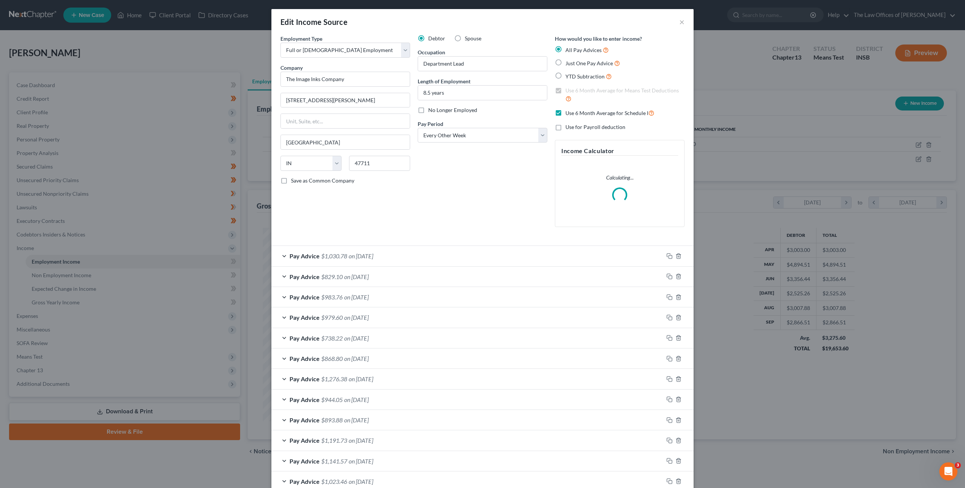
scroll to position [194, 404]
click at [439, 256] on div "Pay Advice $1,030.78 on 09/18/2025" at bounding box center [467, 256] width 392 height 20
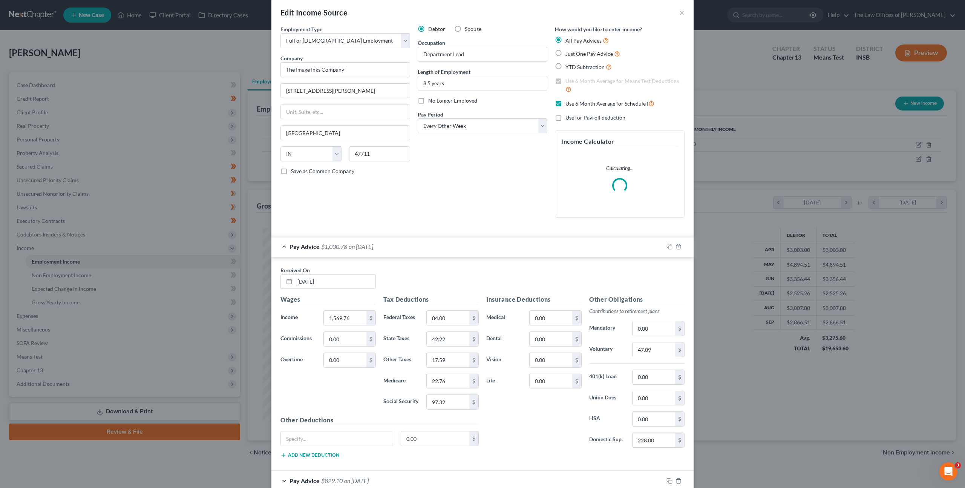
scroll to position [320, 0]
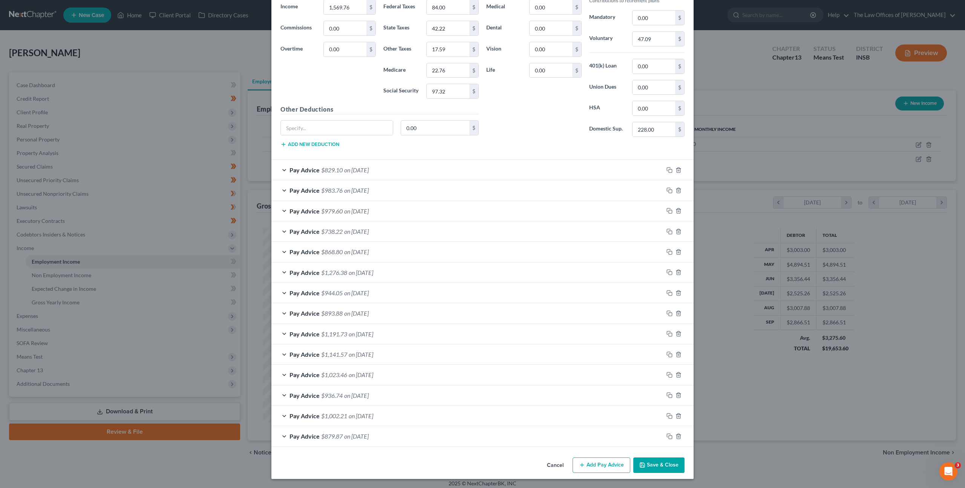
click at [547, 462] on button "Cancel" at bounding box center [555, 465] width 29 height 15
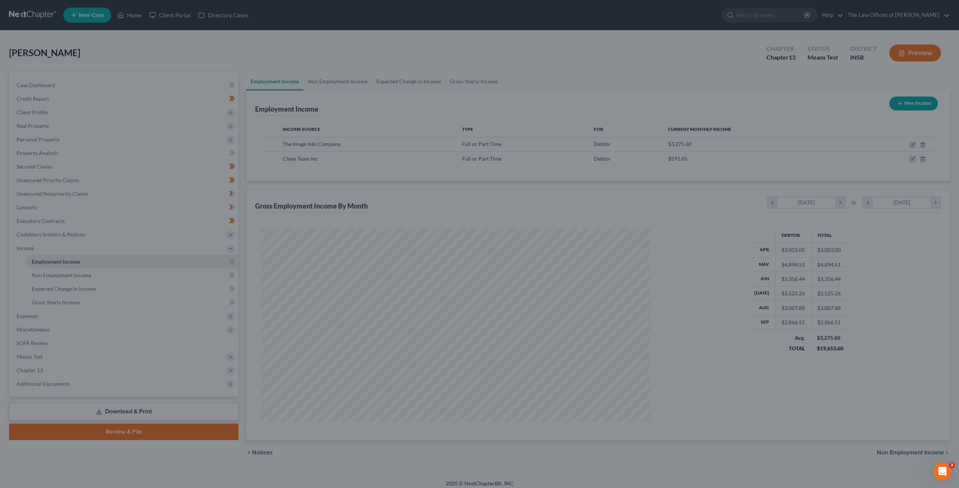
scroll to position [376683, 376475]
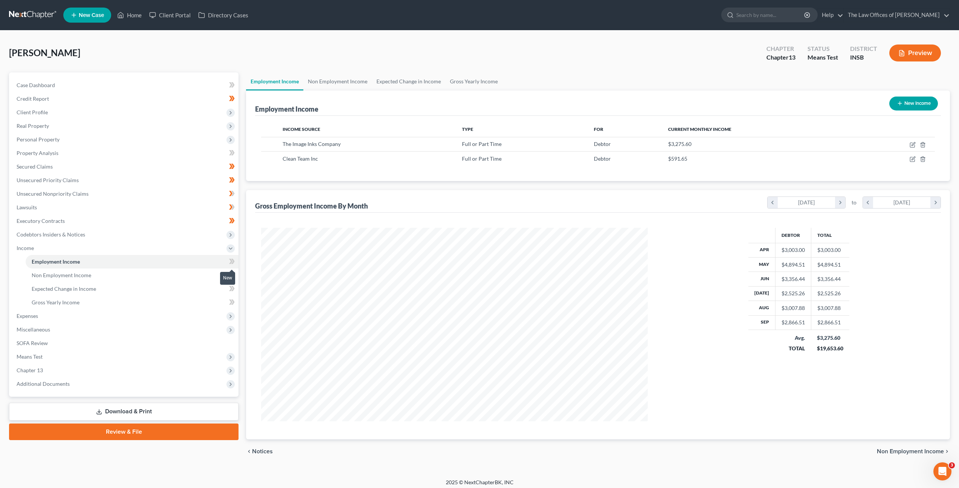
drag, startPoint x: 237, startPoint y: 260, endPoint x: 223, endPoint y: 271, distance: 17.2
click at [236, 261] on span at bounding box center [231, 262] width 13 height 11
click at [221, 272] on link "Non Employment Income" at bounding box center [132, 275] width 213 height 14
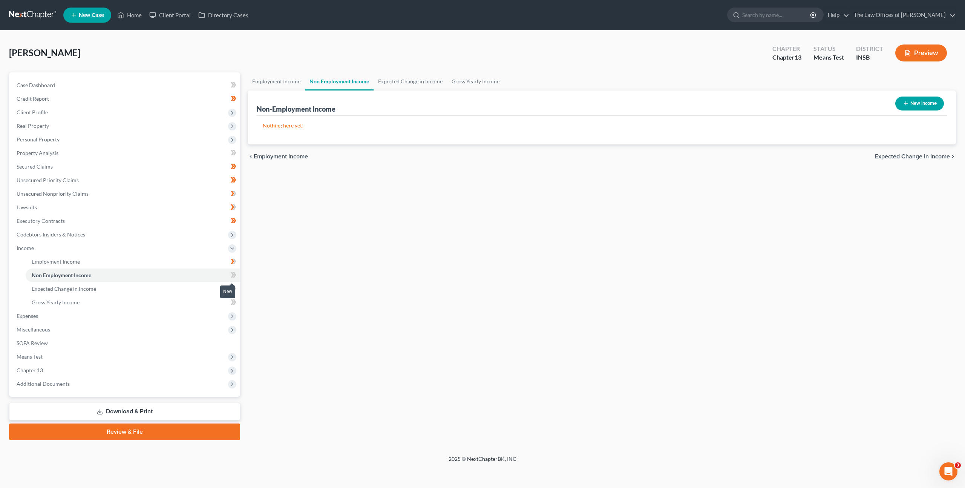
click at [236, 272] on span at bounding box center [233, 275] width 13 height 11
click at [235, 275] on icon at bounding box center [234, 274] width 3 height 5
click at [217, 286] on link "Expected Change in Income" at bounding box center [133, 289] width 214 height 14
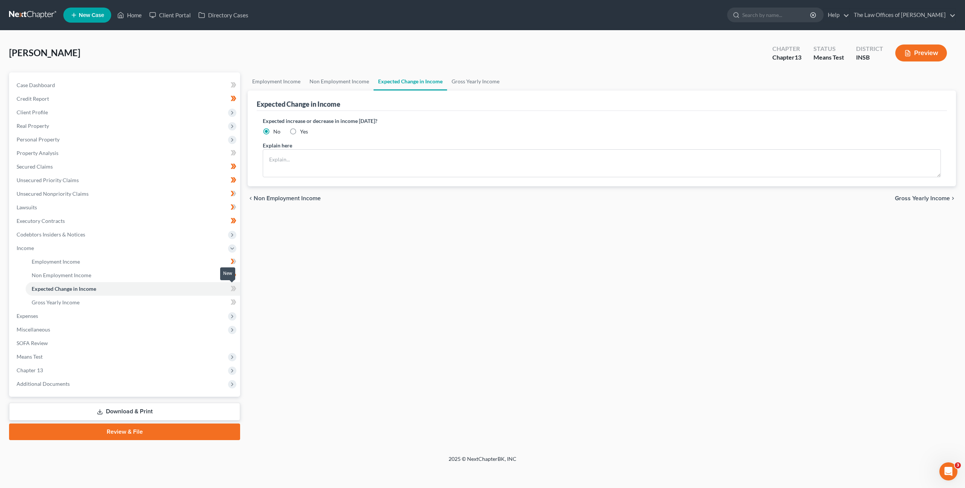
click at [232, 290] on icon at bounding box center [232, 288] width 3 height 5
click at [209, 297] on link "Gross Yearly Income" at bounding box center [133, 302] width 214 height 14
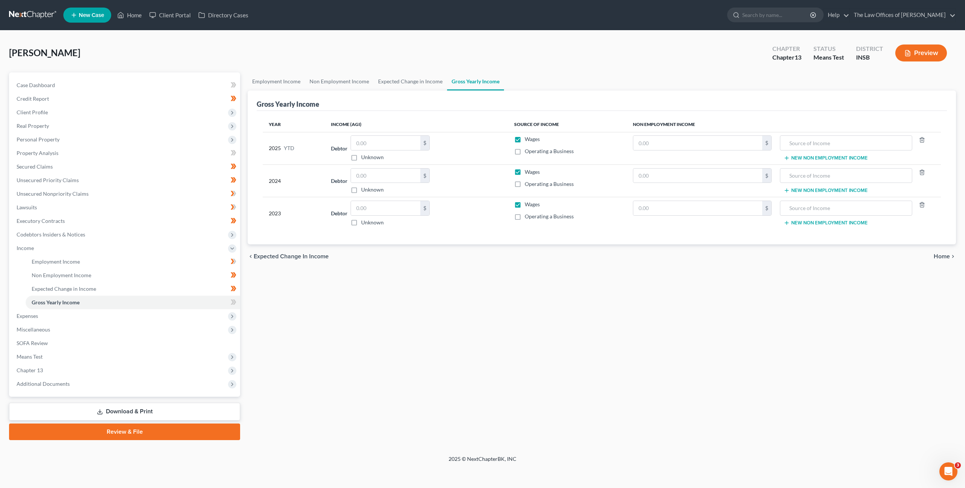
drag, startPoint x: 498, startPoint y: 335, endPoint x: 517, endPoint y: 363, distance: 33.9
click at [498, 335] on div "Employment Income Non Employment Income Expected Change in Income Gross Yearly …" at bounding box center [602, 255] width 716 height 367
drag, startPoint x: 39, startPoint y: 322, endPoint x: 96, endPoint y: 322, distance: 57.3
click at [39, 322] on span "Expenses" at bounding box center [126, 316] width 230 height 14
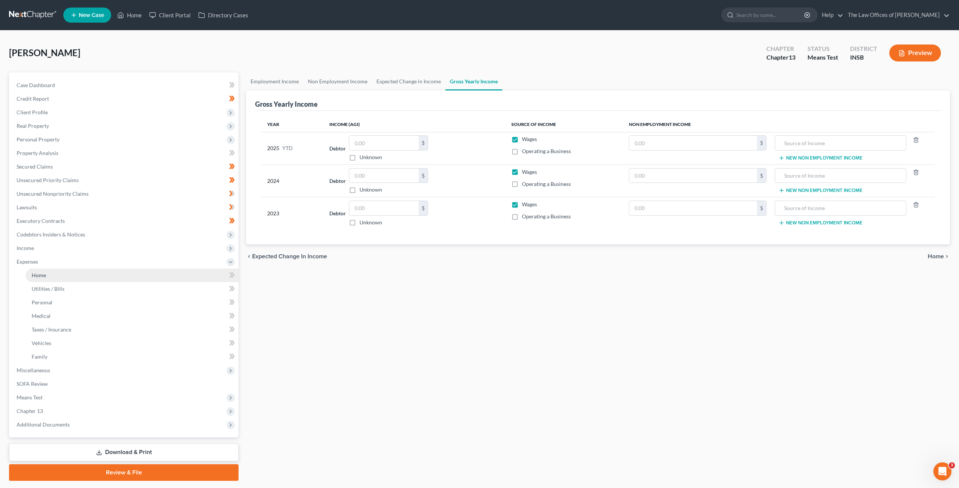
click at [77, 272] on link "Home" at bounding box center [132, 275] width 213 height 14
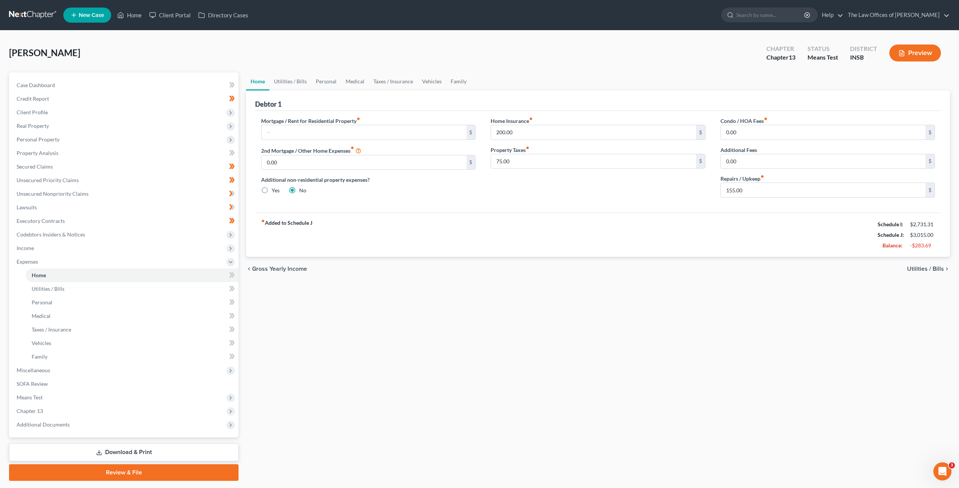
click at [436, 258] on div "chevron_left Gross Yearly Income Utilities / Bills chevron_right" at bounding box center [598, 269] width 704 height 24
click at [292, 83] on link "Utilities / Bills" at bounding box center [290, 81] width 42 height 18
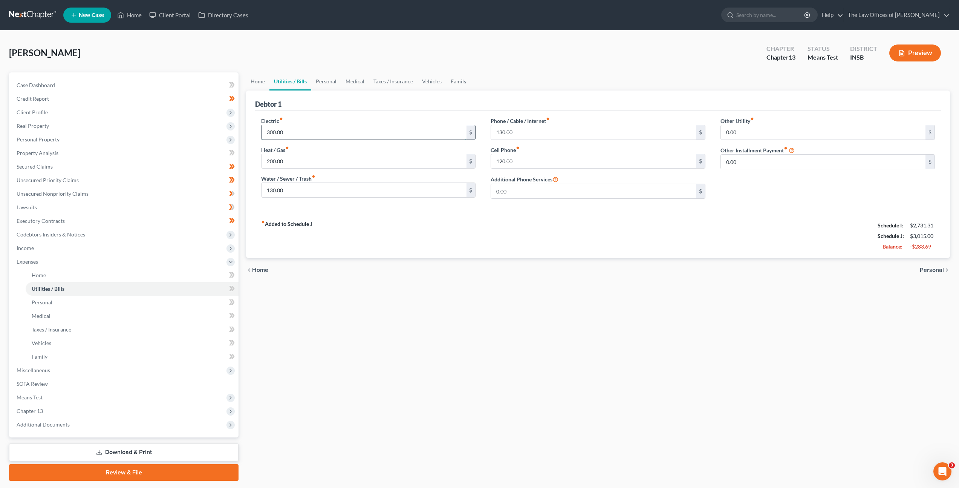
click at [320, 133] on input "300.00" at bounding box center [364, 132] width 205 height 14
type input "3"
click at [313, 163] on input "200.00" at bounding box center [364, 161] width 205 height 14
click at [341, 129] on input "350" at bounding box center [364, 132] width 205 height 14
type input "300"
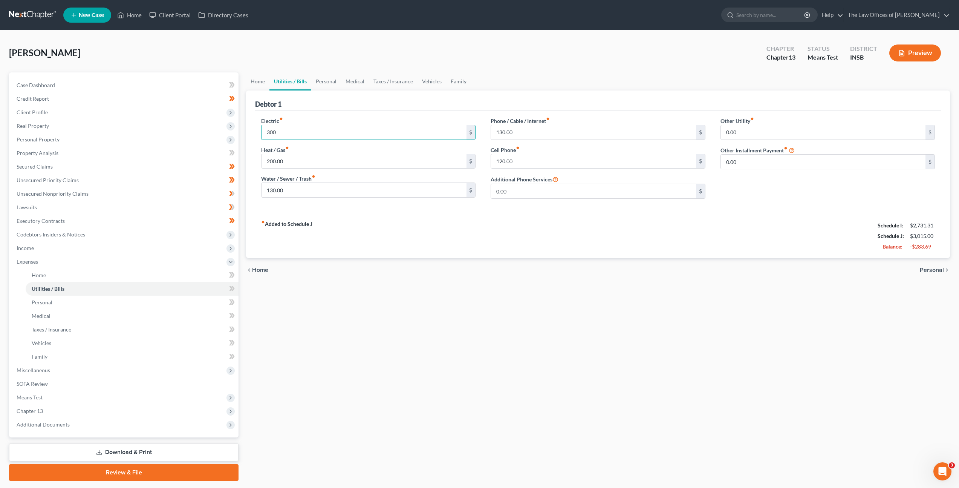
click at [395, 218] on div "fiber_manual_record Added to Schedule J Schedule I: $2,731.31 Schedule J: $3,01…" at bounding box center [598, 236] width 686 height 44
click at [530, 129] on input "130.00" at bounding box center [593, 132] width 205 height 14
type input "105"
click at [553, 242] on div "fiber_manual_record Added to Schedule J Schedule I: $2,731.31 Schedule J: $2,99…" at bounding box center [598, 236] width 686 height 44
click at [331, 78] on link "Personal" at bounding box center [326, 81] width 30 height 18
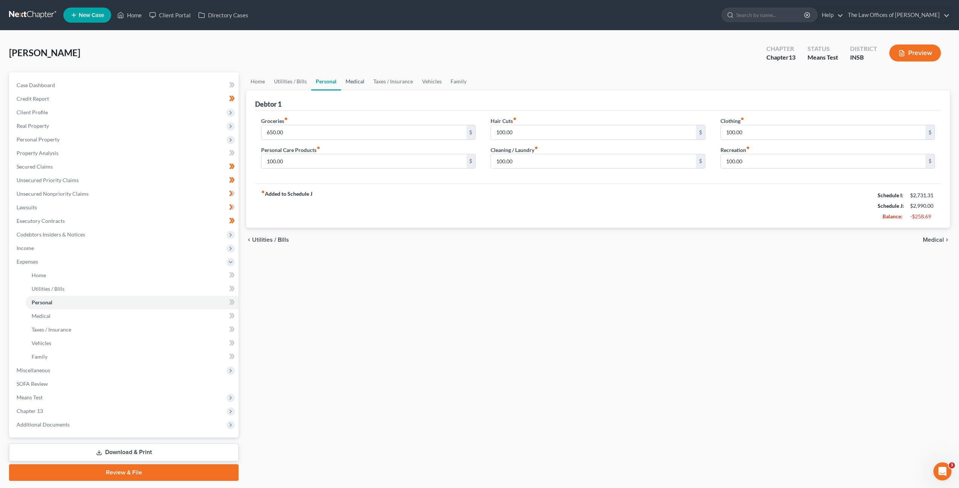
drag, startPoint x: 361, startPoint y: 82, endPoint x: 383, endPoint y: 68, distance: 25.7
click at [361, 82] on link "Medical" at bounding box center [355, 81] width 28 height 18
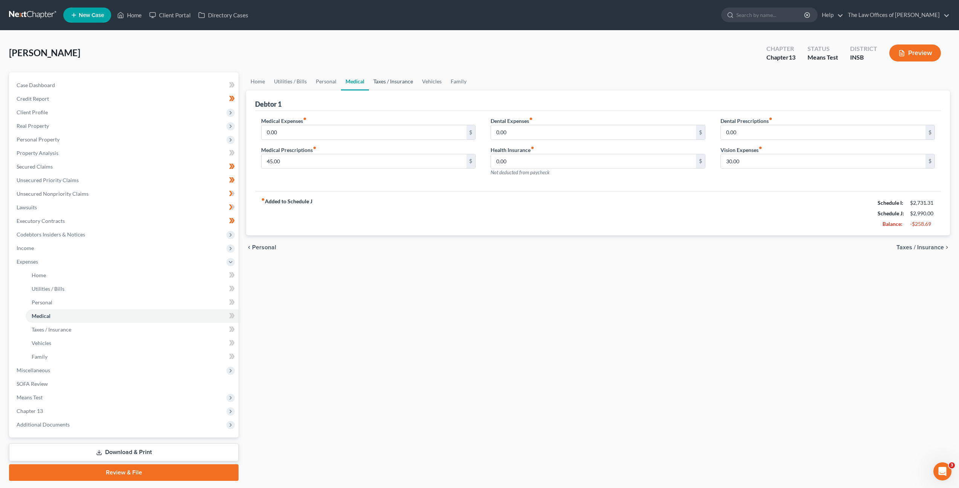
click at [400, 82] on link "Taxes / Insurance" at bounding box center [393, 81] width 49 height 18
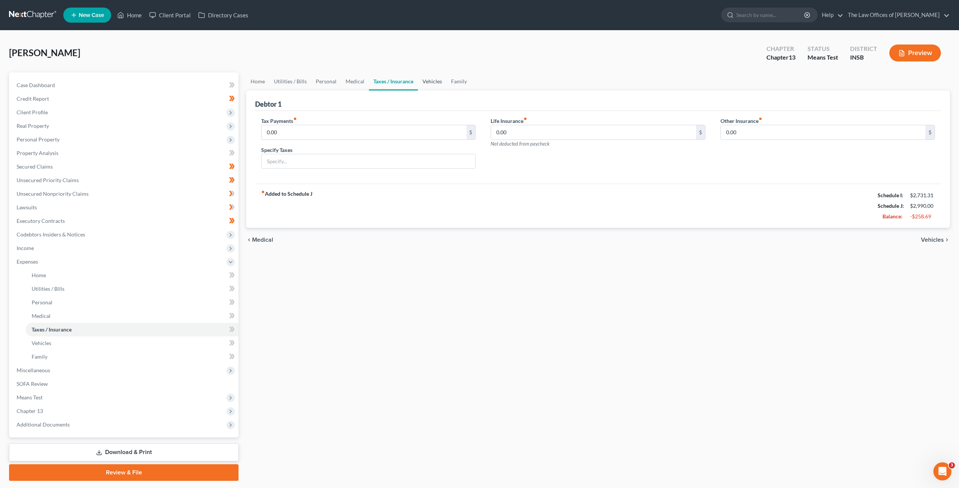
click at [438, 83] on link "Vehicles" at bounding box center [432, 81] width 29 height 18
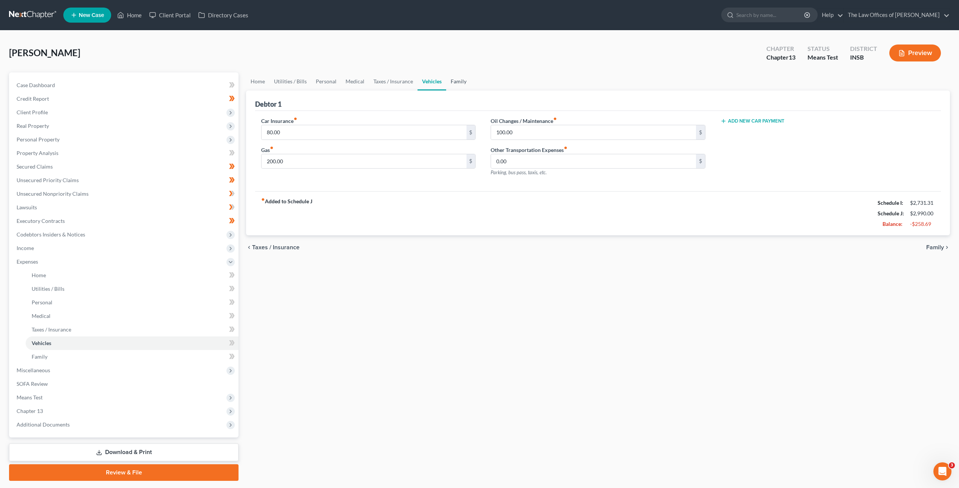
drag, startPoint x: 455, startPoint y: 80, endPoint x: 625, endPoint y: 73, distance: 170.1
click at [455, 80] on link "Family" at bounding box center [458, 81] width 25 height 18
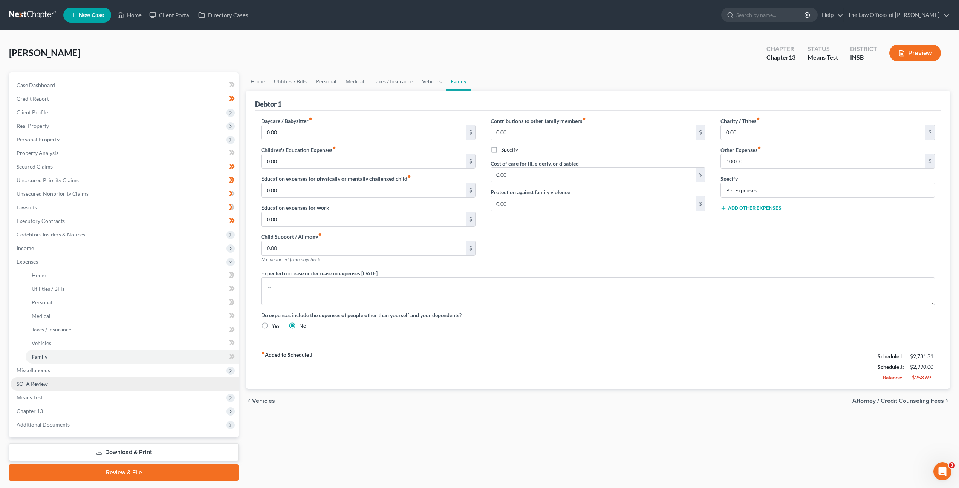
click at [138, 384] on link "SOFA Review" at bounding box center [125, 384] width 228 height 14
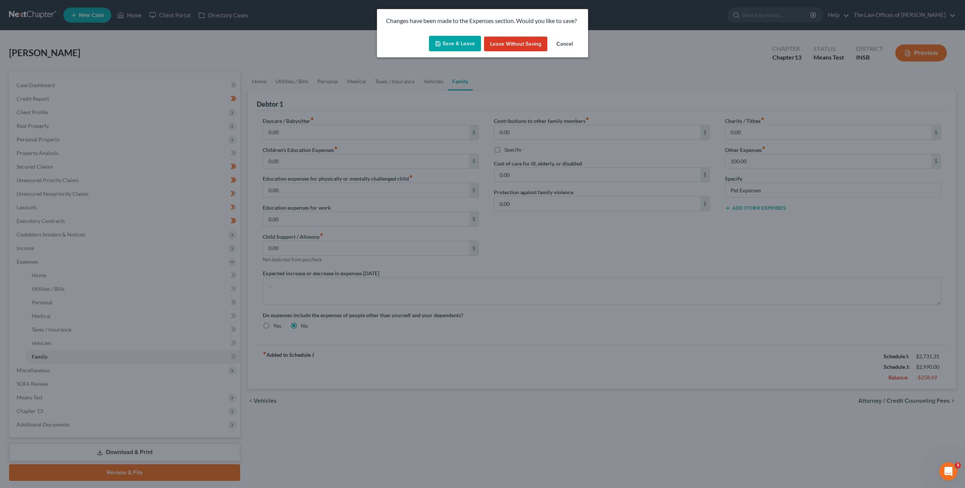
click at [439, 49] on button "Save & Leave" at bounding box center [455, 44] width 52 height 16
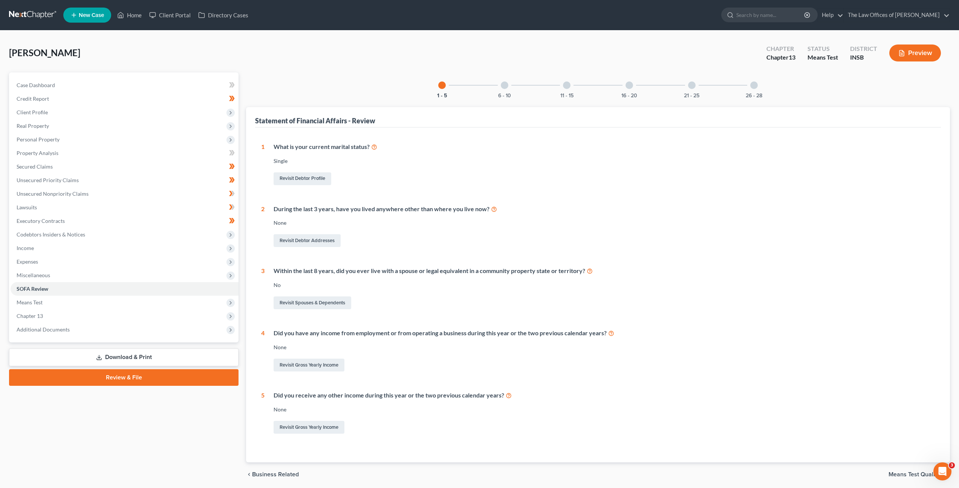
click at [488, 173] on div "Revisit Debtor Profile" at bounding box center [604, 179] width 661 height 16
drag, startPoint x: 452, startPoint y: 335, endPoint x: 594, endPoint y: 340, distance: 142.6
click at [559, 334] on div "Did you have any income from employment or from operating a business during thi…" at bounding box center [604, 333] width 661 height 9
drag, startPoint x: 595, startPoint y: 341, endPoint x: 584, endPoint y: 355, distance: 18.2
click at [595, 342] on div "Did you have any income from employment or from operating a business during thi…" at bounding box center [600, 351] width 670 height 44
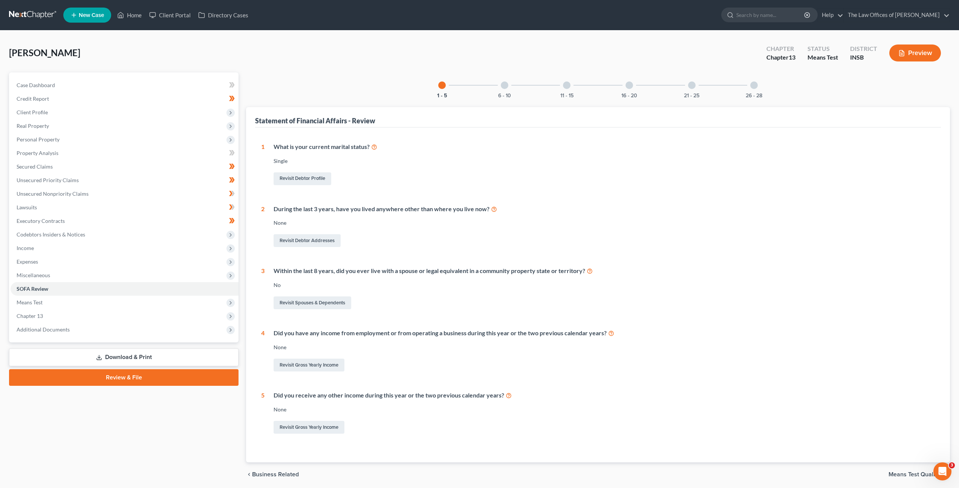
click at [507, 89] on div "6 - 10" at bounding box center [505, 85] width 26 height 26
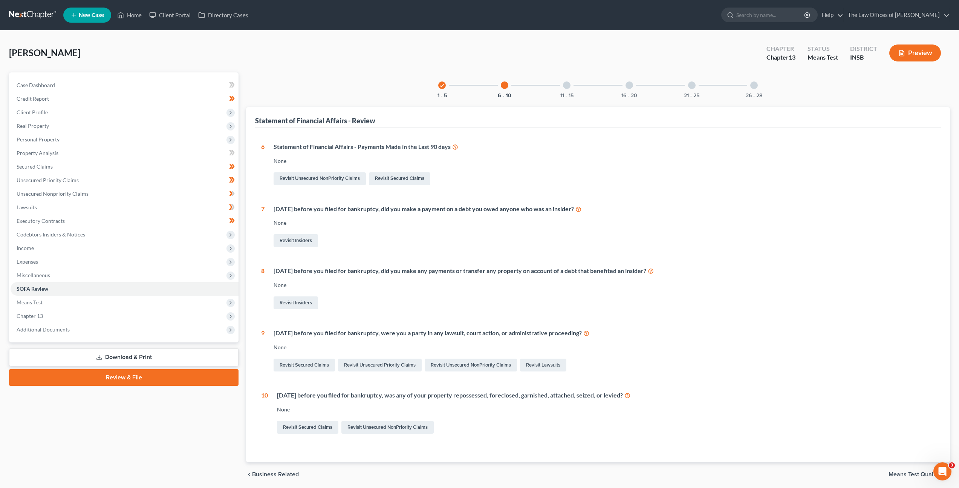
click at [572, 87] on div "11 - 15" at bounding box center [567, 85] width 26 height 26
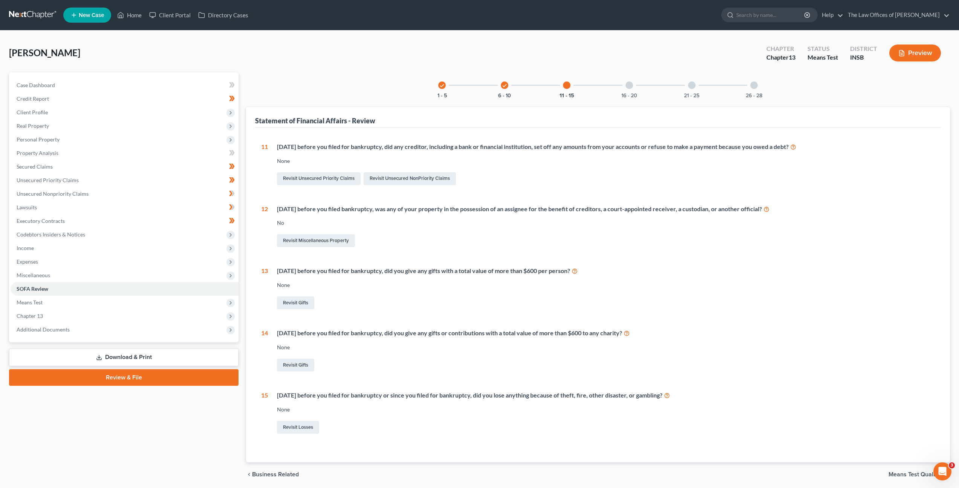
click at [634, 87] on div "16 - 20" at bounding box center [630, 85] width 26 height 26
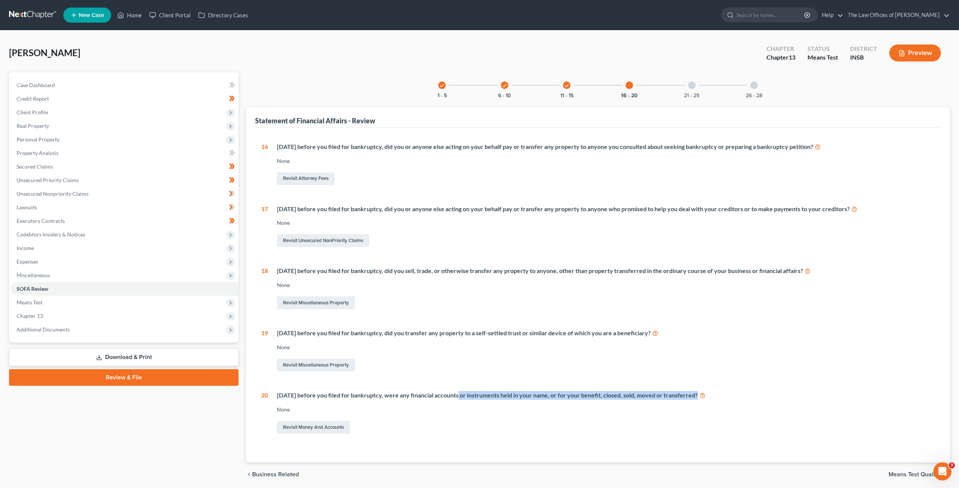
drag, startPoint x: 454, startPoint y: 393, endPoint x: 614, endPoint y: 413, distance: 161.1
click at [603, 403] on div "Within 1 year before you filed for bankruptcy, were any financial accounts or i…" at bounding box center [601, 413] width 667 height 44
click at [604, 420] on div "Within 1 year before you filed for bankruptcy, were any financial accounts or i…" at bounding box center [601, 413] width 667 height 44
click at [701, 325] on div "16 Within 1 year before you filed for bankruptcy, did you or anyone else acting…" at bounding box center [598, 288] width 674 height 292
click at [688, 83] on div at bounding box center [692, 85] width 8 height 8
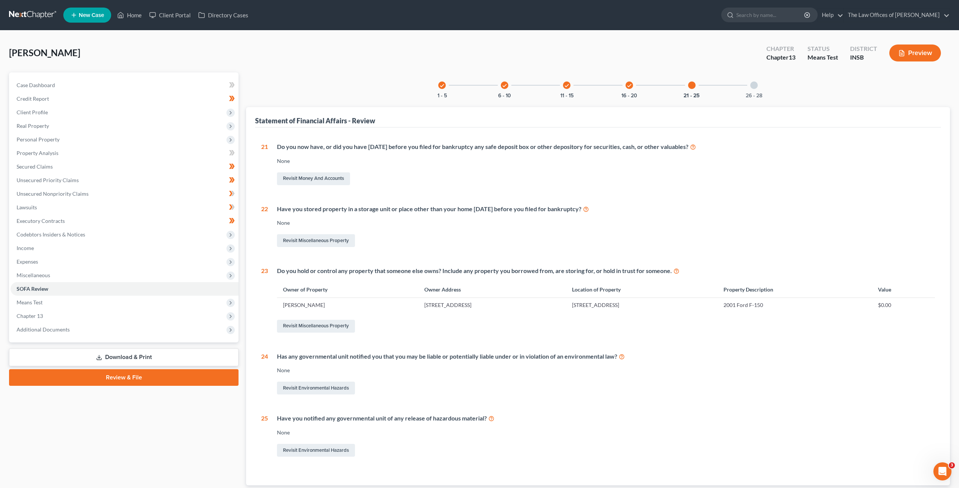
click at [754, 84] on div at bounding box center [754, 85] width 8 height 8
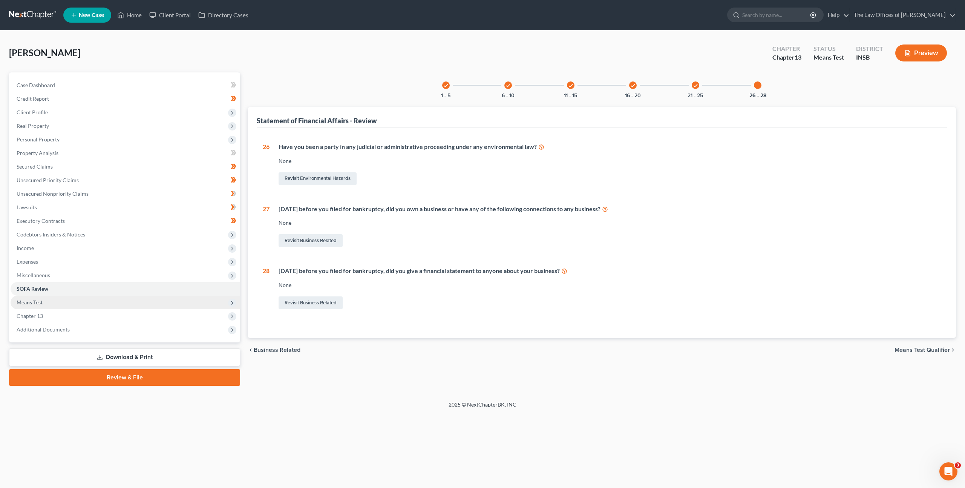
click at [166, 304] on span "Means Test" at bounding box center [126, 302] width 230 height 14
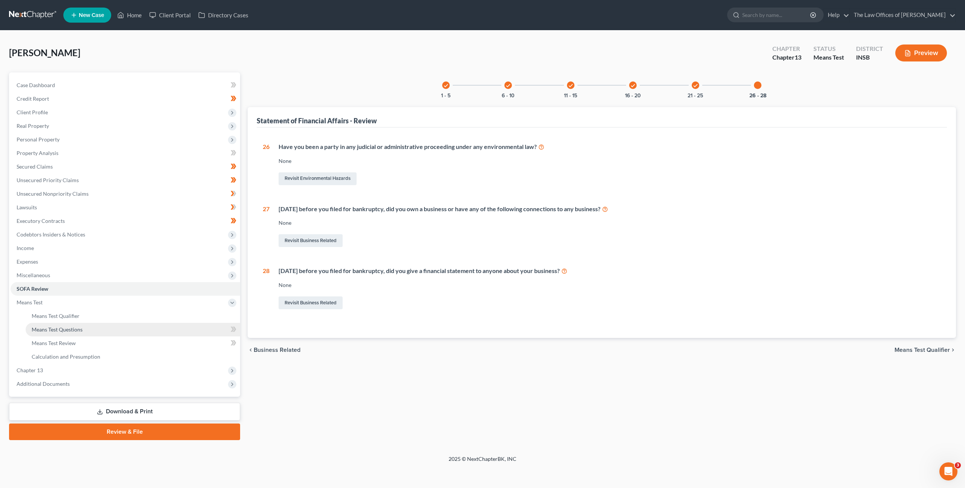
click at [159, 328] on link "Means Test Questions" at bounding box center [133, 330] width 214 height 14
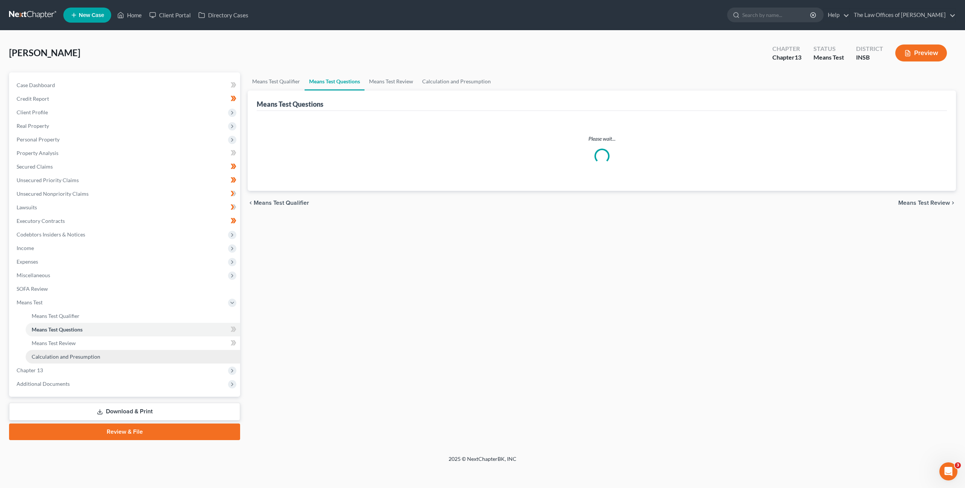
click at [150, 350] on link "Calculation and Presumption" at bounding box center [133, 357] width 214 height 14
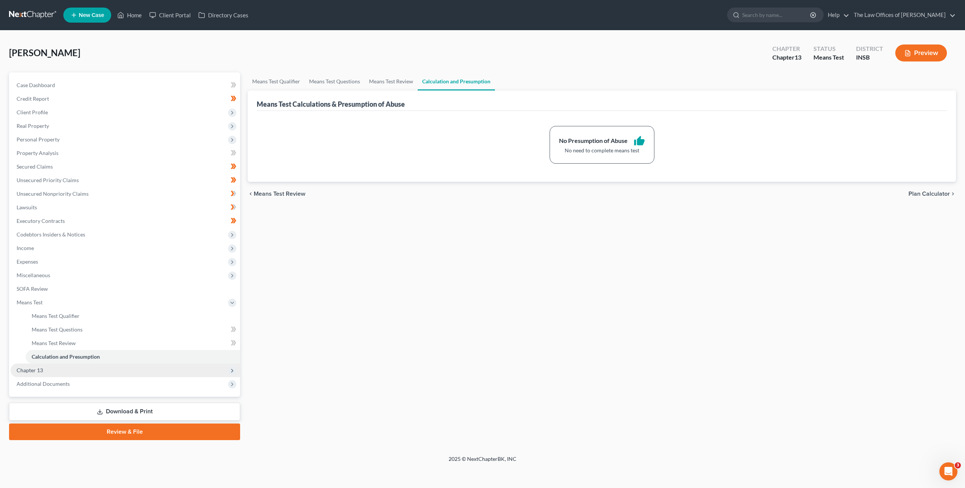
click at [142, 375] on span "Chapter 13" at bounding box center [126, 370] width 230 height 14
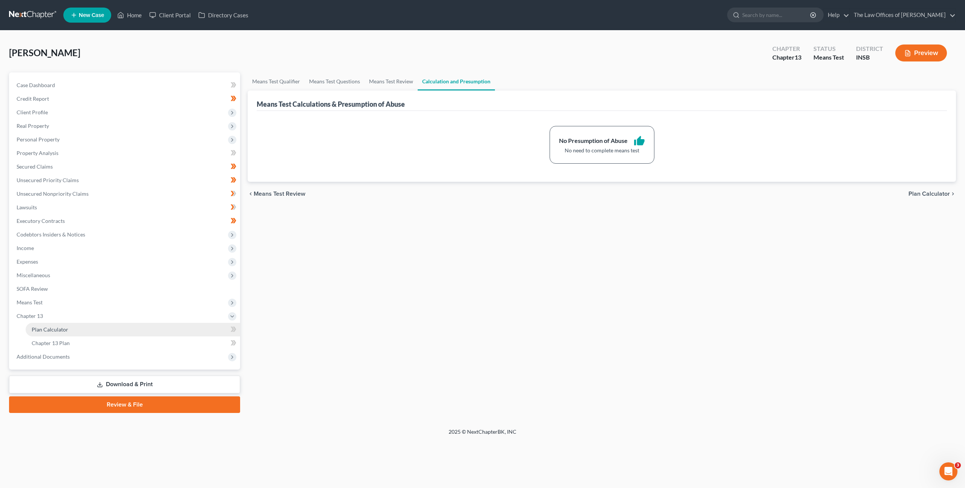
click at [149, 324] on link "Plan Calculator" at bounding box center [133, 330] width 214 height 14
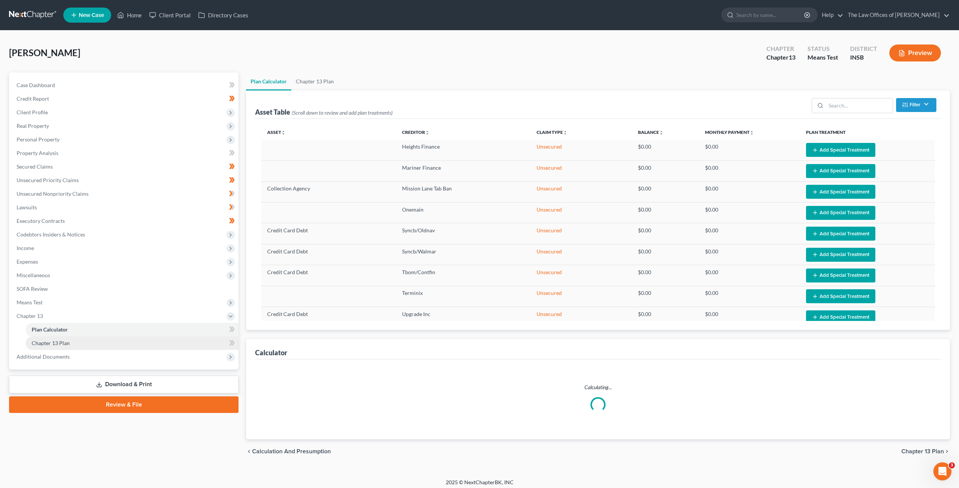
click at [164, 343] on link "Chapter 13 Plan" at bounding box center [132, 343] width 213 height 14
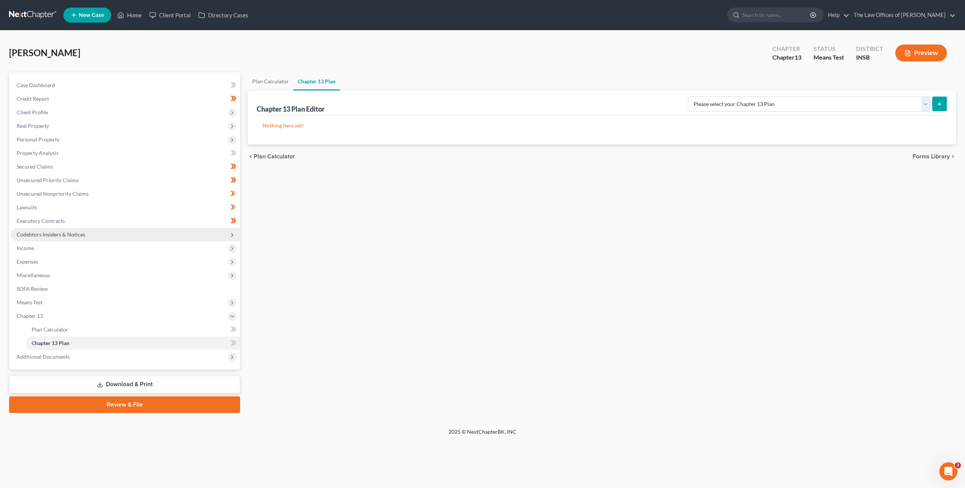
click at [121, 236] on span "Codebtors Insiders & Notices" at bounding box center [126, 235] width 230 height 14
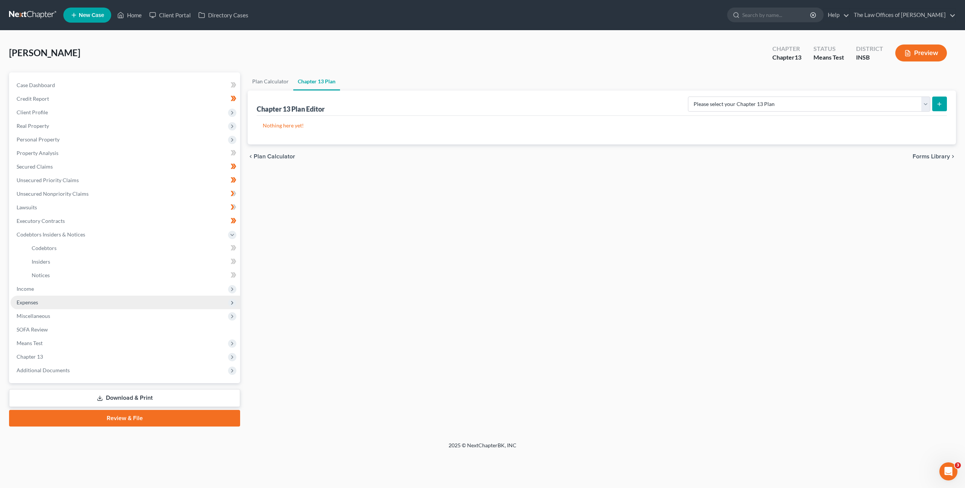
click at [85, 297] on span "Expenses" at bounding box center [126, 302] width 230 height 14
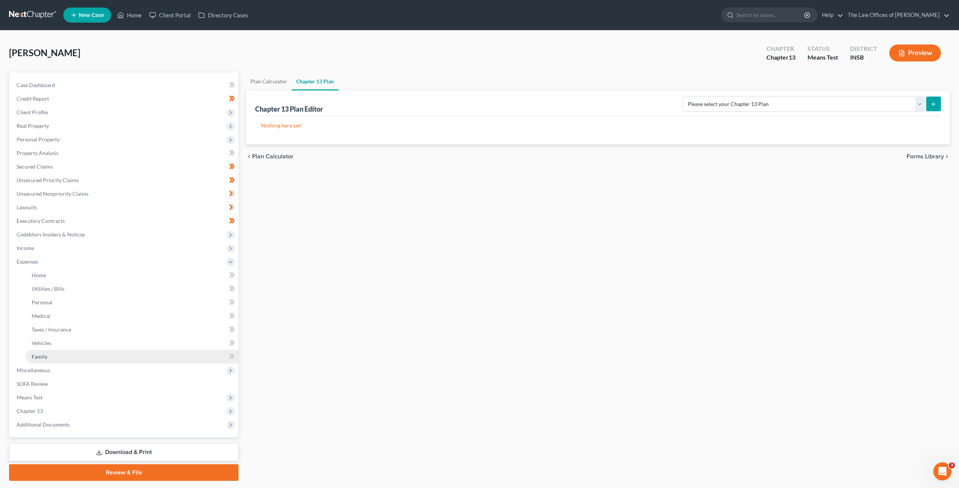
click at [81, 350] on link "Family" at bounding box center [132, 357] width 213 height 14
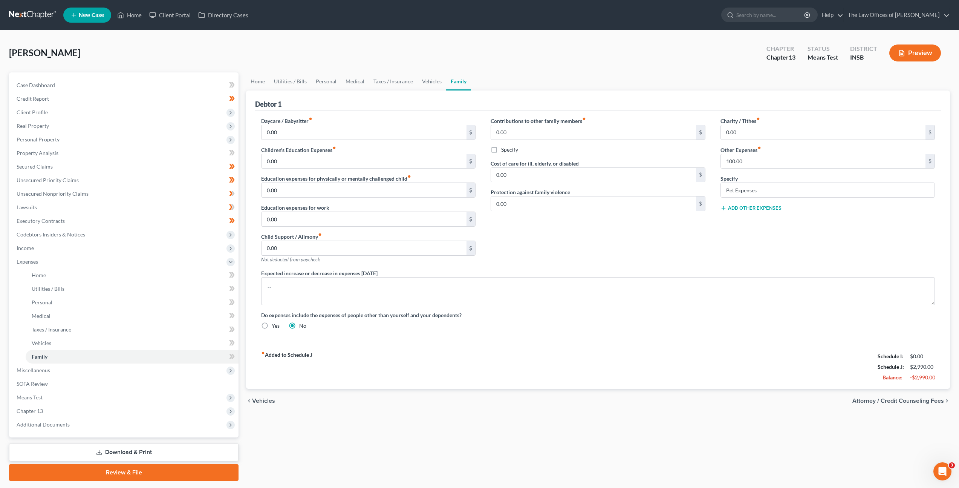
click at [608, 246] on div "Contributions to other family members fiber_manual_record 0.00 $ Specify Cost o…" at bounding box center [598, 193] width 230 height 152
click at [612, 170] on input "0.00" at bounding box center [593, 175] width 205 height 14
click at [589, 233] on div "Contributions to other family members fiber_manual_record 0.00 $ Specify Cost o…" at bounding box center [598, 193] width 230 height 152
click at [358, 161] on input "0.00" at bounding box center [364, 161] width 205 height 14
click at [743, 209] on button "Add Other Expenses" at bounding box center [751, 208] width 61 height 6
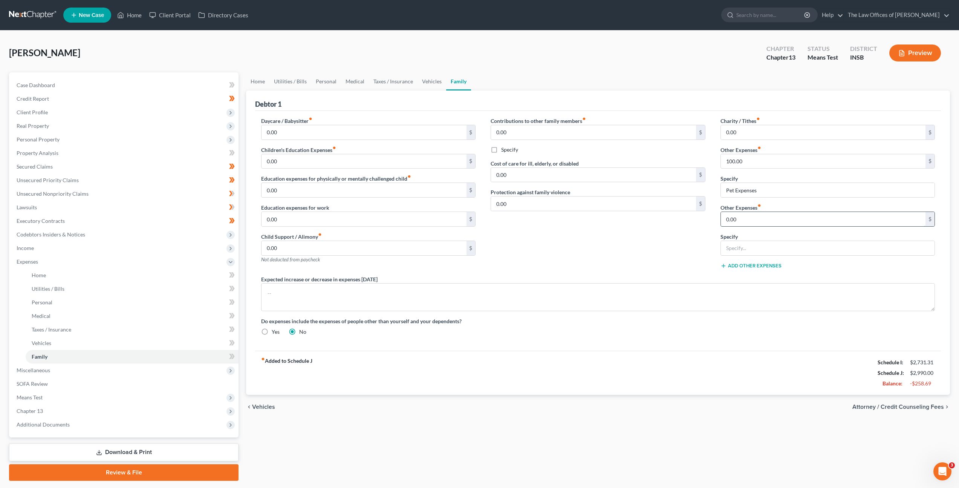
click at [737, 223] on input "0.00" at bounding box center [823, 219] width 205 height 14
type input "85"
click at [760, 243] on input "text" at bounding box center [828, 248] width 214 height 14
type input "T"
type input "Travel Expenses"
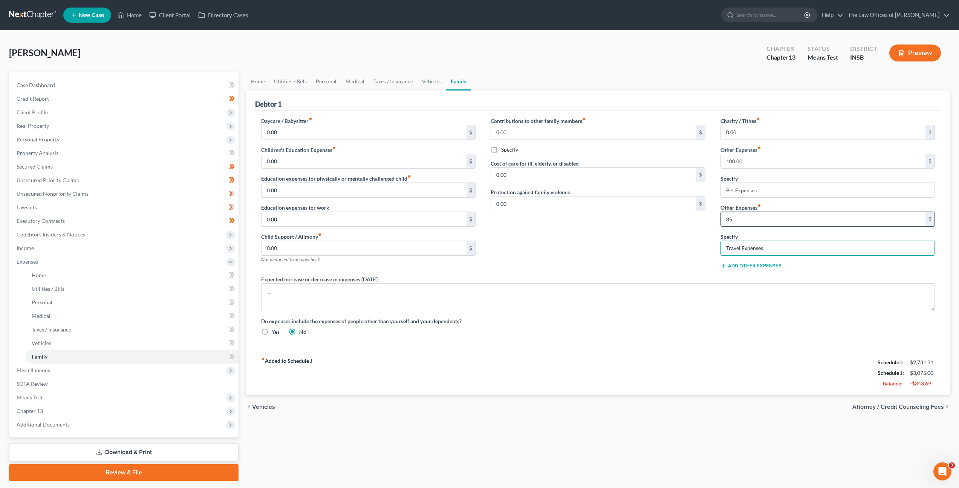
click at [744, 222] on input "85" at bounding box center [823, 219] width 205 height 14
click at [693, 232] on div "Contributions to other family members fiber_manual_record 0.00 $ Specify Cost o…" at bounding box center [598, 196] width 230 height 158
click at [747, 226] on div "185 $" at bounding box center [828, 218] width 214 height 15
click at [750, 223] on input "185" at bounding box center [823, 219] width 205 height 14
click at [768, 221] on input "185" at bounding box center [823, 219] width 205 height 14
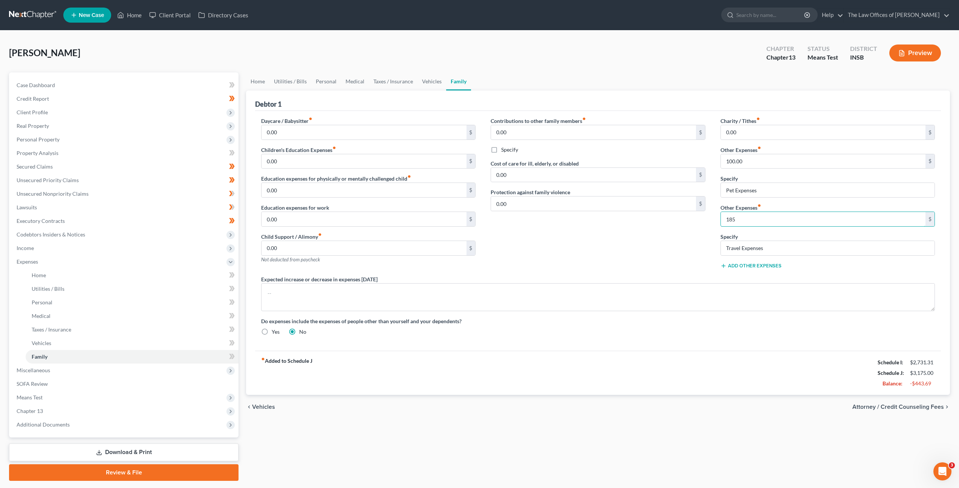
drag, startPoint x: 777, startPoint y: 220, endPoint x: 625, endPoint y: 222, distance: 151.5
click at [676, 211] on div "Daycare / Babysitter fiber_manual_record 0.00 $ Children's Education Expenses f…" at bounding box center [598, 229] width 689 height 225
type input "180"
click at [683, 239] on div "Daycare / Babysitter fiber_manual_record 0.00 $ Children's Education Expenses f…" at bounding box center [598, 229] width 689 height 225
click at [753, 248] on input "Visitation Expenses for minor children" at bounding box center [828, 248] width 214 height 14
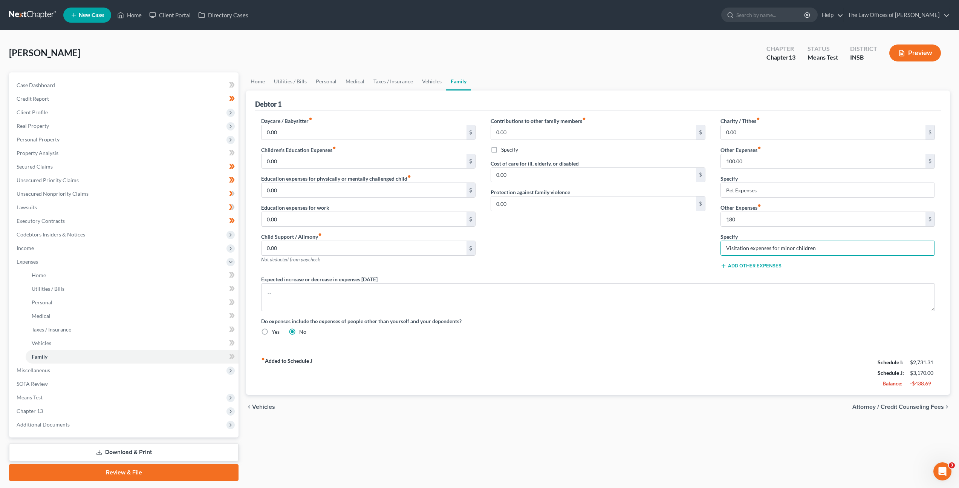
type input "Visitation expenses for minor children"
click at [639, 237] on div "Contributions to other family members fiber_manual_record 0.00 $ Specify Cost o…" at bounding box center [598, 196] width 230 height 158
drag, startPoint x: 228, startPoint y: 355, endPoint x: 229, endPoint y: 349, distance: 6.0
click at [228, 355] on span at bounding box center [231, 357] width 13 height 11
drag, startPoint x: 230, startPoint y: 341, endPoint x: 233, endPoint y: 331, distance: 9.9
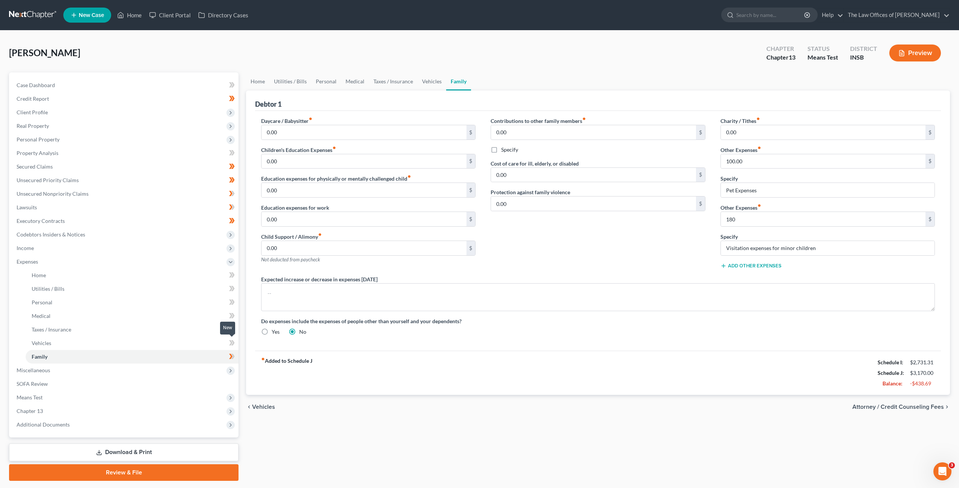
click at [230, 341] on icon at bounding box center [230, 342] width 3 height 5
click at [232, 324] on link "Taxes / Insurance" at bounding box center [132, 330] width 213 height 14
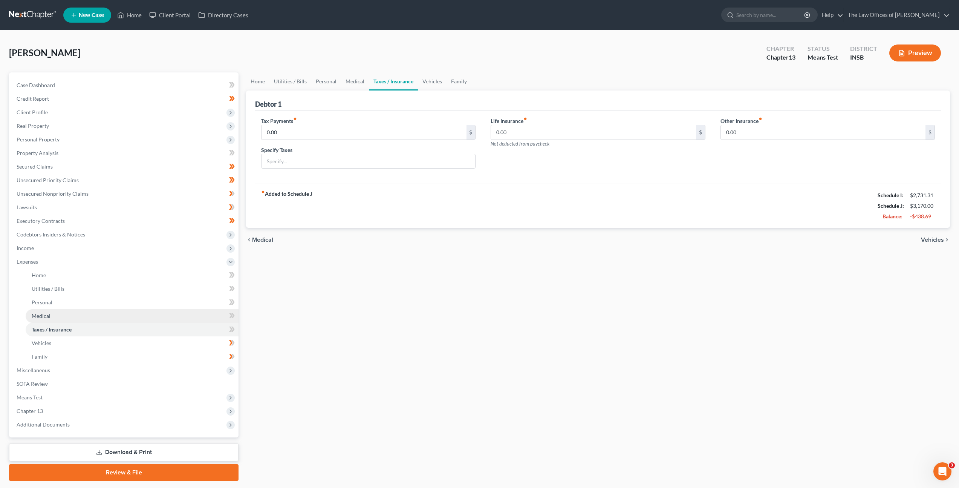
click at [232, 310] on link "Medical" at bounding box center [132, 316] width 213 height 14
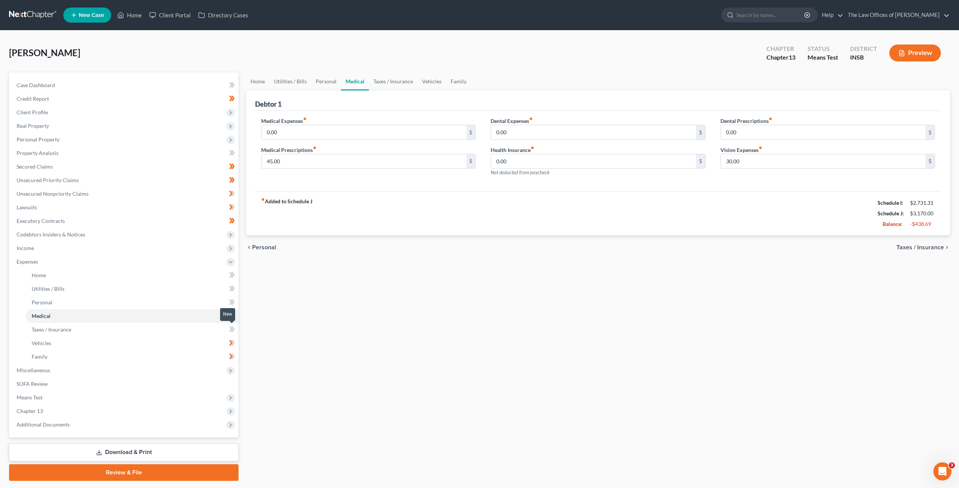
click at [233, 331] on icon at bounding box center [232, 328] width 6 height 9
click at [231, 309] on link "Medical" at bounding box center [132, 316] width 213 height 14
click at [234, 318] on icon at bounding box center [232, 315] width 6 height 9
click at [232, 298] on icon at bounding box center [232, 301] width 6 height 9
click at [232, 288] on icon at bounding box center [230, 288] width 3 height 5
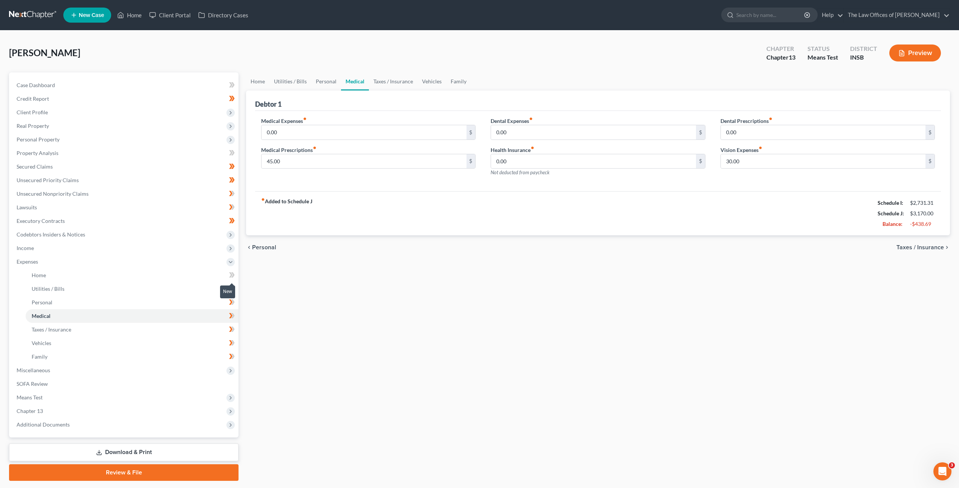
click at [231, 275] on icon at bounding box center [230, 274] width 3 height 5
drag, startPoint x: 179, startPoint y: 275, endPoint x: 231, endPoint y: 292, distance: 54.0
click at [179, 275] on link "Home" at bounding box center [132, 275] width 213 height 14
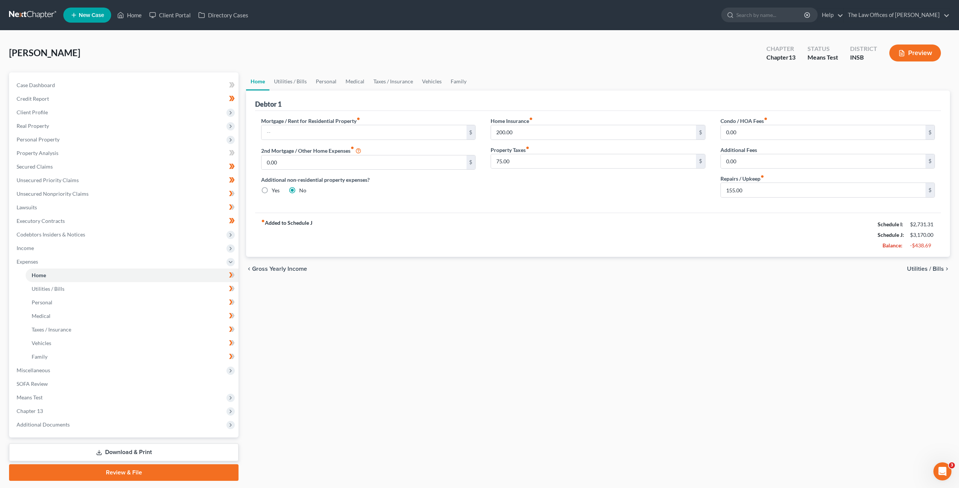
click at [417, 235] on div "fiber_manual_record Added to Schedule J Schedule I: $2,731.31 Schedule J: $3,17…" at bounding box center [598, 235] width 686 height 44
drag, startPoint x: 32, startPoint y: 18, endPoint x: 49, endPoint y: 47, distance: 33.8
click at [32, 18] on link at bounding box center [33, 15] width 48 height 14
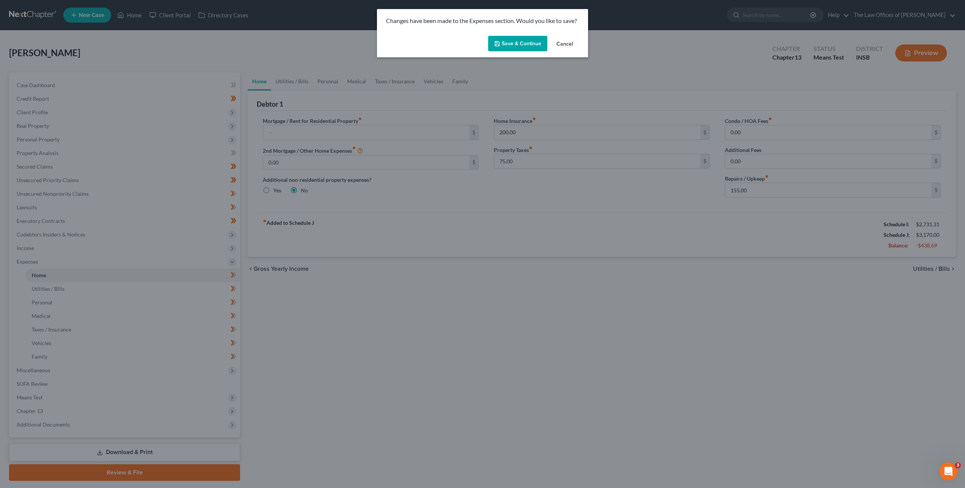
click at [508, 44] on button "Save & Continue" at bounding box center [517, 44] width 59 height 16
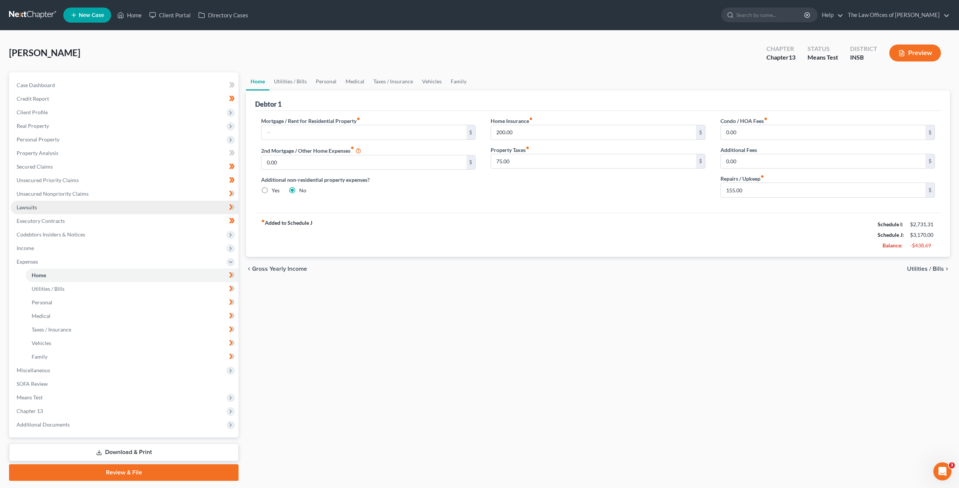
click at [168, 205] on link "Lawsuits" at bounding box center [125, 207] width 228 height 14
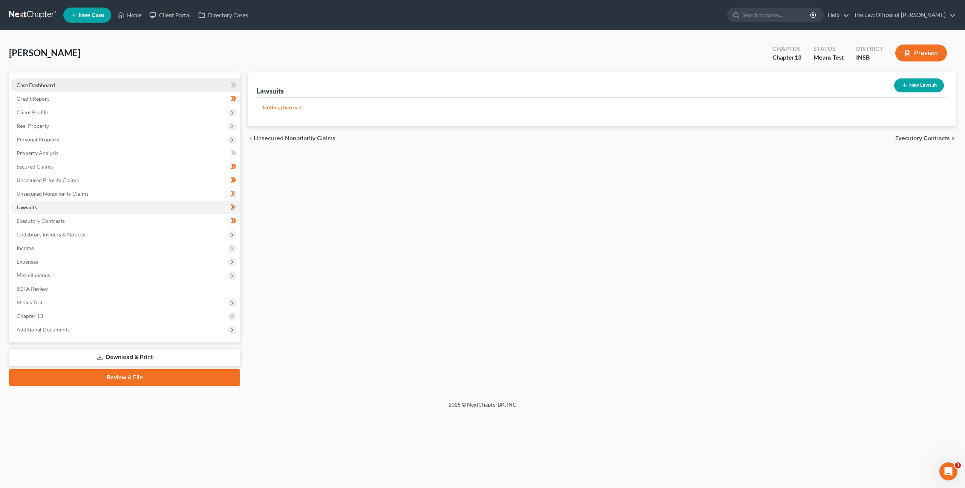
drag, startPoint x: 37, startPoint y: 12, endPoint x: 112, endPoint y: 82, distance: 102.1
click at [37, 12] on link at bounding box center [33, 15] width 48 height 14
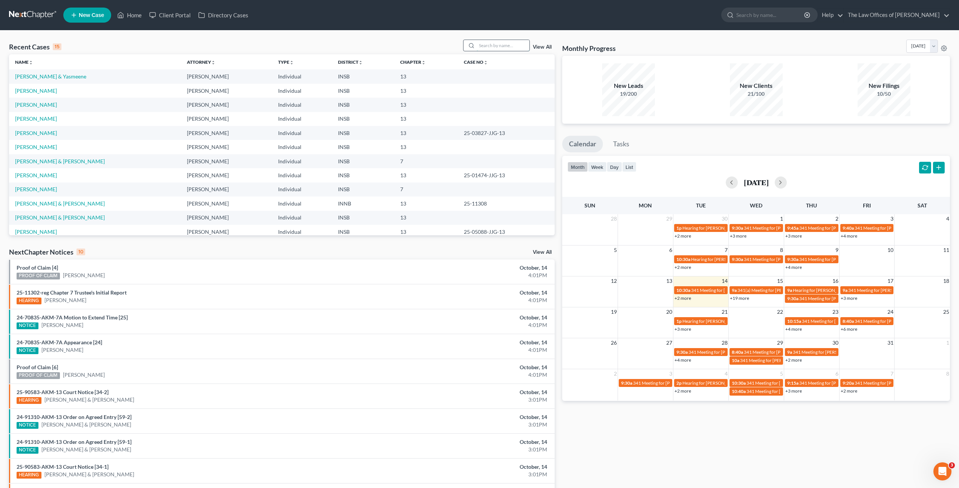
click at [496, 44] on input "search" at bounding box center [503, 45] width 53 height 11
type input "[PERSON_NAME]"
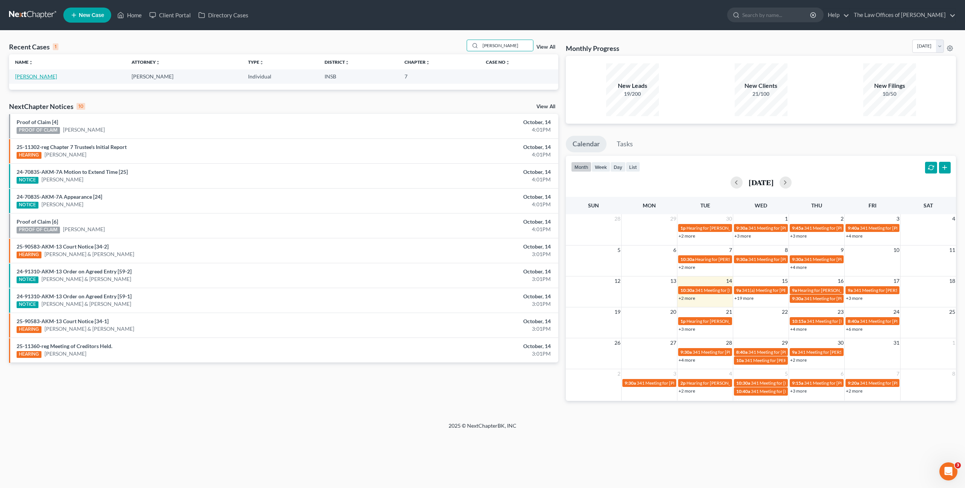
click at [47, 73] on link "[PERSON_NAME]" at bounding box center [36, 76] width 42 height 6
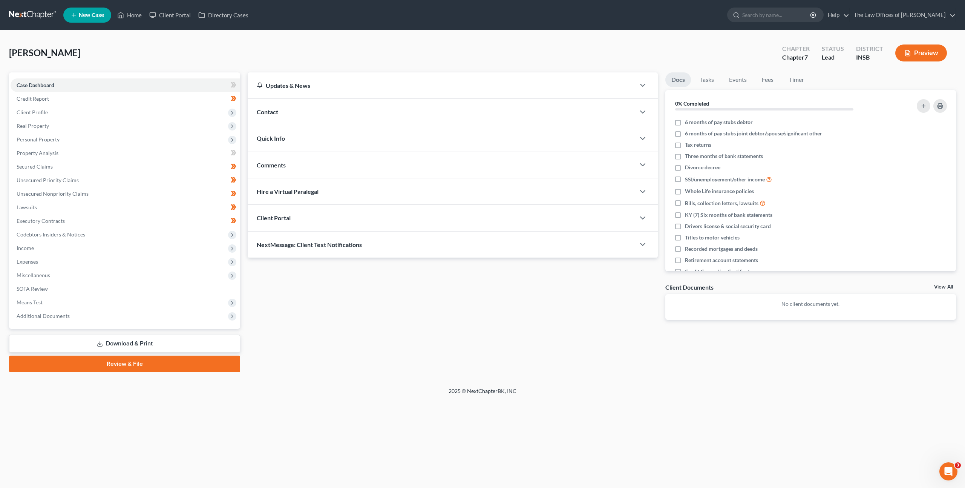
click at [408, 309] on div "Updates & News × Indiana Southern District Notes Take a look at NextChapter's D…" at bounding box center [453, 201] width 418 height 259
click at [28, 124] on span "Real Property" at bounding box center [33, 125] width 32 height 6
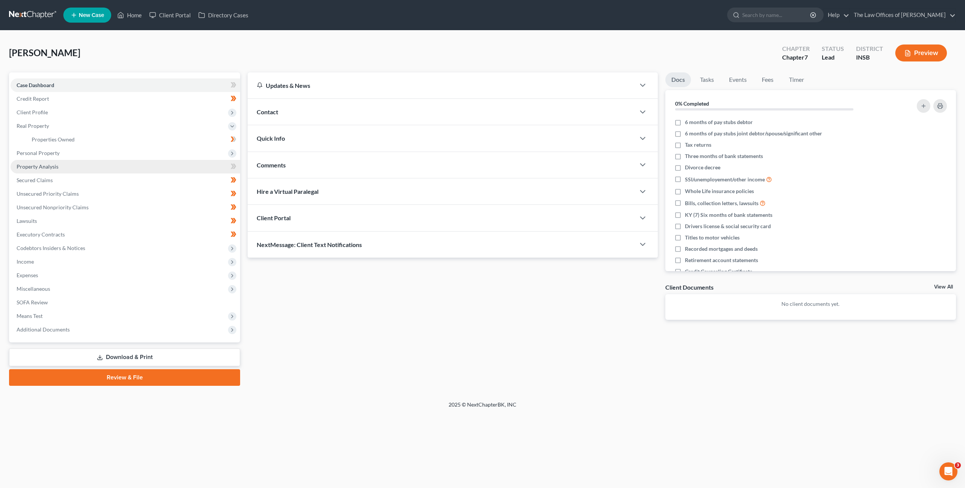
click at [46, 168] on span "Property Analysis" at bounding box center [38, 166] width 42 height 6
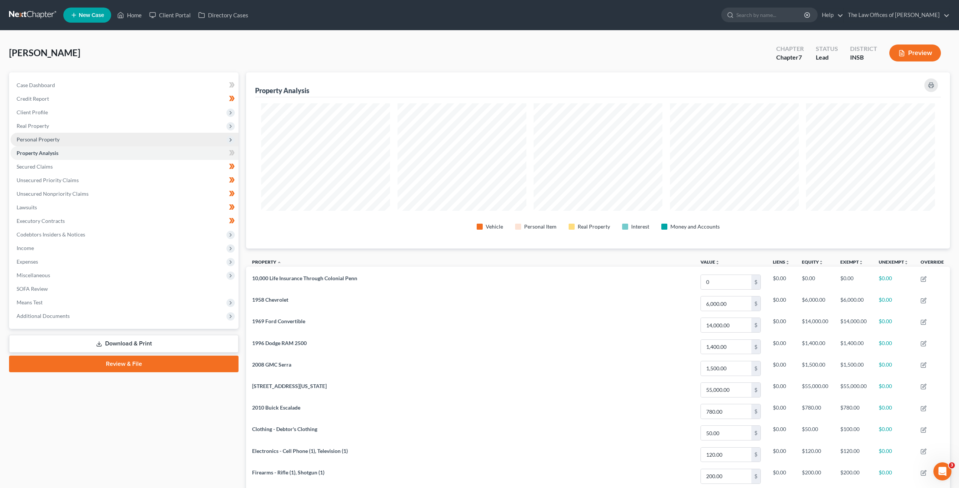
click at [164, 135] on span "Personal Property" at bounding box center [125, 140] width 228 height 14
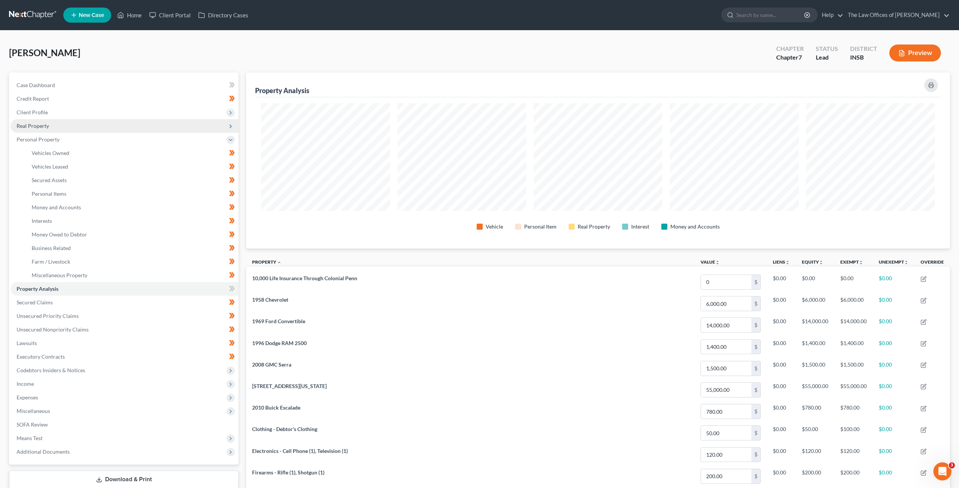
click at [149, 130] on span "Real Property" at bounding box center [125, 126] width 228 height 14
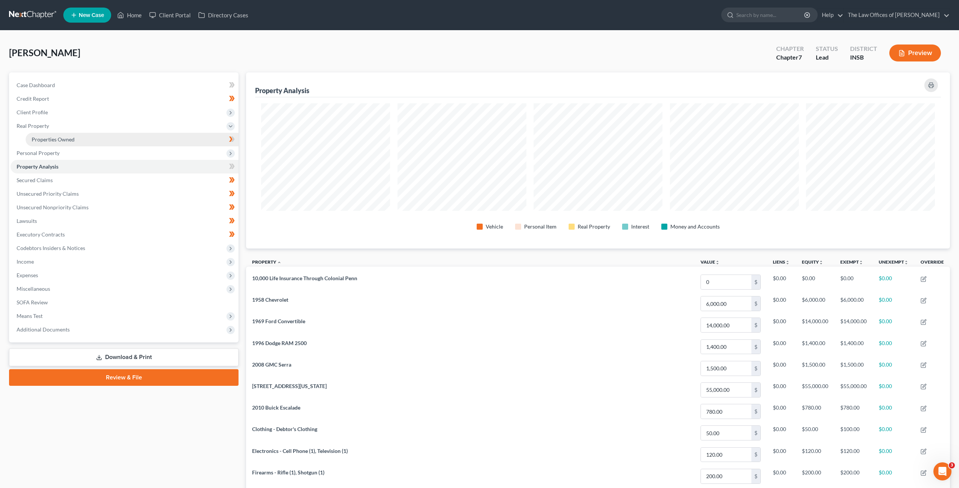
click at [157, 140] on link "Properties Owned" at bounding box center [132, 140] width 213 height 14
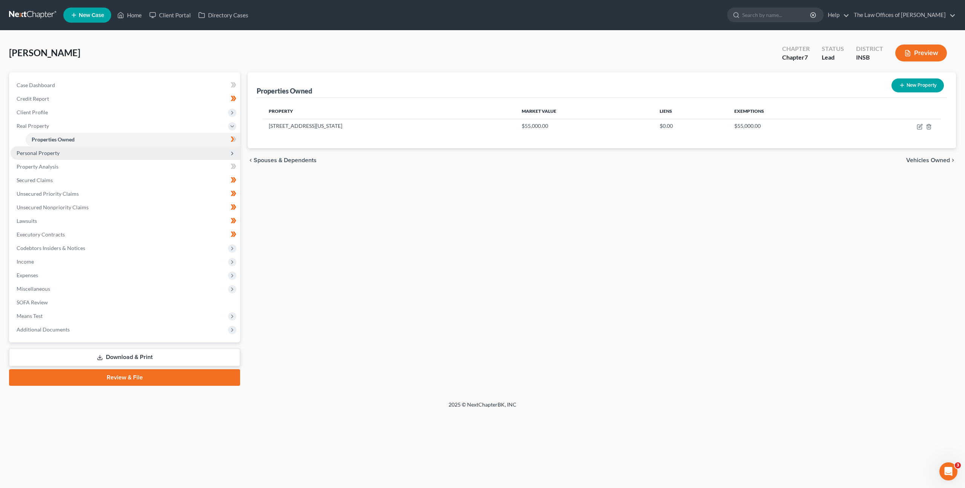
click at [129, 155] on span "Personal Property" at bounding box center [126, 153] width 230 height 14
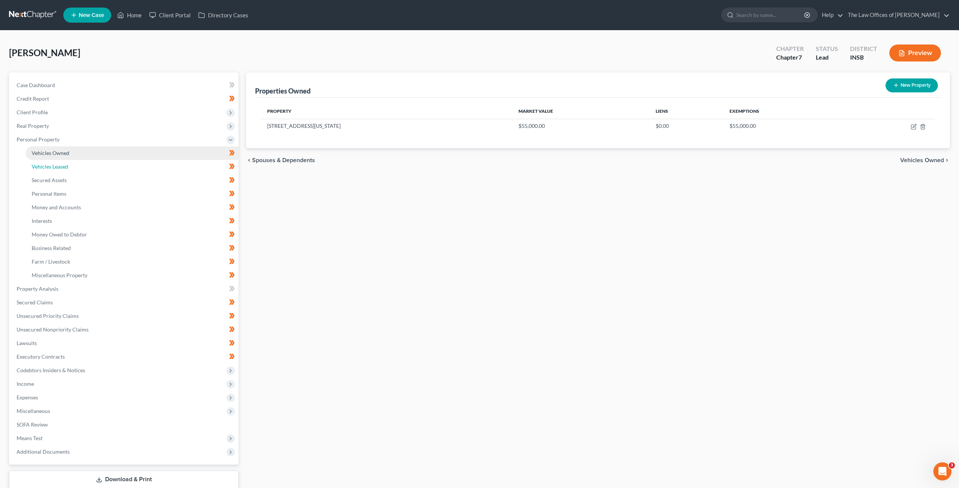
click at [118, 164] on link "Vehicles Leased" at bounding box center [132, 167] width 213 height 14
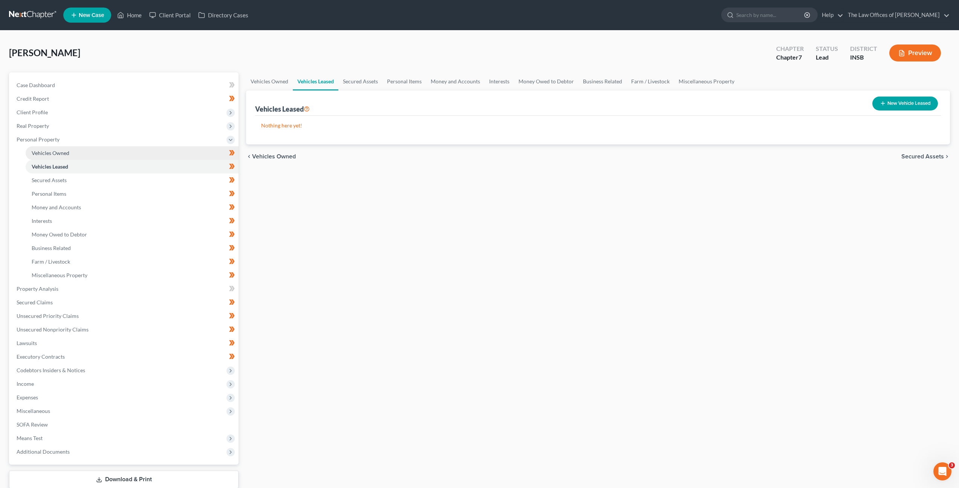
click at [131, 152] on link "Vehicles Owned" at bounding box center [132, 153] width 213 height 14
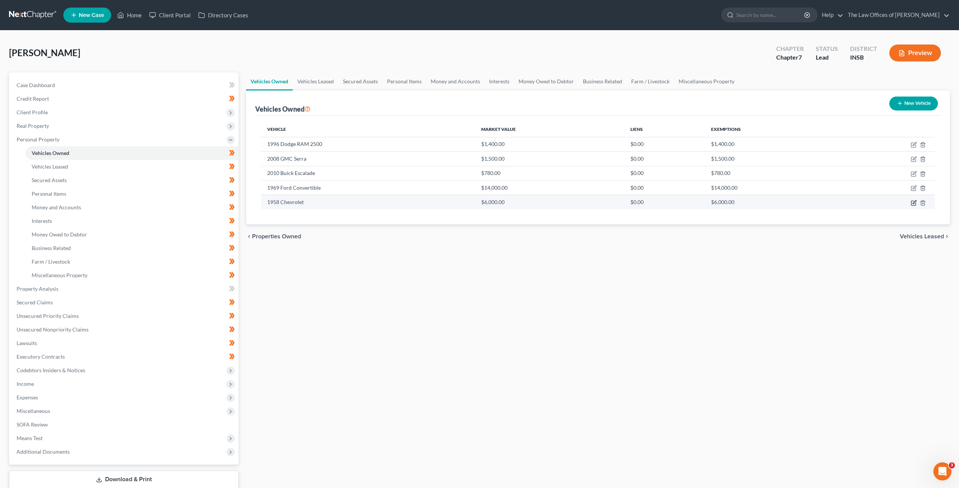
click at [913, 203] on icon "button" at bounding box center [914, 201] width 3 height 3
select select "0"
select select "68"
select select "3"
select select "0"
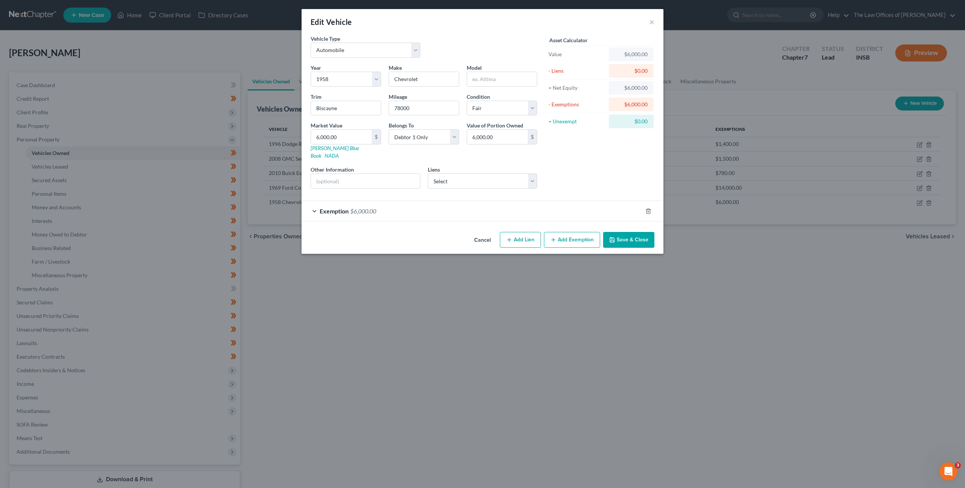
click at [561, 211] on div "Exemption $6,000.00" at bounding box center [472, 211] width 341 height 20
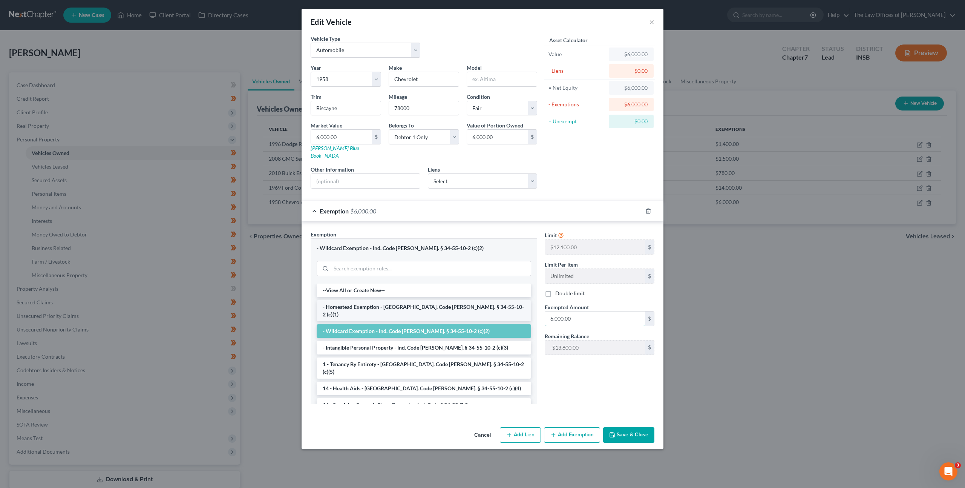
drag, startPoint x: 597, startPoint y: 317, endPoint x: 474, endPoint y: 294, distance: 125.0
click at [487, 296] on div "Exemption Set must be selected for CA. Exemption * - Wildcard Exemption - Ind. …" at bounding box center [482, 320] width 351 height 180
drag, startPoint x: 592, startPoint y: 315, endPoint x: 475, endPoint y: 289, distance: 119.5
click at [478, 289] on div "Exemption Set must be selected for CA. Exemption * - Wildcard Exemption - Ind. …" at bounding box center [482, 320] width 351 height 180
click at [481, 428] on button "Cancel" at bounding box center [482, 435] width 29 height 15
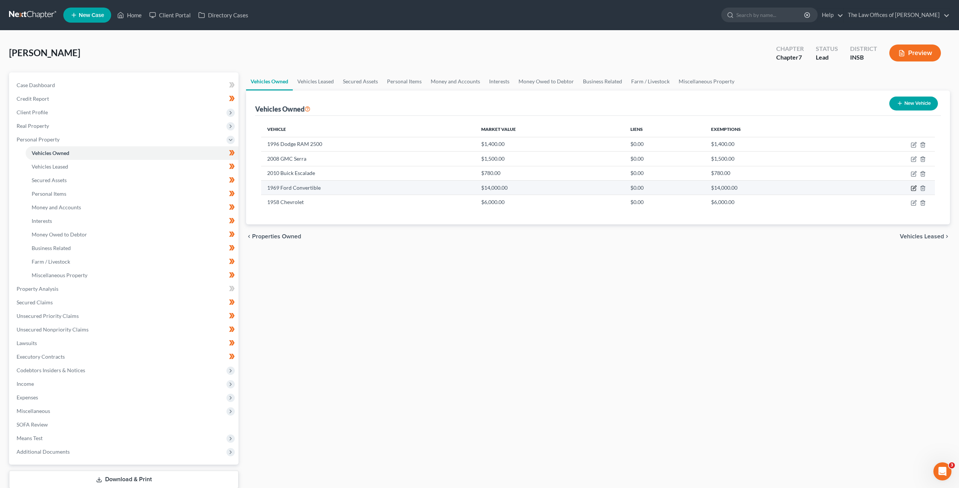
click at [912, 188] on icon "button" at bounding box center [914, 188] width 6 height 6
select select "0"
select select "57"
select select "2"
select select "0"
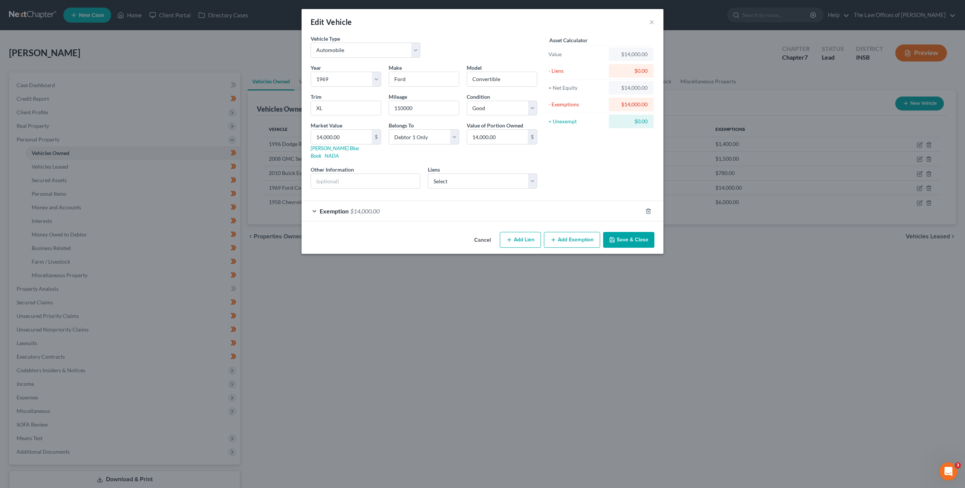
click at [574, 204] on div "Exemption $14,000.00" at bounding box center [472, 211] width 341 height 20
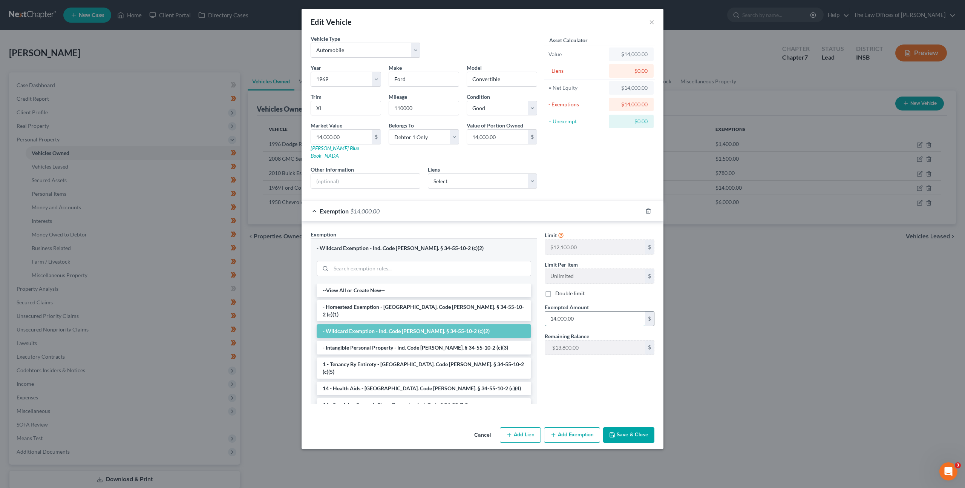
click at [583, 311] on input "14,000.00" at bounding box center [595, 318] width 100 height 14
drag, startPoint x: 589, startPoint y: 314, endPoint x: 525, endPoint y: 310, distance: 63.8
click at [537, 312] on div "Exemption Set must be selected for CA. Exemption * - Wildcard Exemption - Ind. …" at bounding box center [482, 320] width 351 height 180
type input "200"
click at [619, 379] on div "Limit $12,100.00 $ Limit Per Item Unlimited $ Double limit Exempted Amount * 20…" at bounding box center [599, 319] width 117 height 179
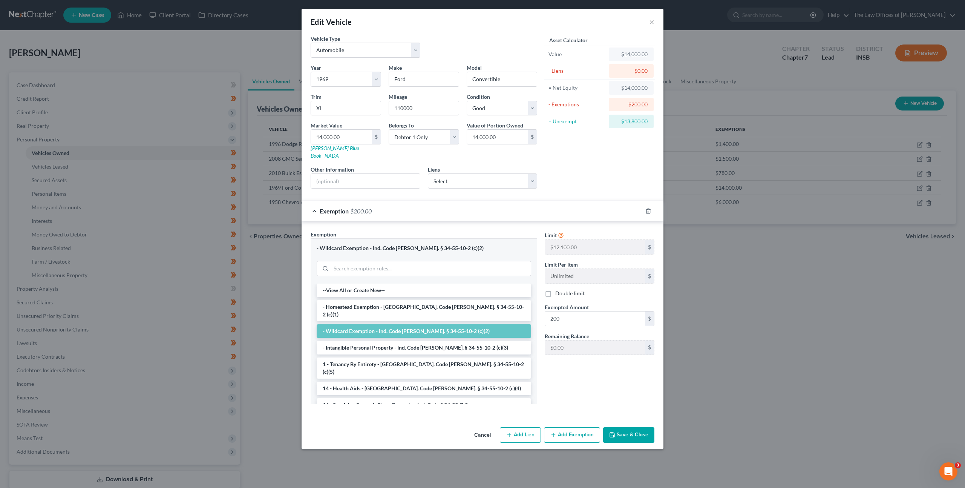
click at [620, 424] on div "Cancel Add Lien Add Lease Add Exemption Save & Close" at bounding box center [483, 436] width 362 height 25
click at [627, 409] on div "Vehicle Type Select Automobile Truck Trailer Watercraft Aircraft Motor Home Atv…" at bounding box center [483, 229] width 362 height 389
click at [626, 427] on button "Save & Close" at bounding box center [628, 435] width 51 height 16
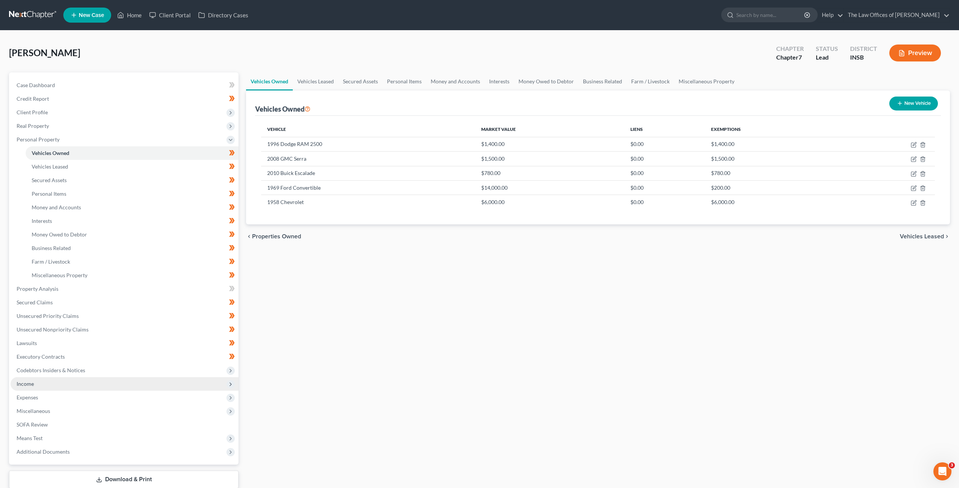
click at [76, 383] on span "Income" at bounding box center [125, 384] width 228 height 14
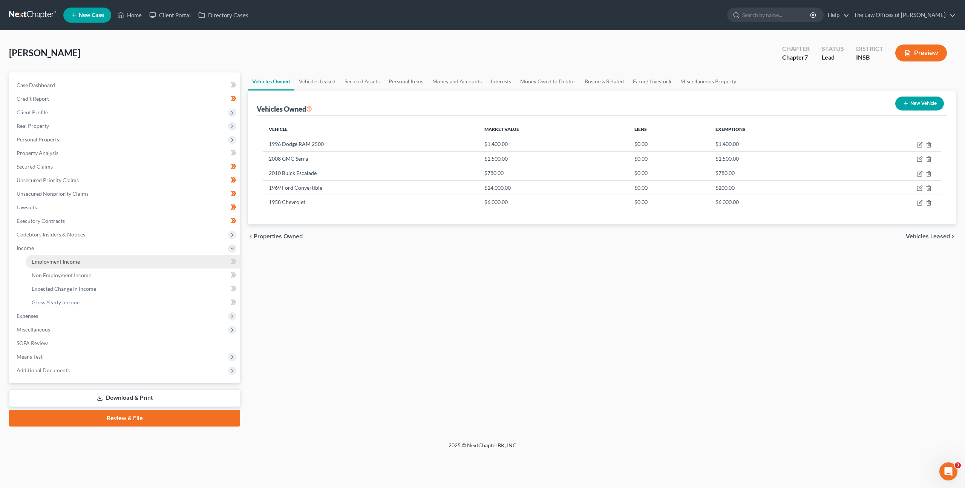
click at [102, 267] on link "Employment Income" at bounding box center [133, 262] width 214 height 14
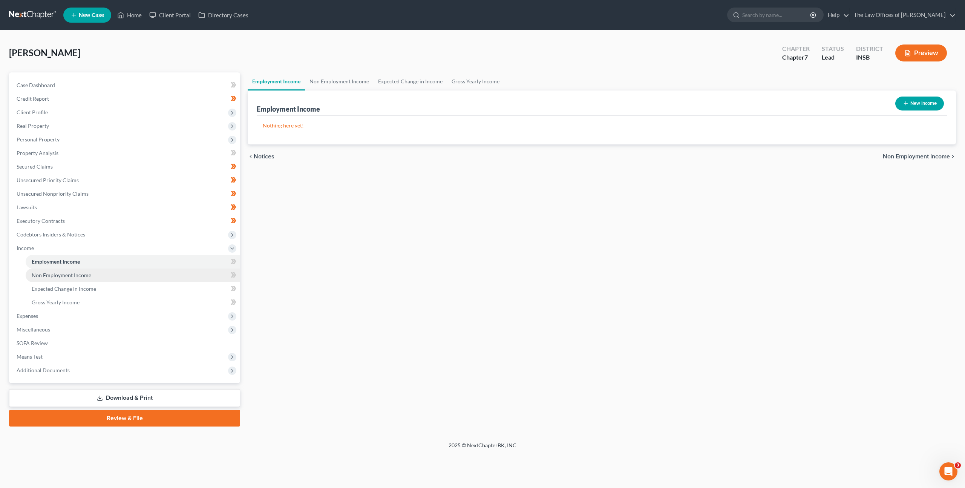
click at [187, 270] on link "Non Employment Income" at bounding box center [133, 275] width 214 height 14
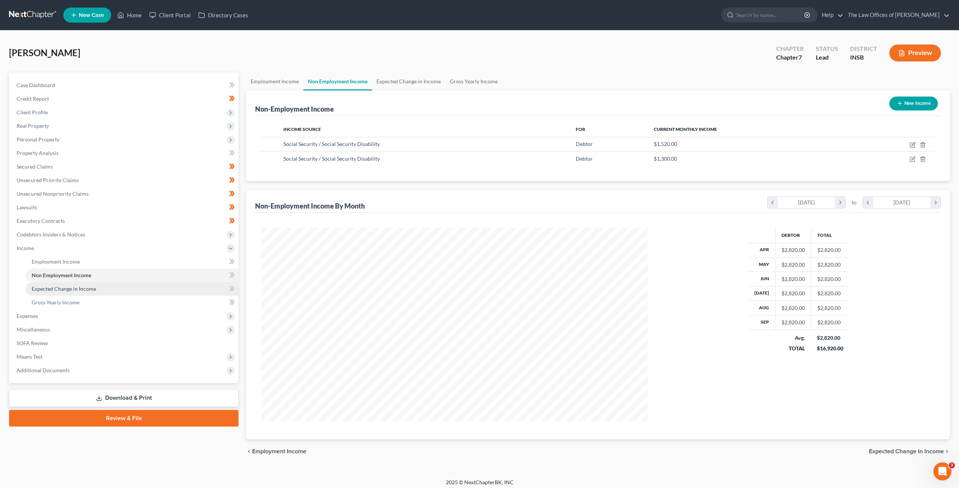
click at [179, 286] on link "Expected Change in Income" at bounding box center [132, 289] width 213 height 14
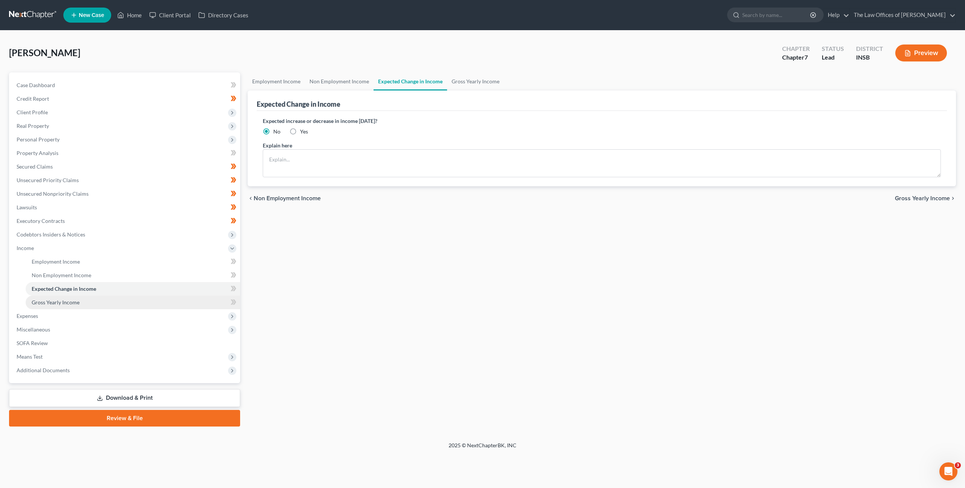
click at [169, 300] on link "Gross Yearly Income" at bounding box center [133, 302] width 214 height 14
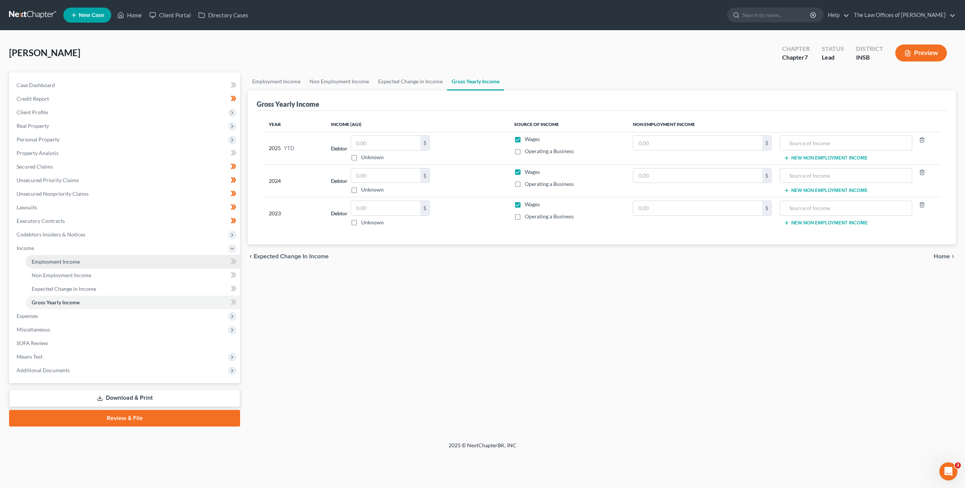
click at [176, 267] on link "Employment Income" at bounding box center [133, 262] width 214 height 14
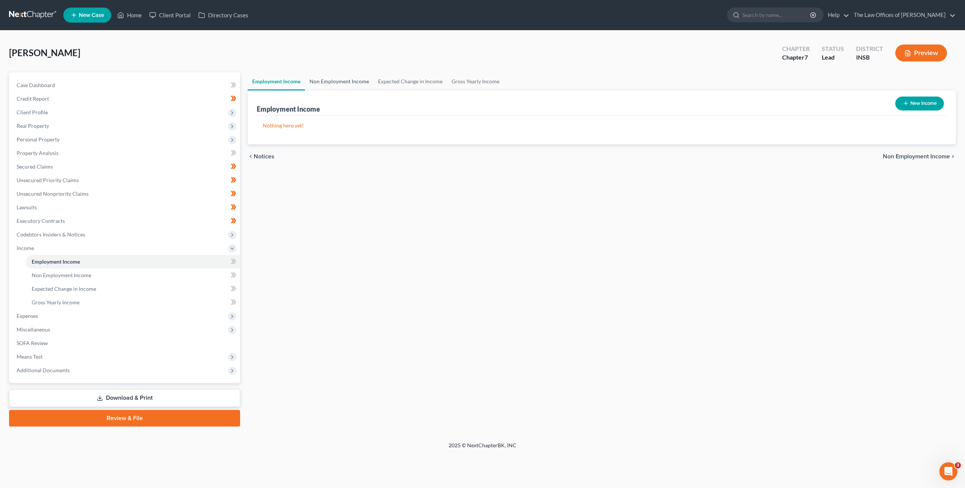
click at [344, 77] on link "Non Employment Income" at bounding box center [339, 81] width 69 height 18
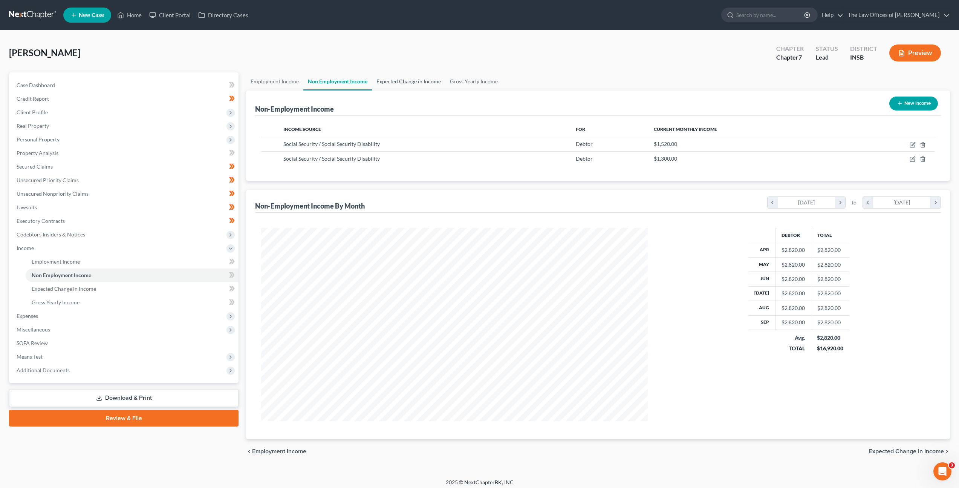
scroll to position [193, 402]
click at [129, 310] on span "Expenses" at bounding box center [125, 316] width 228 height 14
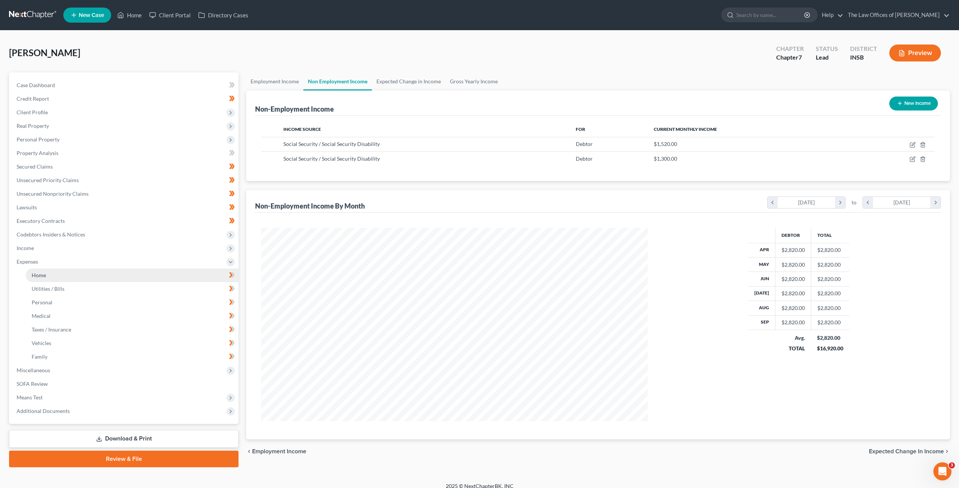
click at [116, 279] on link "Home" at bounding box center [132, 275] width 213 height 14
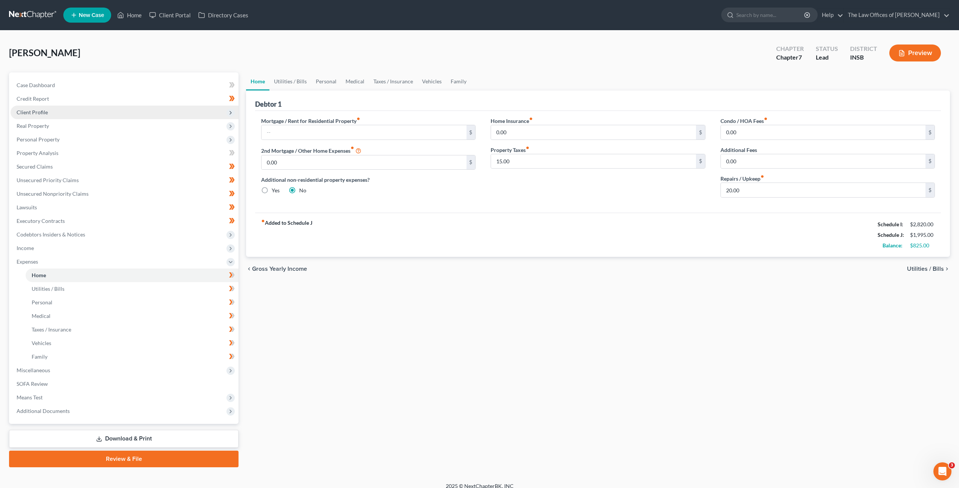
click at [159, 114] on span "Client Profile" at bounding box center [125, 113] width 228 height 14
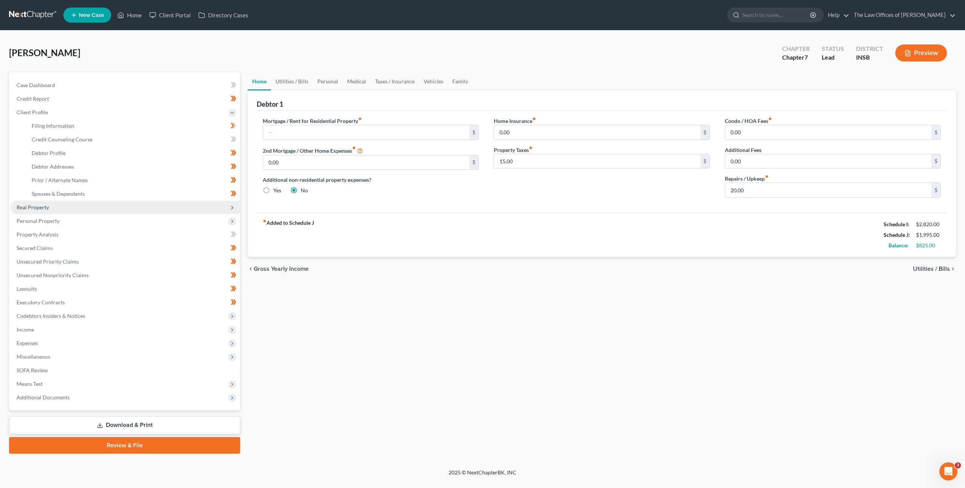
click at [118, 202] on span "Real Property" at bounding box center [126, 207] width 230 height 14
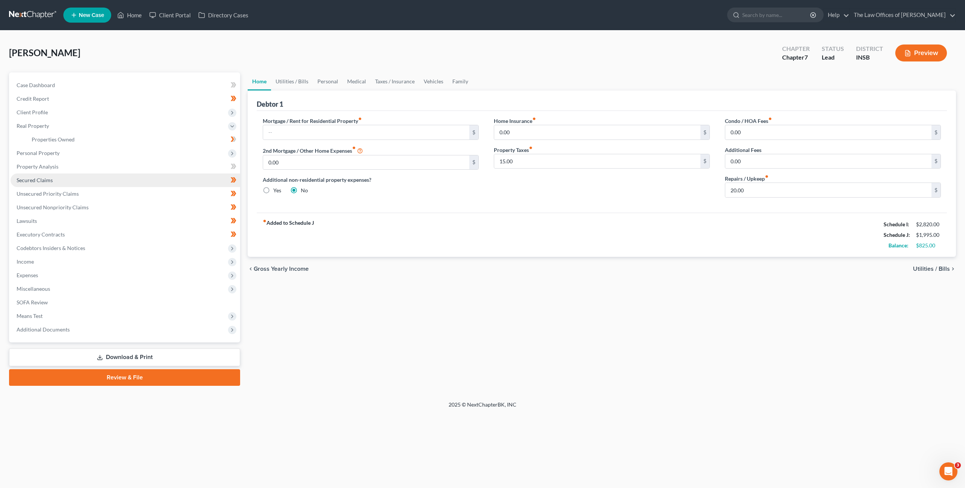
click at [121, 182] on link "Secured Claims" at bounding box center [126, 180] width 230 height 14
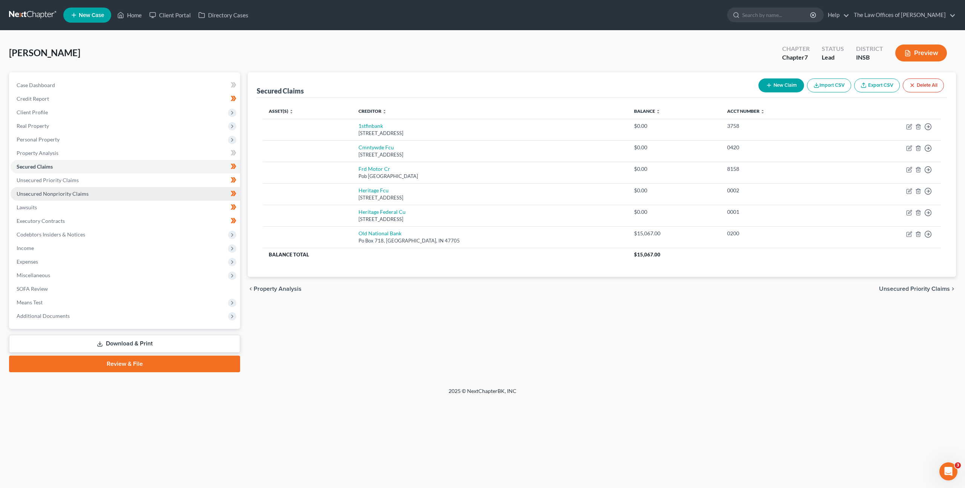
click at [158, 189] on link "Unsecured Nonpriority Claims" at bounding box center [126, 194] width 230 height 14
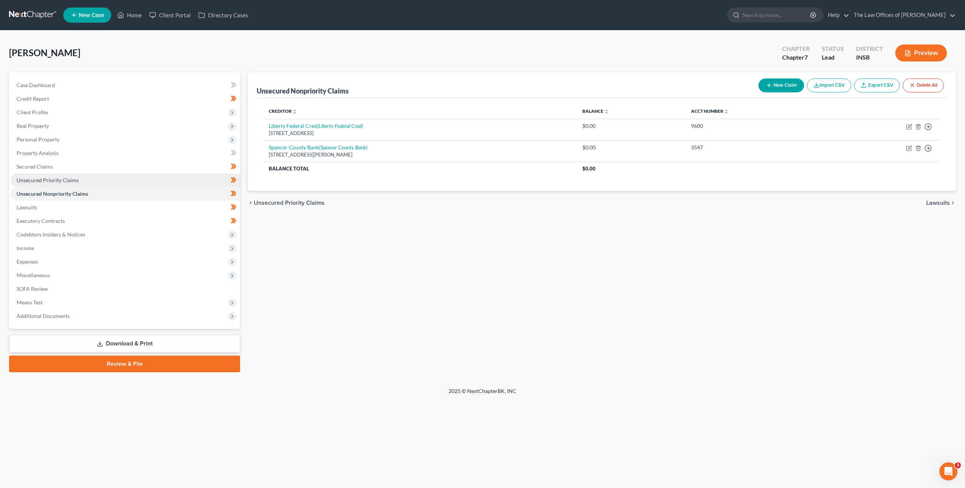
click at [158, 181] on link "Unsecured Priority Claims" at bounding box center [126, 180] width 230 height 14
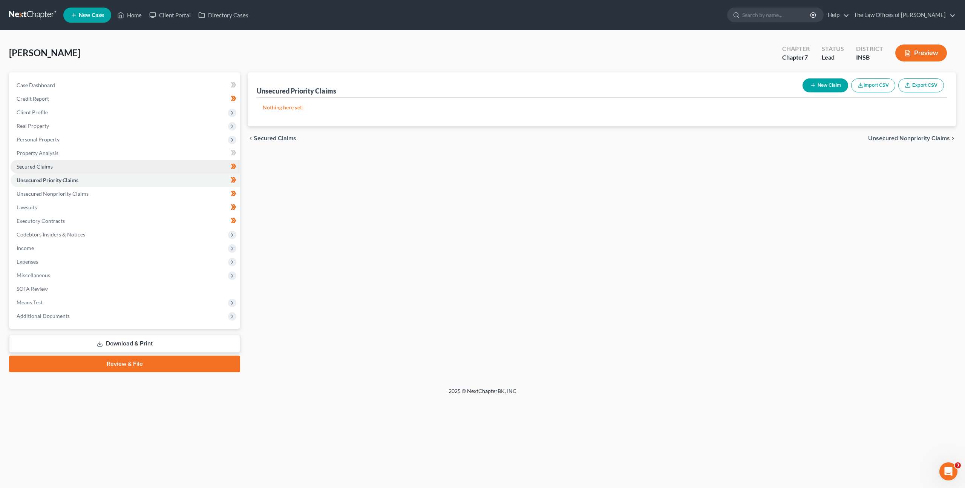
click at [155, 169] on link "Secured Claims" at bounding box center [126, 167] width 230 height 14
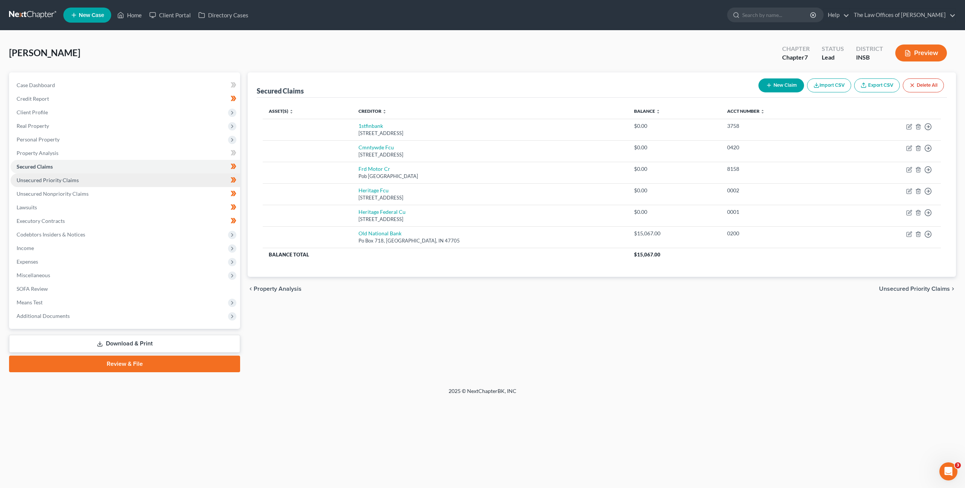
click at [118, 184] on link "Unsecured Priority Claims" at bounding box center [126, 180] width 230 height 14
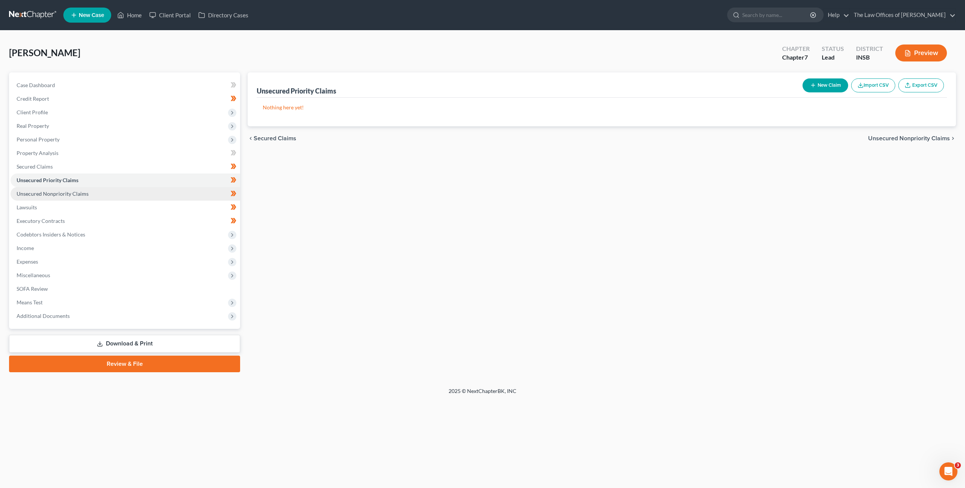
click at [116, 191] on link "Unsecured Nonpriority Claims" at bounding box center [126, 194] width 230 height 14
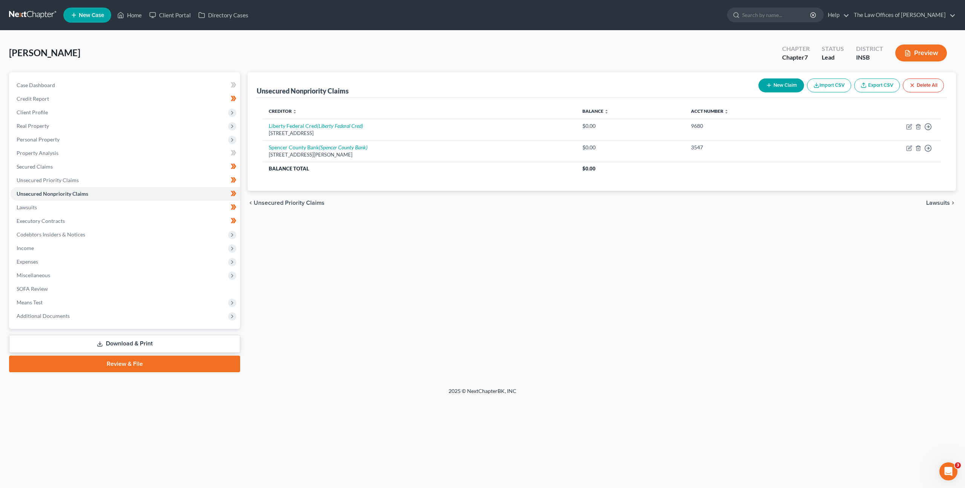
click at [347, 263] on div "Unsecured Nonpriority Claims New Claim Import CSV Export CSV Delete All Credito…" at bounding box center [602, 222] width 716 height 300
click at [191, 205] on link "Lawsuits" at bounding box center [126, 207] width 230 height 14
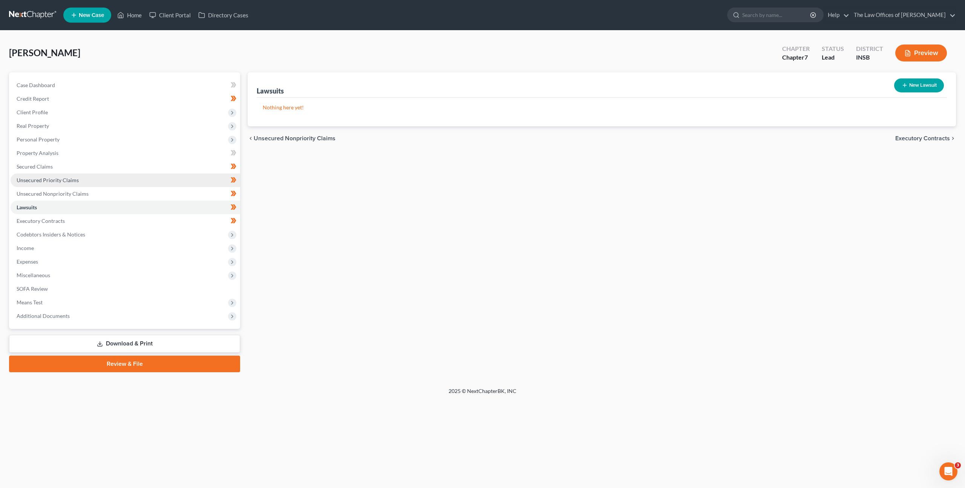
click at [158, 178] on link "Unsecured Priority Claims" at bounding box center [126, 180] width 230 height 14
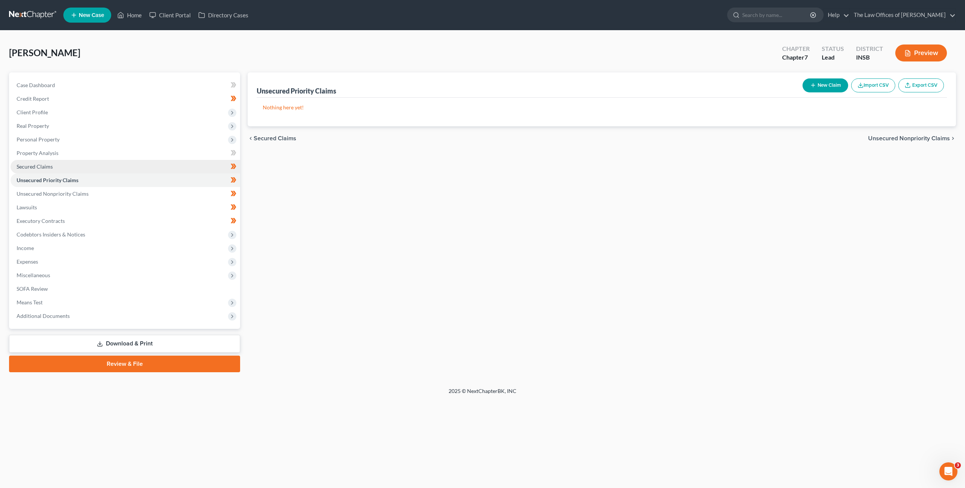
click at [159, 171] on link "Secured Claims" at bounding box center [126, 167] width 230 height 14
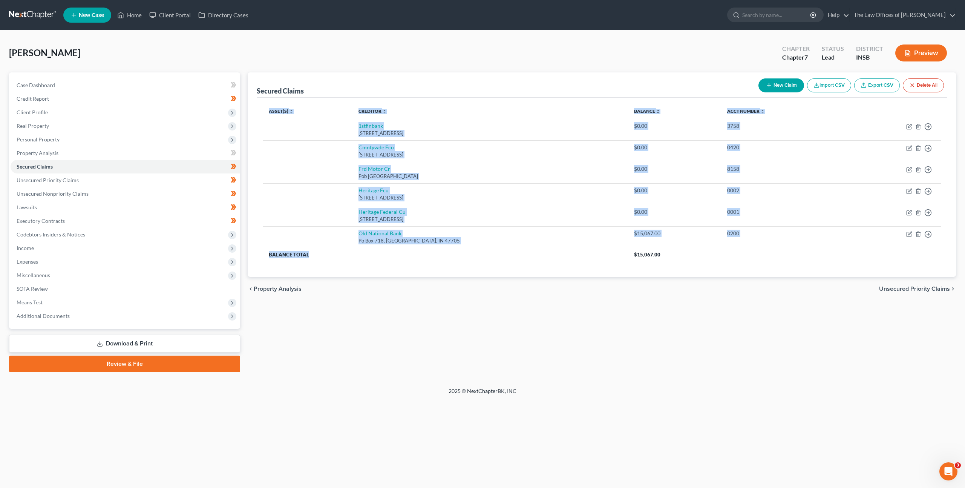
drag, startPoint x: 285, startPoint y: 247, endPoint x: 319, endPoint y: 266, distance: 38.8
click at [283, 263] on div "Asset(s) expand_more expand_less unfold_more Creditor expand_more expand_less u…" at bounding box center [602, 187] width 690 height 179
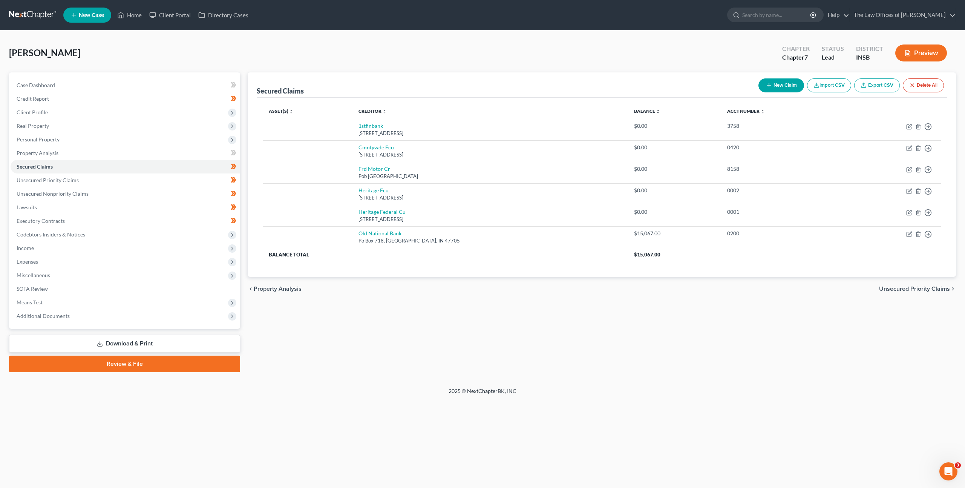
drag, startPoint x: 361, startPoint y: 270, endPoint x: 402, endPoint y: 275, distance: 41.0
click at [363, 269] on div "Asset(s) expand_more expand_less unfold_more Creditor expand_more expand_less u…" at bounding box center [602, 187] width 690 height 179
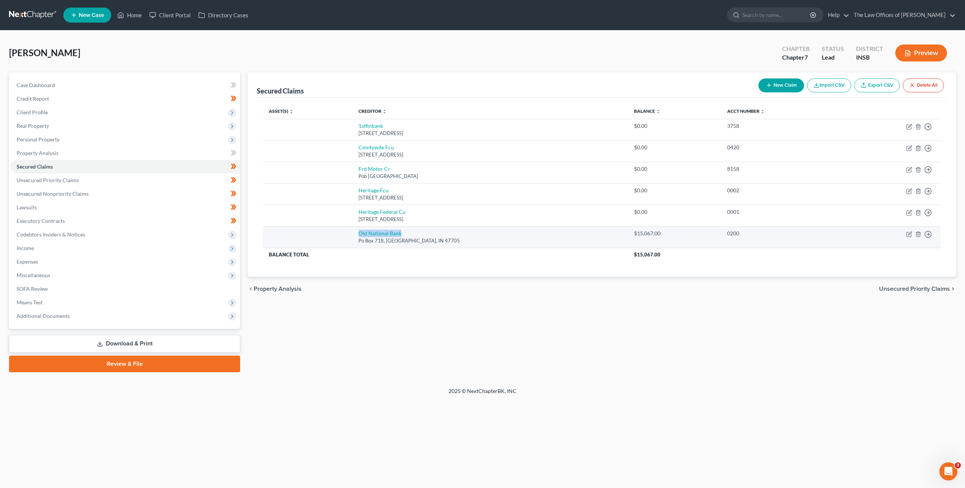
drag, startPoint x: 414, startPoint y: 236, endPoint x: 355, endPoint y: 231, distance: 59.0
click at [355, 231] on td "Old National Bank Po Box 718, Evansville, IN 47705" at bounding box center [489, 236] width 275 height 21
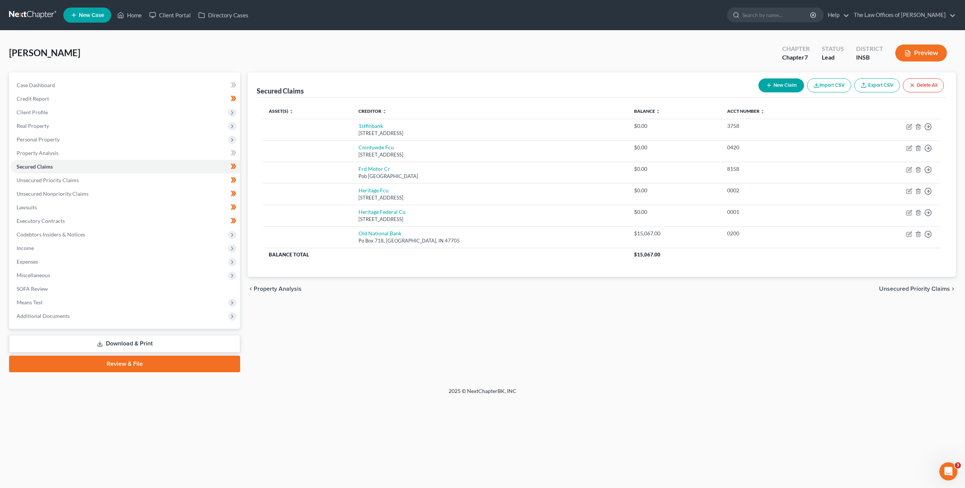
click at [347, 274] on div "Asset(s) expand_more expand_less unfold_more Creditor expand_more expand_less u…" at bounding box center [602, 187] width 690 height 179
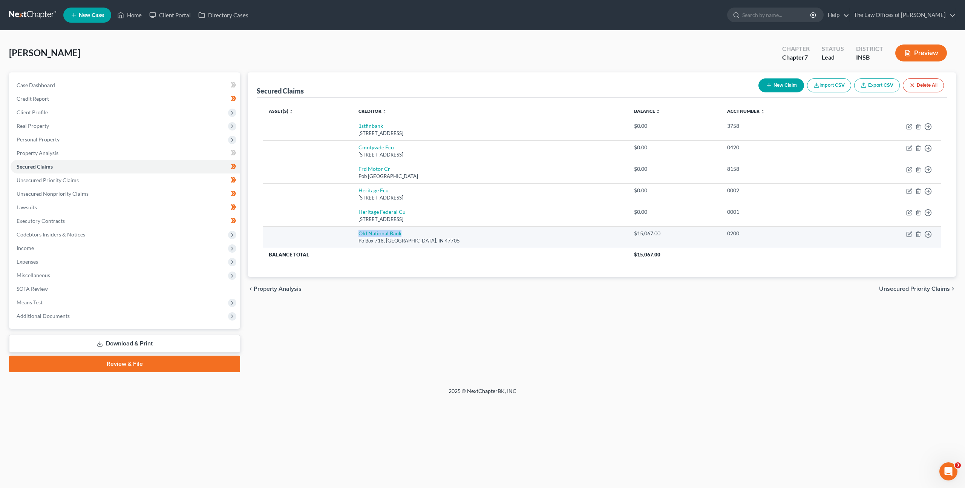
drag, startPoint x: 422, startPoint y: 234, endPoint x: 359, endPoint y: 230, distance: 62.7
click at [359, 230] on td "Old National Bank Po Box 718, Evansville, IN 47705" at bounding box center [489, 236] width 275 height 21
click at [370, 257] on th "Balance Total" at bounding box center [445, 255] width 365 height 14
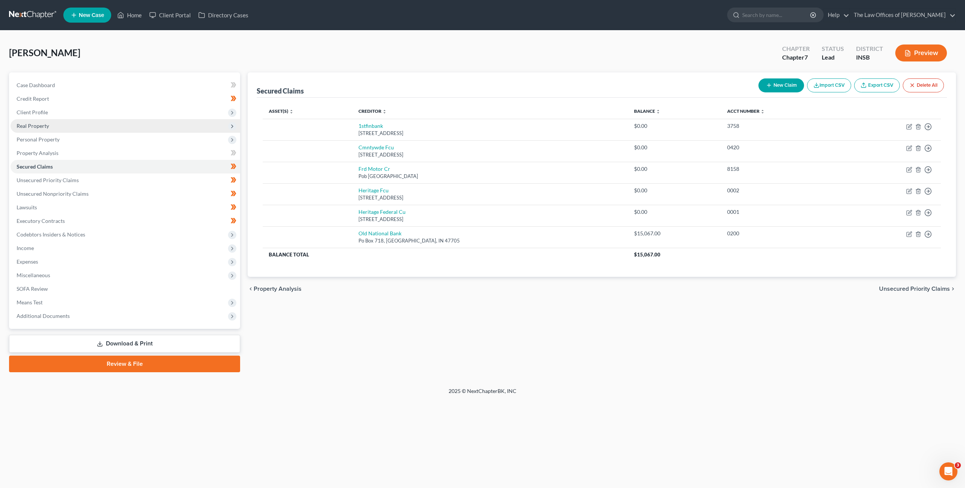
click at [90, 127] on span "Real Property" at bounding box center [126, 126] width 230 height 14
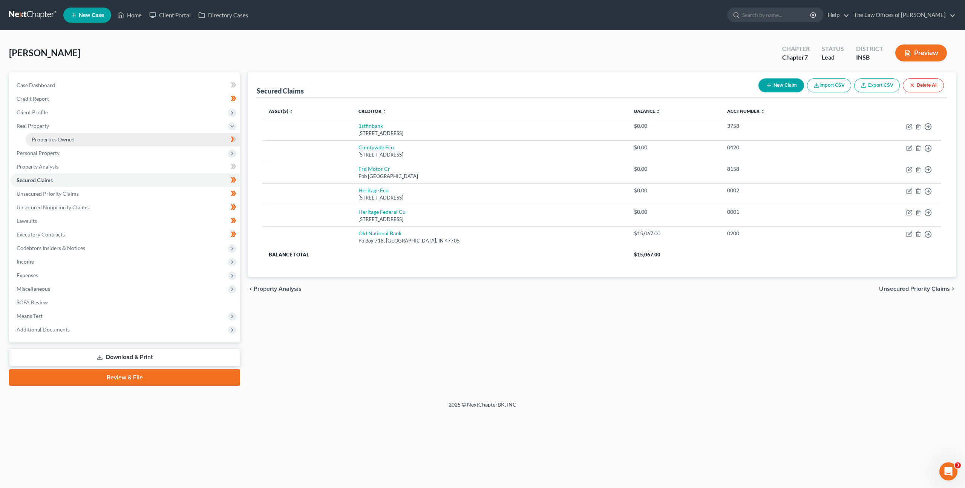
click at [88, 136] on link "Properties Owned" at bounding box center [133, 140] width 214 height 14
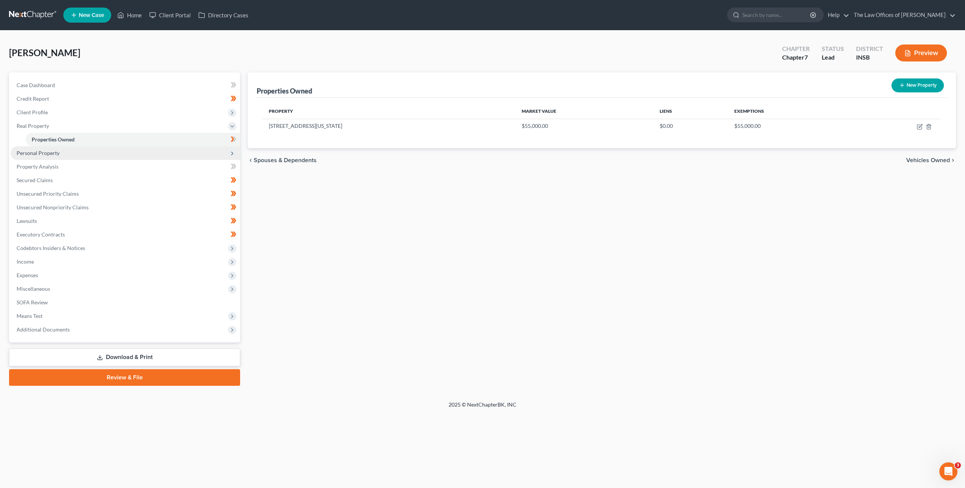
click at [84, 149] on span "Personal Property" at bounding box center [126, 153] width 230 height 14
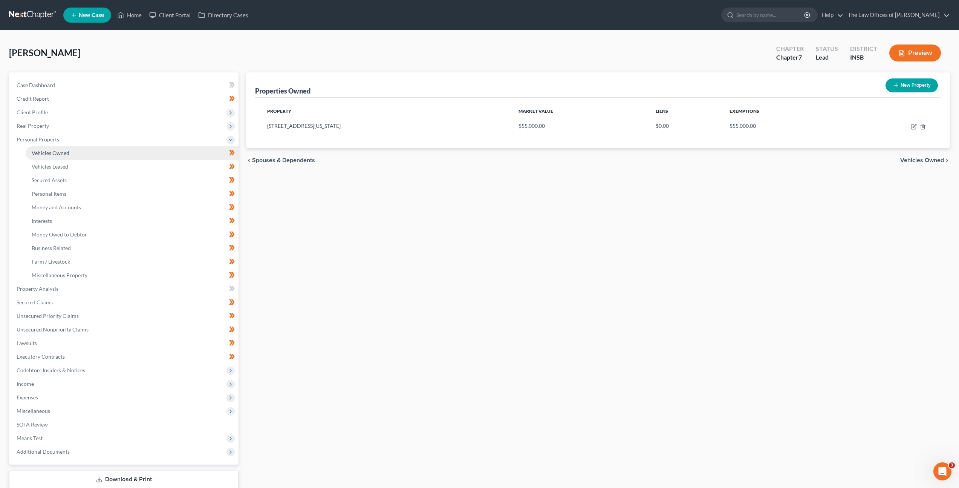
click at [97, 157] on link "Vehicles Owned" at bounding box center [132, 153] width 213 height 14
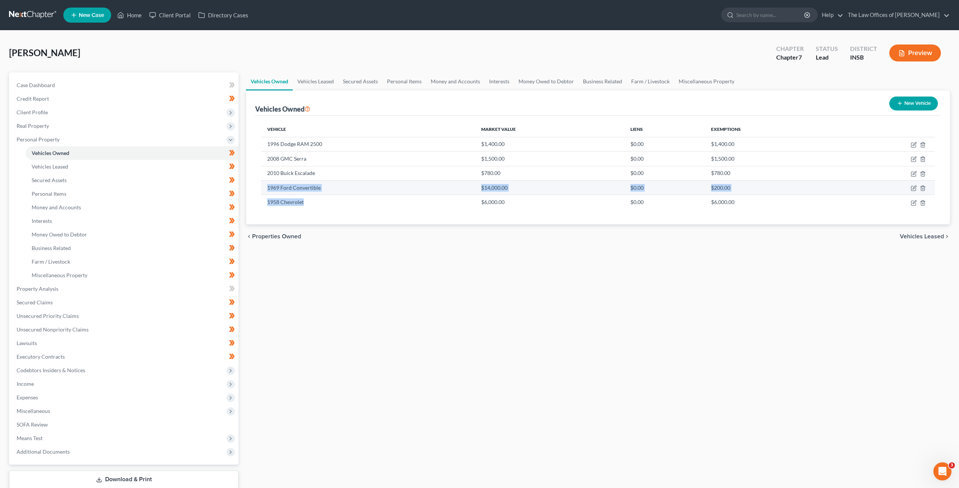
drag, startPoint x: 443, startPoint y: 202, endPoint x: 267, endPoint y: 187, distance: 176.7
click at [266, 186] on tbody "1996 Dodge RAM 2500 $1,400.00 $0.00 $1,400.00 2008 GMC Serra $1,500.00 $0.00 $1…" at bounding box center [598, 173] width 674 height 72
click at [347, 219] on div "Vehicle Market Value Liens Exemptions 1996 Dodge RAM 2500 $1,400.00 $0.00 $1,40…" at bounding box center [598, 170] width 686 height 109
drag, startPoint x: 505, startPoint y: 203, endPoint x: 274, endPoint y: 181, distance: 232.5
click at [271, 182] on tbody "1996 Dodge RAM 2500 $1,400.00 $0.00 $1,400.00 2008 GMC Serra $1,500.00 $0.00 $1…" at bounding box center [598, 173] width 674 height 72
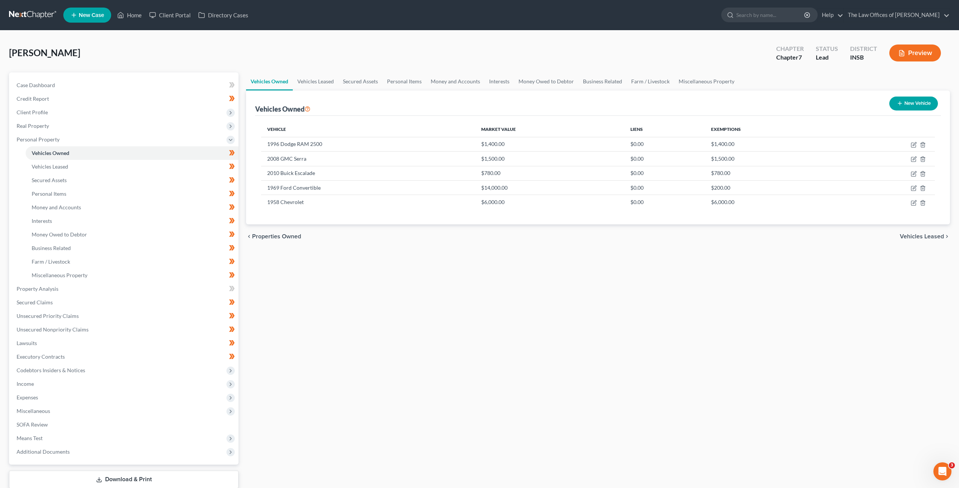
click at [425, 222] on div "Vehicle Market Value Liens Exemptions 1996 Dodge RAM 2500 $1,400.00 $0.00 $1,40…" at bounding box center [598, 170] width 686 height 109
drag, startPoint x: 430, startPoint y: 192, endPoint x: 272, endPoint y: 190, distance: 157.6
click at [265, 190] on tbody "1996 Dodge RAM 2500 $1,400.00 $0.00 $1,400.00 2008 GMC Serra $1,500.00 $0.00 $1…" at bounding box center [598, 173] width 674 height 72
click at [377, 237] on div "chevron_left Properties Owned Vehicles Leased chevron_right" at bounding box center [598, 236] width 704 height 24
drag, startPoint x: 742, startPoint y: 202, endPoint x: 281, endPoint y: 184, distance: 460.9
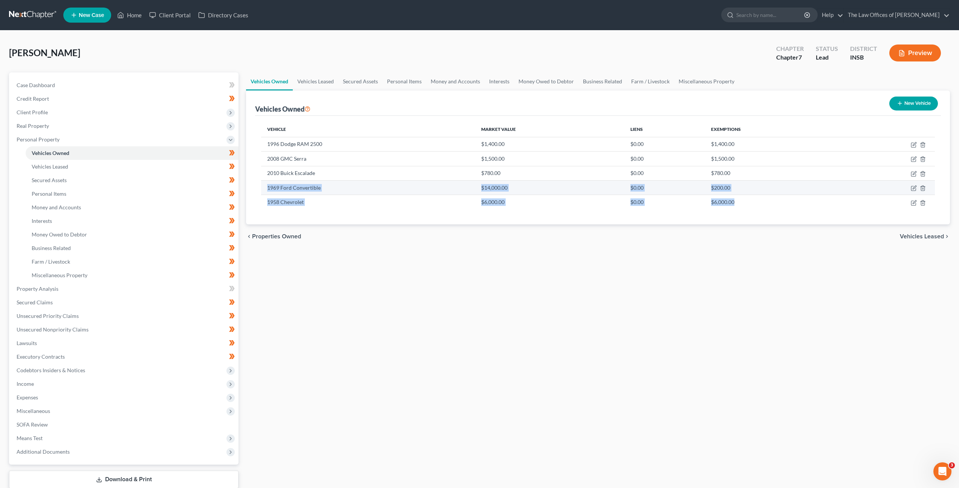
click at [281, 184] on tbody "1996 Dodge RAM 2500 $1,400.00 $0.00 $1,400.00 2008 GMC Serra $1,500.00 $0.00 $1…" at bounding box center [598, 173] width 674 height 72
click at [370, 233] on div "chevron_left Properties Owned Vehicles Leased chevron_right" at bounding box center [598, 236] width 704 height 24
click at [268, 183] on td "1969 Ford Convertible" at bounding box center [368, 187] width 214 height 14
copy td "1969 Ford Convertible"
click at [915, 187] on icon "button" at bounding box center [914, 186] width 3 height 3
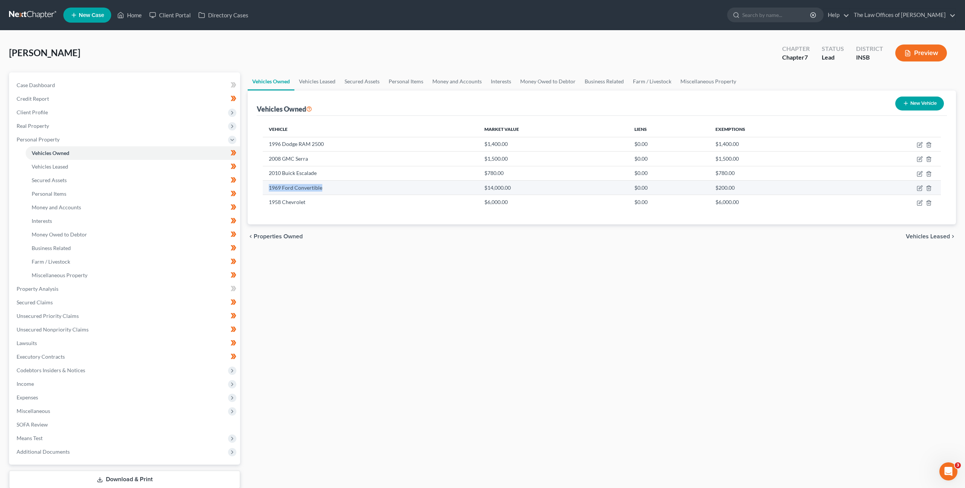
select select "0"
select select "57"
select select "2"
select select "0"
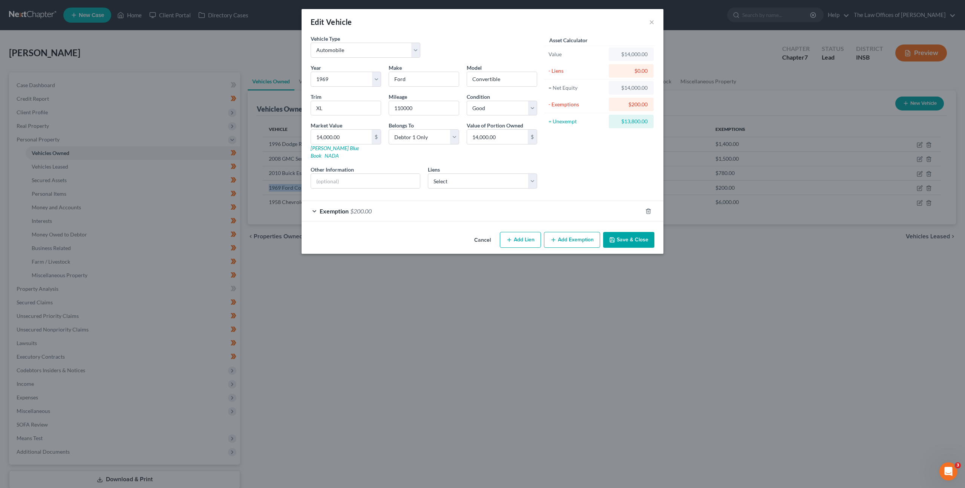
click at [478, 233] on button "Cancel" at bounding box center [482, 240] width 29 height 15
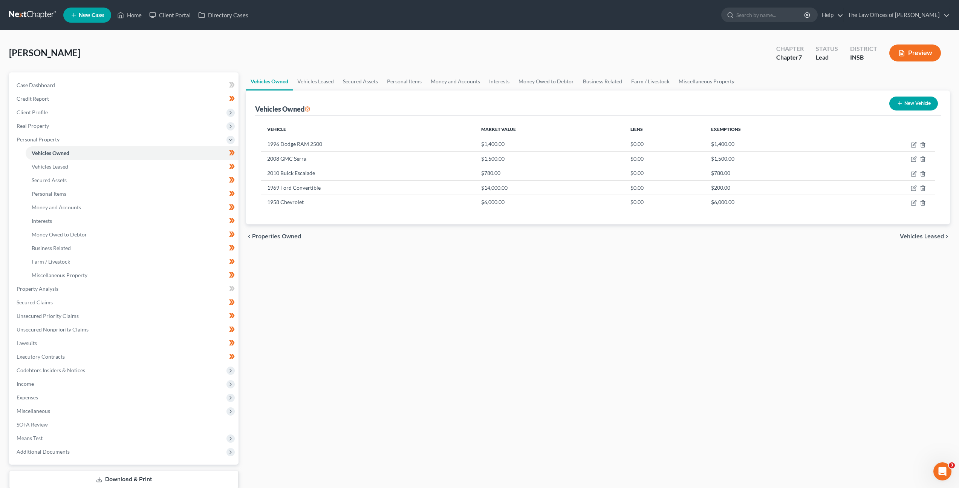
click at [510, 265] on div "Vehicles Owned Vehicles Leased Secured Assets Personal Items Money and Accounts…" at bounding box center [598, 289] width 712 height 435
click at [424, 251] on div "Vehicles Owned Vehicles Leased Secured Assets Personal Items Money and Accounts…" at bounding box center [598, 289] width 712 height 435
click at [68, 289] on link "Property Analysis" at bounding box center [125, 289] width 228 height 14
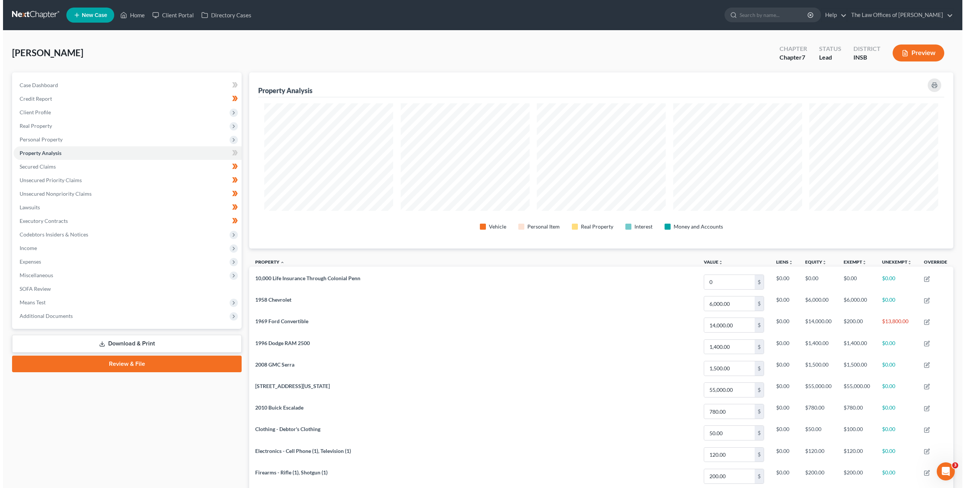
scroll to position [176, 704]
click at [155, 167] on link "Secured Claims" at bounding box center [125, 167] width 228 height 14
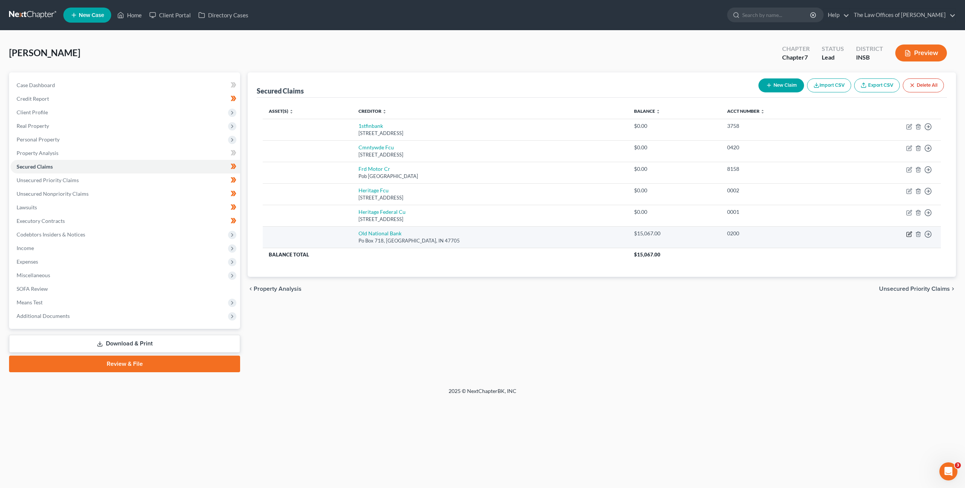
click at [910, 234] on icon "button" at bounding box center [909, 234] width 6 height 6
select select "15"
select select "0"
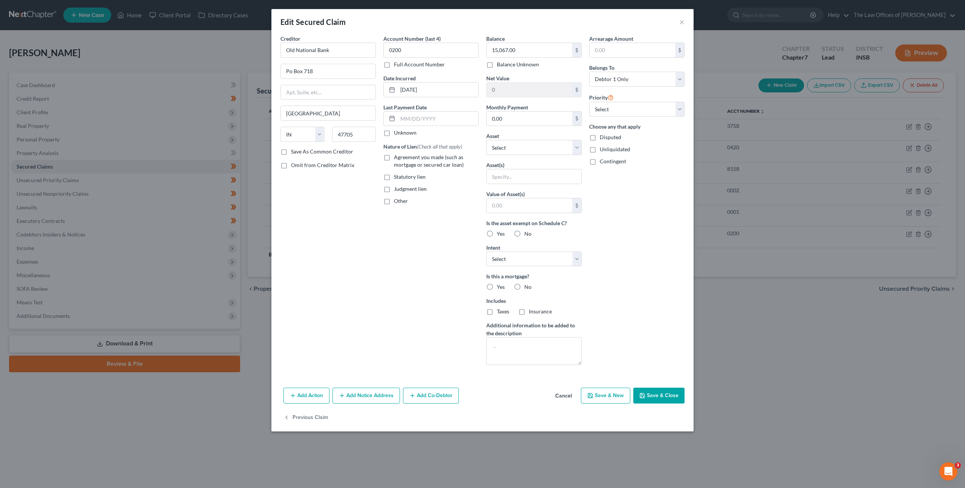
drag, startPoint x: 372, startPoint y: 392, endPoint x: 543, endPoint y: 234, distance: 233.4
click at [372, 391] on button "Add Notice Address" at bounding box center [365, 395] width 67 height 16
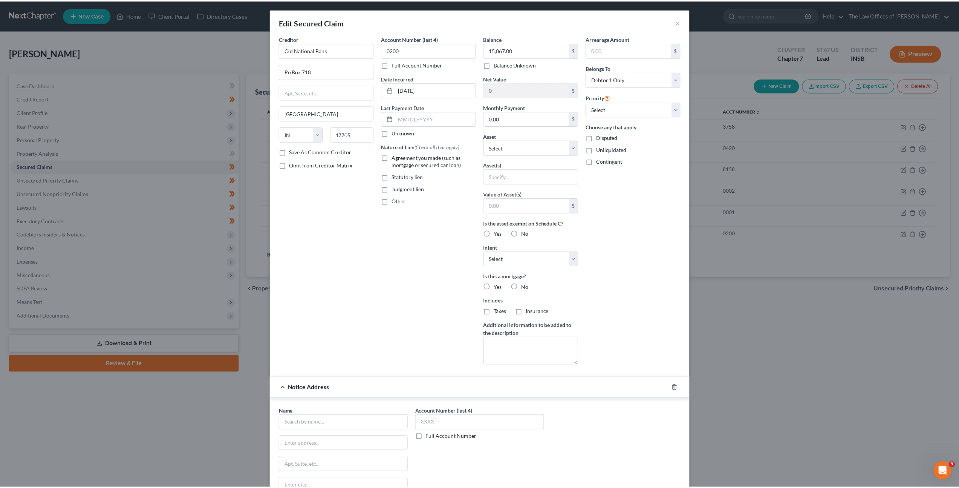
scroll to position [115, 0]
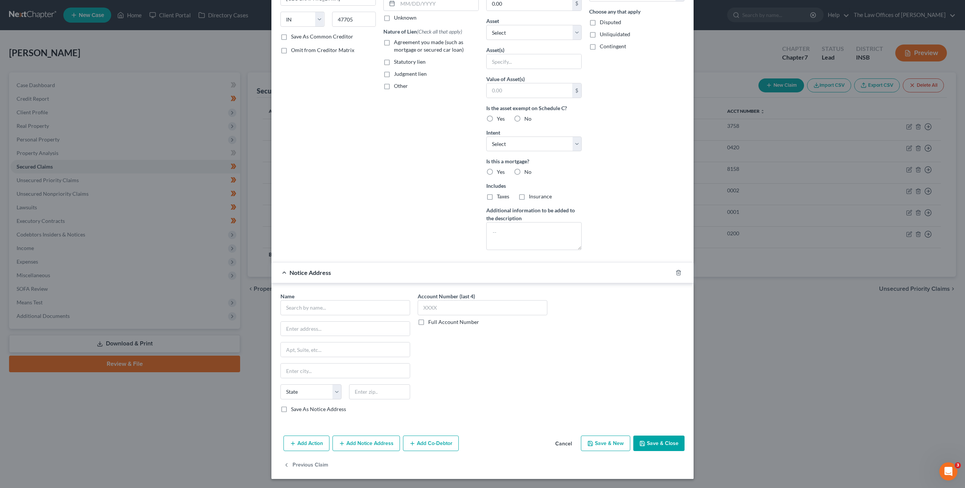
click at [556, 438] on button "Cancel" at bounding box center [563, 443] width 29 height 15
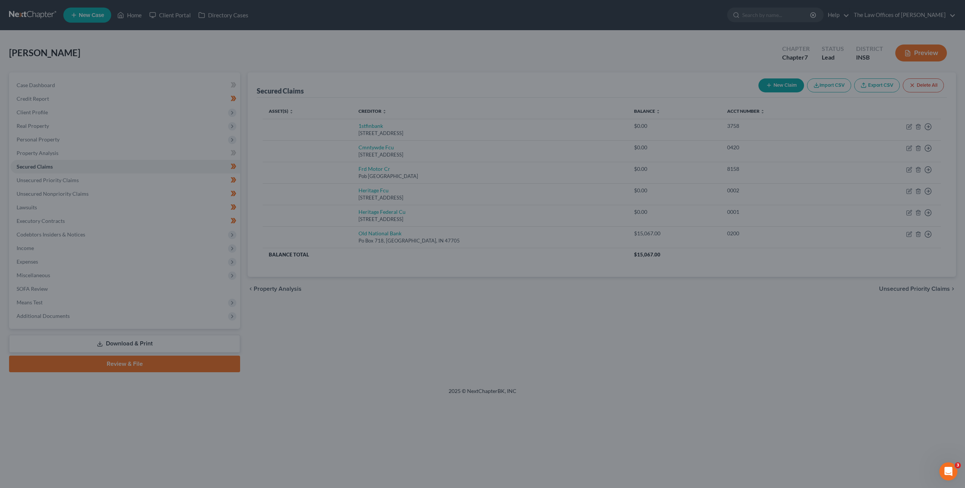
drag, startPoint x: 558, startPoint y: 438, endPoint x: 602, endPoint y: 410, distance: 52.6
click at [558, 438] on div "Previous Claim" at bounding box center [482, 431] width 367 height 19
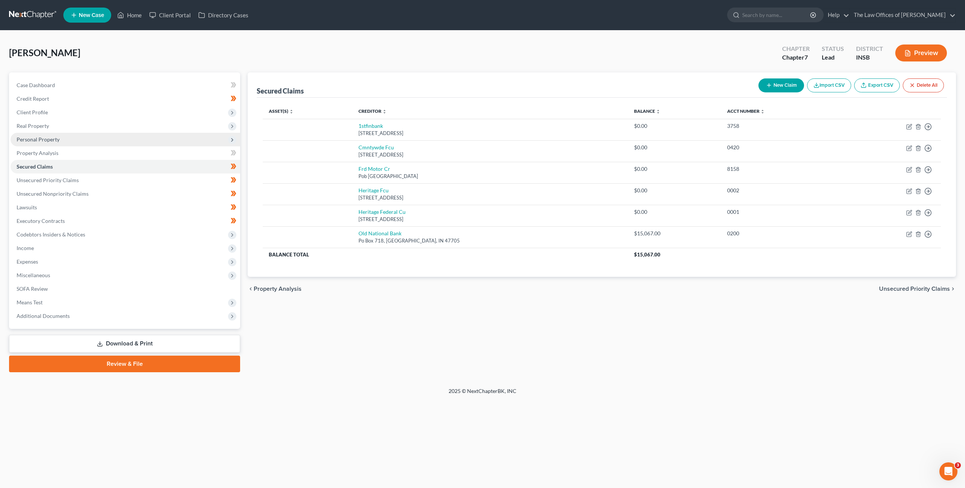
click at [108, 137] on span "Personal Property" at bounding box center [126, 140] width 230 height 14
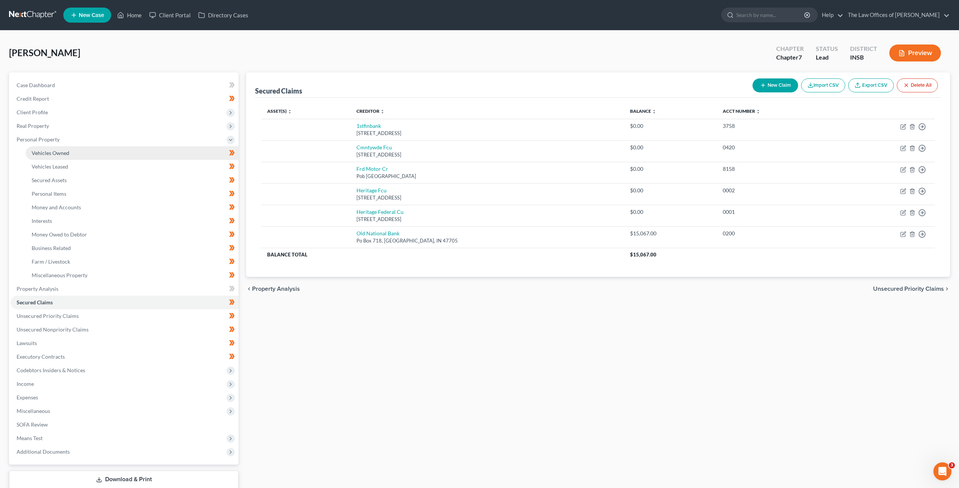
click at [122, 156] on link "Vehicles Owned" at bounding box center [132, 153] width 213 height 14
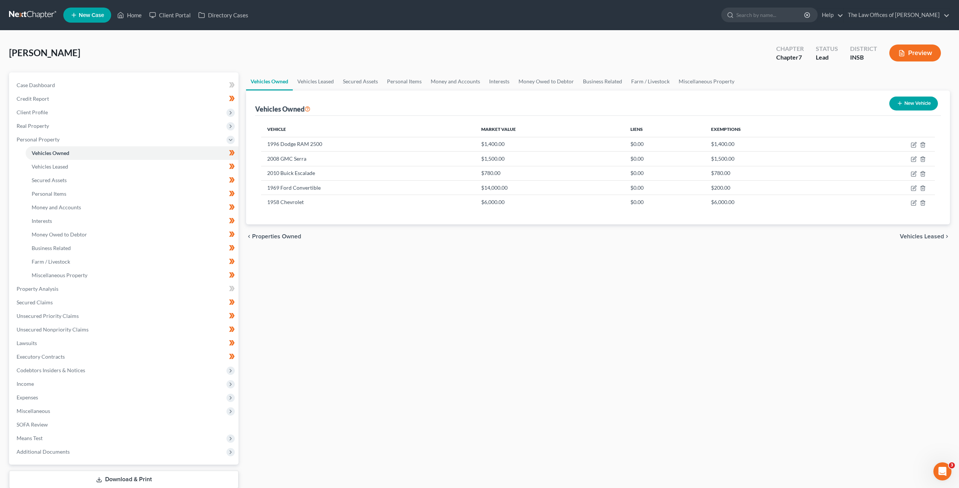
click at [422, 268] on div "Vehicles Owned Vehicles Leased Secured Assets Personal Items Money and Accounts…" at bounding box center [598, 289] width 712 height 435
click at [914, 187] on icon "button" at bounding box center [914, 188] width 6 height 6
select select "0"
select select "57"
select select "2"
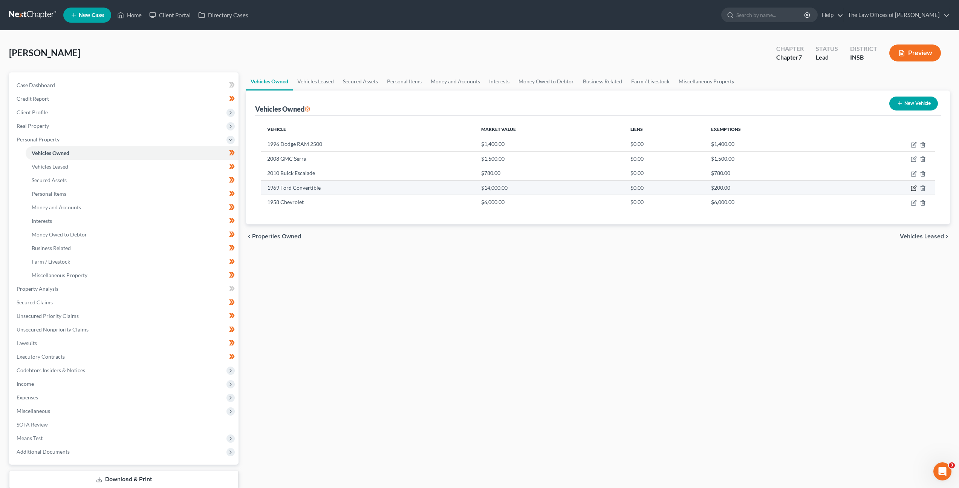
select select "0"
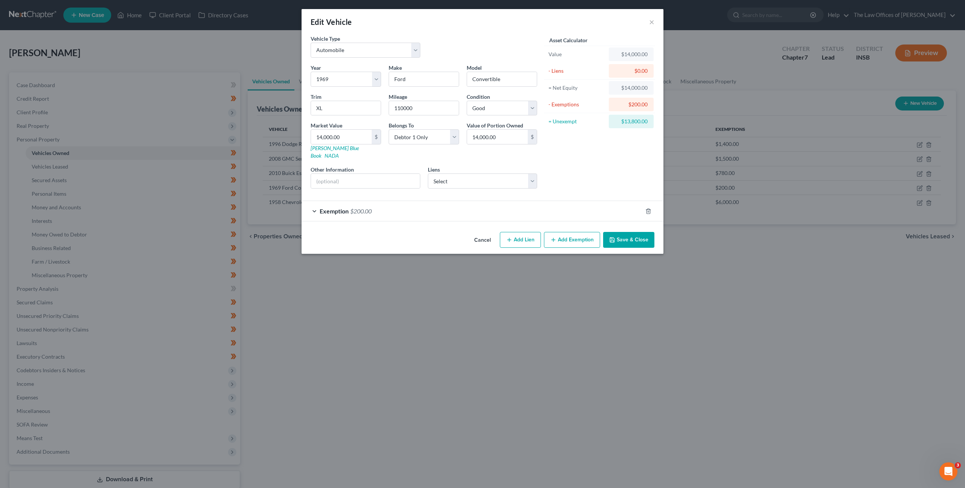
click at [532, 201] on div "Exemption $200.00" at bounding box center [472, 211] width 341 height 20
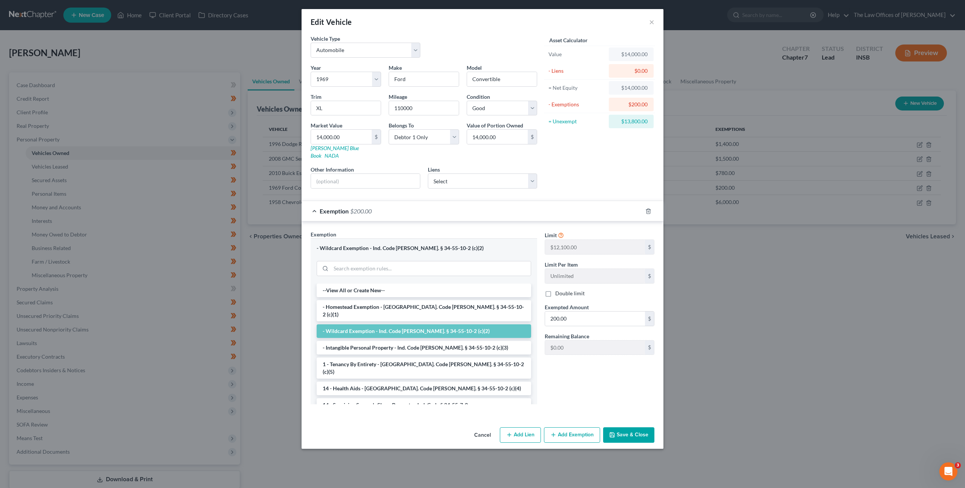
click at [481, 428] on button "Cancel" at bounding box center [482, 435] width 29 height 15
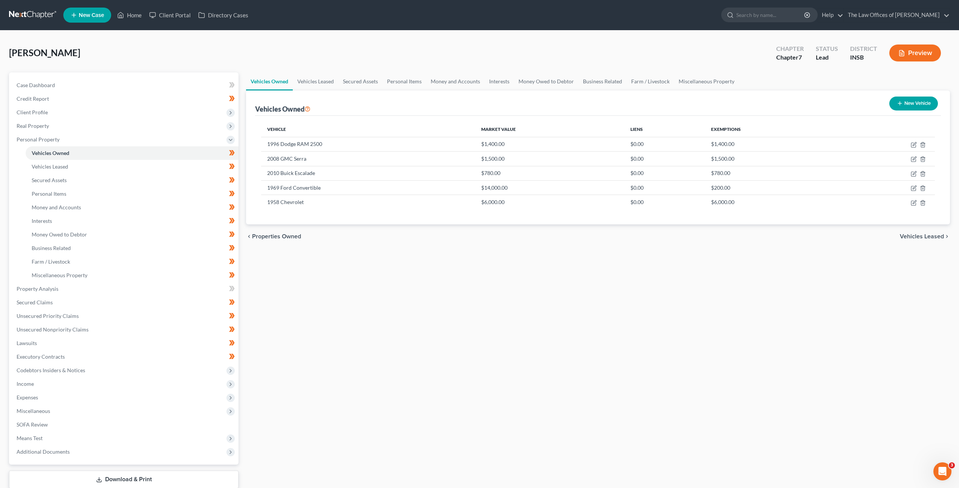
click at [669, 289] on div "Vehicles Owned Vehicles Leased Secured Assets Personal Items Money and Accounts…" at bounding box center [598, 289] width 712 height 435
drag, startPoint x: 390, startPoint y: 286, endPoint x: 398, endPoint y: 280, distance: 9.5
click at [390, 286] on div "Vehicles Owned Vehicles Leased Secured Assets Personal Items Money and Accounts…" at bounding box center [598, 289] width 712 height 435
click at [364, 86] on link "Secured Assets" at bounding box center [360, 81] width 44 height 18
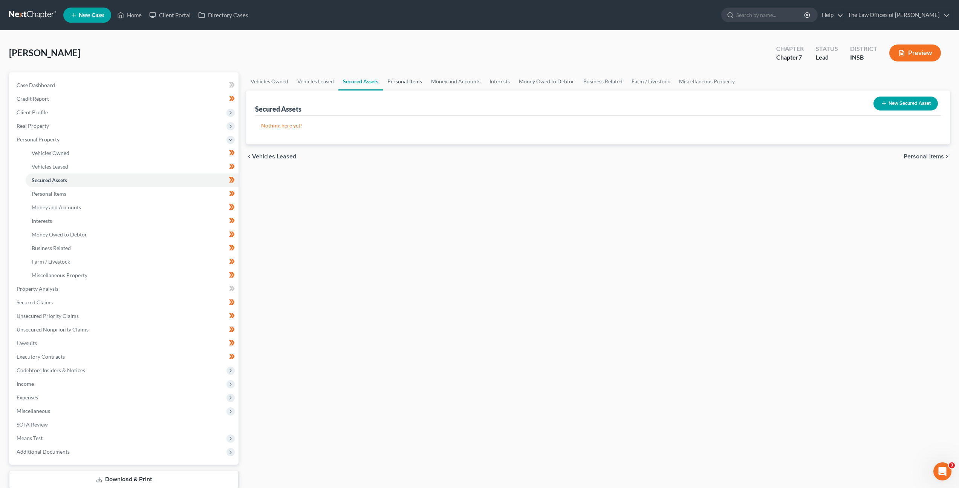
click at [396, 88] on link "Personal Items" at bounding box center [405, 81] width 44 height 18
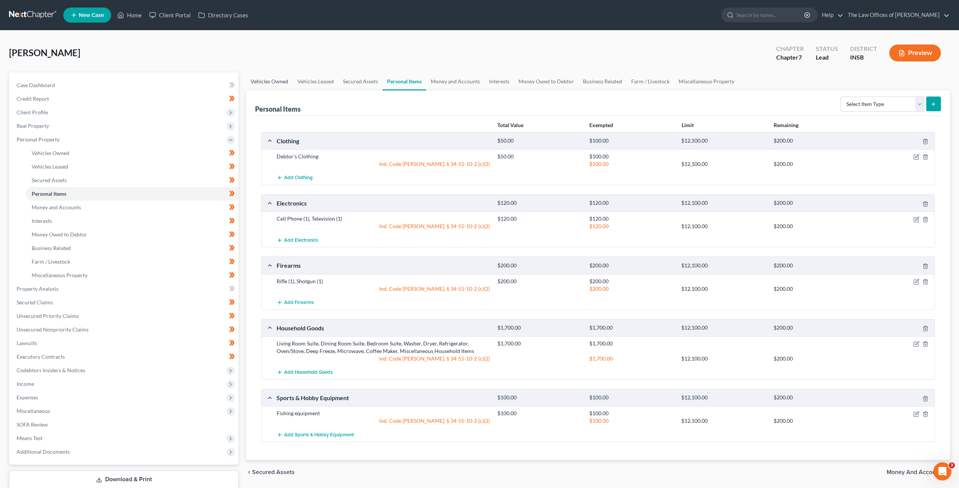
click at [278, 82] on link "Vehicles Owned" at bounding box center [269, 81] width 47 height 18
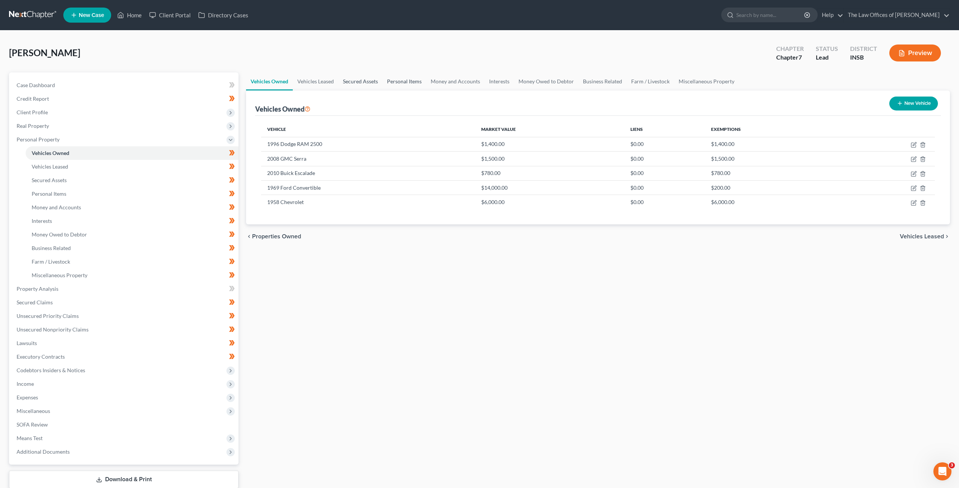
drag, startPoint x: 378, startPoint y: 78, endPoint x: 395, endPoint y: 79, distance: 16.2
click at [379, 79] on link "Secured Assets" at bounding box center [360, 81] width 44 height 18
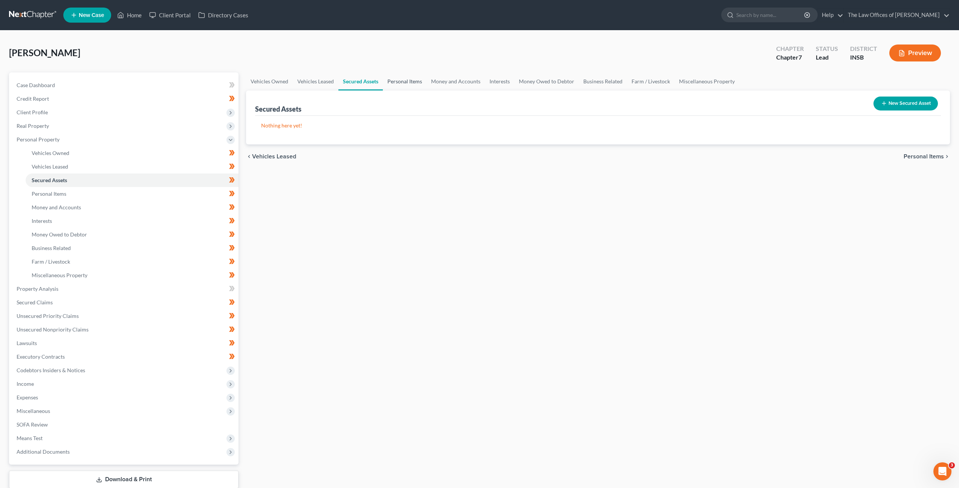
click at [408, 79] on link "Personal Items" at bounding box center [405, 81] width 44 height 18
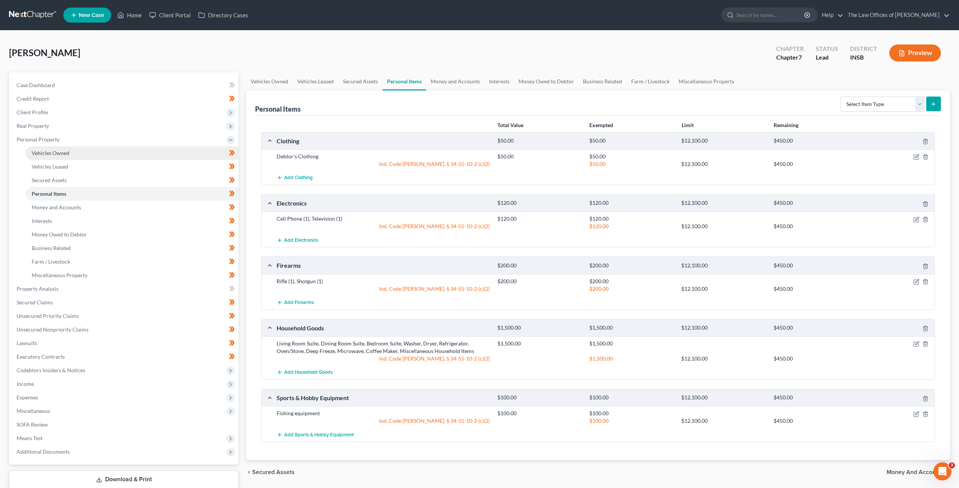
click at [104, 155] on link "Vehicles Owned" at bounding box center [132, 153] width 213 height 14
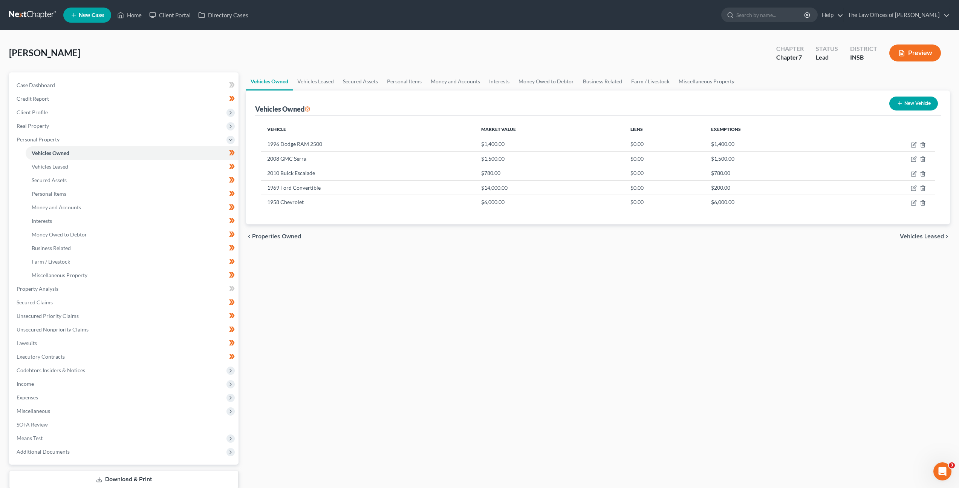
click at [329, 254] on div "Vehicles Owned Vehicles Leased Secured Assets Personal Items Money and Accounts…" at bounding box center [598, 289] width 712 height 435
click at [139, 286] on link "Property Analysis" at bounding box center [125, 289] width 228 height 14
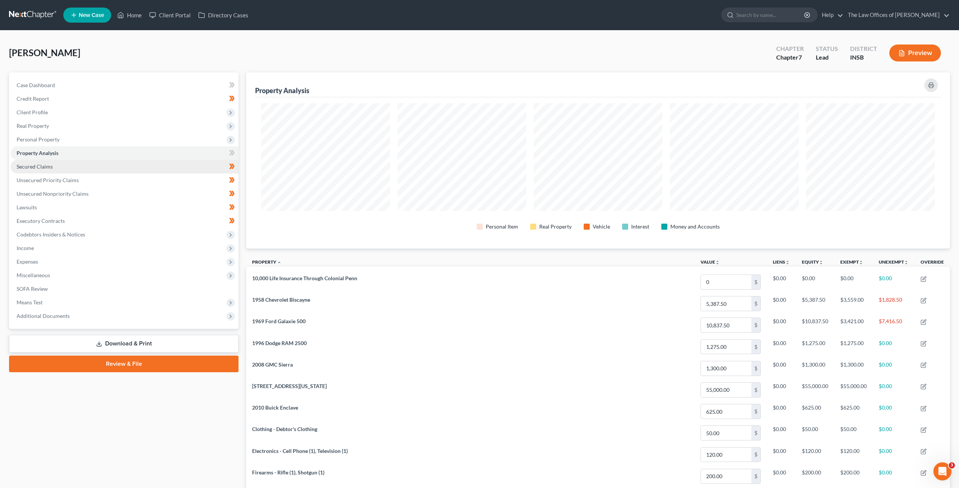
scroll to position [176, 704]
click at [98, 161] on link "Secured Claims" at bounding box center [125, 167] width 228 height 14
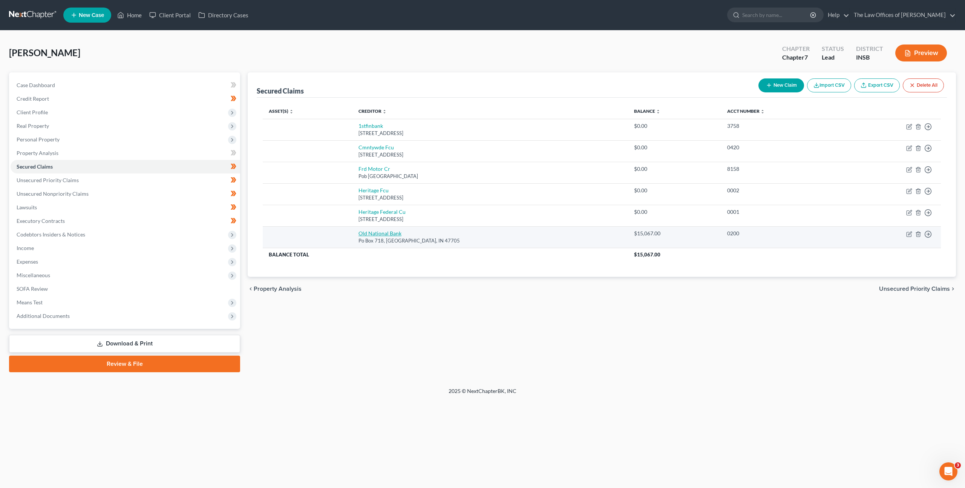
click at [375, 233] on link "Old National Bank" at bounding box center [379, 233] width 43 height 6
select select "15"
select select "0"
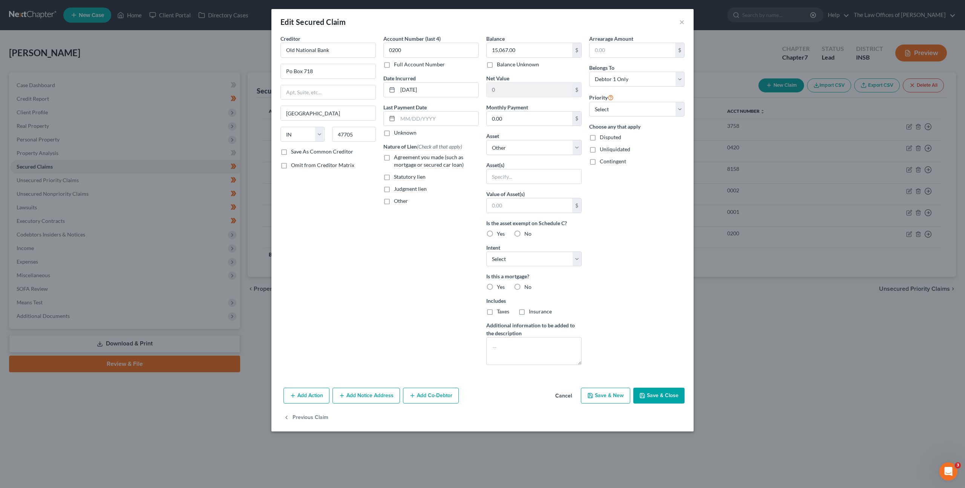
click at [560, 395] on button "Cancel" at bounding box center [563, 395] width 29 height 15
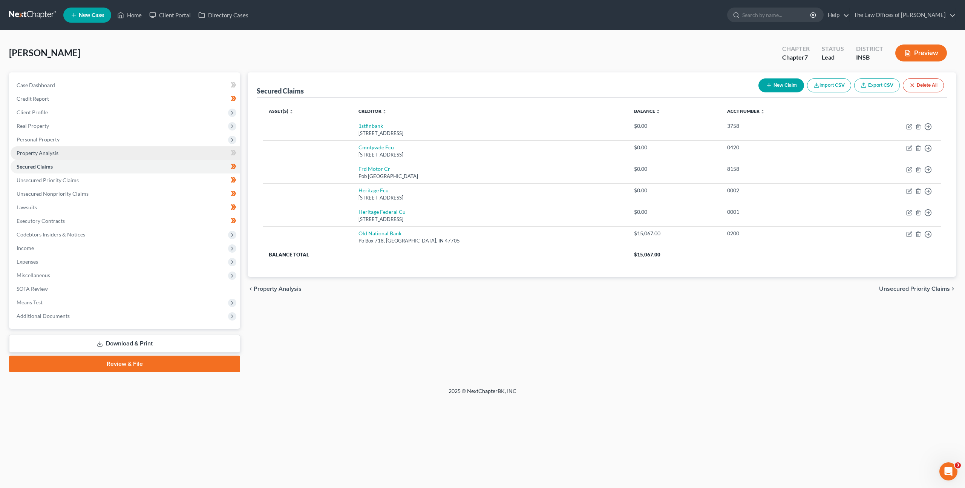
click at [71, 152] on link "Property Analysis" at bounding box center [126, 153] width 230 height 14
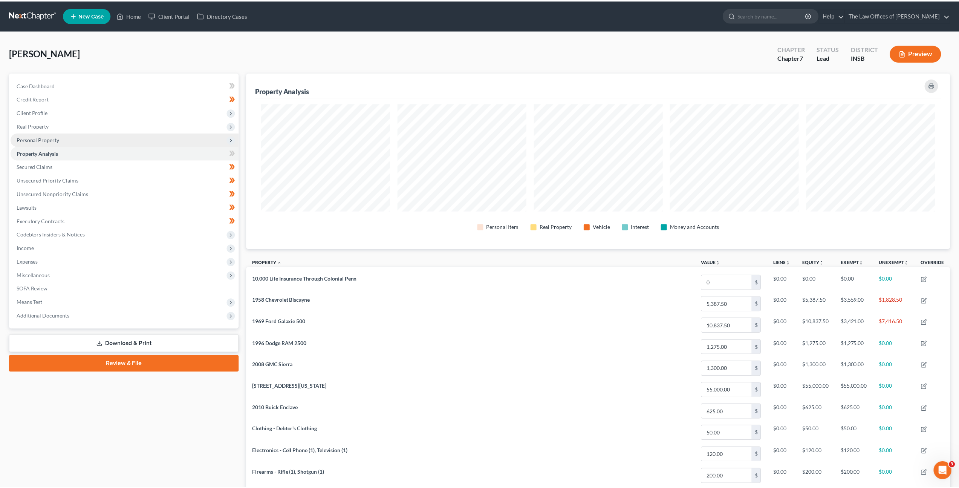
click at [75, 142] on span "Personal Property" at bounding box center [126, 140] width 230 height 14
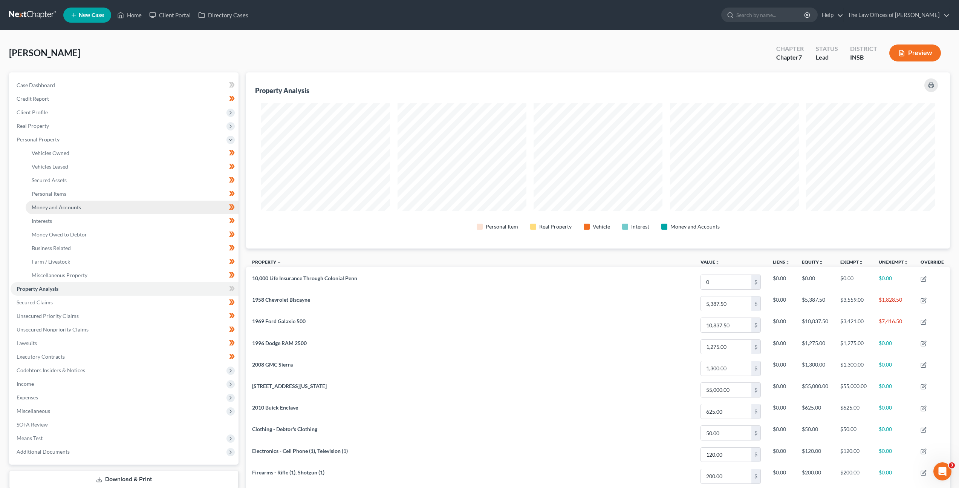
scroll to position [176, 704]
click at [78, 156] on link "Vehicles Owned" at bounding box center [132, 153] width 213 height 14
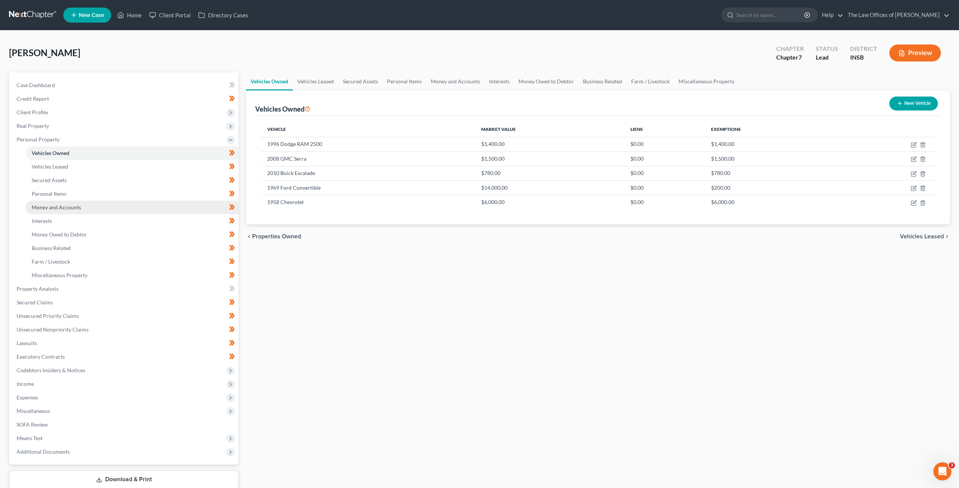
drag, startPoint x: 76, startPoint y: 210, endPoint x: 92, endPoint y: 210, distance: 15.8
click at [76, 210] on span "Money and Accounts" at bounding box center [56, 207] width 49 height 6
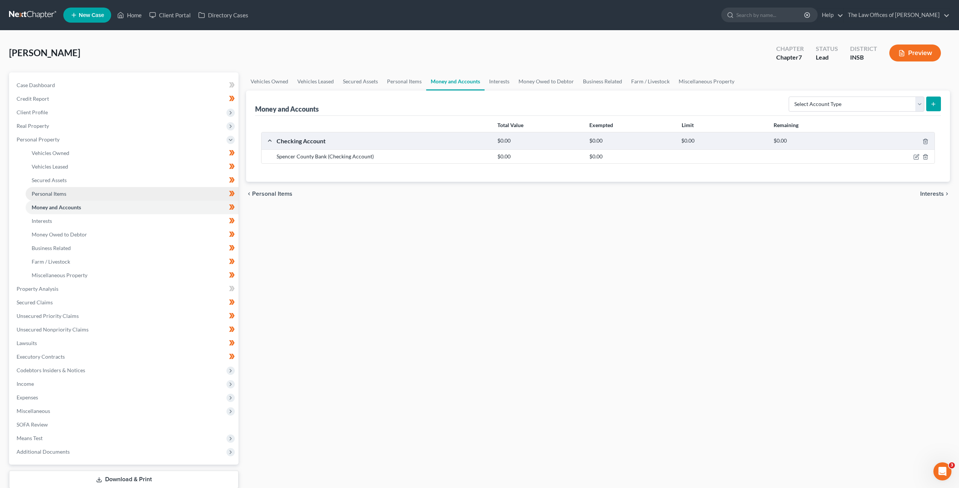
click at [137, 191] on link "Personal Items" at bounding box center [132, 194] width 213 height 14
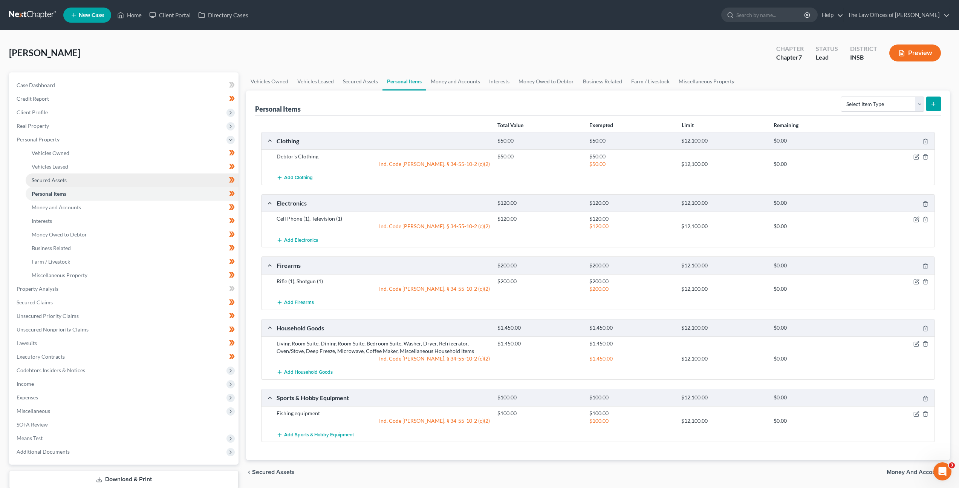
click at [195, 182] on link "Secured Assets" at bounding box center [132, 180] width 213 height 14
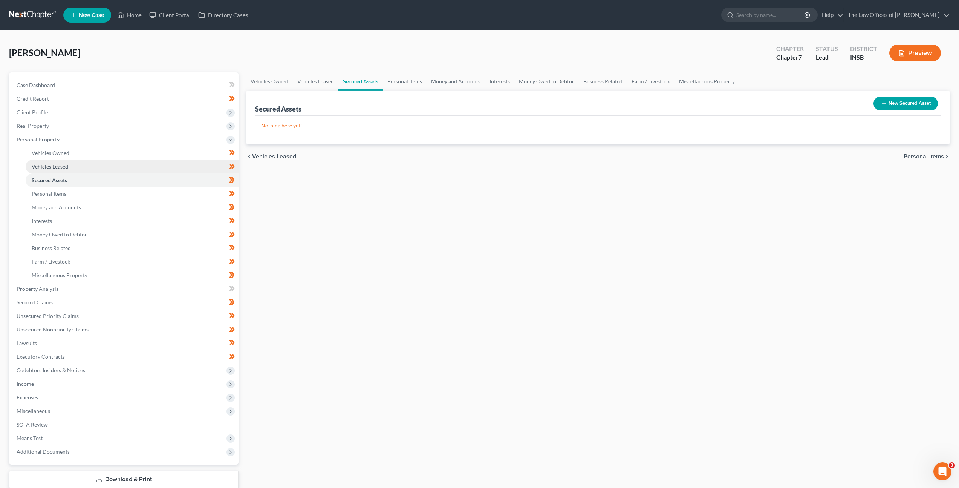
click at [188, 170] on link "Vehicles Leased" at bounding box center [132, 167] width 213 height 14
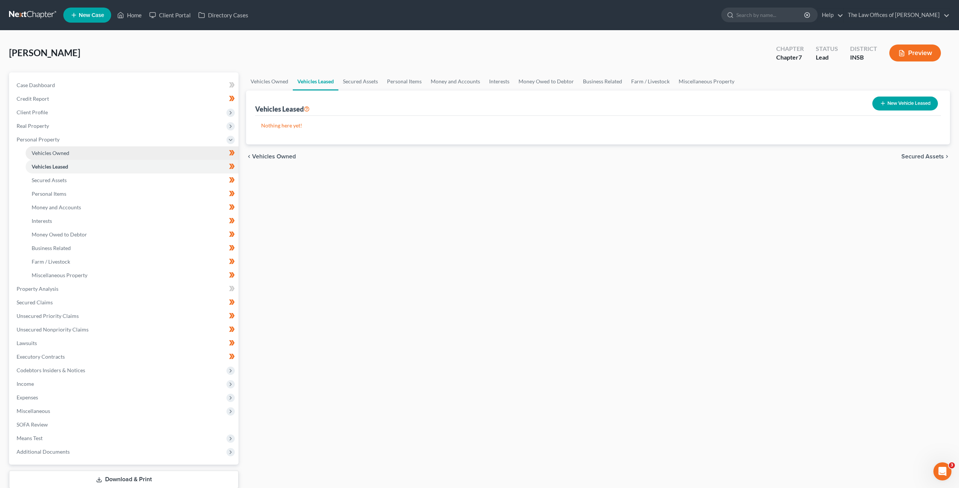
click at [192, 157] on link "Vehicles Owned" at bounding box center [132, 153] width 213 height 14
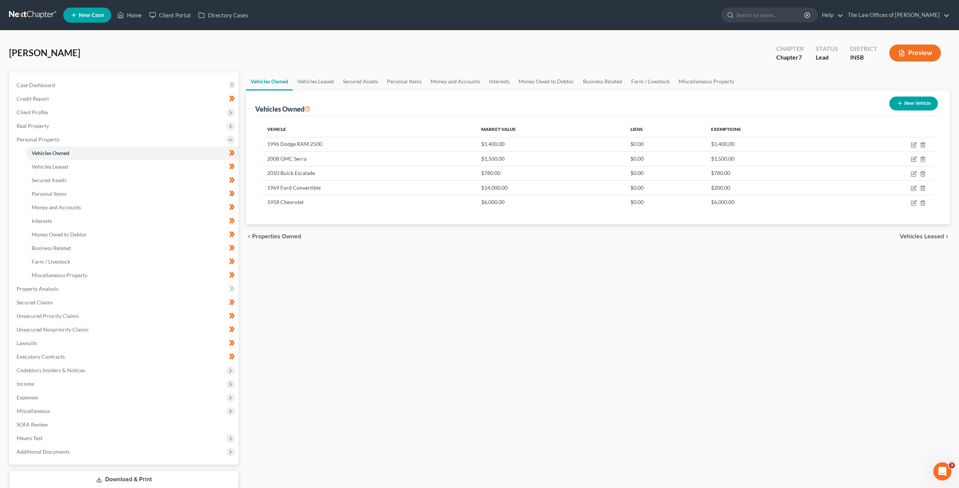
click at [476, 274] on div "Vehicles Owned Vehicles Leased Secured Assets Personal Items Money and Accounts…" at bounding box center [598, 289] width 712 height 435
click at [60, 287] on link "Property Analysis" at bounding box center [125, 289] width 228 height 14
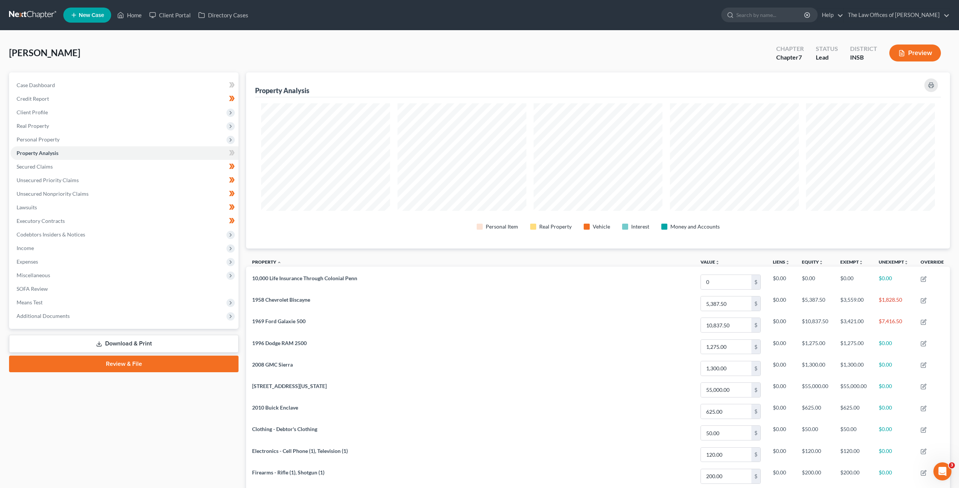
click at [231, 58] on div "Bowman, Leroy Upgraded Chapter Chapter 7 Status Lead District INSB Preview" at bounding box center [479, 56] width 941 height 33
click at [37, 12] on link at bounding box center [33, 15] width 48 height 14
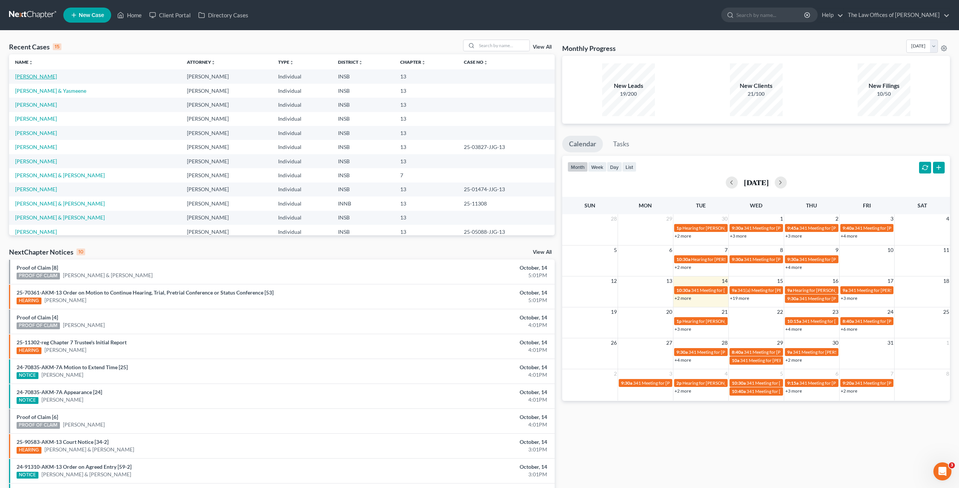
click at [38, 78] on link "[PERSON_NAME]" at bounding box center [36, 76] width 42 height 6
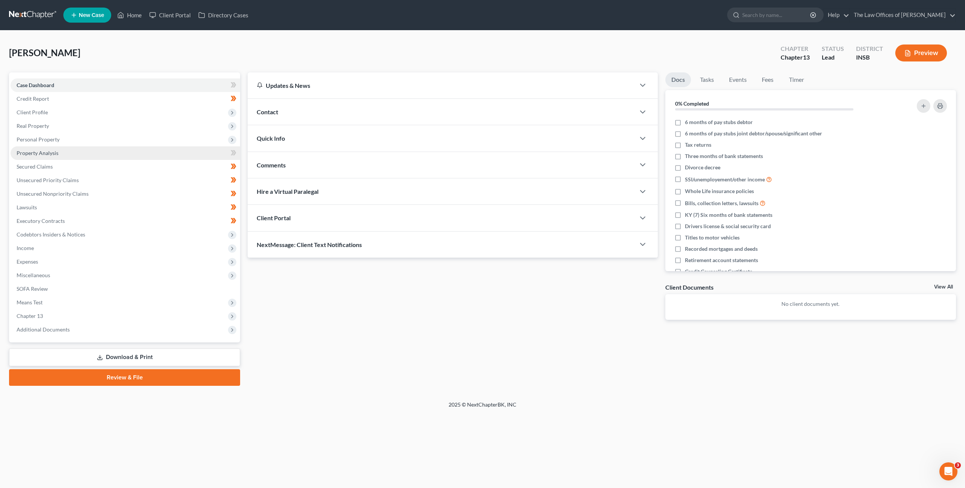
click at [53, 148] on link "Property Analysis" at bounding box center [126, 153] width 230 height 14
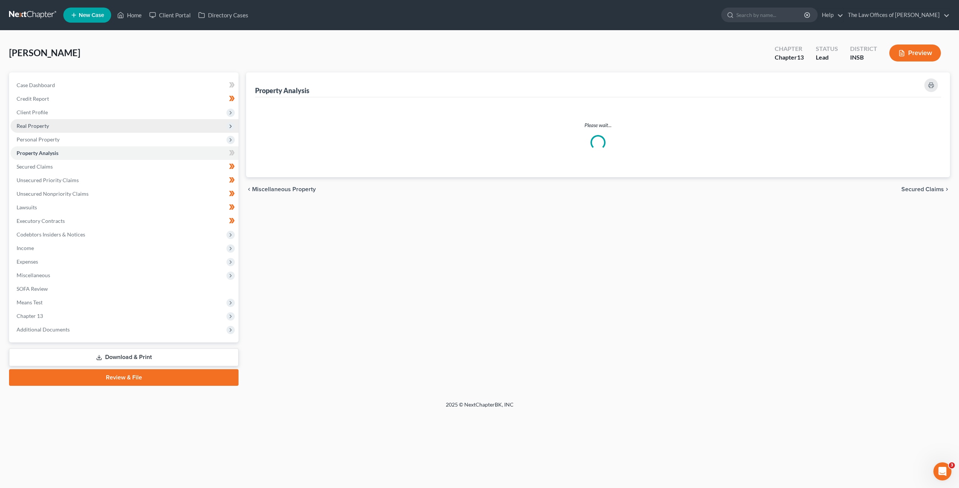
click at [63, 131] on span "Real Property" at bounding box center [125, 126] width 228 height 14
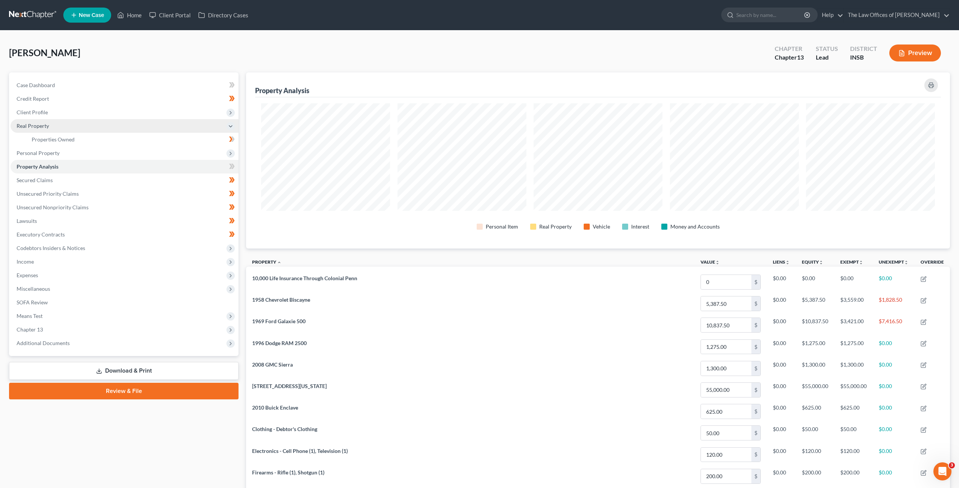
scroll to position [176, 704]
click at [69, 153] on span "Personal Property" at bounding box center [125, 153] width 228 height 14
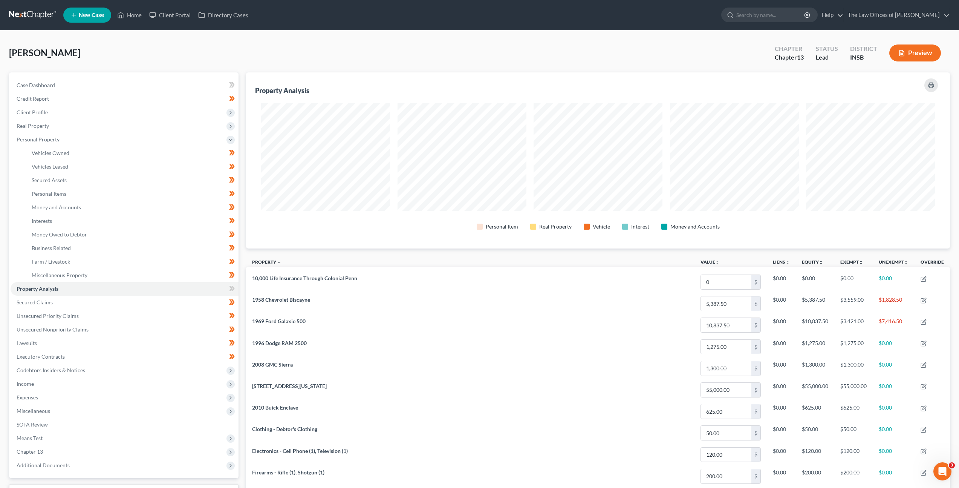
click at [43, 18] on link at bounding box center [33, 15] width 48 height 14
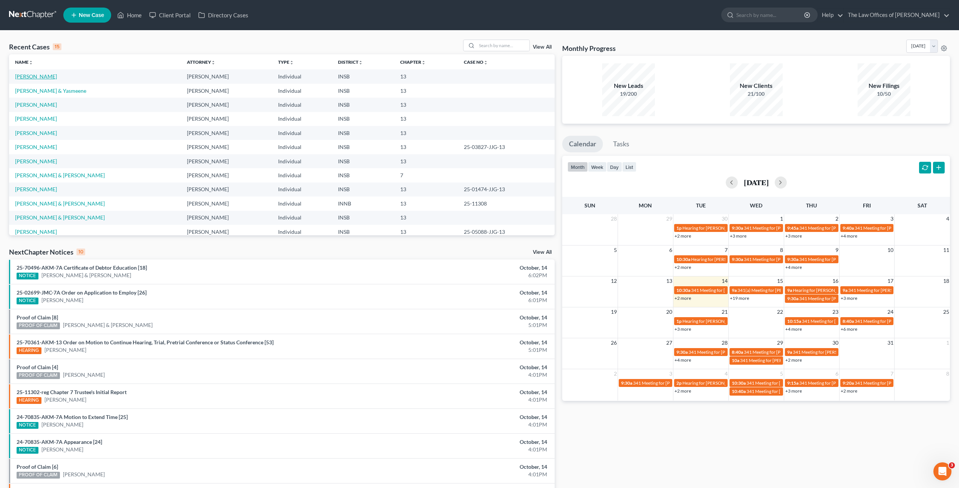
click at [41, 78] on link "[PERSON_NAME]" at bounding box center [36, 76] width 42 height 6
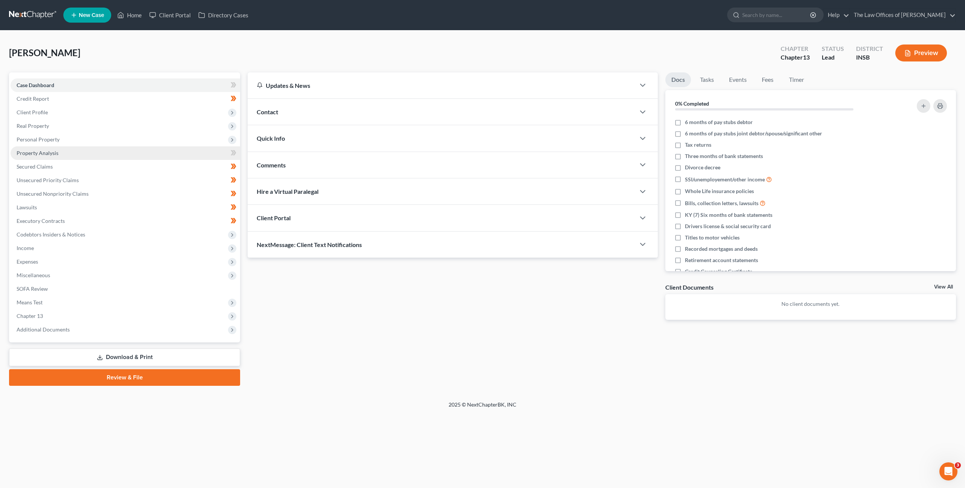
click at [187, 150] on link "Property Analysis" at bounding box center [126, 153] width 230 height 14
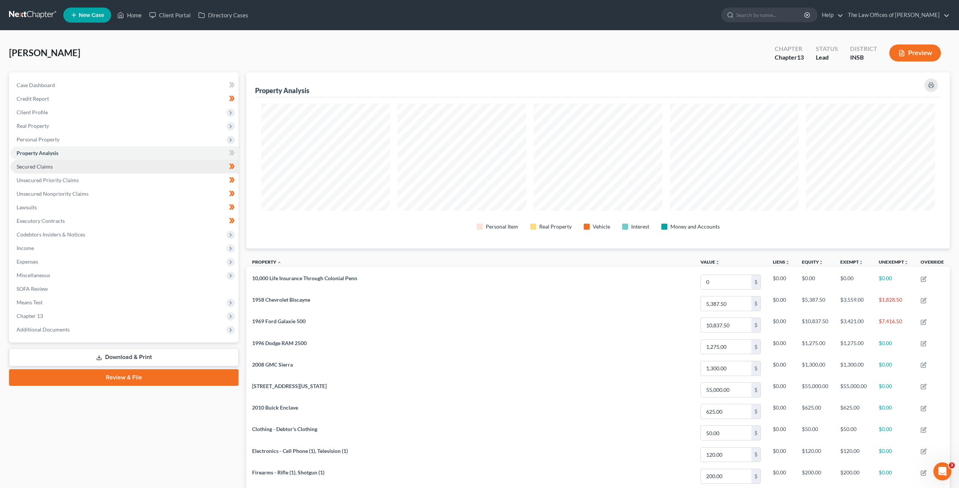
click at [162, 165] on link "Secured Claims" at bounding box center [125, 167] width 228 height 14
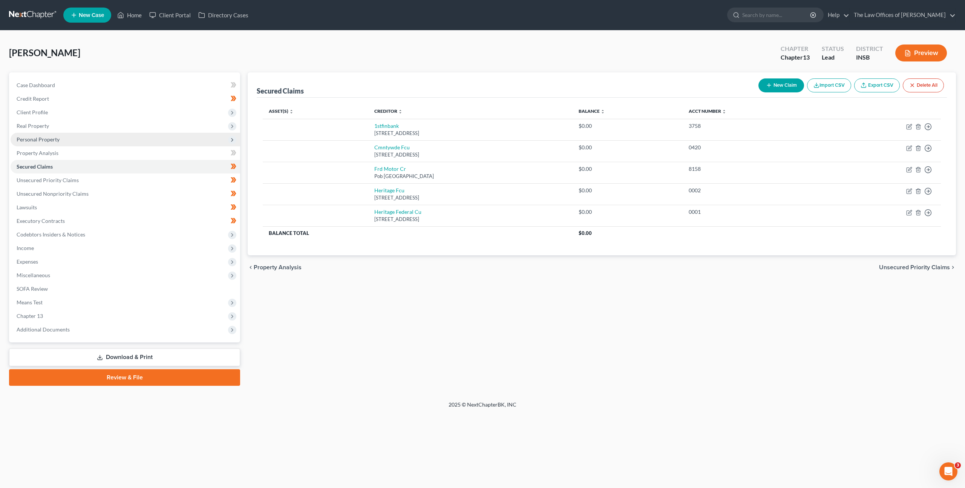
click at [146, 138] on span "Personal Property" at bounding box center [126, 140] width 230 height 14
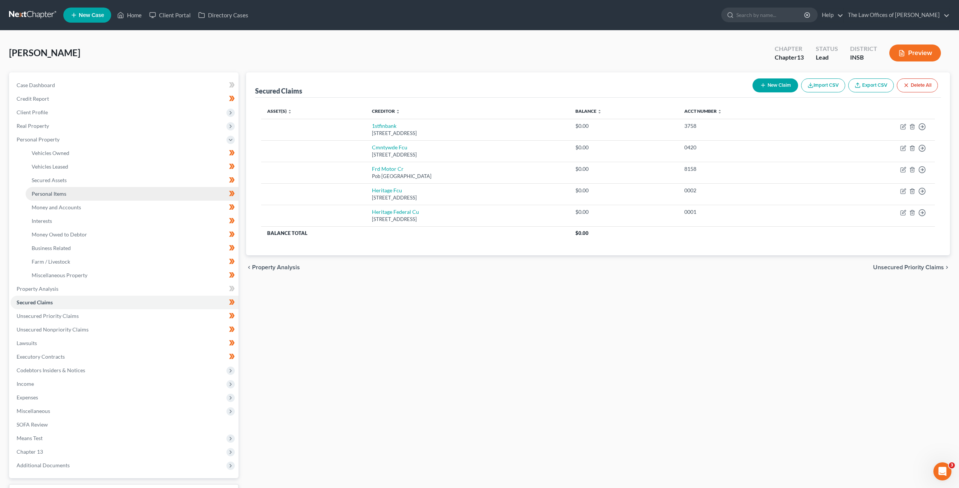
click at [105, 189] on link "Personal Items" at bounding box center [132, 194] width 213 height 14
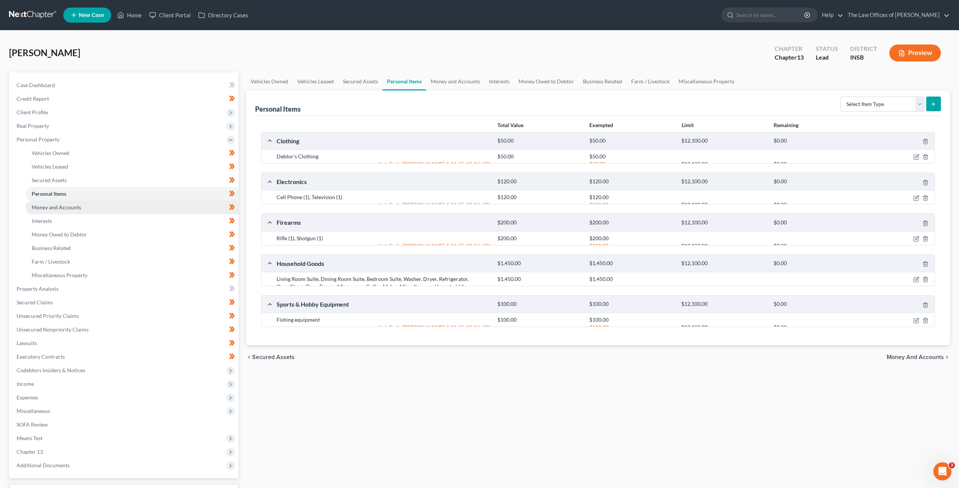
click at [107, 205] on link "Money and Accounts" at bounding box center [132, 207] width 213 height 14
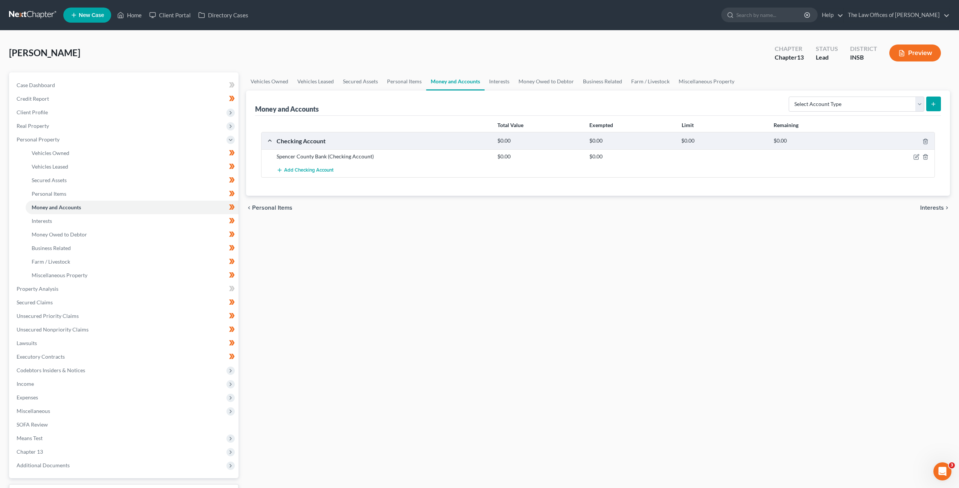
click at [404, 259] on div "Vehicles Owned Vehicles Leased Secured Assets Personal Items Money and Accounts…" at bounding box center [598, 296] width 712 height 449
click at [112, 149] on link "Vehicles Owned" at bounding box center [132, 153] width 213 height 14
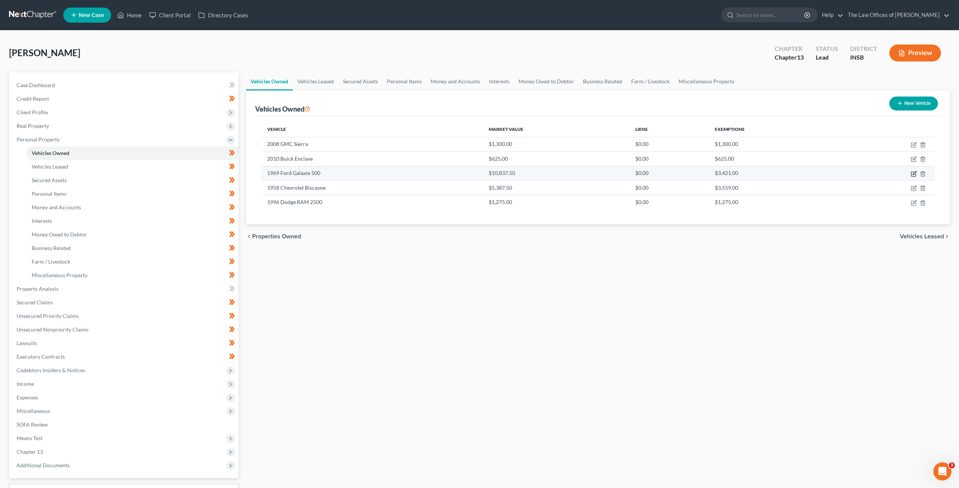
click at [915, 172] on icon "button" at bounding box center [914, 174] width 6 height 6
select select "0"
select select "57"
select select "2"
select select "0"
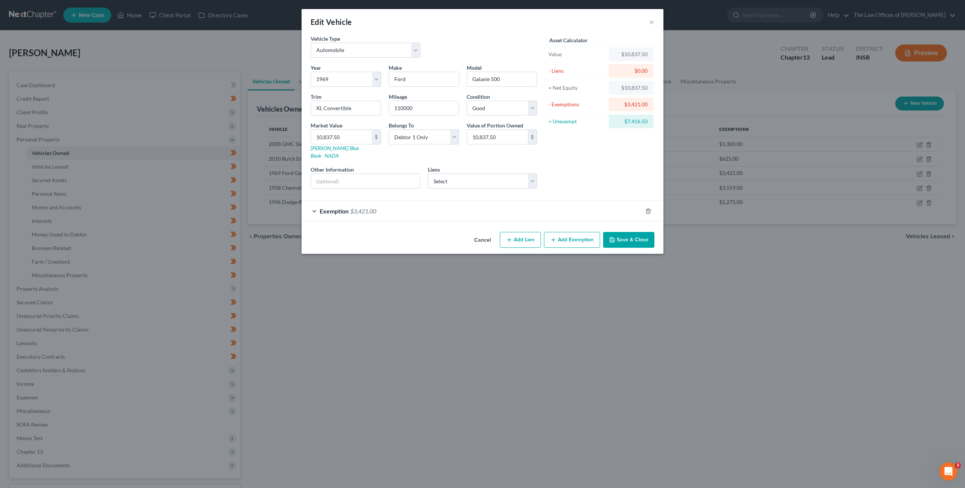
click at [472, 233] on button "Cancel" at bounding box center [482, 240] width 29 height 15
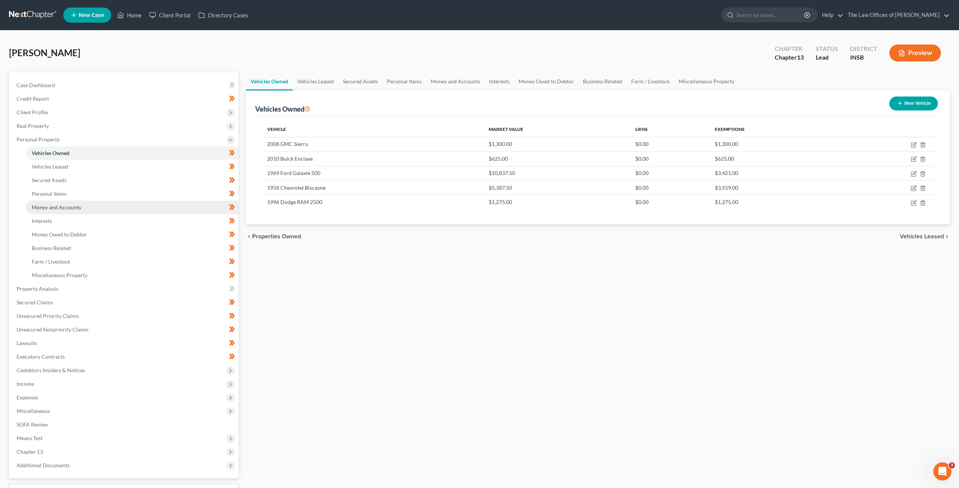
click at [132, 208] on link "Money and Accounts" at bounding box center [132, 207] width 213 height 14
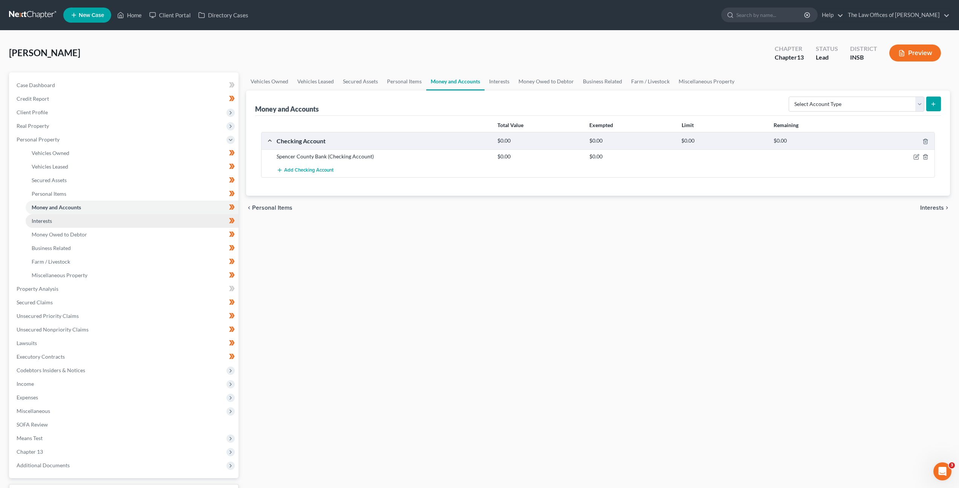
click at [134, 219] on link "Interests" at bounding box center [132, 221] width 213 height 14
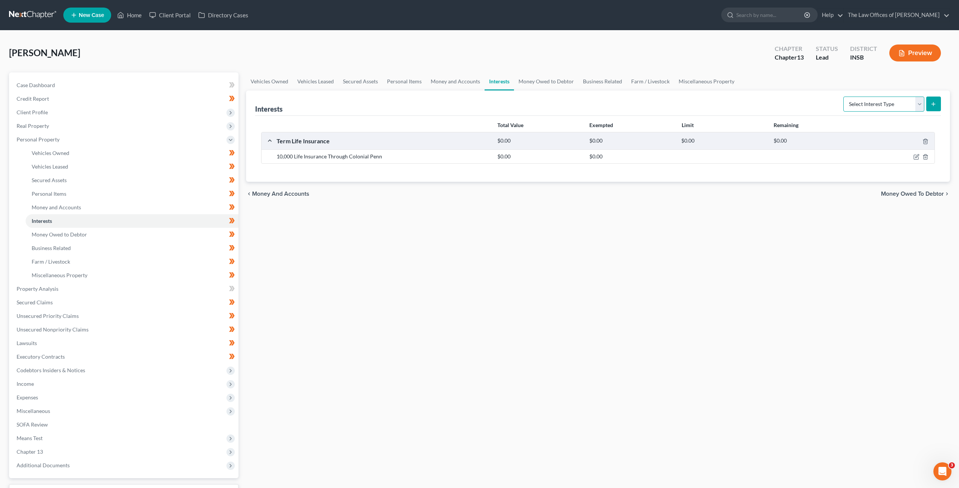
click at [868, 103] on select "Select Interest Type 401K Annuity Bond Education IRA Government Bond Government…" at bounding box center [883, 103] width 81 height 15
click at [321, 168] on span "Add Term Life Insurance" at bounding box center [310, 170] width 53 height 6
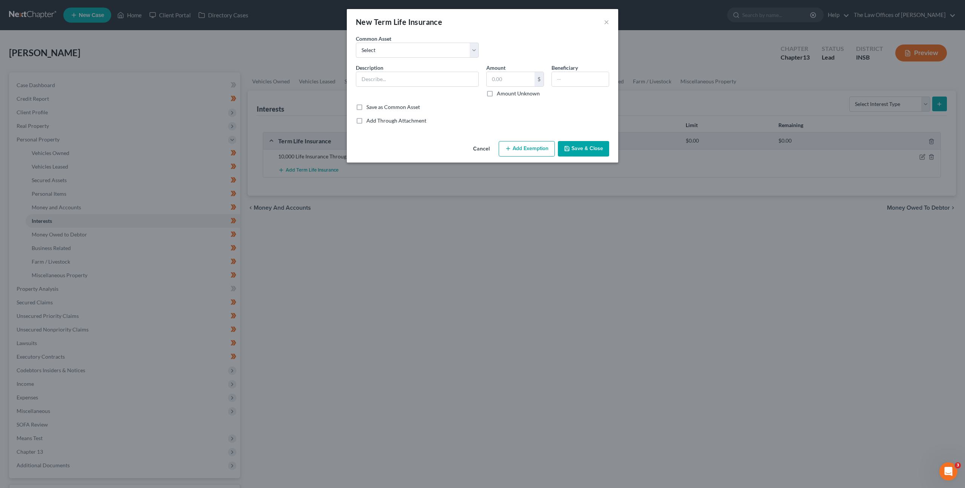
click at [524, 150] on button "Add Exemption" at bounding box center [527, 149] width 56 height 16
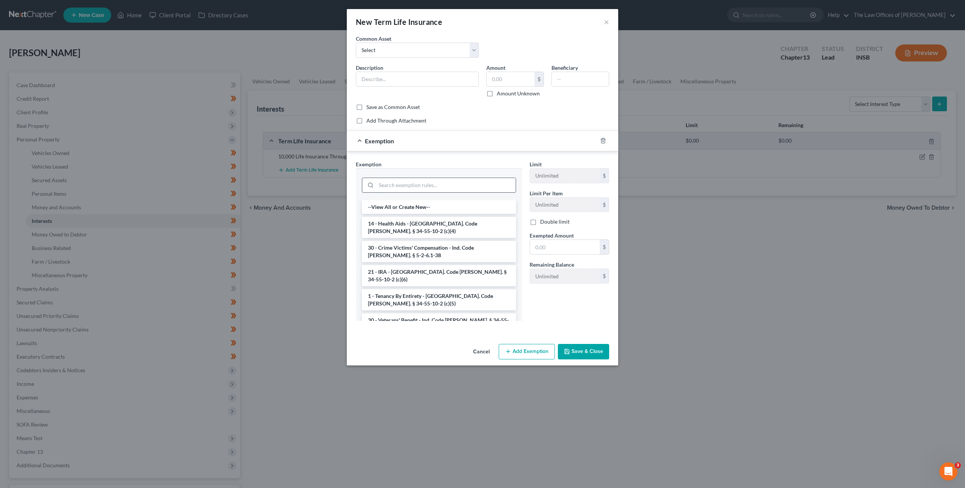
click at [392, 181] on input "search" at bounding box center [445, 185] width 139 height 14
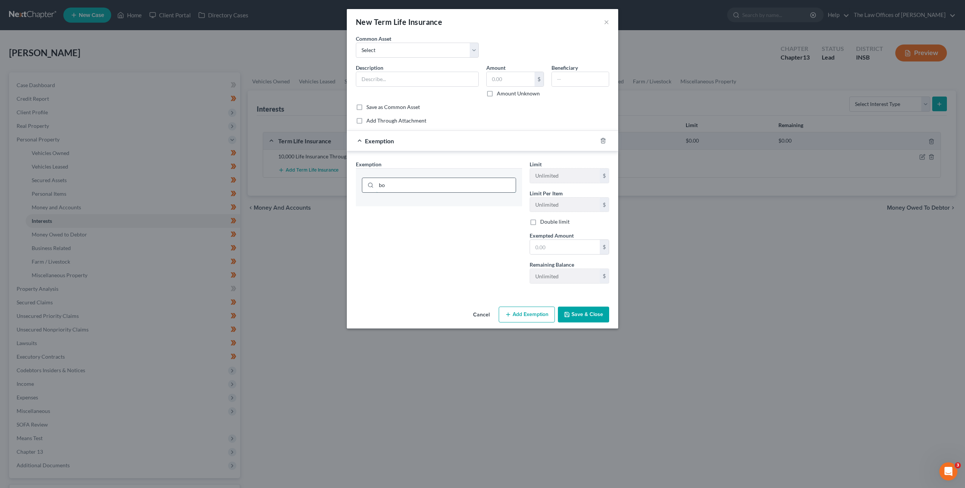
type input "b"
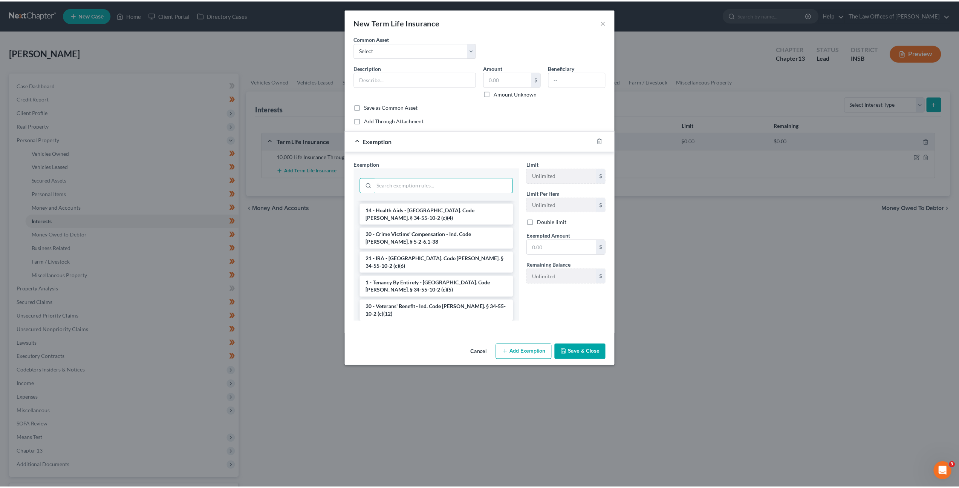
scroll to position [13, 0]
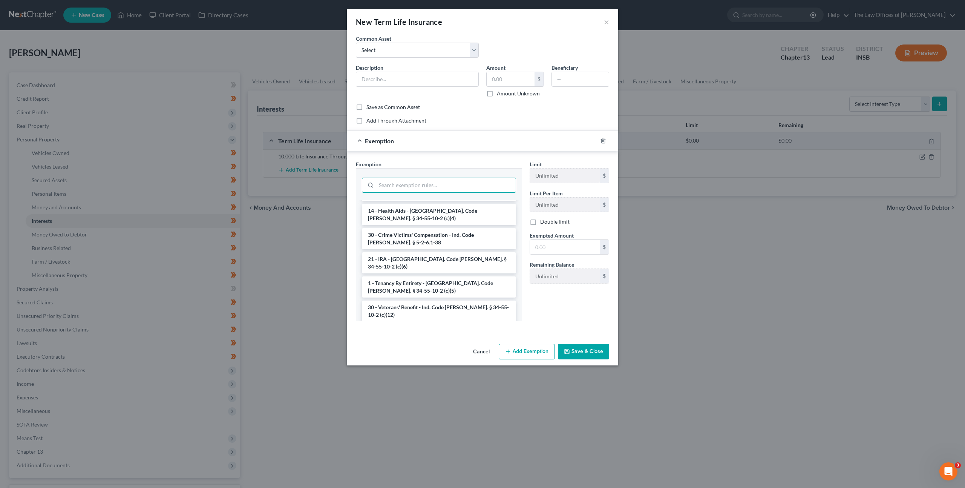
click at [475, 351] on button "Cancel" at bounding box center [481, 351] width 29 height 15
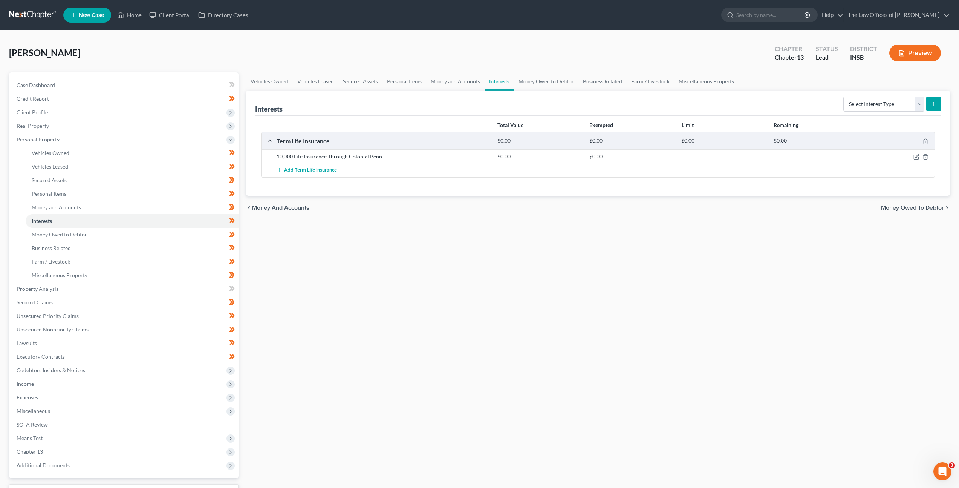
click at [499, 335] on div "Vehicles Owned Vehicles Leased Secured Assets Personal Items Money and Accounts…" at bounding box center [598, 296] width 712 height 449
click at [591, 344] on div "Vehicles Owned Vehicles Leased Secured Assets Personal Items Money and Accounts…" at bounding box center [598, 296] width 712 height 449
